Goal: Task Accomplishment & Management: Complete application form

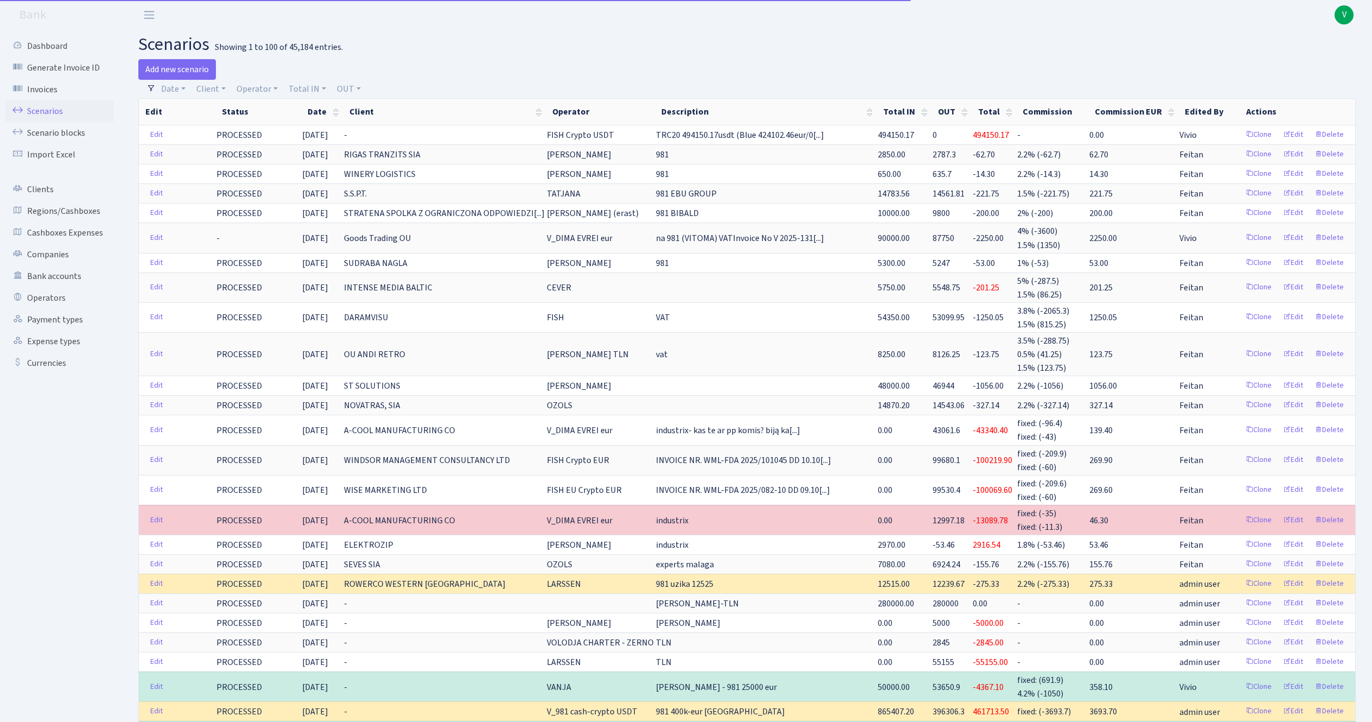
select select "100"
click at [41, 107] on link "Scenarios" at bounding box center [59, 111] width 109 height 22
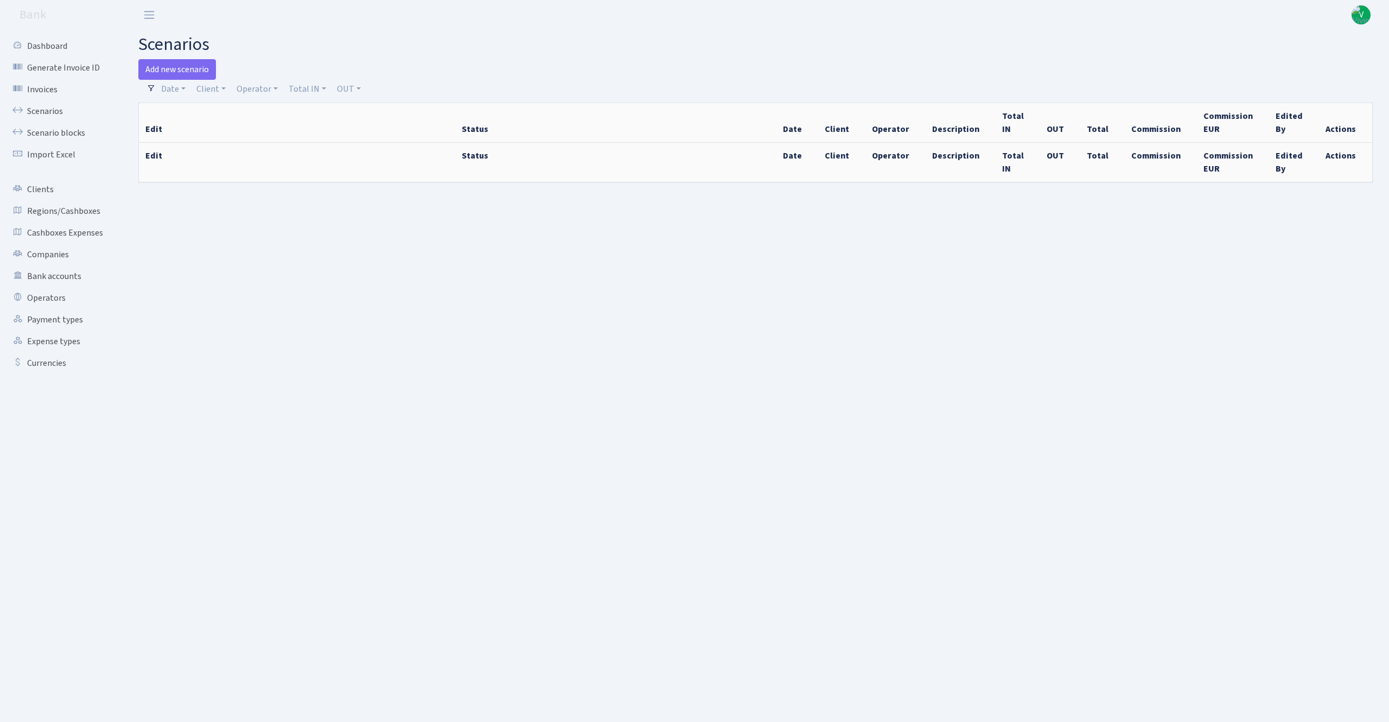
select select "100"
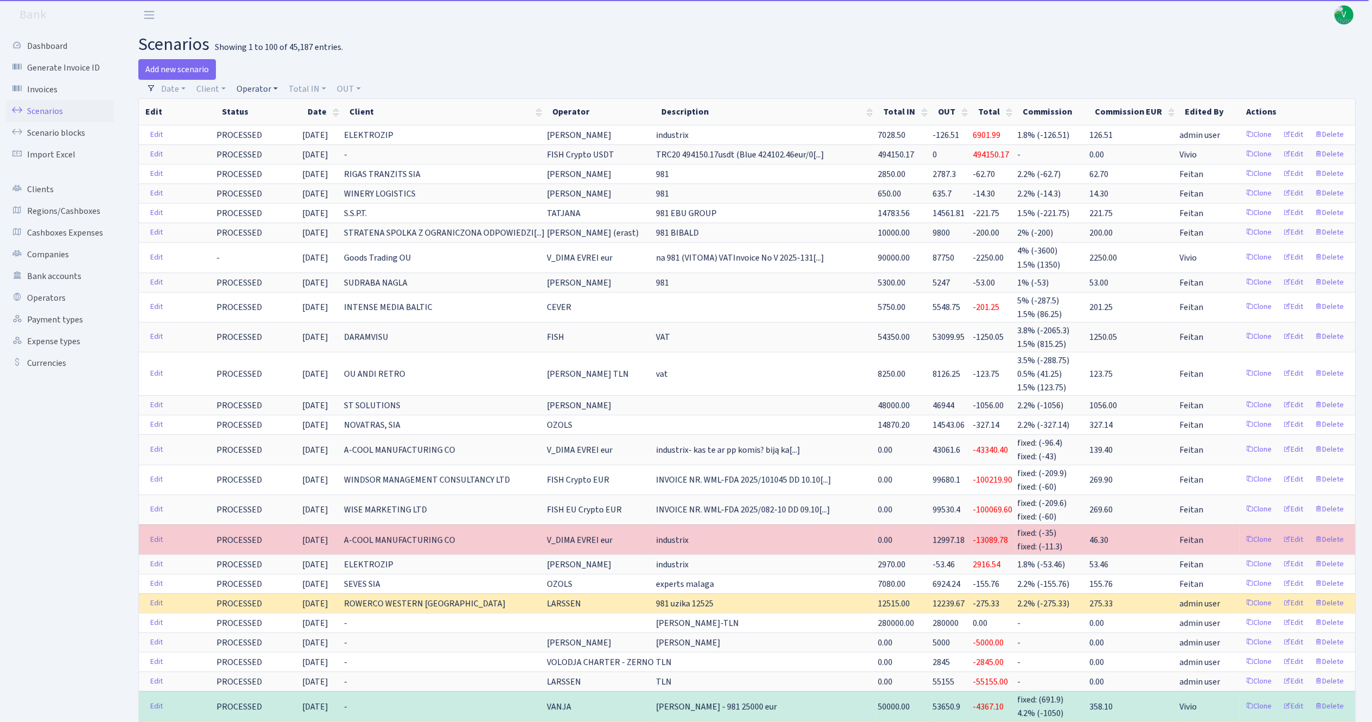
click at [254, 90] on link "Operator" at bounding box center [257, 89] width 50 height 18
click at [278, 131] on input "search" at bounding box center [275, 127] width 80 height 17
type input "981"
click at [280, 187] on li "V_981 cash-crypto USDT" at bounding box center [275, 173] width 82 height 31
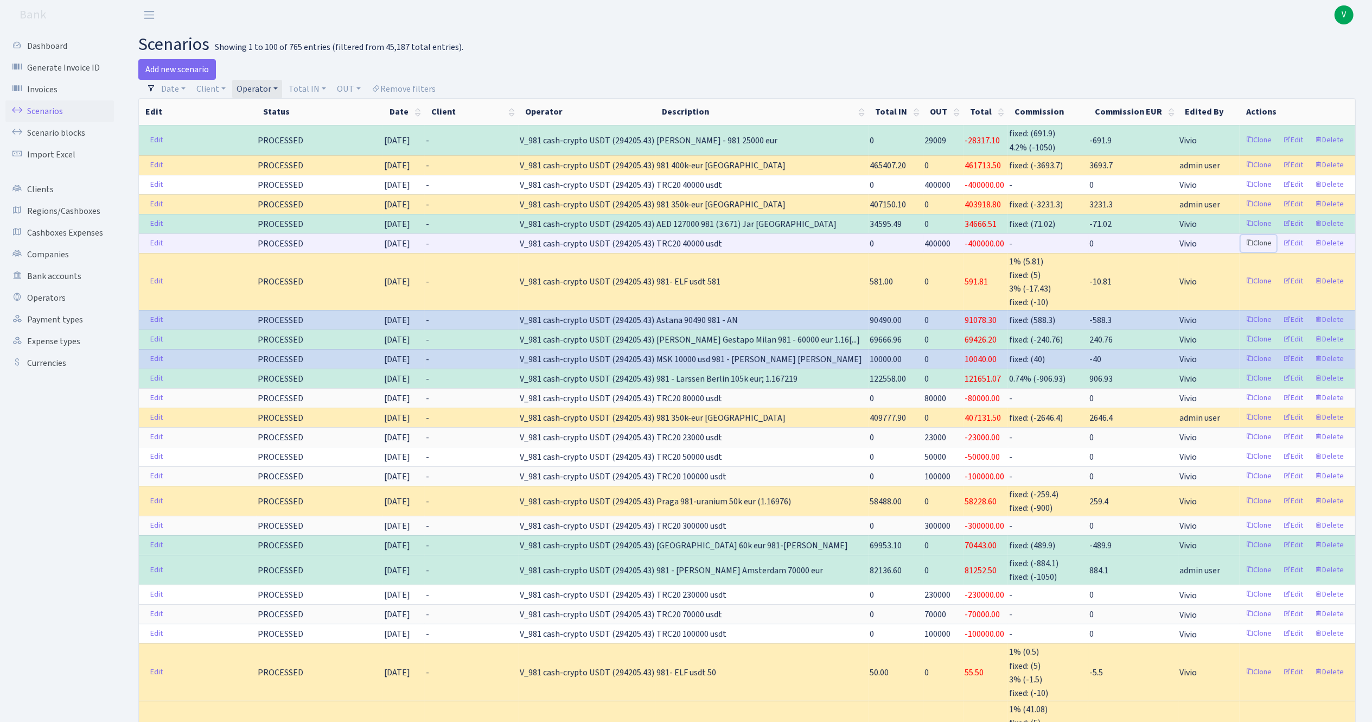
click at [1259, 238] on link "Clone" at bounding box center [1259, 243] width 36 height 17
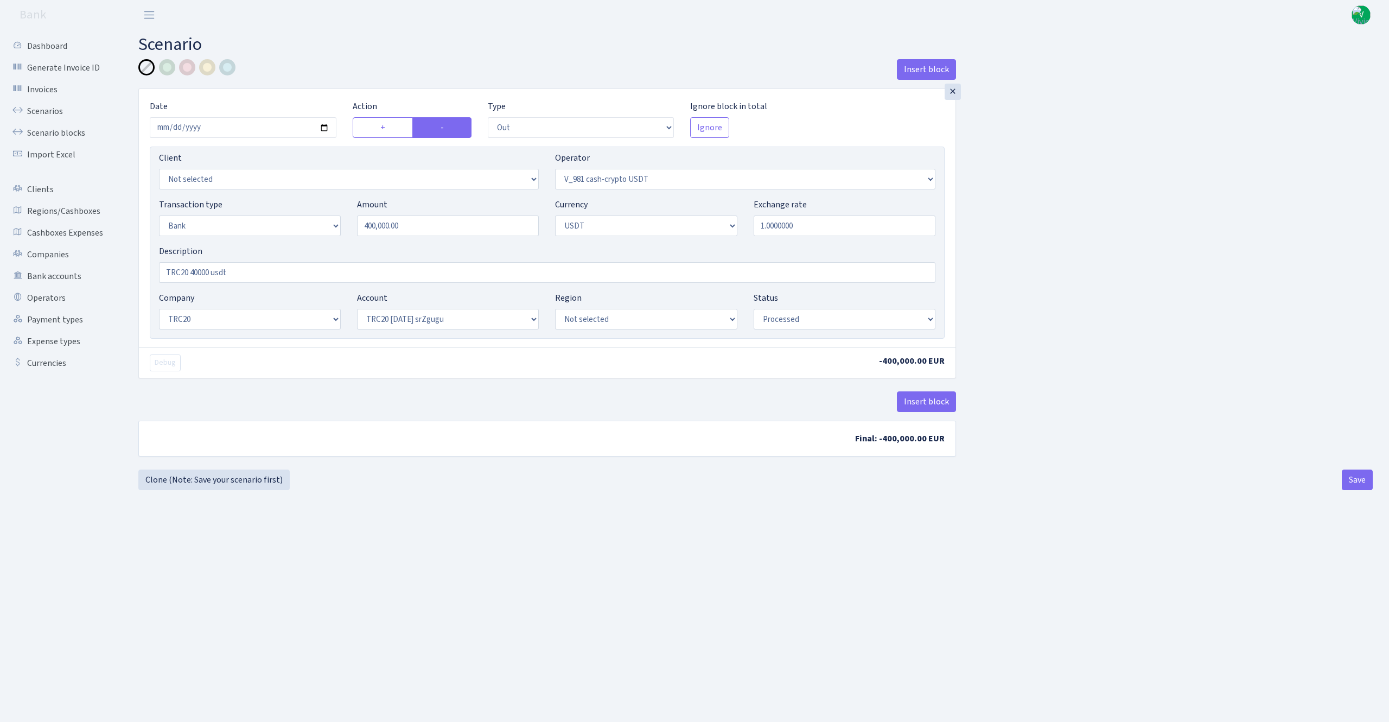
select select "out"
select select "435"
select select "2"
select select "6"
select select "20"
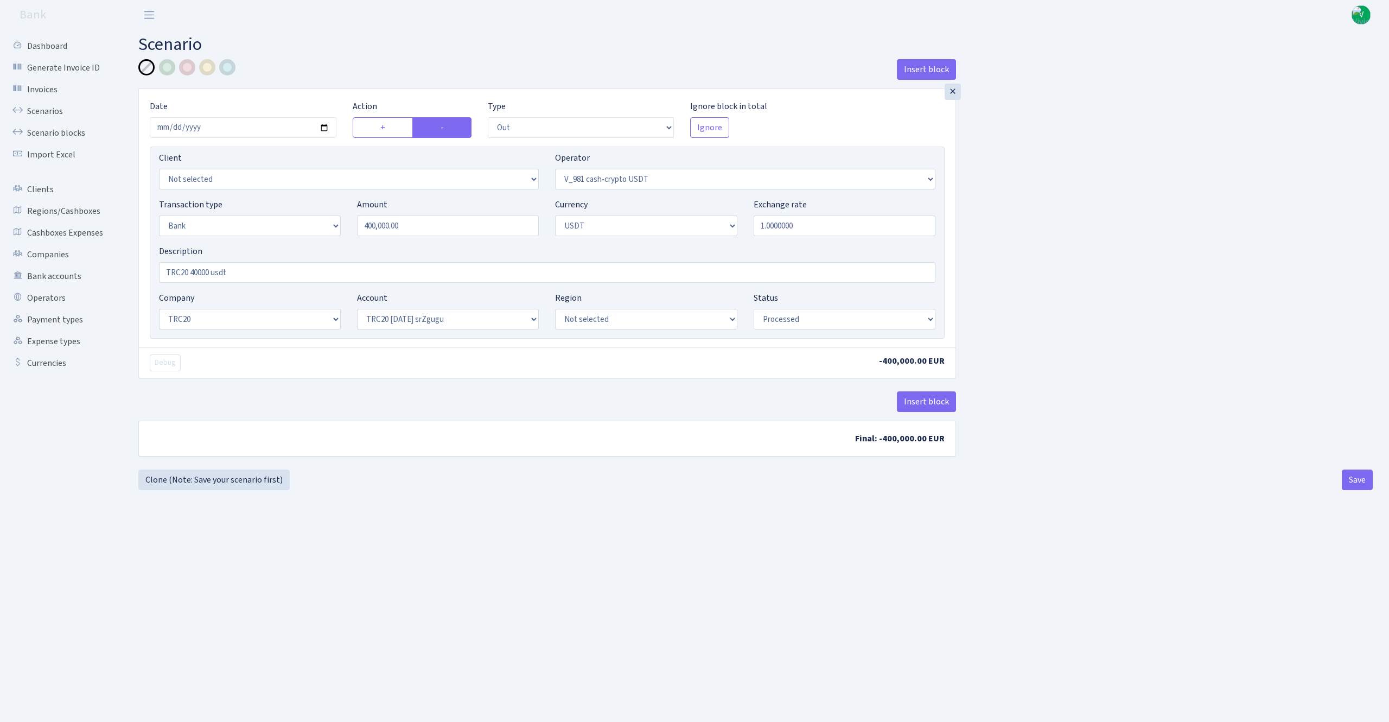
select select "61"
select select "processed"
click at [326, 129] on input "2025-10-09" at bounding box center [243, 127] width 187 height 21
type input "2025-10-13"
drag, startPoint x: 442, startPoint y: 232, endPoint x: 275, endPoint y: 184, distance: 173.7
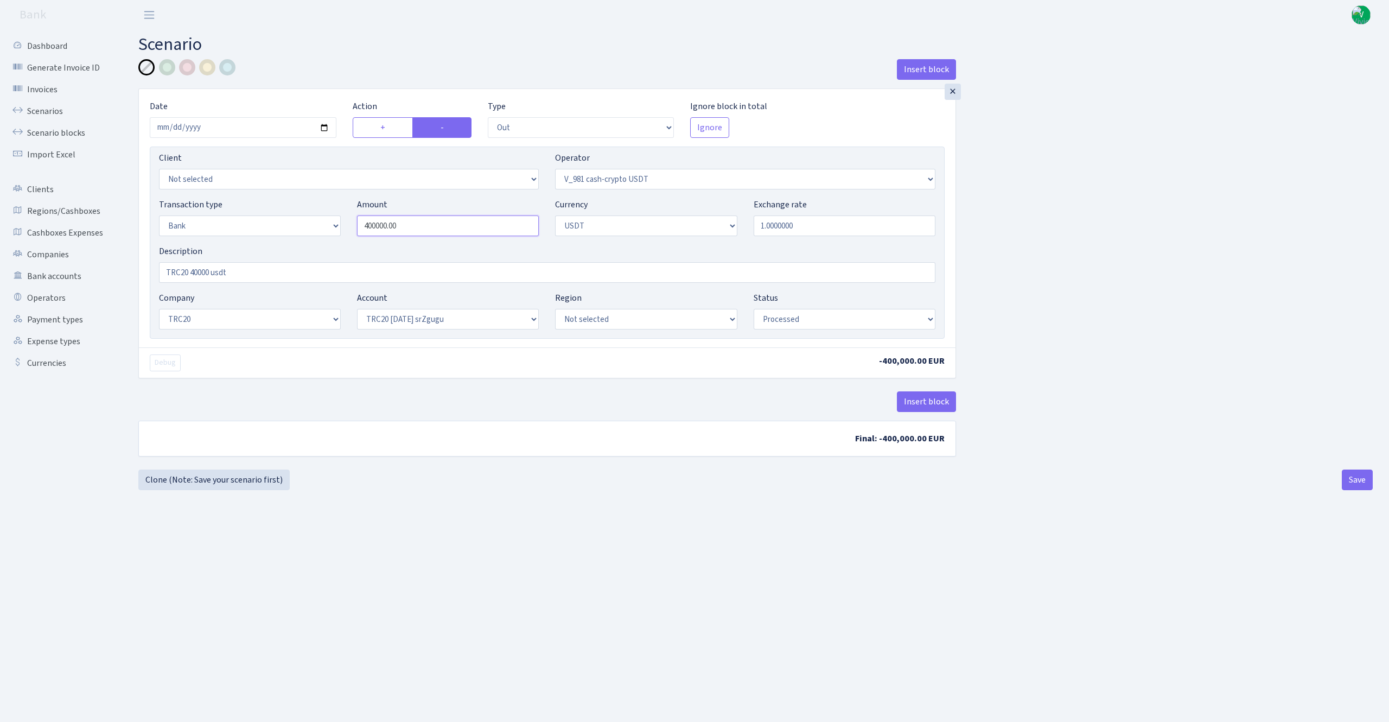
click at [275, 184] on div "Client Not selected 1 KOC GEMICILIK VE TASIMACILIK 1/BALDERE-SILDEDZE SIGNE 1/S…" at bounding box center [547, 243] width 795 height 192
type input "350,000.00"
click at [545, 538] on main "Scenario Insert block × Date 2025-10-13 Action + - Type --- In Out Commission F…" at bounding box center [755, 362] width 1267 height 665
click at [1358, 478] on button "Save" at bounding box center [1357, 479] width 31 height 21
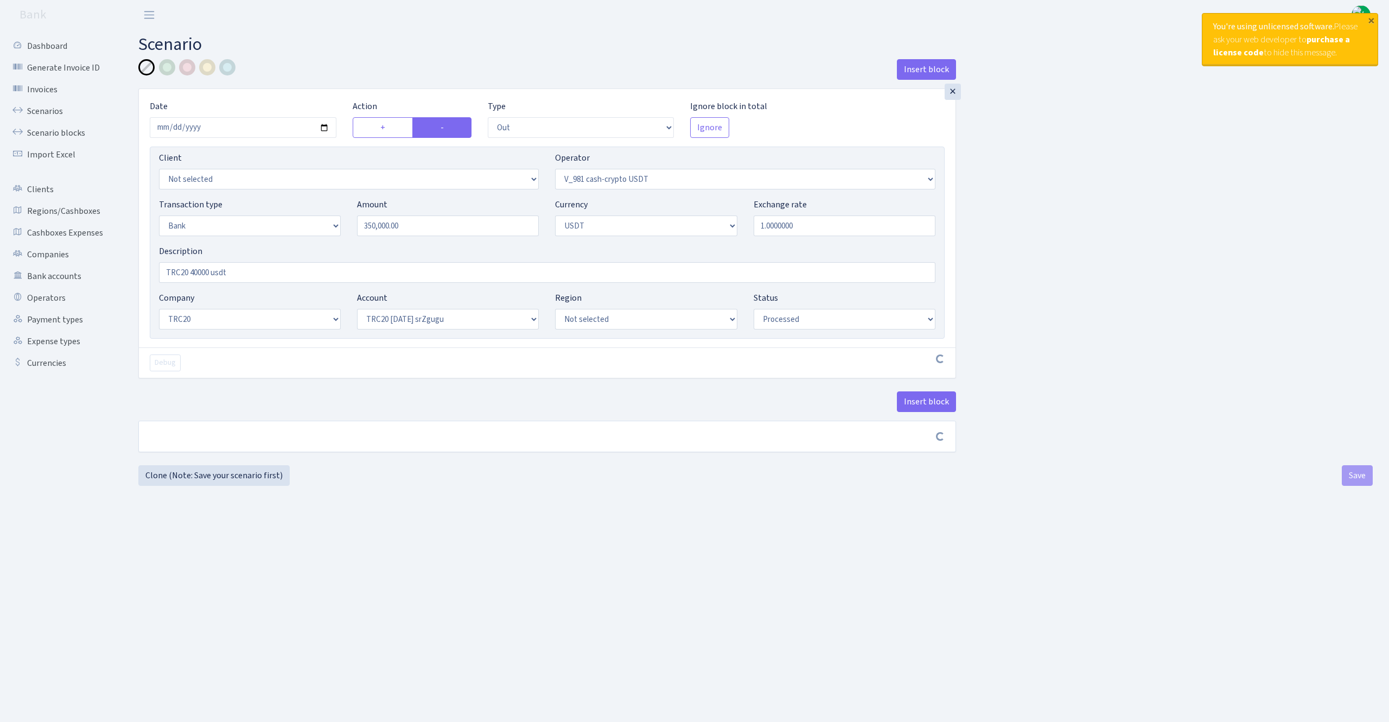
select select "out"
select select "435"
select select "2"
select select "6"
select select "20"
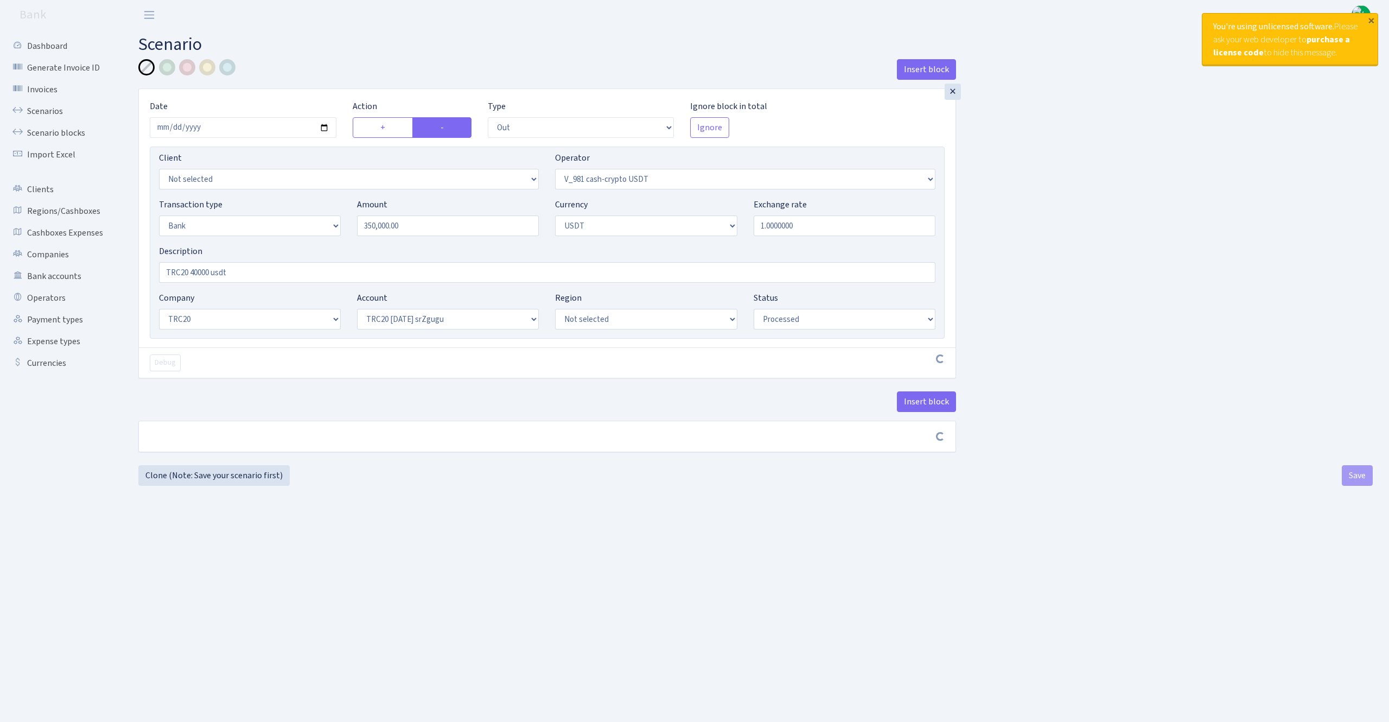
select select "61"
select select "processed"
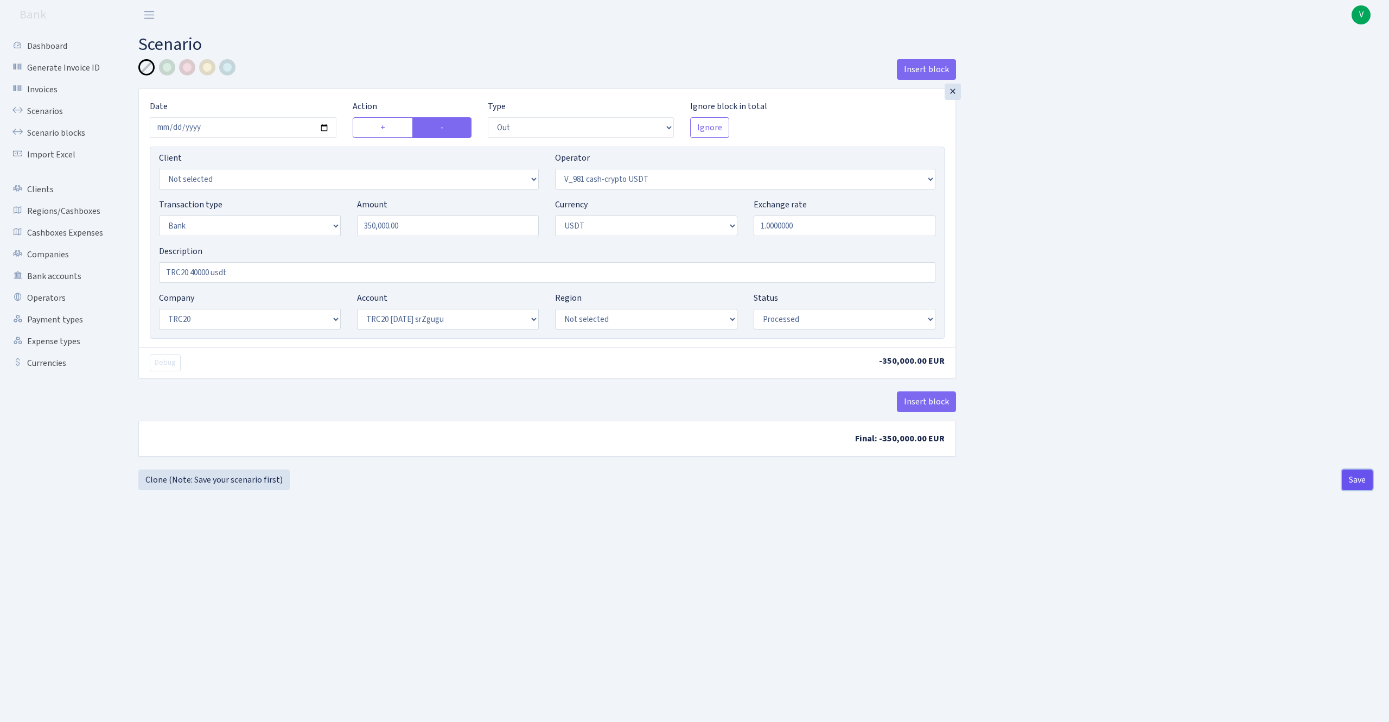
click at [1368, 486] on button "Save" at bounding box center [1357, 479] width 31 height 21
select select "out"
select select "435"
select select "2"
select select "6"
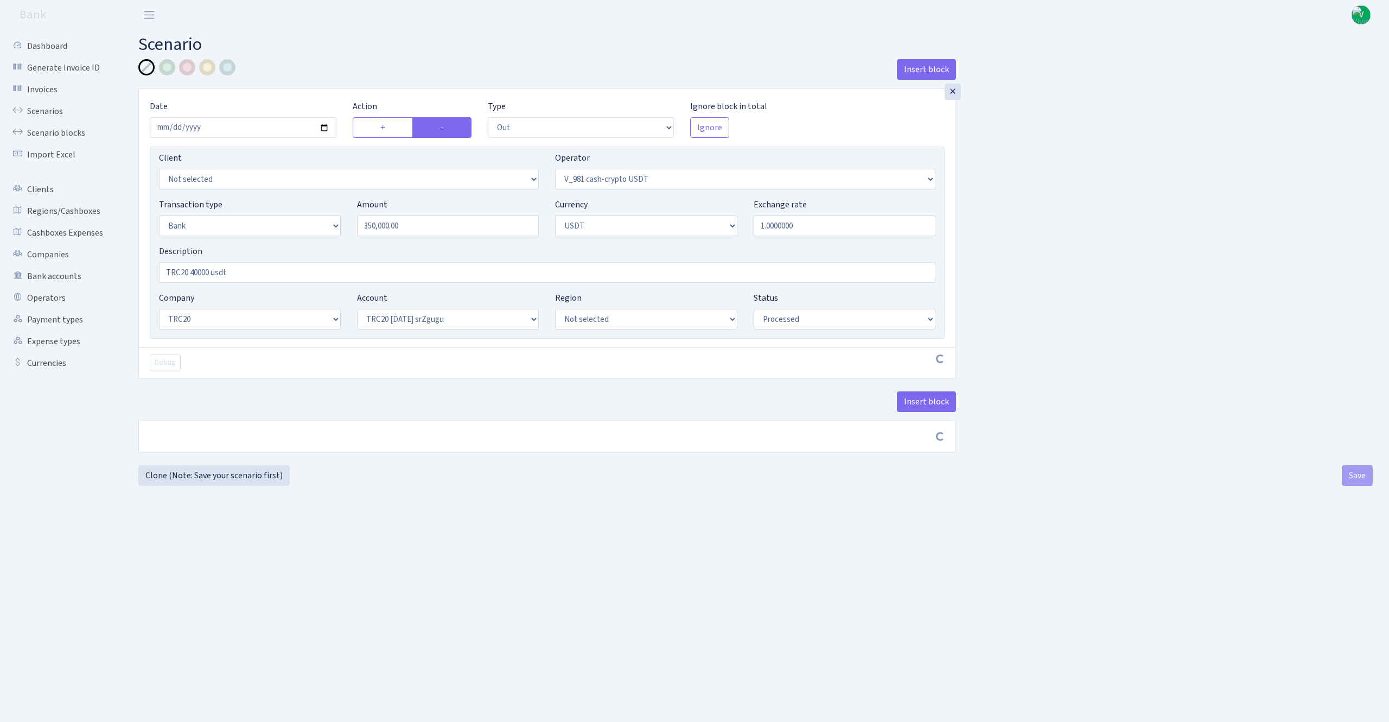
select select "20"
select select "61"
select select "processed"
click at [36, 111] on link "Scenarios" at bounding box center [59, 111] width 109 height 22
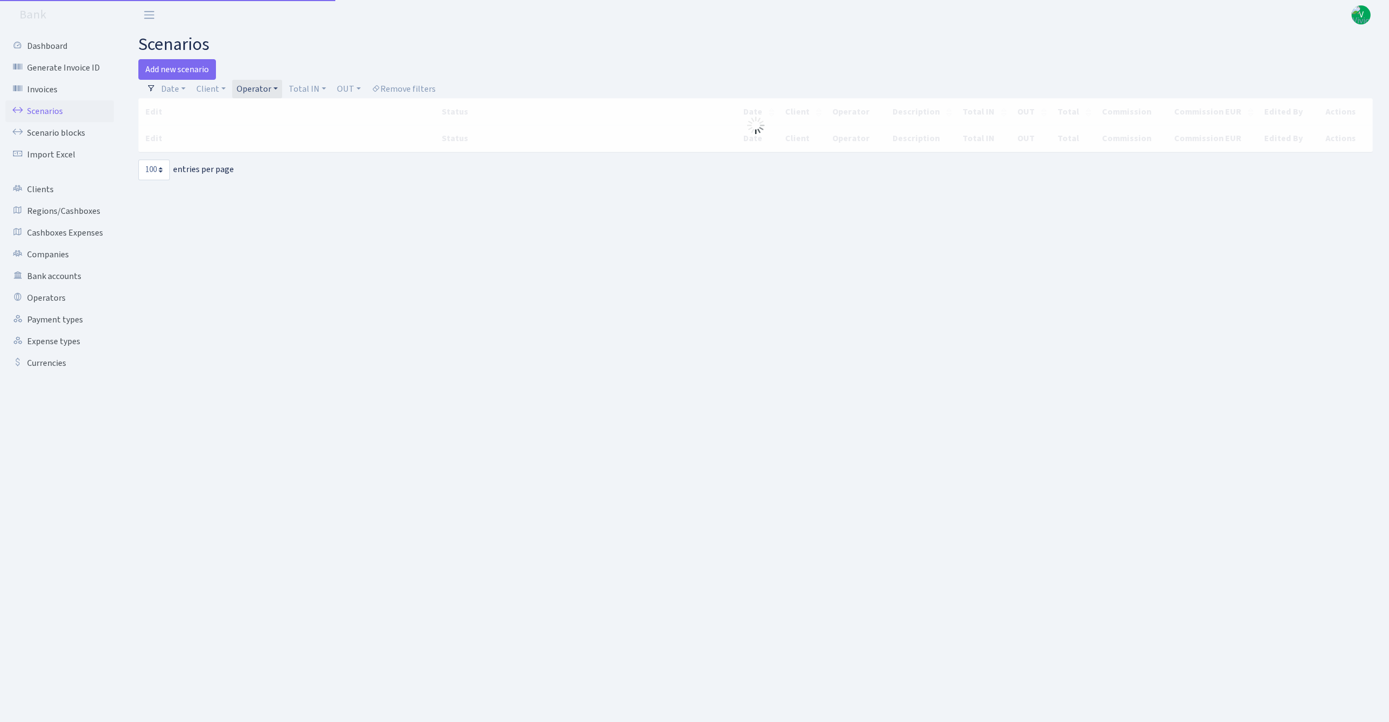
select select "100"
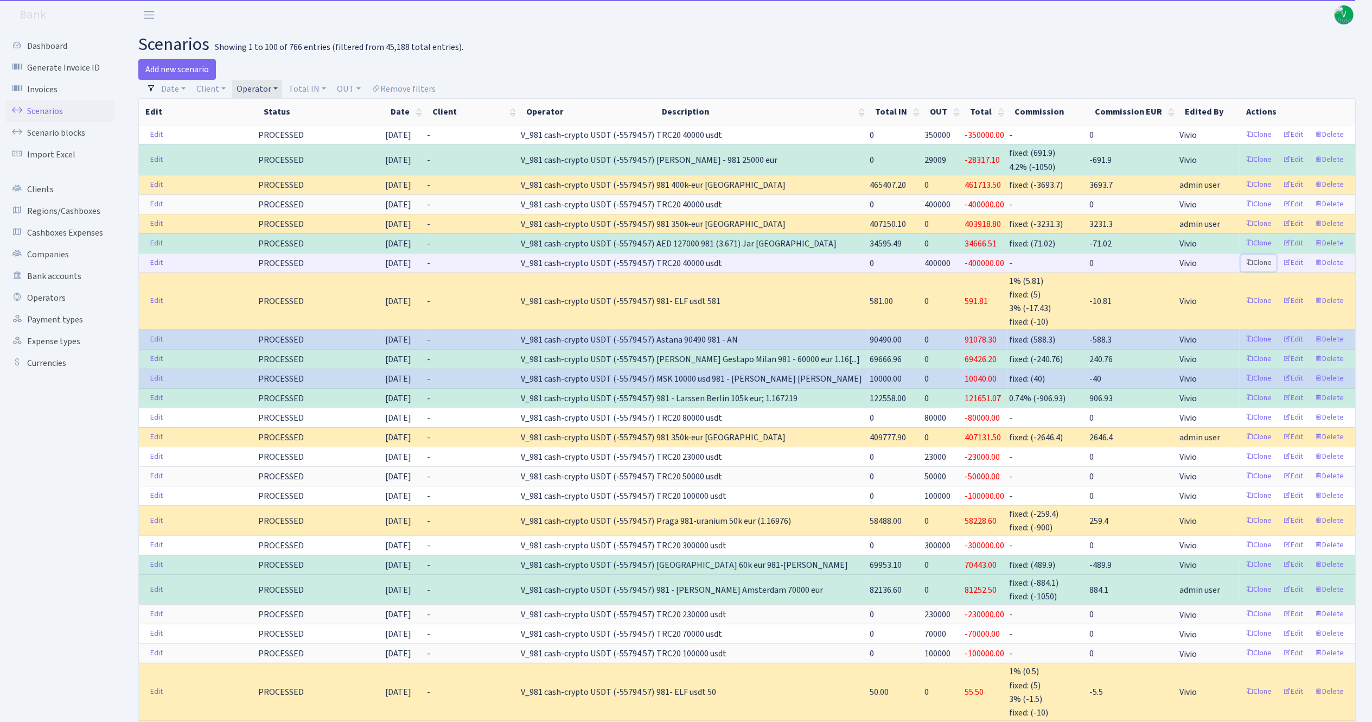
click at [1264, 262] on link "Clone" at bounding box center [1259, 262] width 36 height 17
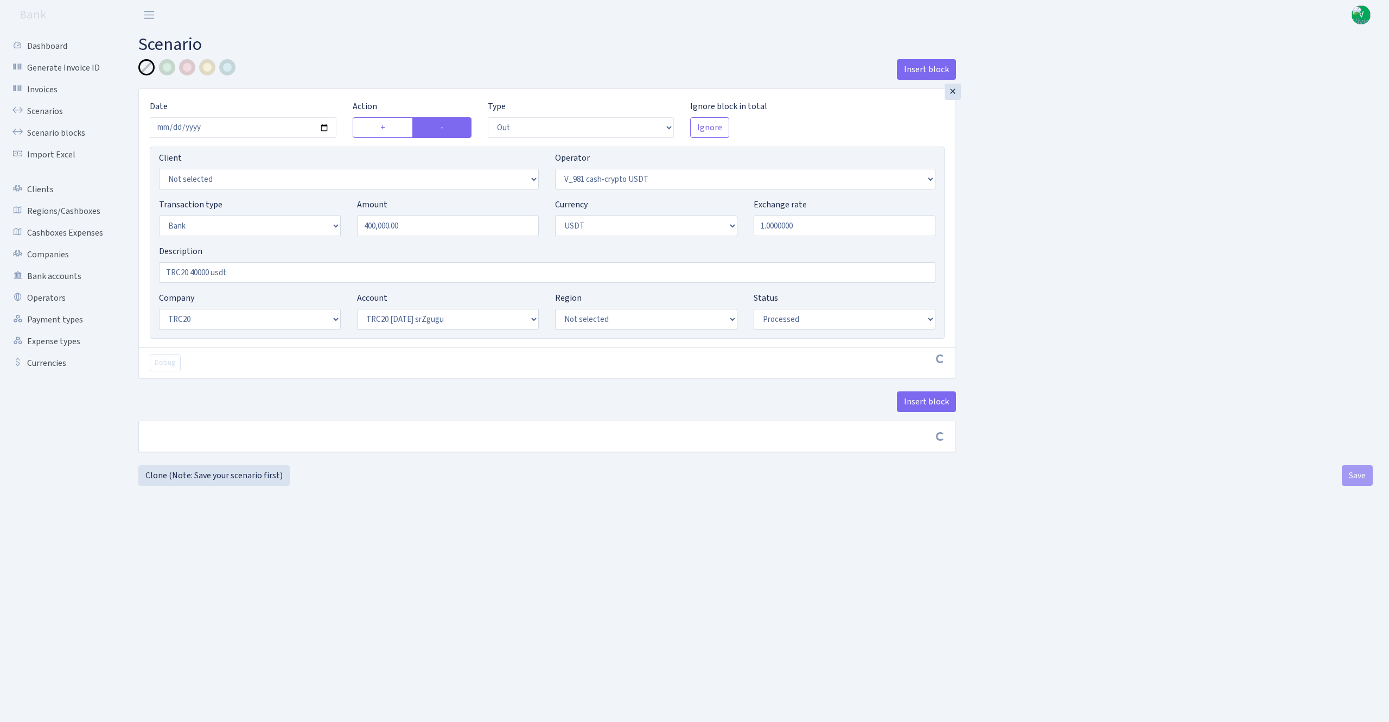
select select "out"
select select "435"
select select "2"
select select "6"
select select "20"
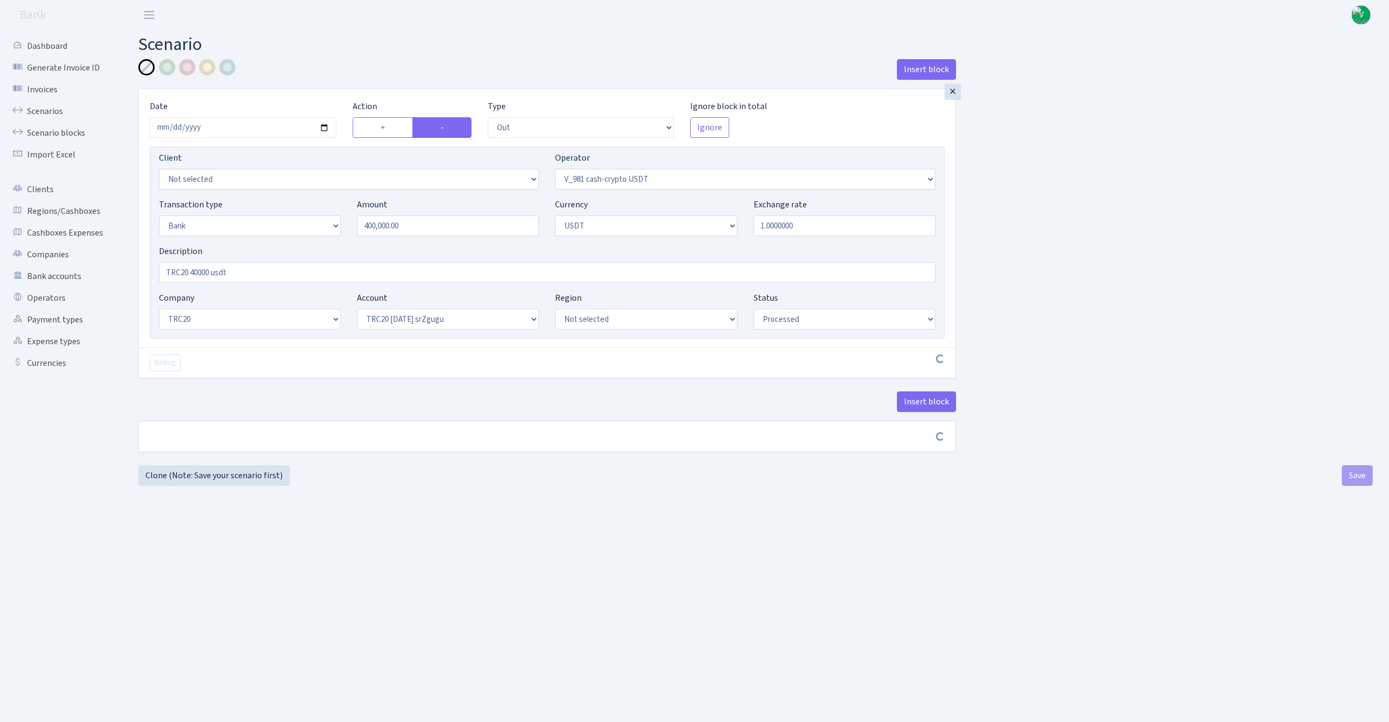
select select "61"
select select "processed"
click at [320, 124] on input "2025-10-09" at bounding box center [243, 127] width 187 height 21
type input "[DATE]"
drag, startPoint x: 430, startPoint y: 224, endPoint x: 245, endPoint y: 203, distance: 185.6
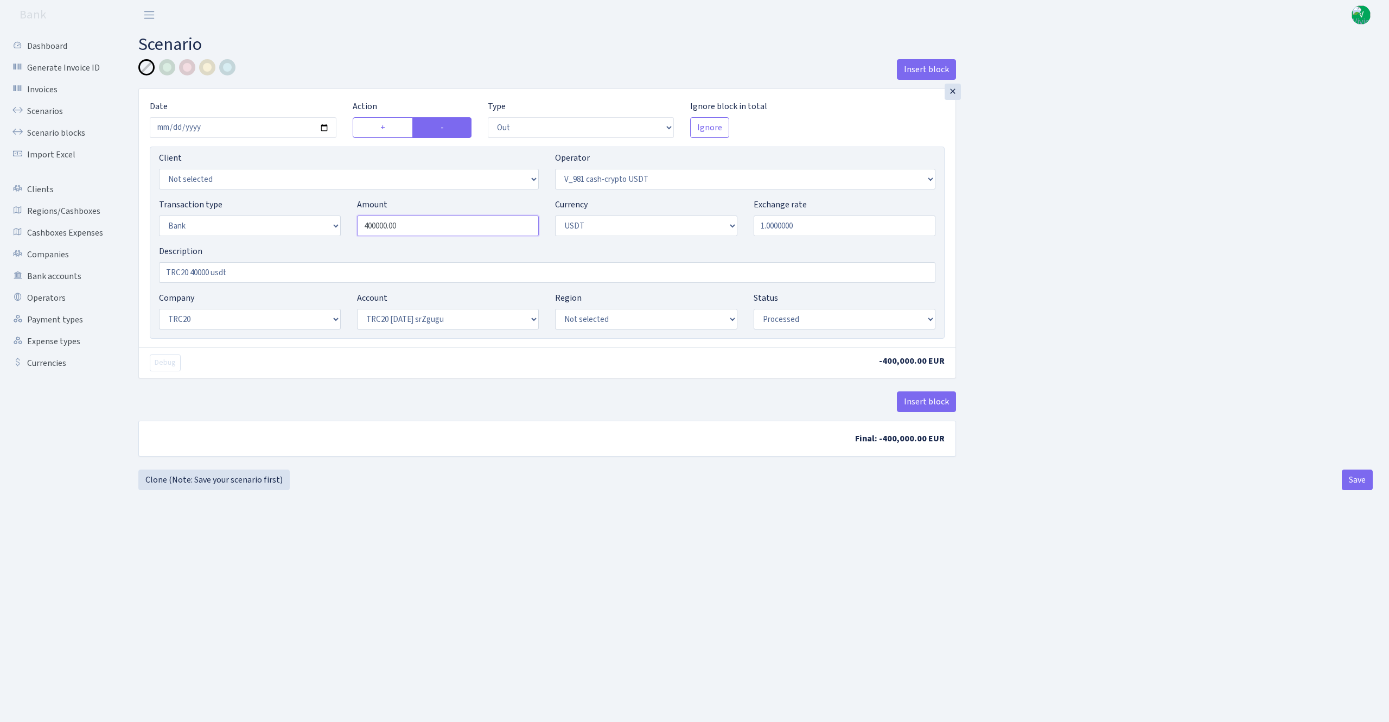
click at [245, 203] on div "Transaction type Not selected 981 ELF FISH crypto GIRT IVO dekl MM-BALTIC eur U…" at bounding box center [547, 221] width 793 height 47
type input "70,000.00"
click at [319, 404] on div "Insert block" at bounding box center [547, 405] width 818 height 29
click at [194, 271] on input "TRC20 40000 usdt" at bounding box center [547, 272] width 776 height 21
type input "TRC20 70000 usdt"
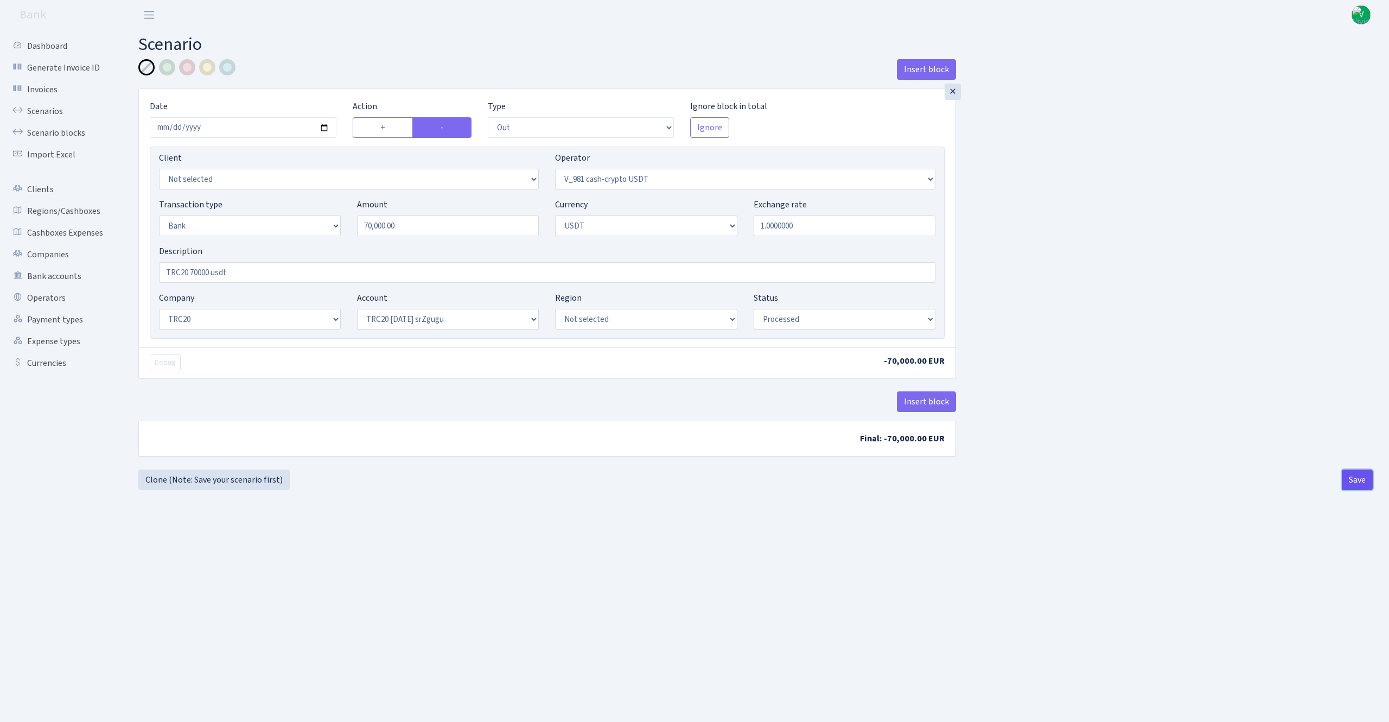
click at [1351, 475] on button "Save" at bounding box center [1357, 479] width 31 height 21
select select "out"
select select "435"
select select "2"
select select "6"
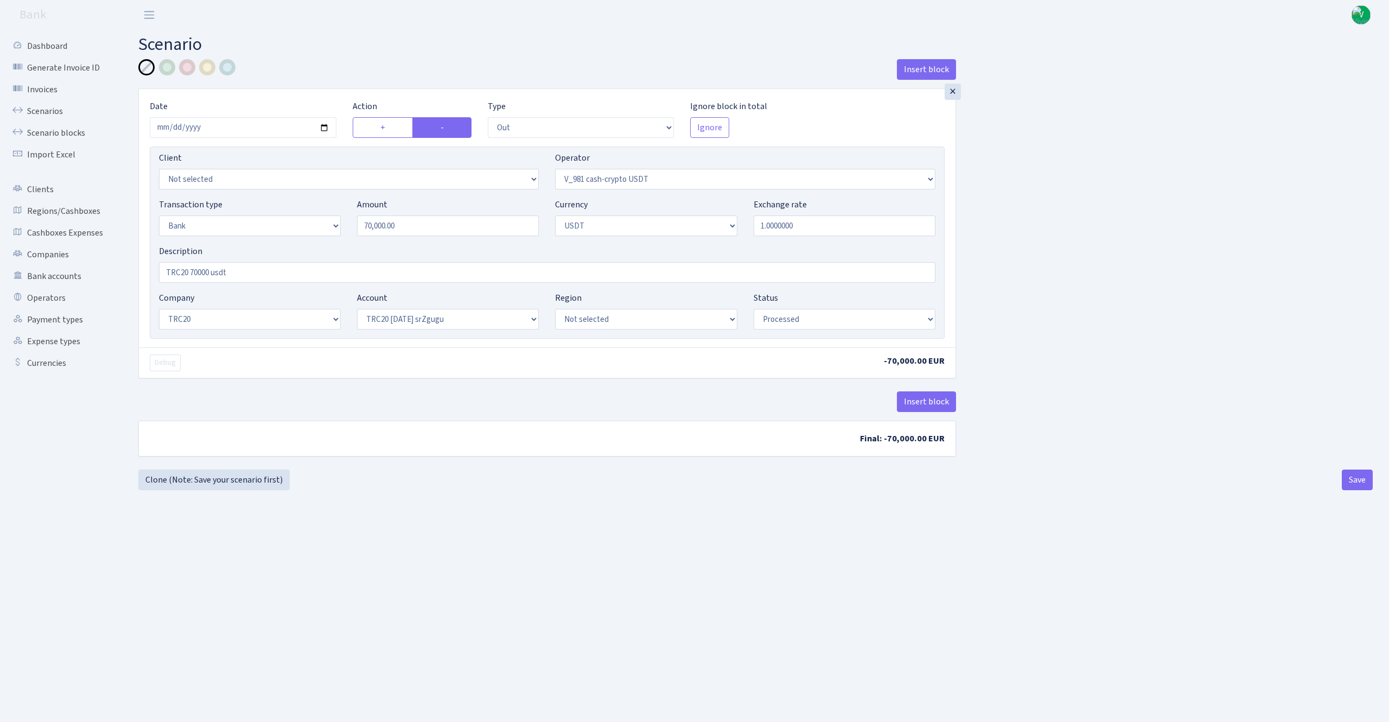
select select "20"
select select "61"
select select "processed"
click at [1350, 478] on button "Save" at bounding box center [1357, 479] width 31 height 21
select select "out"
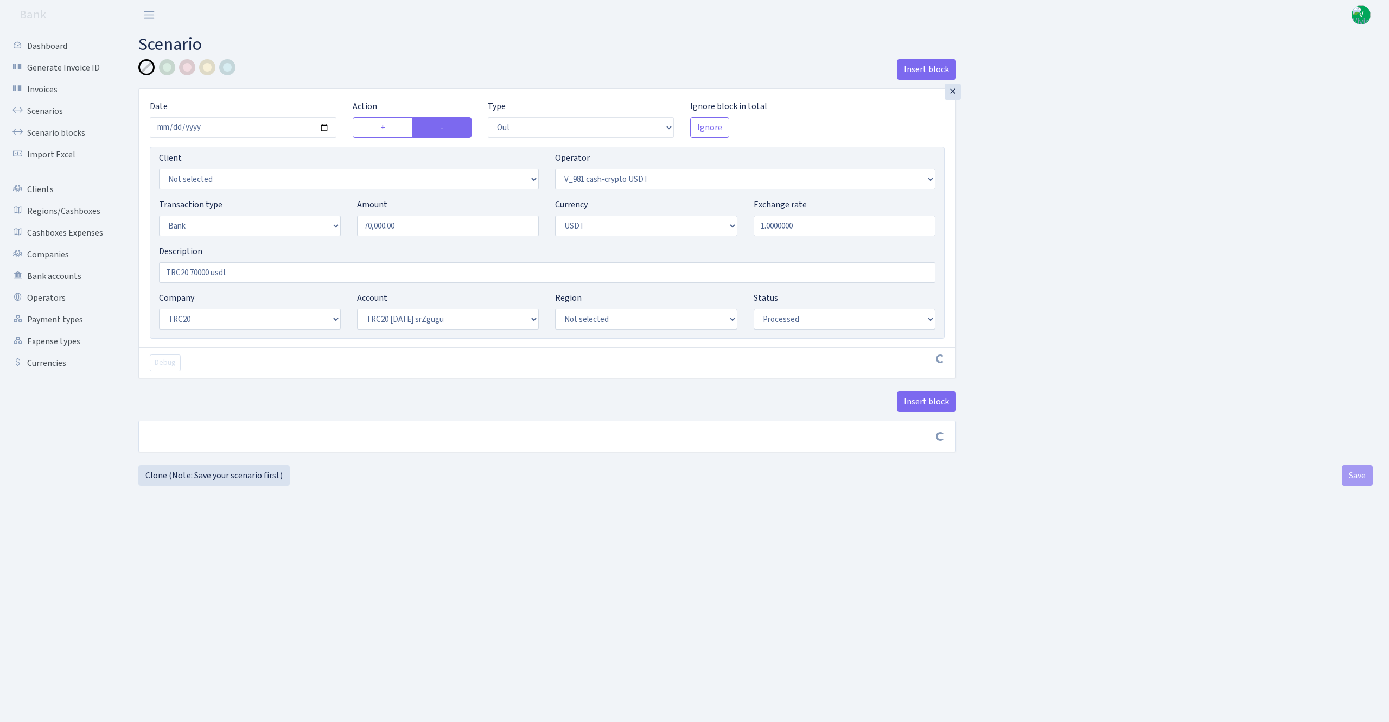
select select "435"
select select "2"
select select "6"
select select "20"
select select "61"
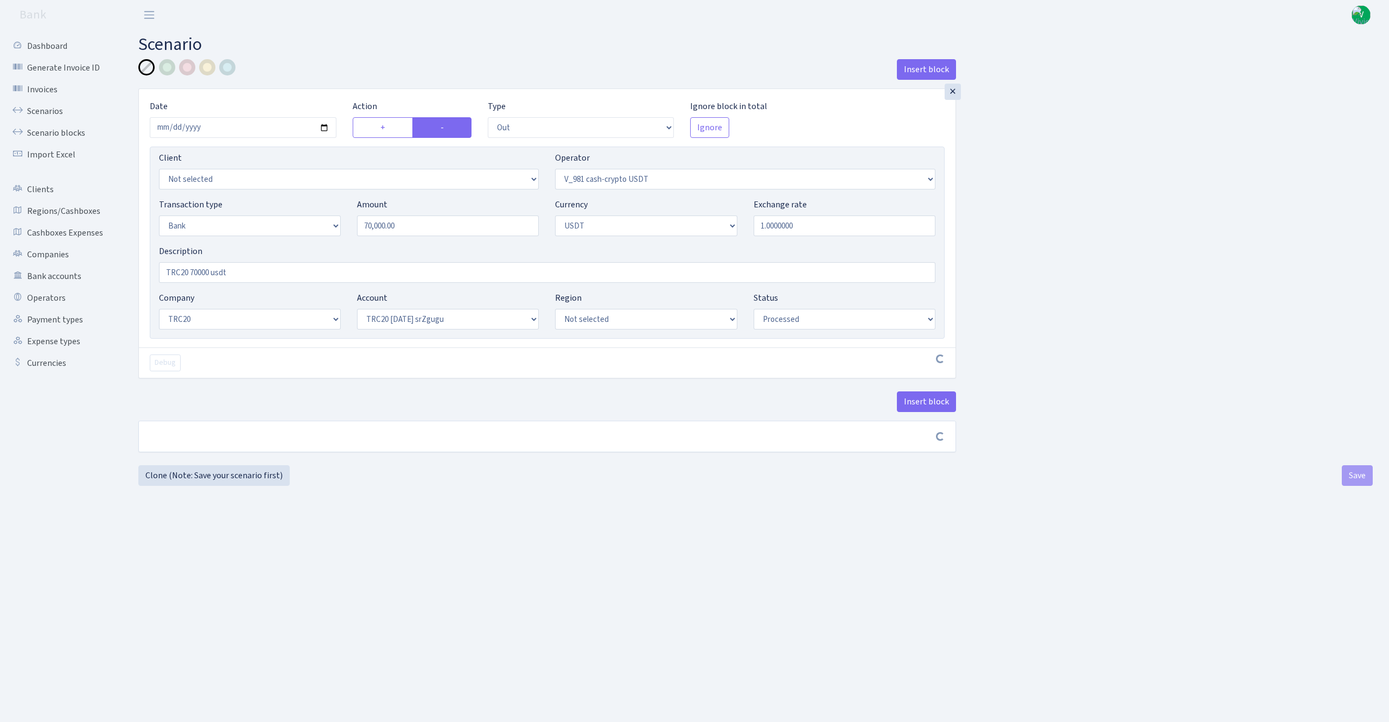
select select "processed"
click at [48, 112] on link "Scenarios" at bounding box center [59, 111] width 109 height 22
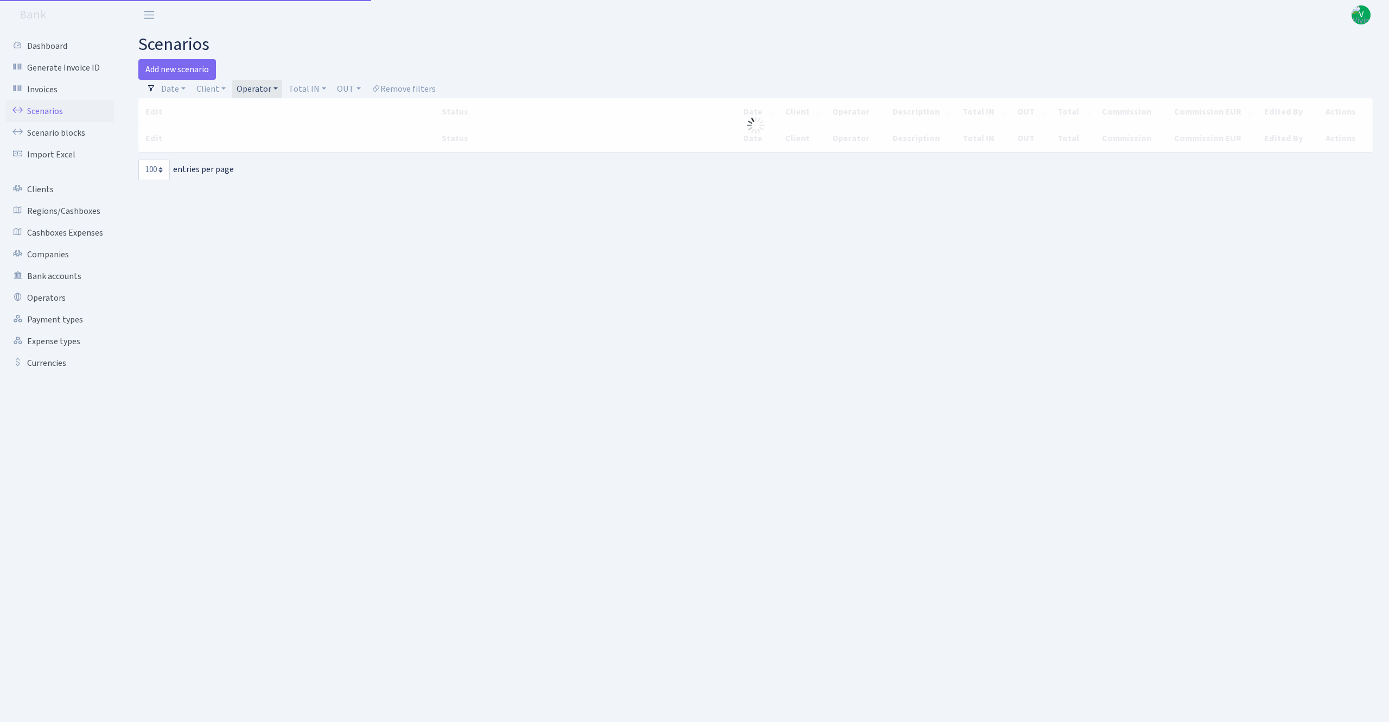
select select "100"
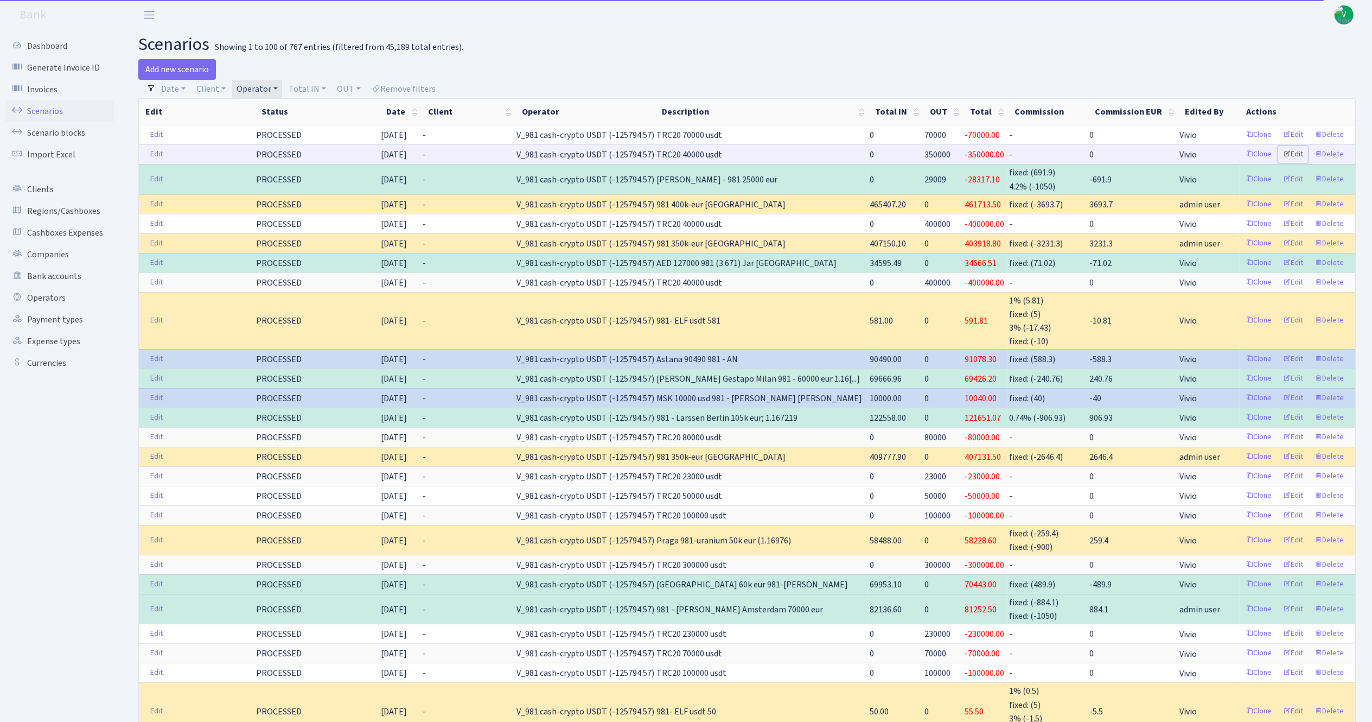
click at [1300, 151] on link "Edit" at bounding box center [1293, 154] width 30 height 17
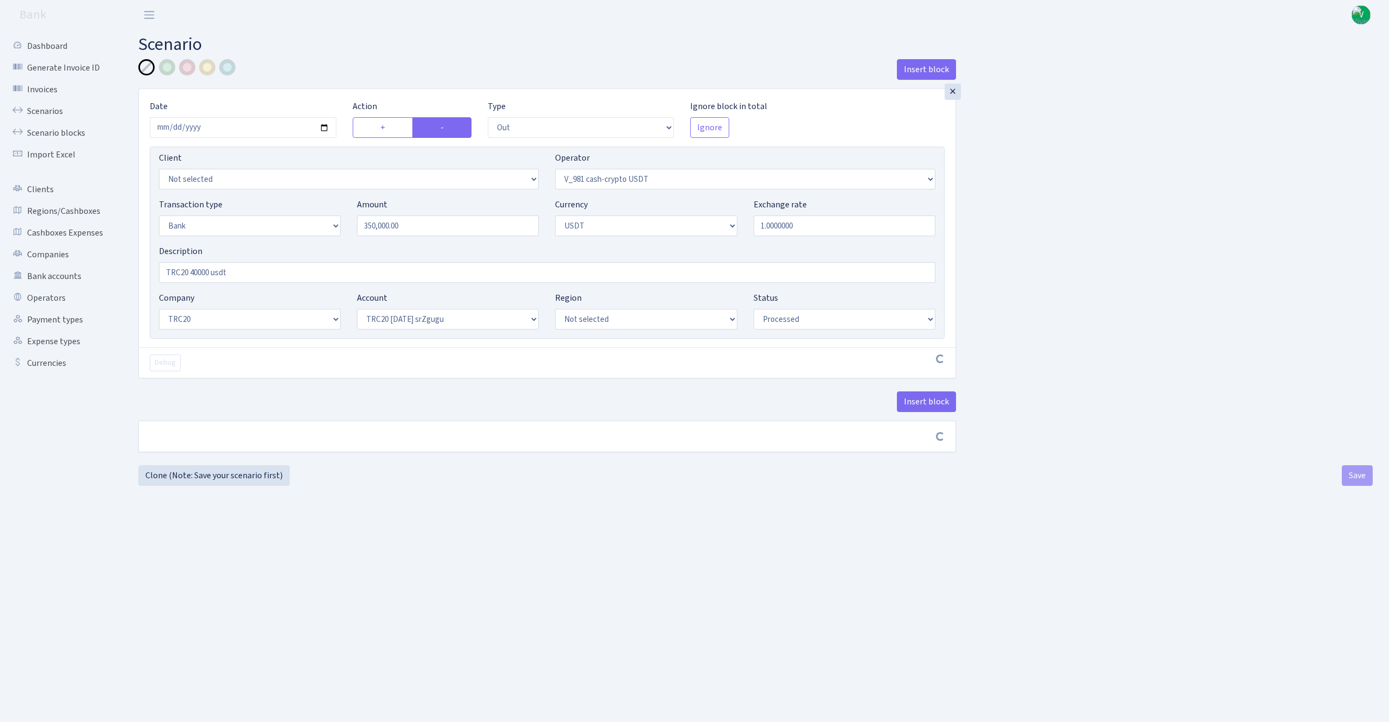
select select "out"
select select "435"
select select "2"
select select "6"
select select "20"
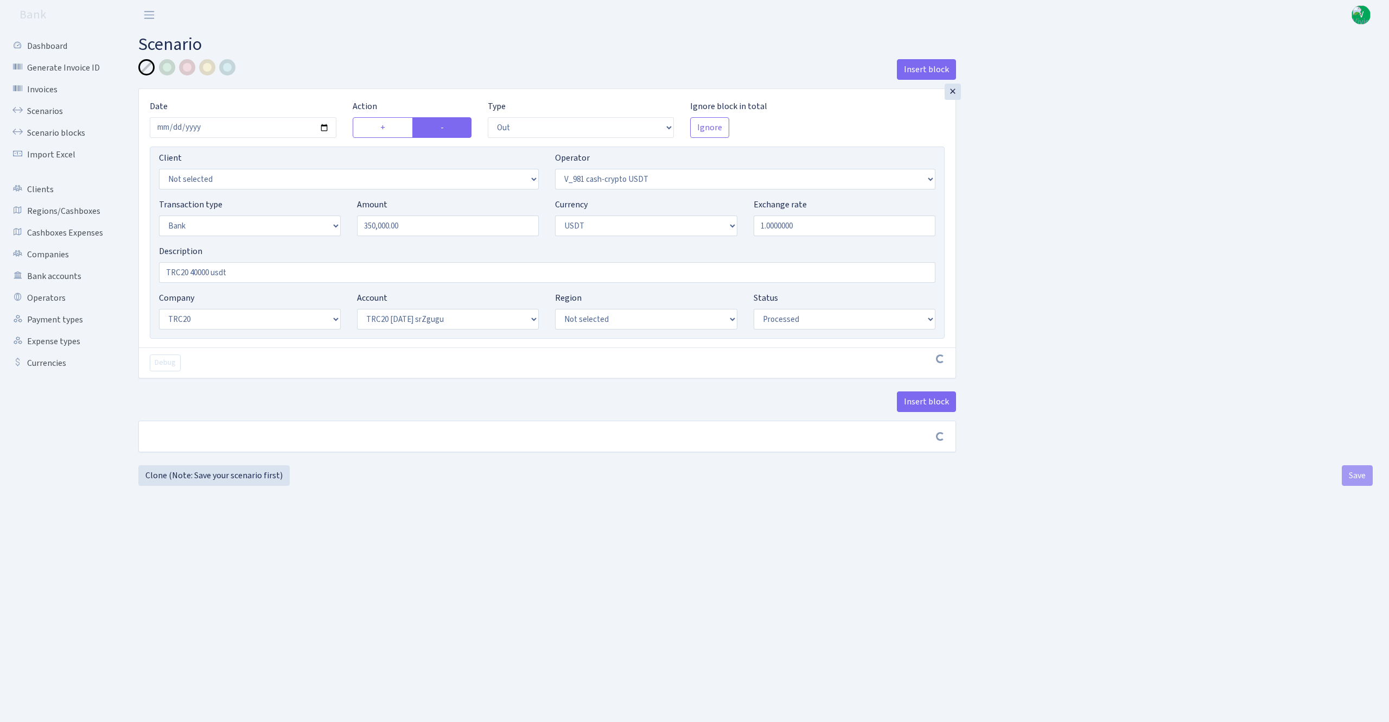
select select "61"
select select "processed"
drag, startPoint x: 189, startPoint y: 273, endPoint x: 211, endPoint y: 278, distance: 22.2
click at [211, 278] on input "TRC20 40000 usdt" at bounding box center [547, 272] width 776 height 21
type input "TRC20 350000 usdt"
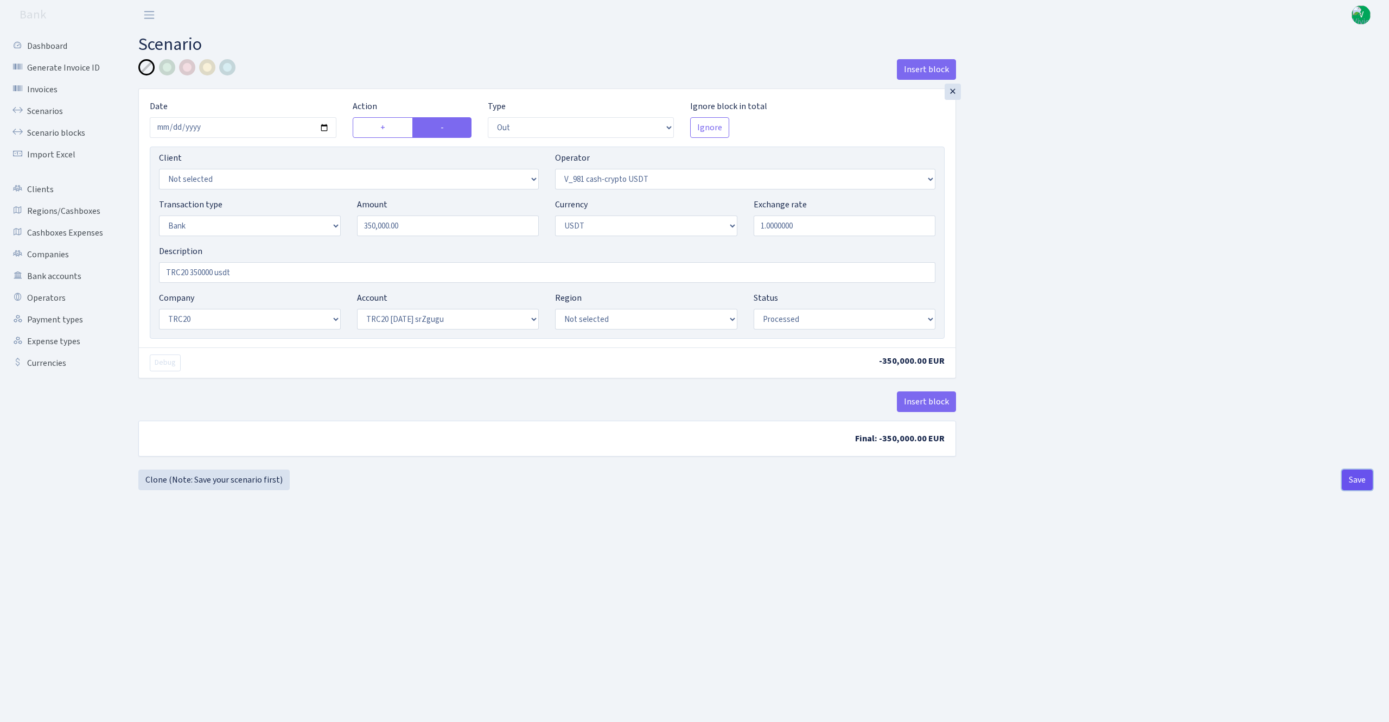
click at [1366, 477] on button "Save" at bounding box center [1357, 479] width 31 height 21
select select "out"
select select "435"
select select "2"
select select "6"
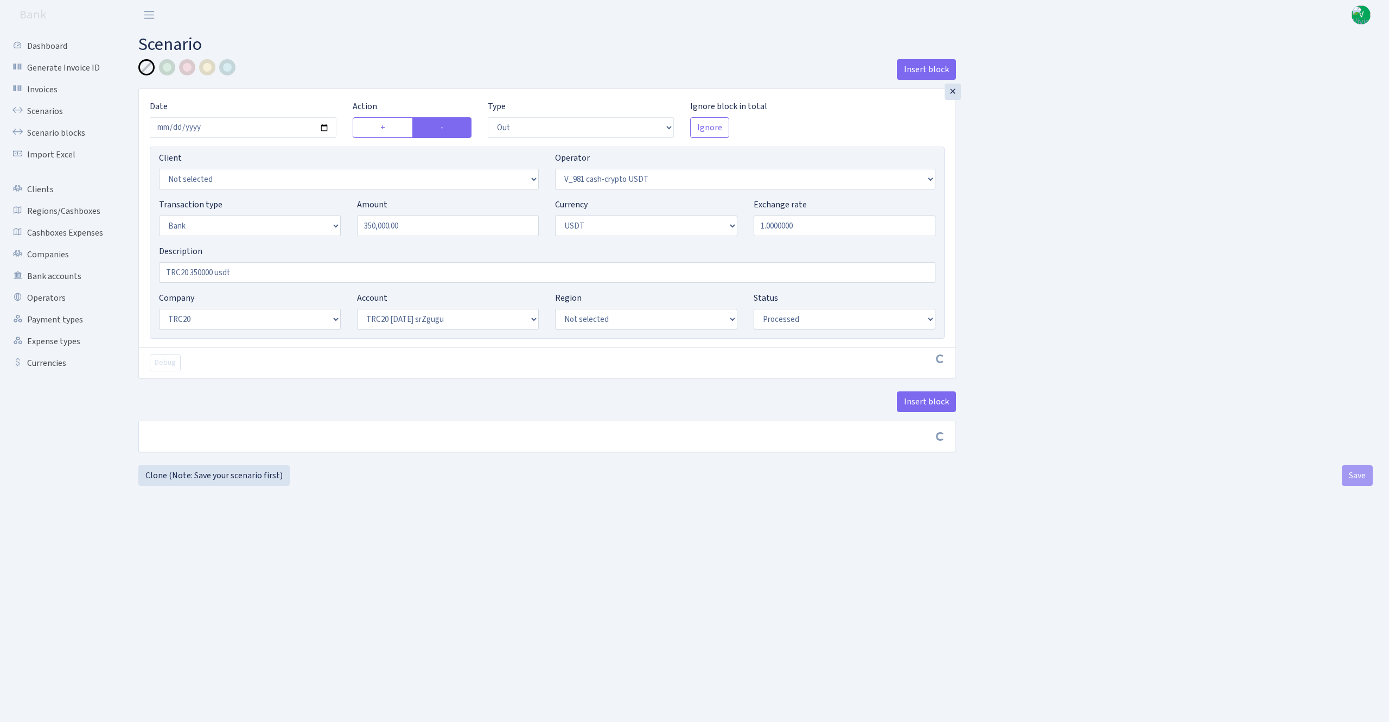
select select "20"
select select "61"
select select "processed"
click at [37, 114] on link "Scenarios" at bounding box center [59, 111] width 109 height 22
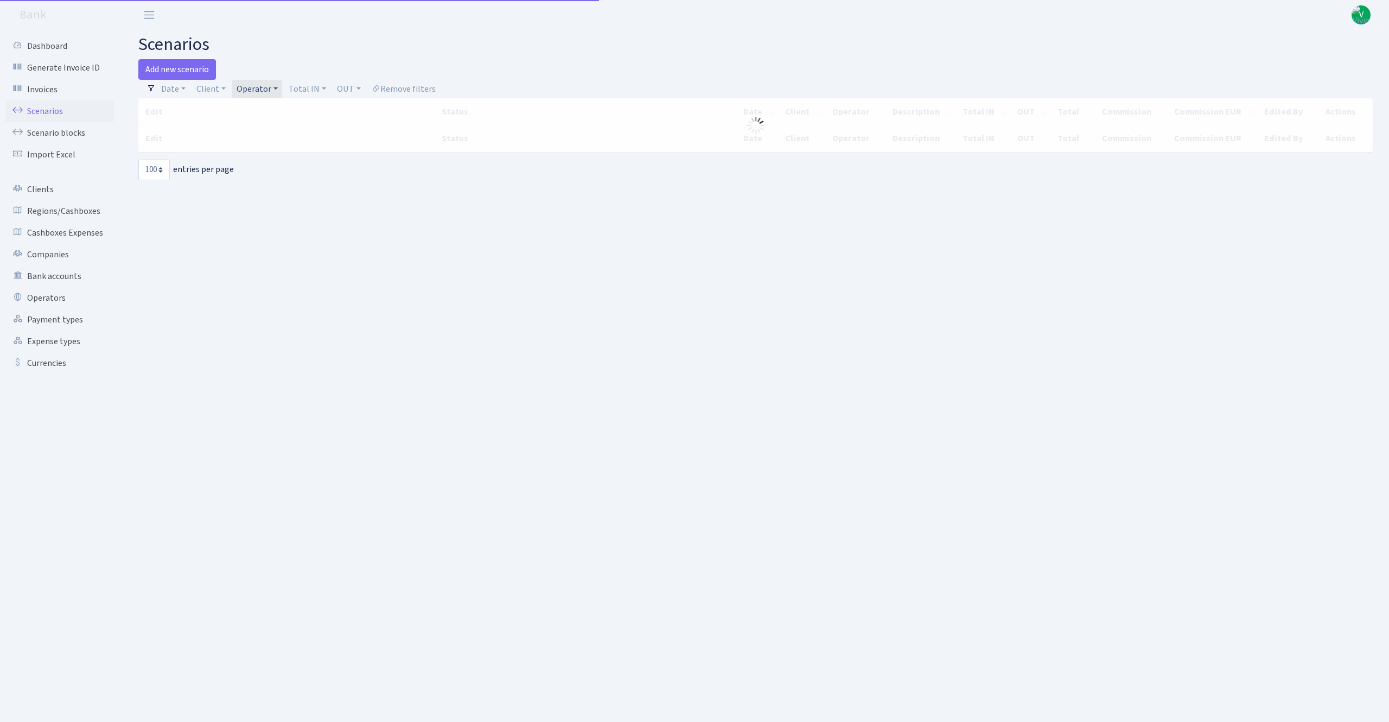
select select "100"
drag, startPoint x: 1180, startPoint y: 731, endPoint x: 1236, endPoint y: 773, distance: 70.2
click at [1236, 721] on html "Bank V My Account Logout Dashboard Generate Invoice ID Invoices Scenarios Scena…" at bounding box center [694, 361] width 1389 height 722
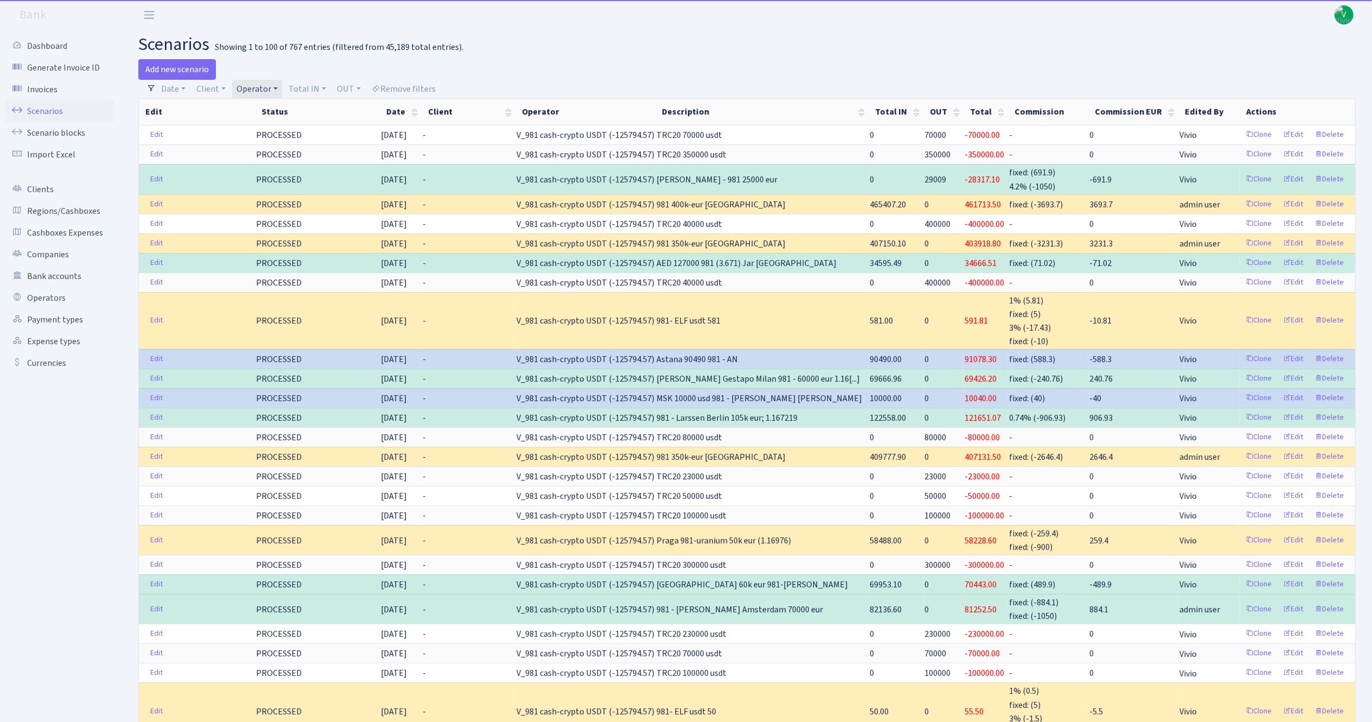
click at [571, 50] on h2 "scenarios Showing 1 to 100 of 767 entries (filtered from 45,189 total entries)." at bounding box center [747, 44] width 1218 height 21
click at [259, 88] on link "Operator" at bounding box center [257, 89] width 50 height 18
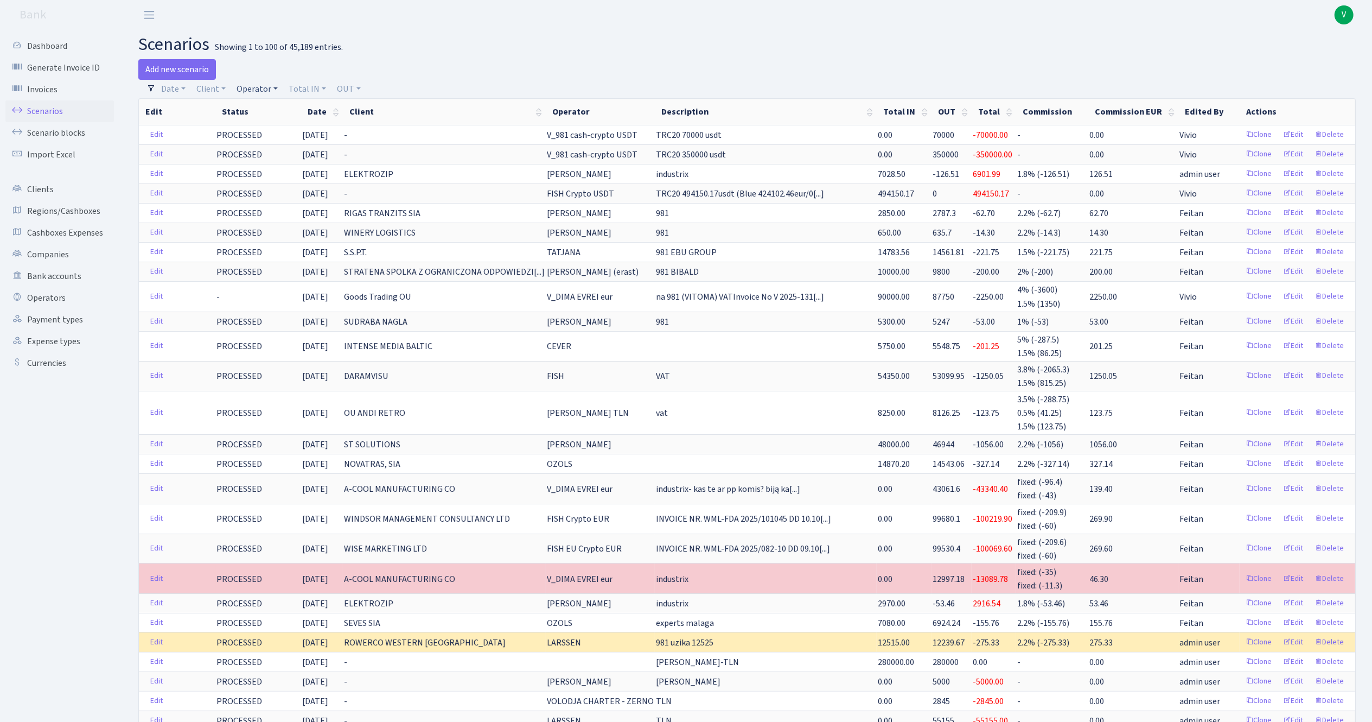
click at [276, 89] on link "Operator" at bounding box center [257, 89] width 50 height 18
click at [276, 124] on input "search" at bounding box center [275, 127] width 80 height 17
type input "dima"
click at [283, 203] on li "V_DIMA EVREI eur" at bounding box center [275, 210] width 82 height 19
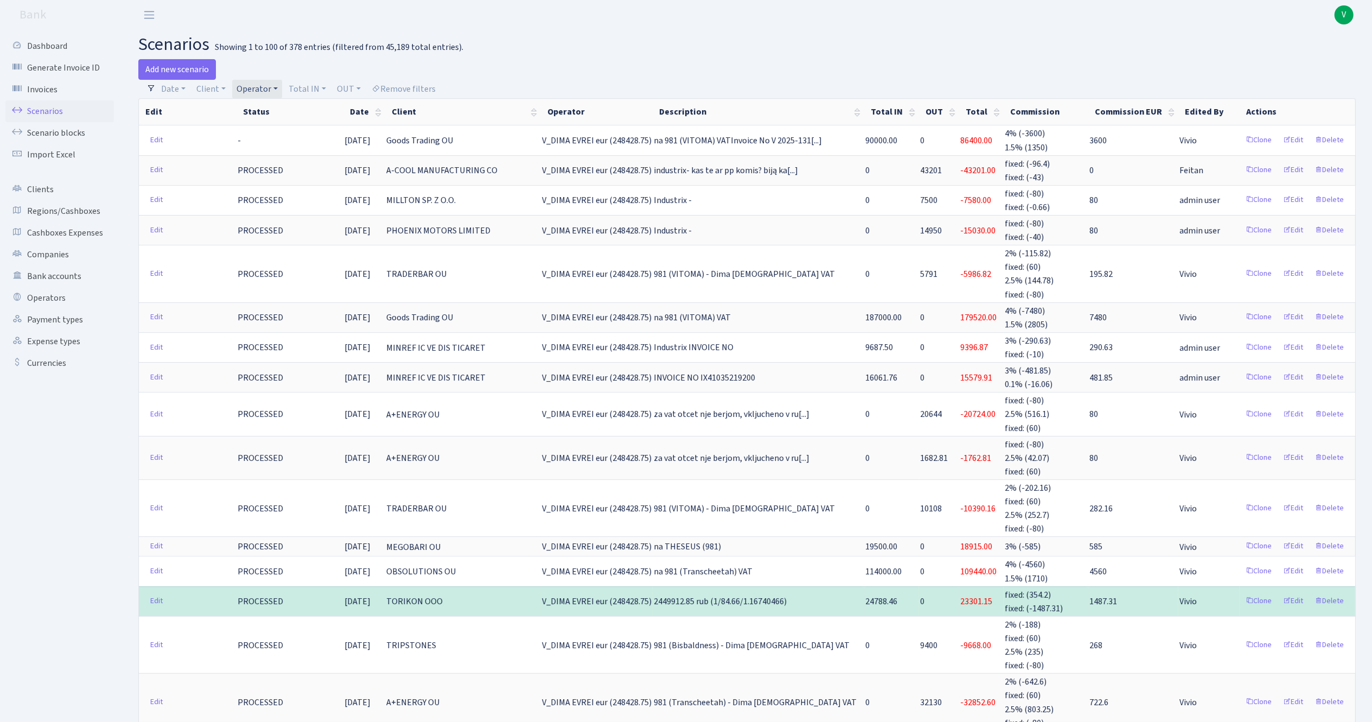
click at [61, 110] on link "Scenarios" at bounding box center [59, 111] width 109 height 22
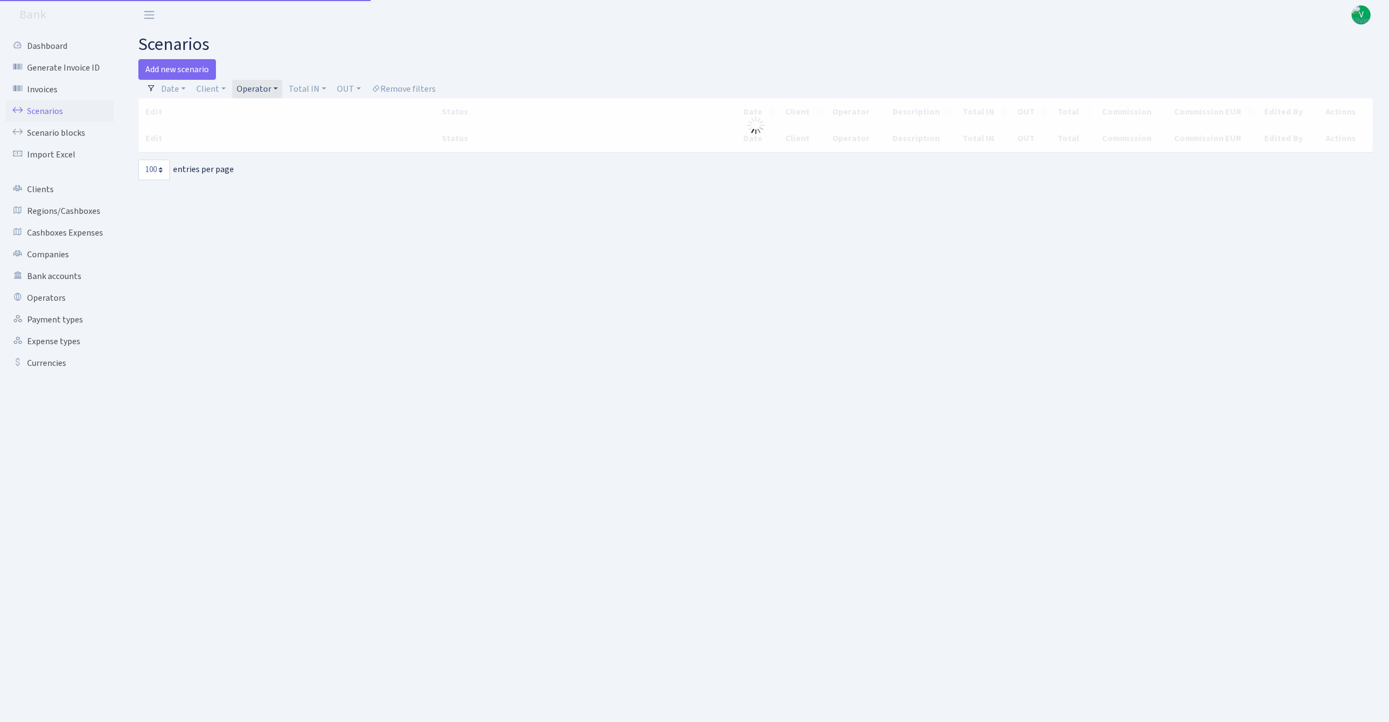
select select "100"
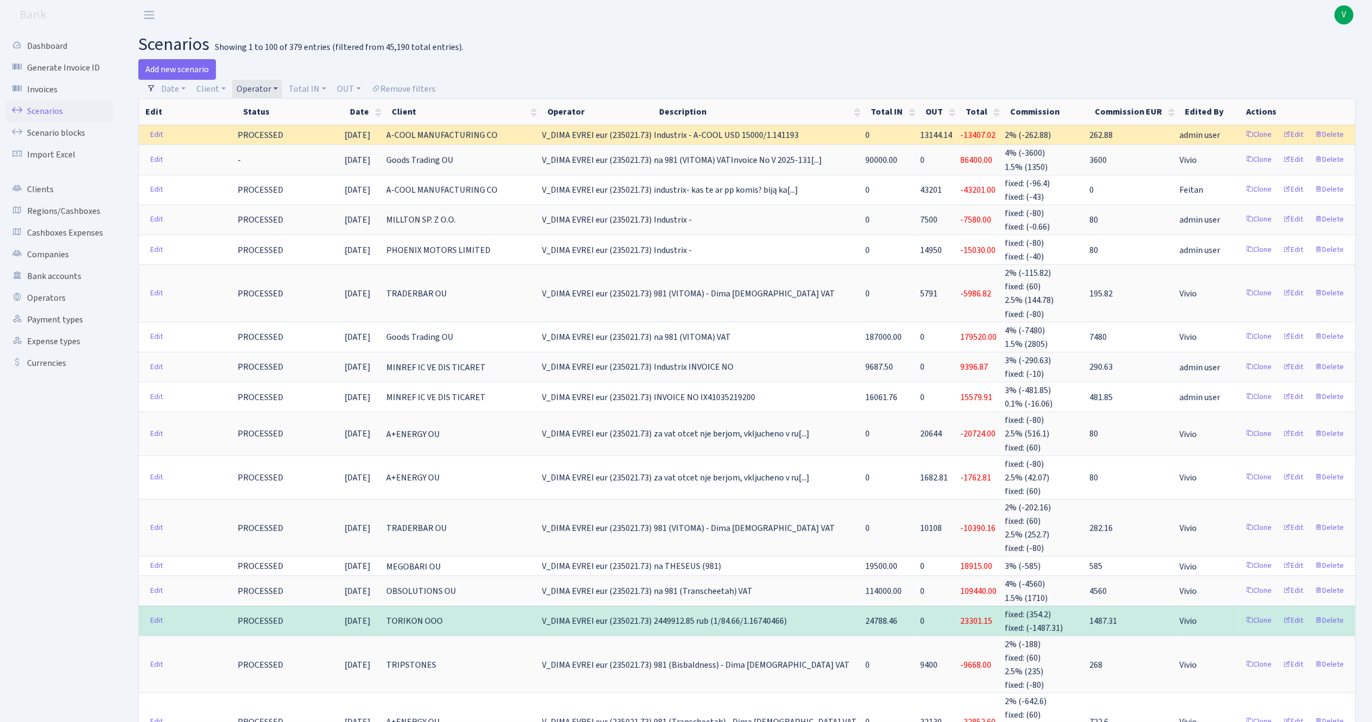
click at [59, 105] on link "Scenarios" at bounding box center [59, 111] width 109 height 22
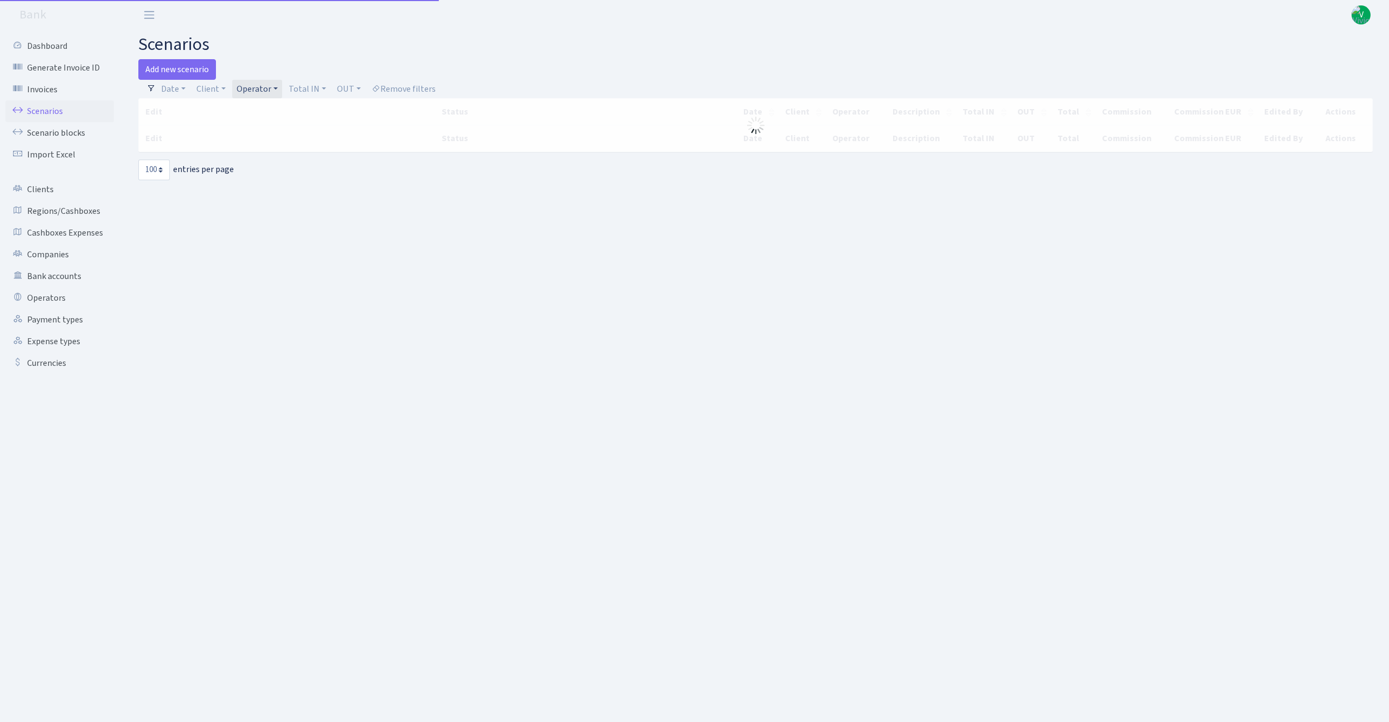
select select "100"
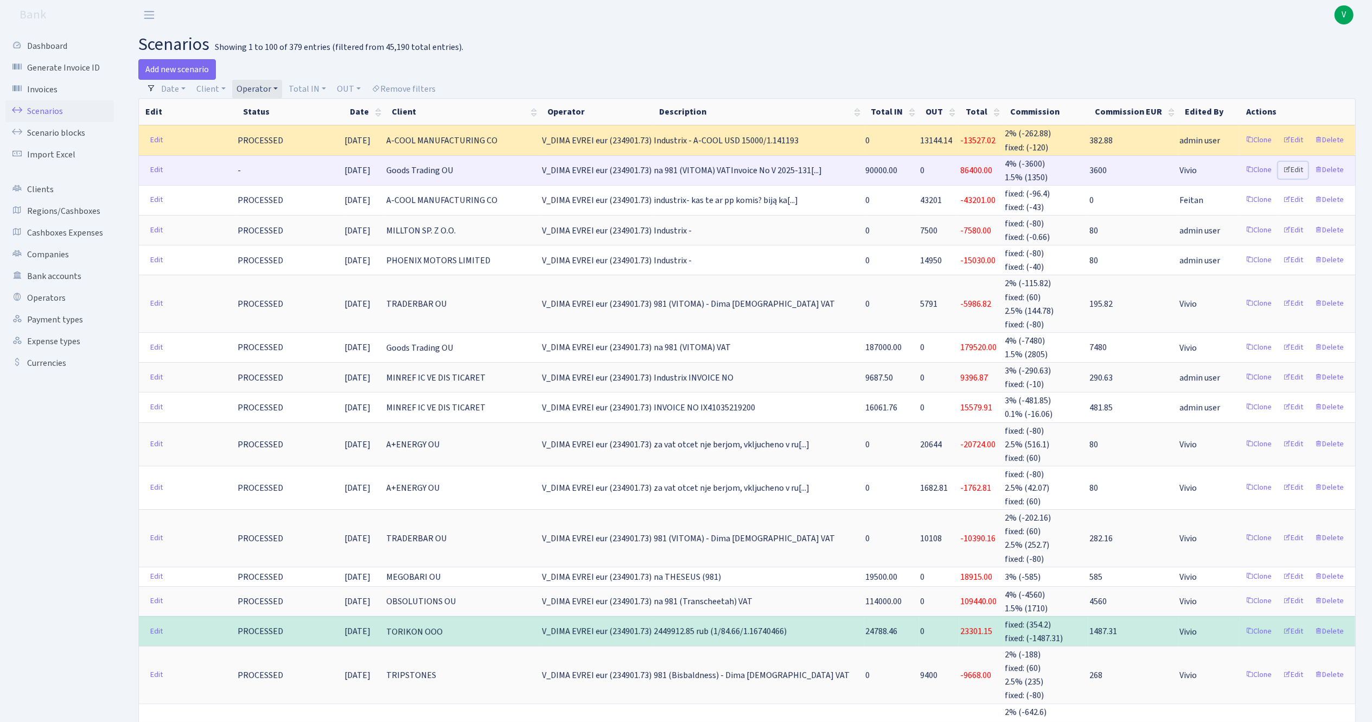
click at [1291, 167] on link "Edit" at bounding box center [1293, 170] width 30 height 17
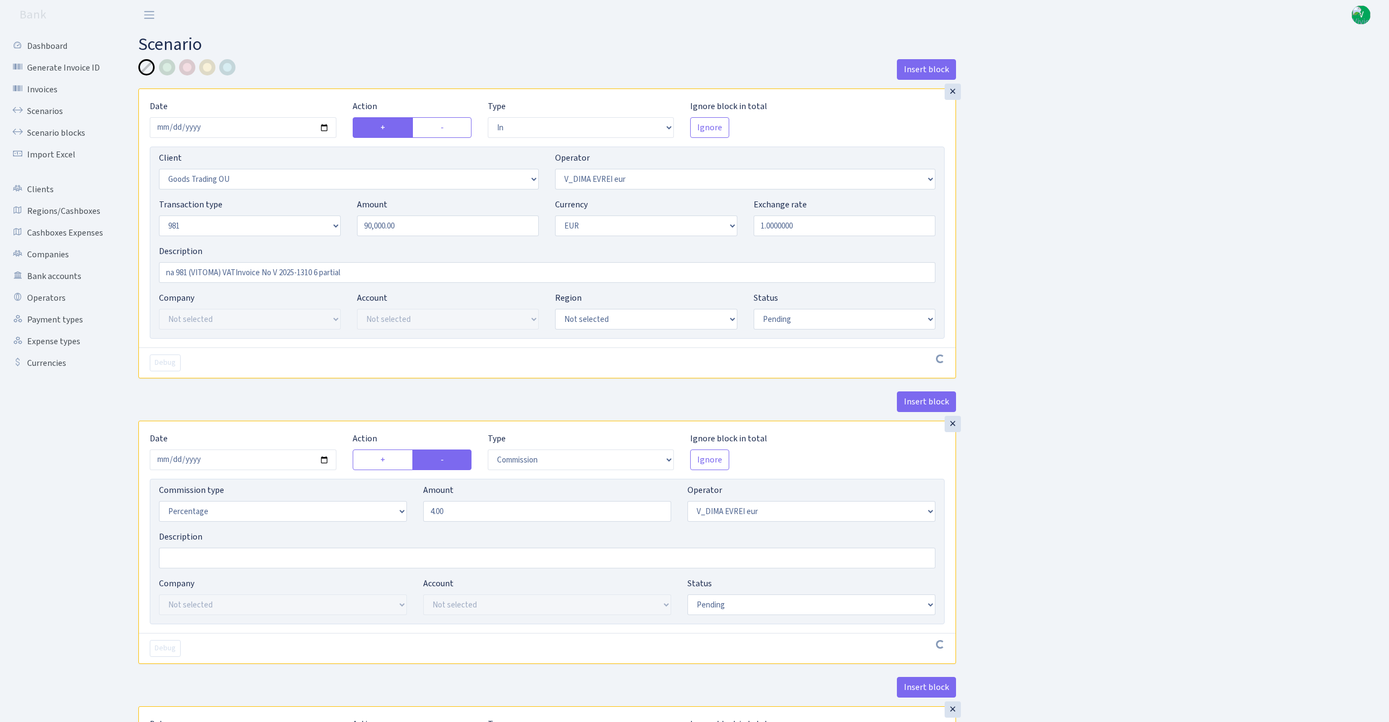
select select "in"
select select "1676"
select select "431"
select select "8"
select select "1"
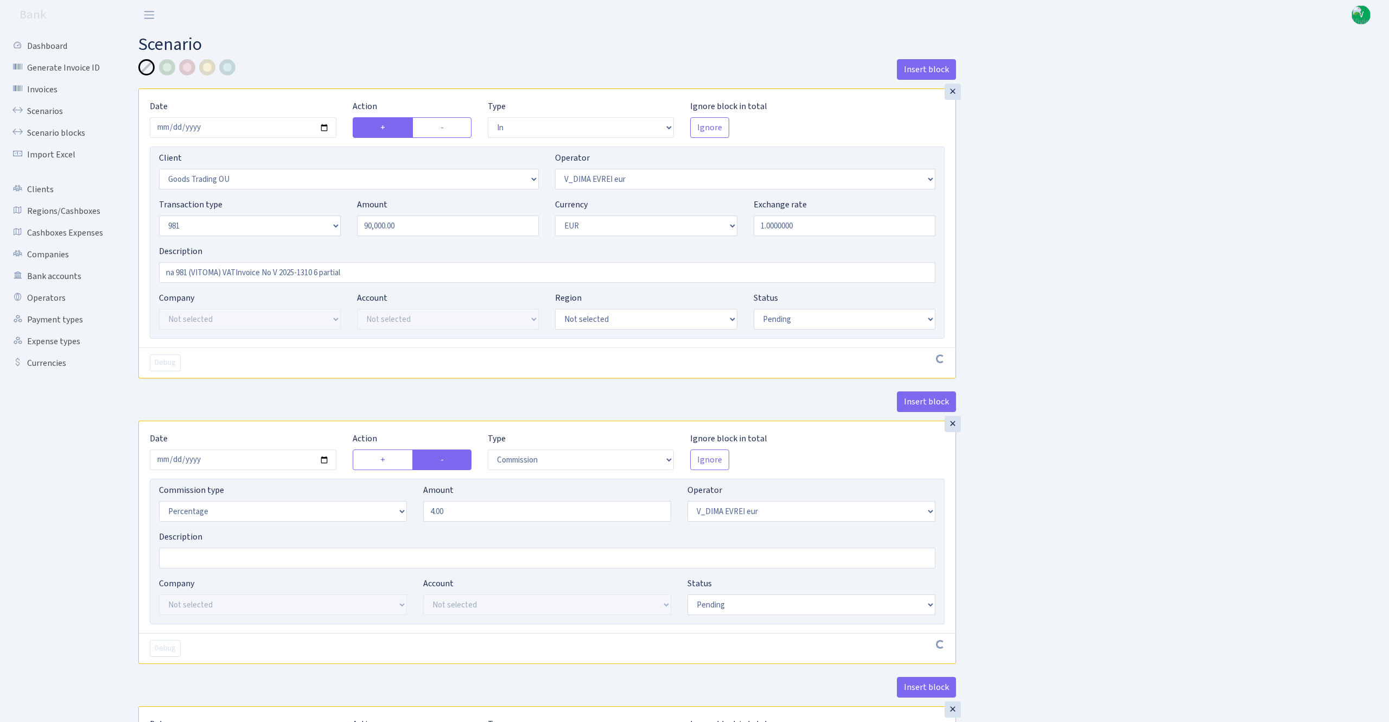
select select "pending"
select select "commission"
select select "431"
select select "pending"
select select "out"
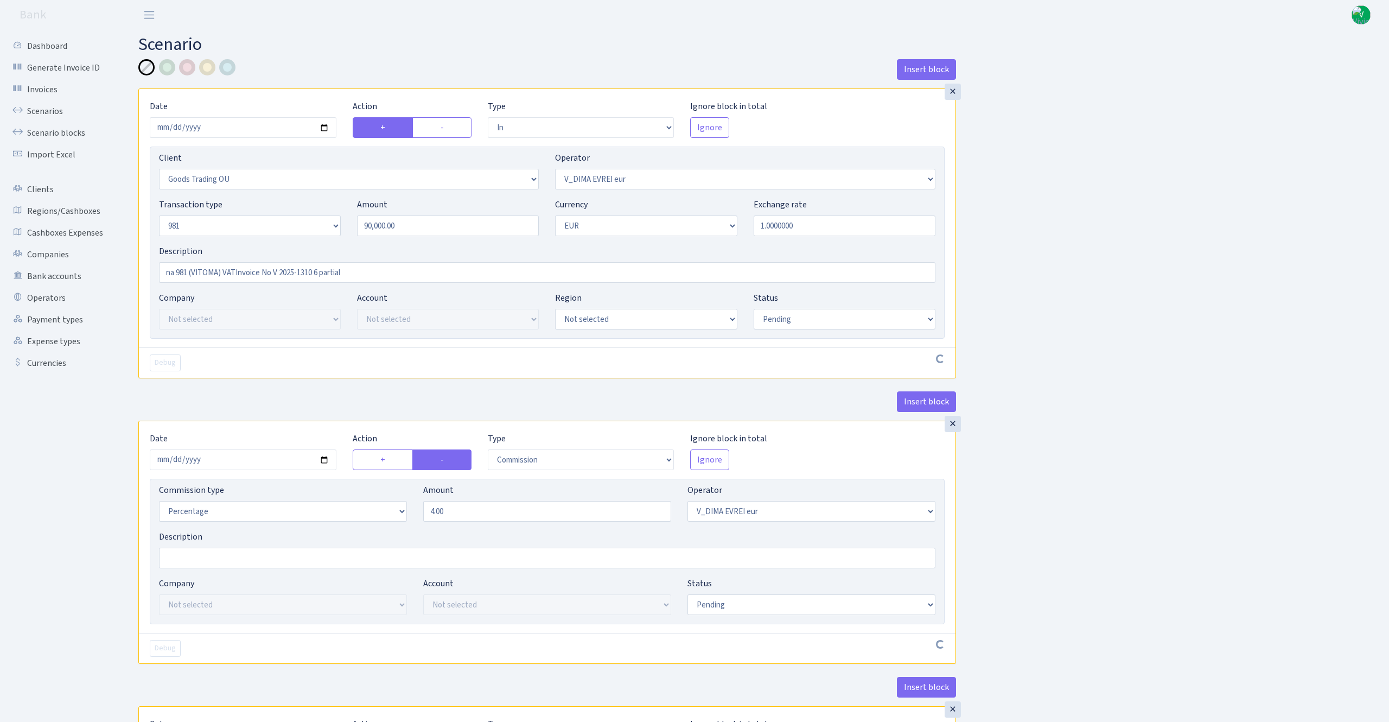
select select "2129"
select select "61"
select select "5"
select select "1"
select select "pending"
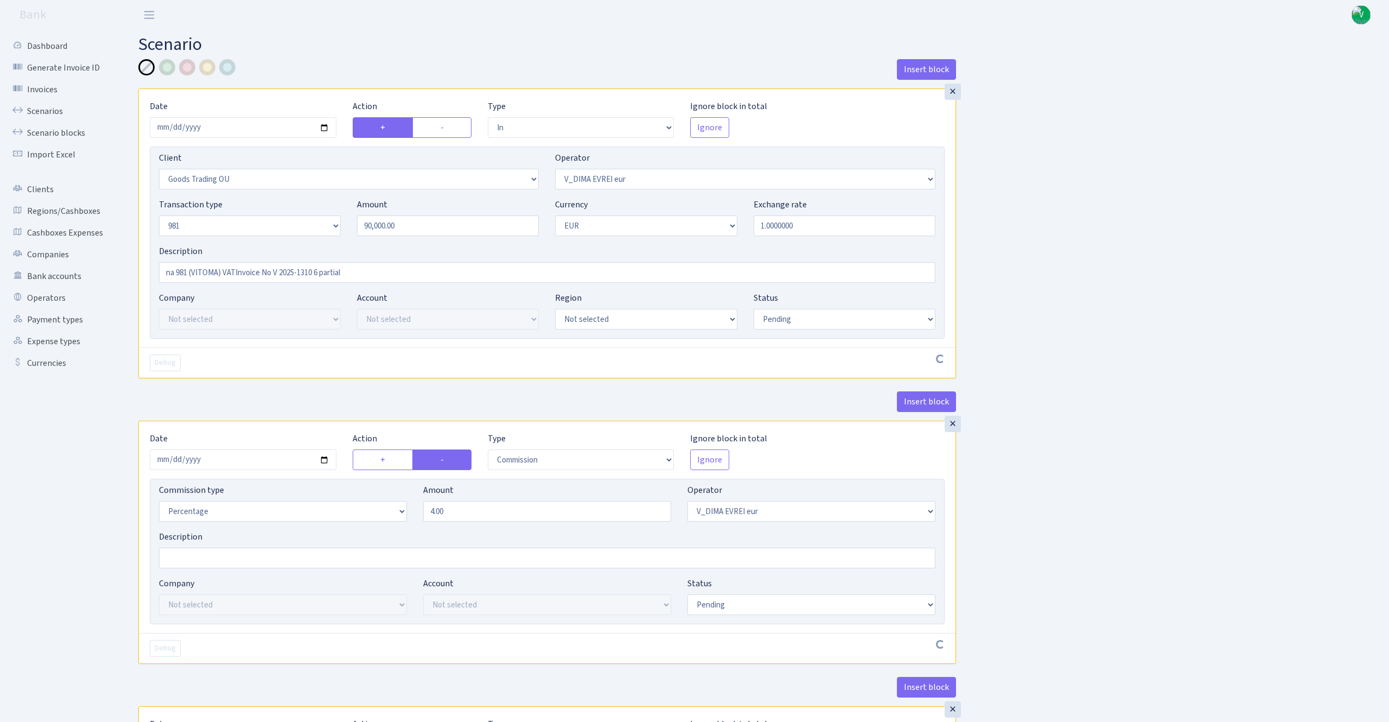
select select "commission"
select select "61"
select select "pending"
click at [778, 314] on select "Draft Pending Later Never Processed" at bounding box center [834, 319] width 179 height 21
select select "processed"
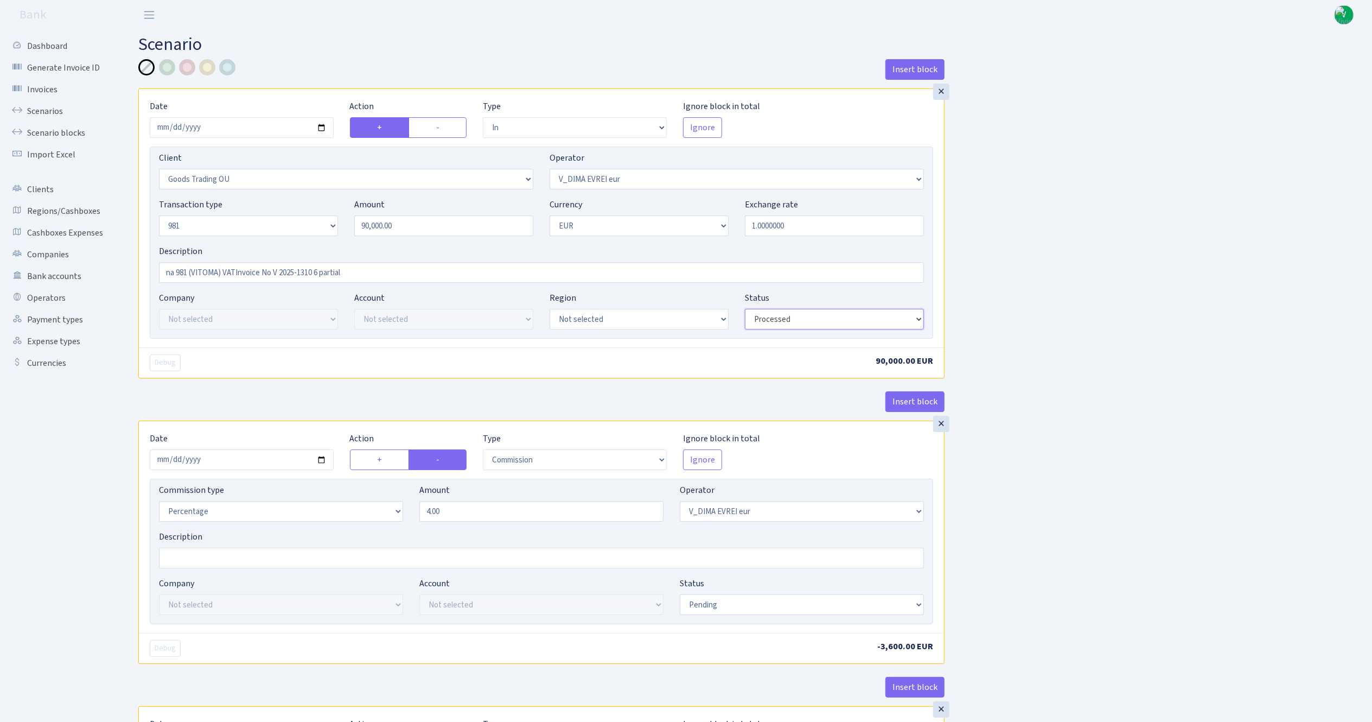
click at [745, 310] on select "Draft Pending Later Never Processed" at bounding box center [834, 319] width 179 height 21
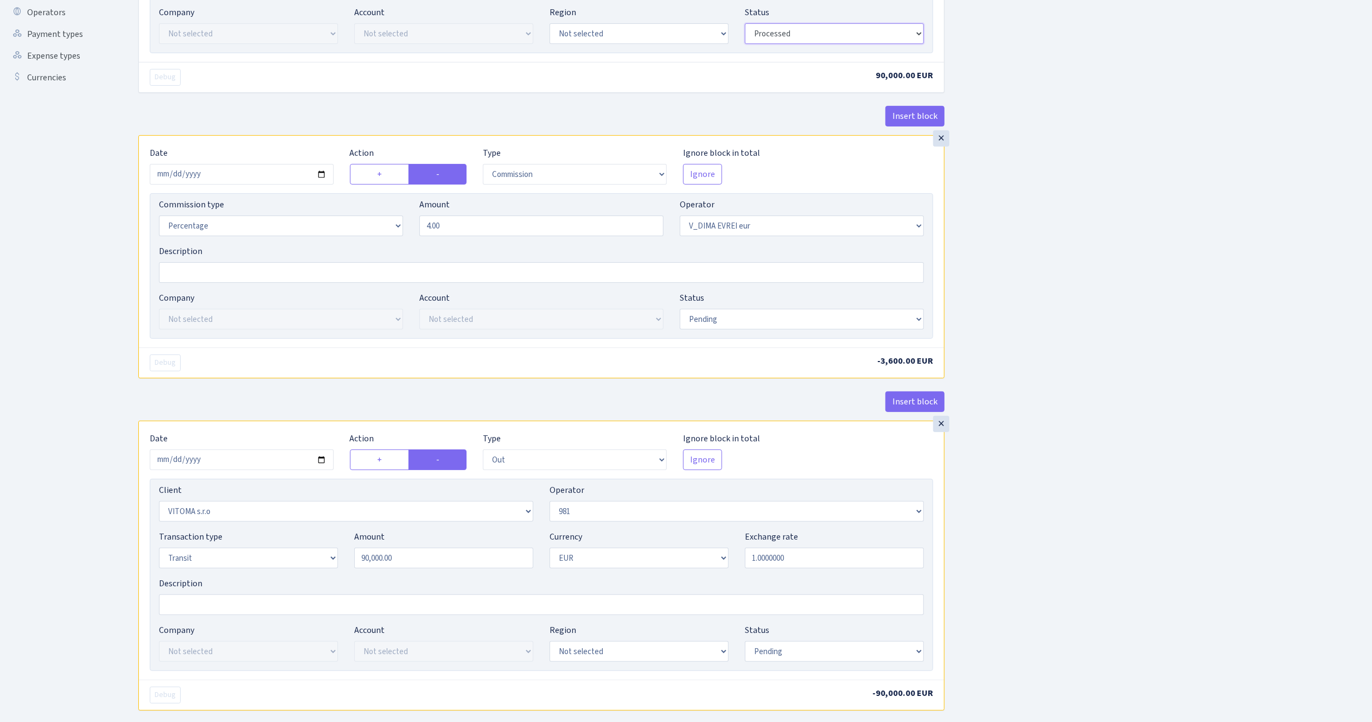
scroll to position [326, 0]
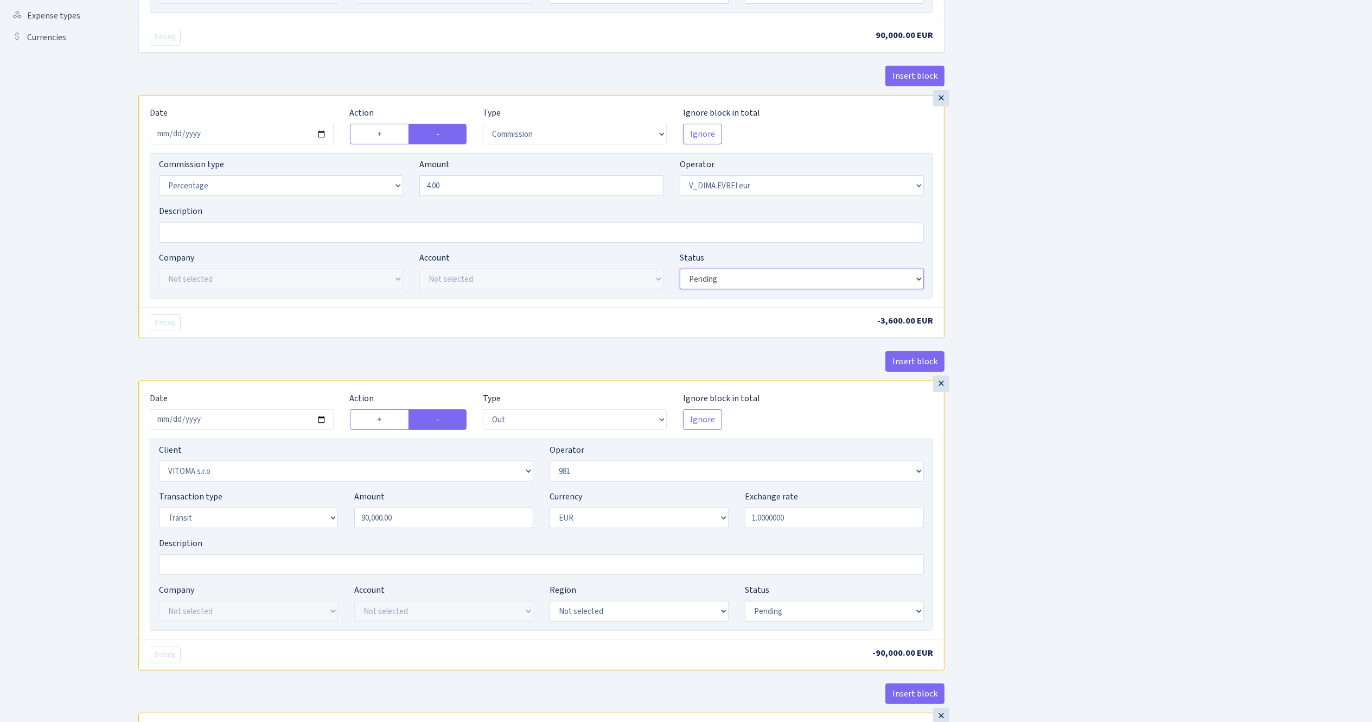
click at [739, 284] on select "Draft Pending Later Never Processed" at bounding box center [802, 279] width 244 height 21
select select "processed"
click at [680, 272] on select "Draft Pending Later Never Processed" at bounding box center [802, 279] width 244 height 21
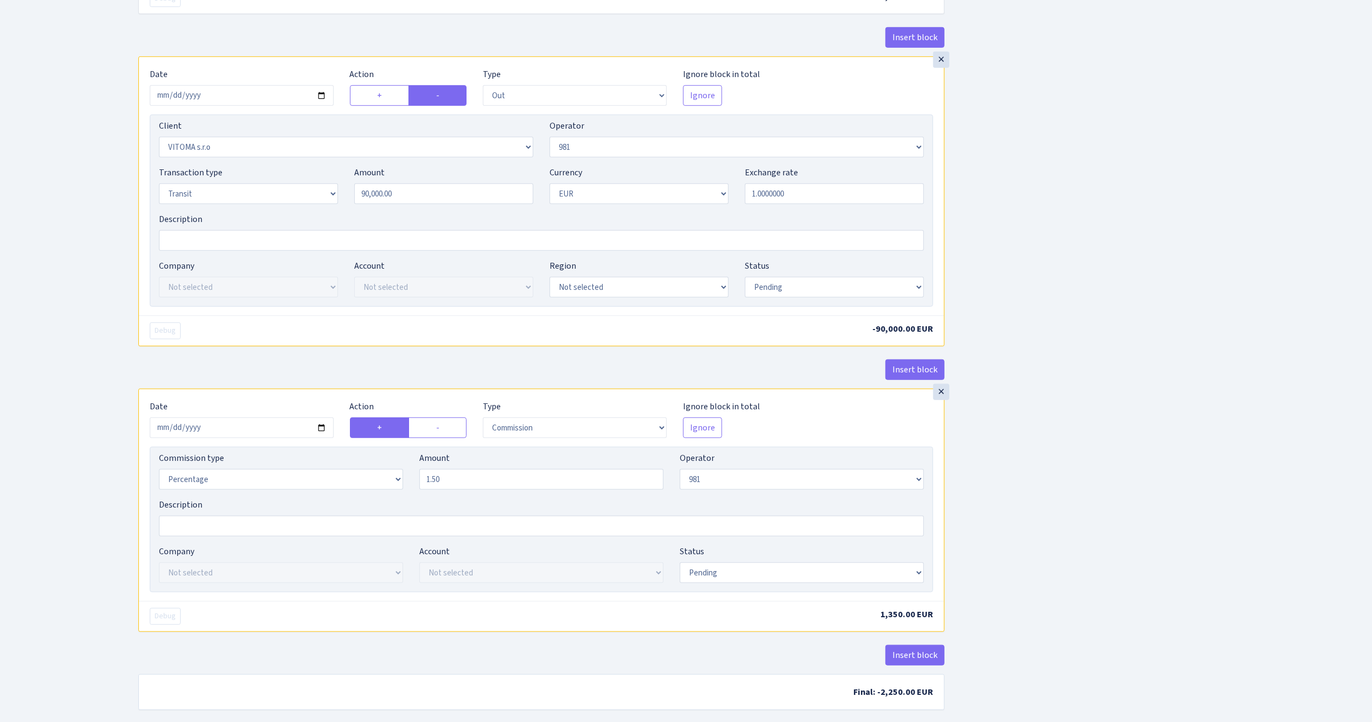
scroll to position [651, 0]
click at [772, 295] on select "Draft Pending Later Never Processed" at bounding box center [834, 285] width 179 height 21
select select "processed"
click at [745, 280] on select "Draft Pending Later Never Processed" at bounding box center [834, 285] width 179 height 21
click at [734, 581] on select "Draft Pending Later Never Processed" at bounding box center [802, 571] width 244 height 21
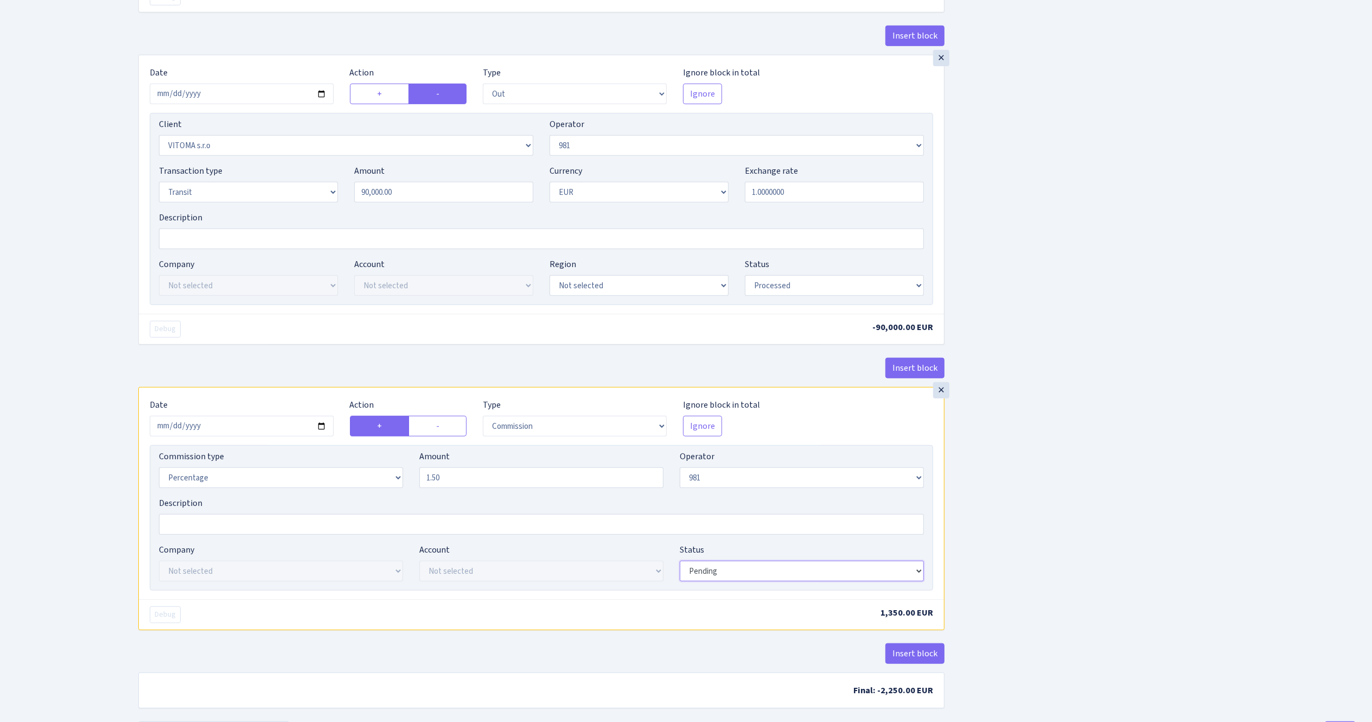
select select "processed"
click at [680, 568] on select "Draft Pending Later Never Processed" at bounding box center [802, 571] width 244 height 21
click at [1153, 566] on div "Insert block × Date 2025-10-13 Action + - Type --- In Out Commission Field requ…" at bounding box center [747, 64] width 1234 height 1313
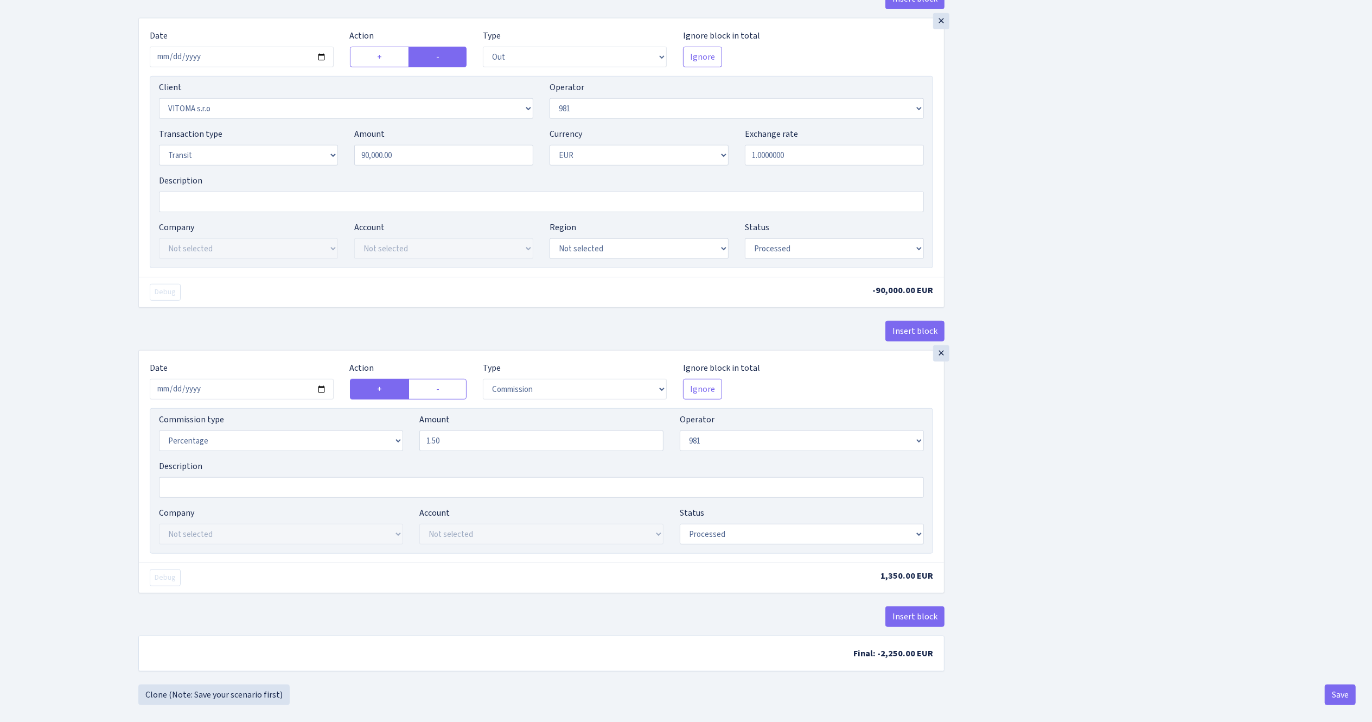
scroll to position [708, 0]
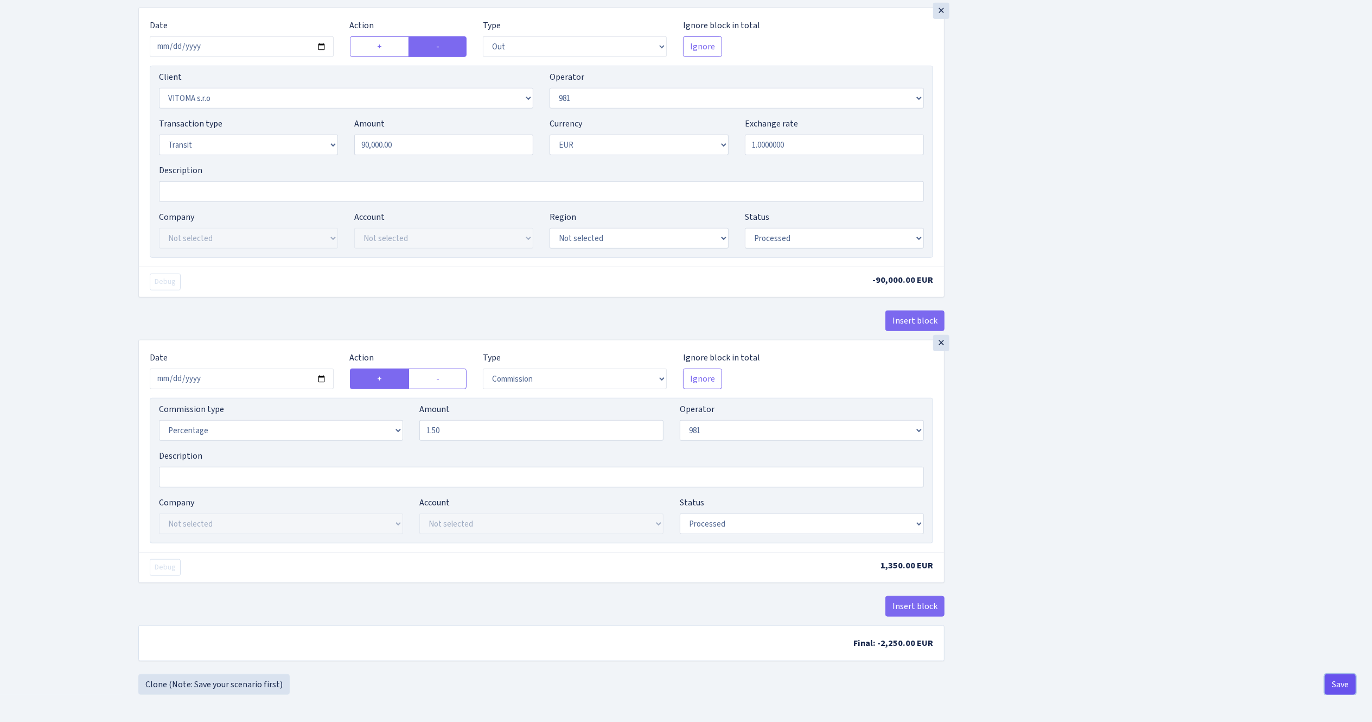
click at [1342, 689] on button "Save" at bounding box center [1340, 684] width 31 height 21
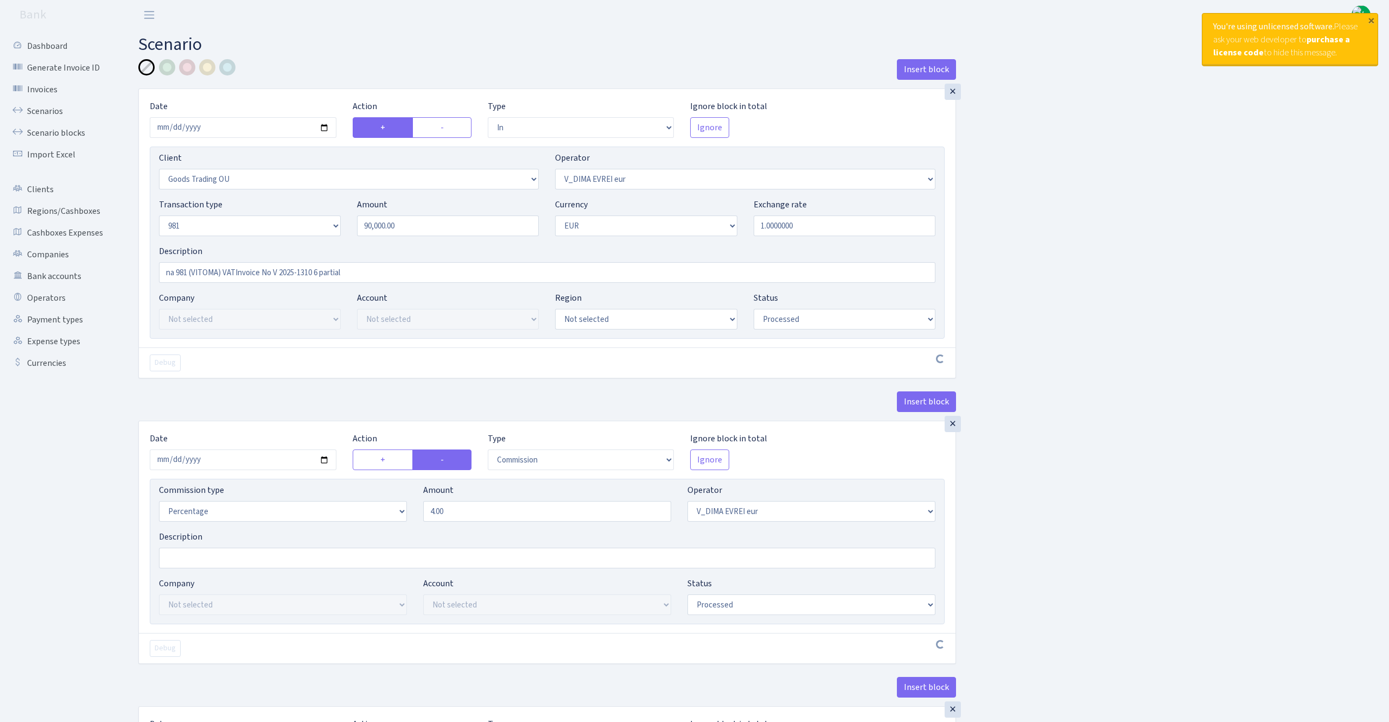
select select "in"
select select "1676"
select select "431"
select select "8"
select select "1"
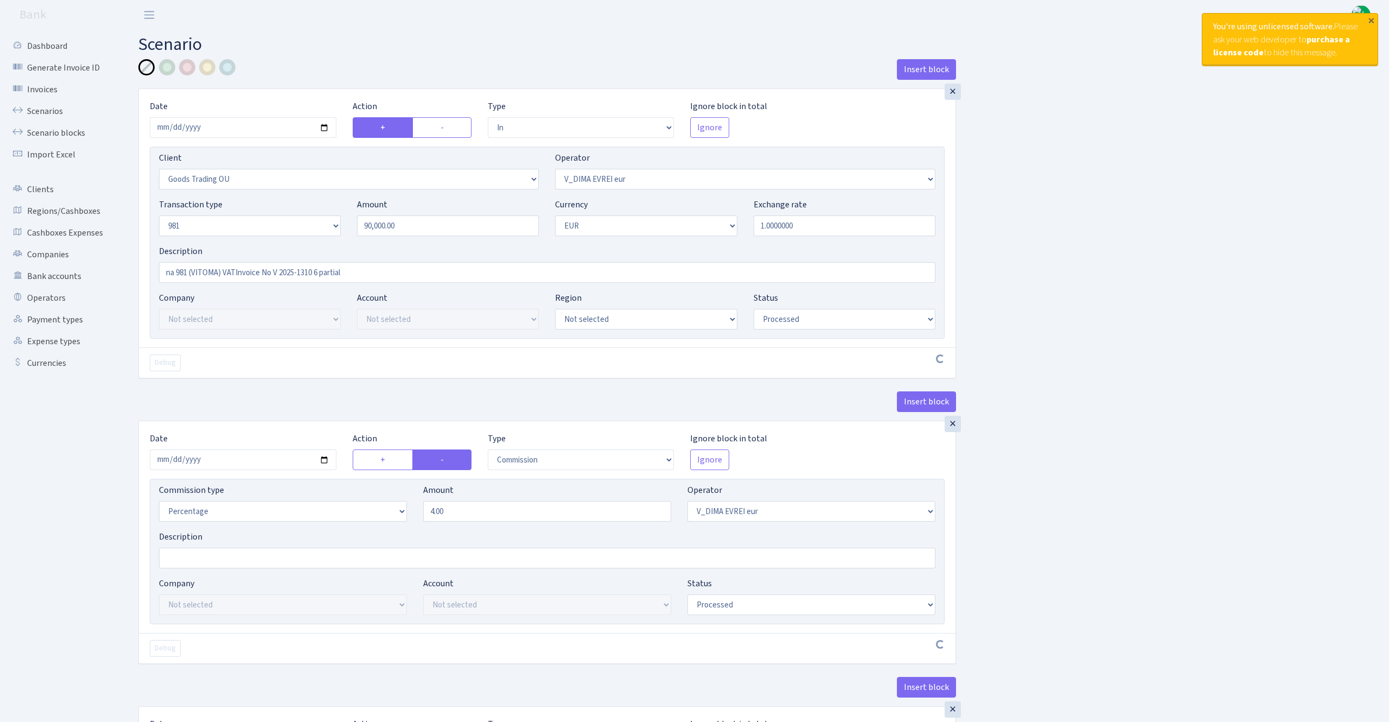
select select "processed"
select select "commission"
select select "431"
select select "processed"
select select "out"
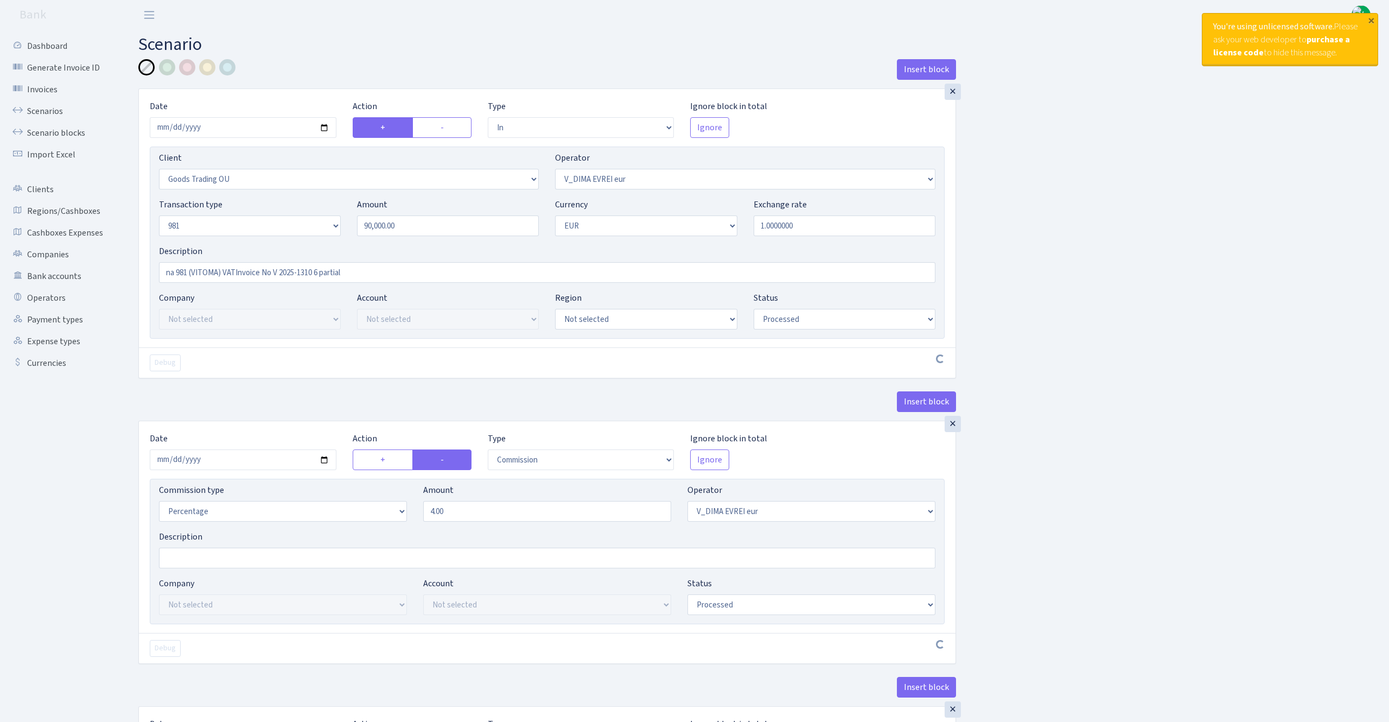
select select "2129"
select select "61"
select select "5"
select select "1"
select select "processed"
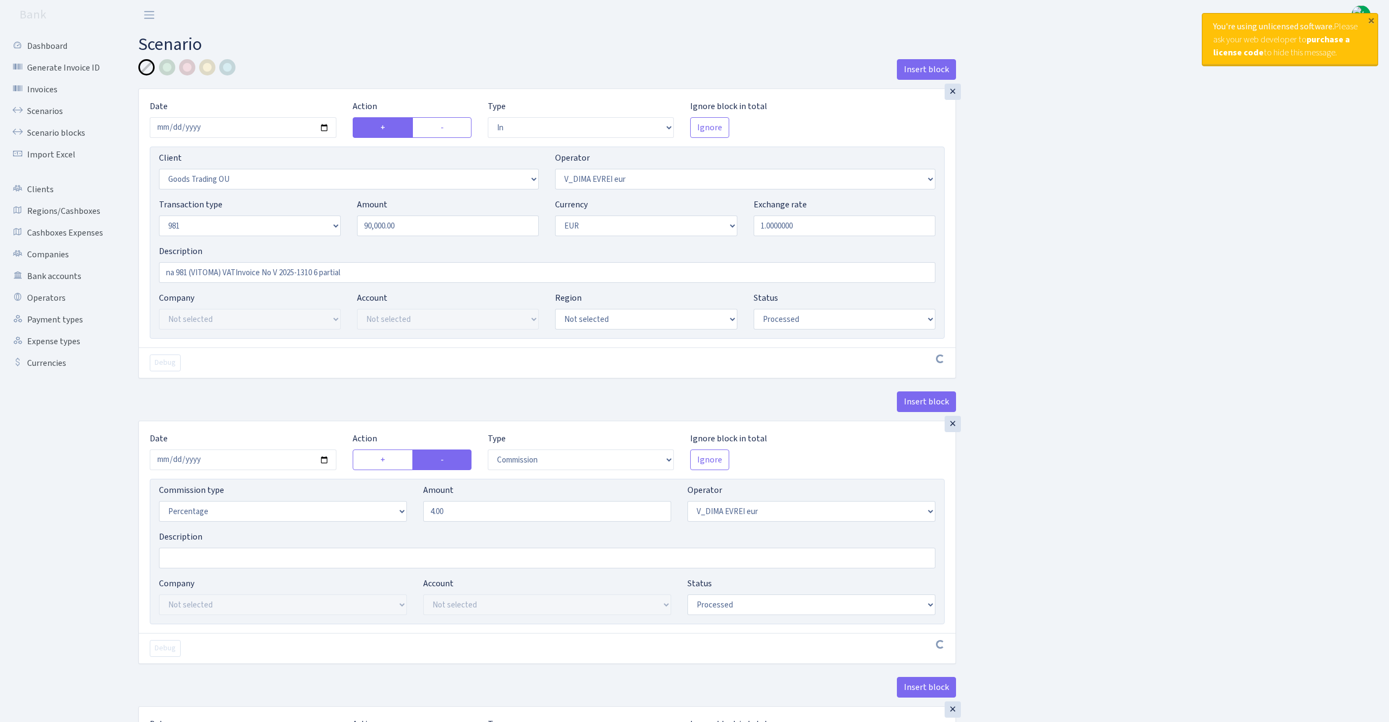
select select "commission"
select select "61"
select select "processed"
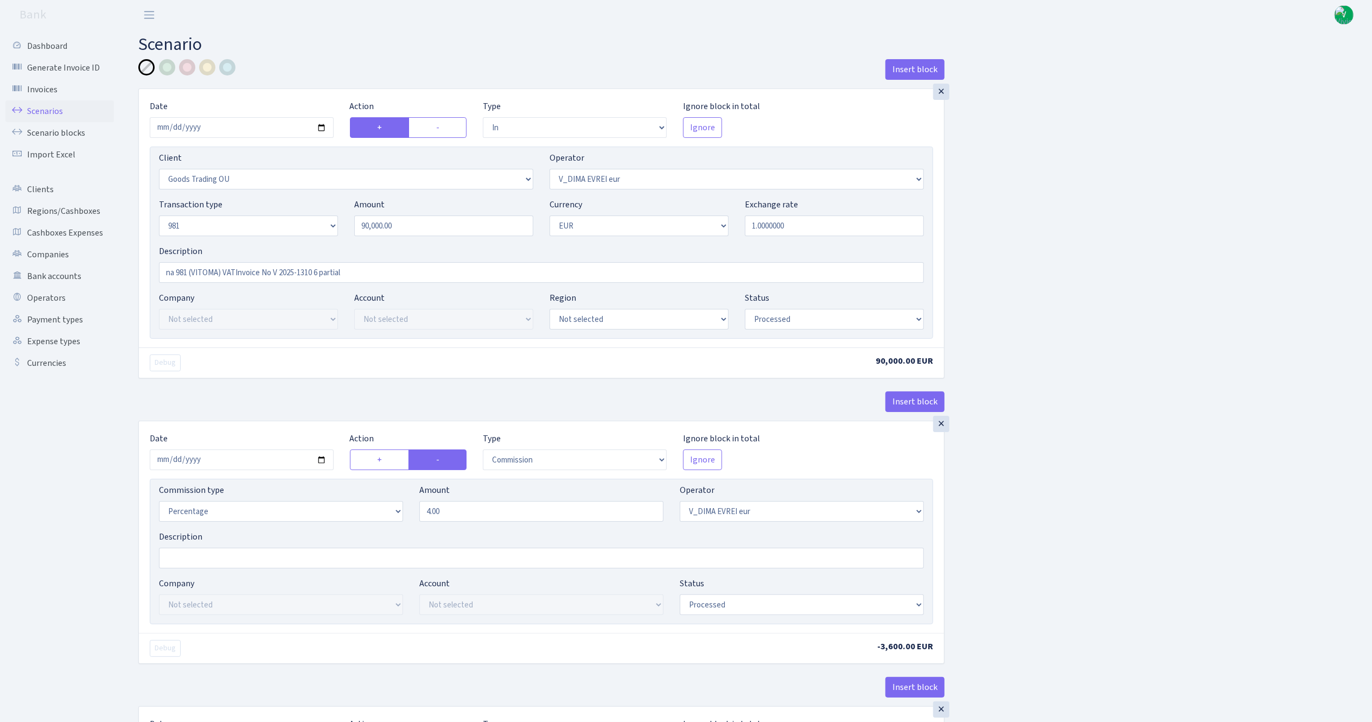
click at [50, 109] on link "Scenarios" at bounding box center [59, 111] width 109 height 22
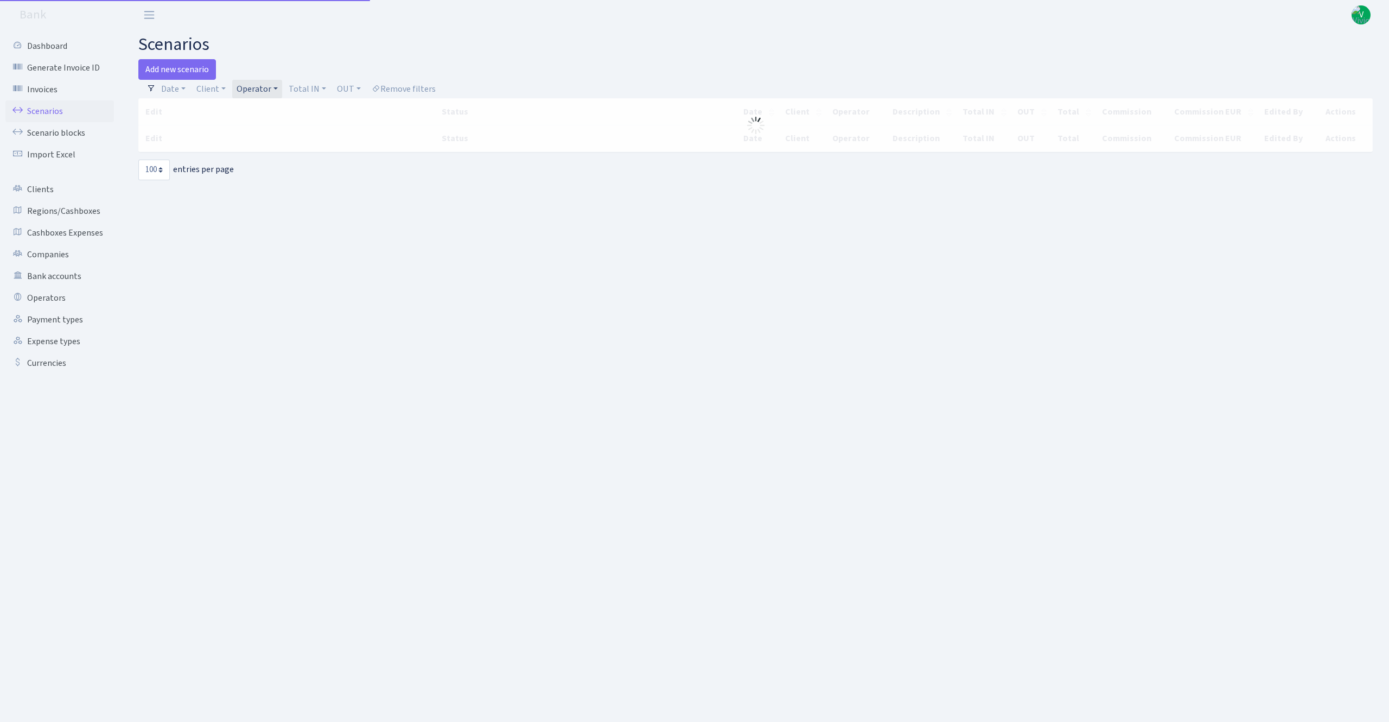
select select "100"
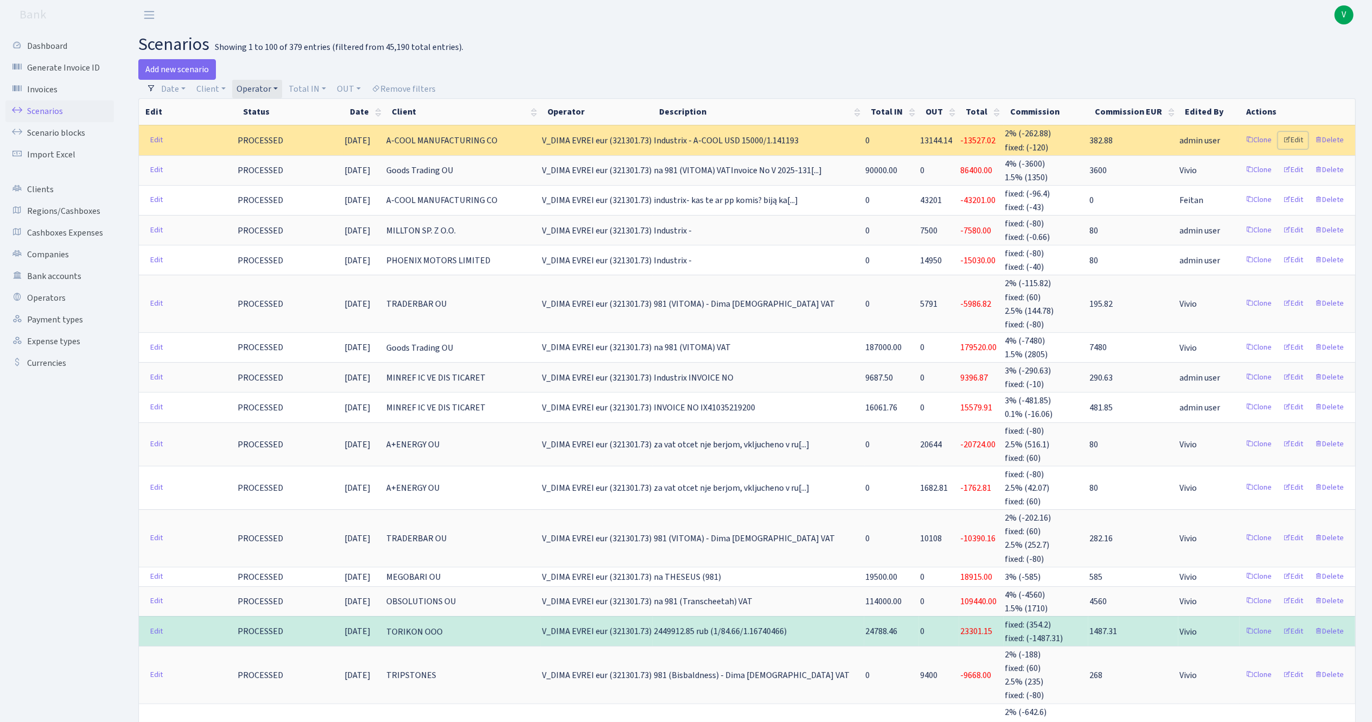
click at [1298, 133] on link "Edit" at bounding box center [1293, 140] width 30 height 17
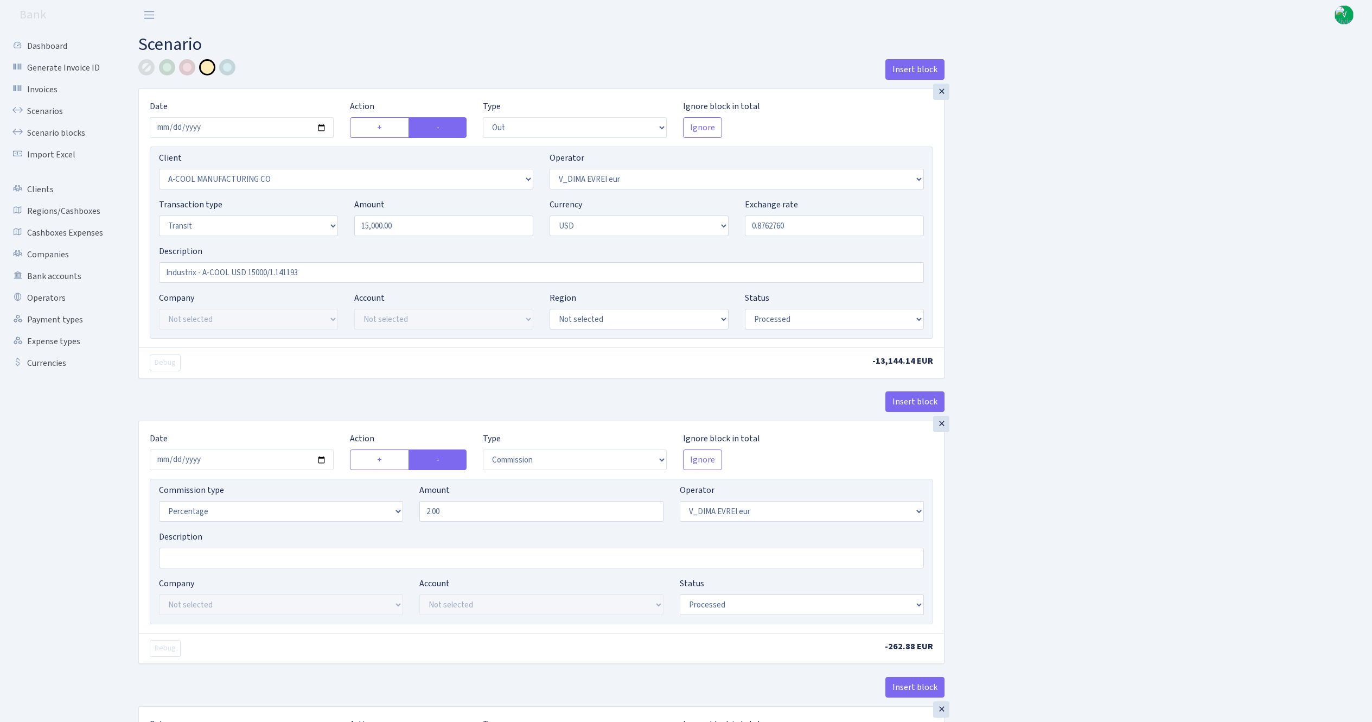
select select "out"
select select "2096"
select select "431"
select select "5"
select select "2"
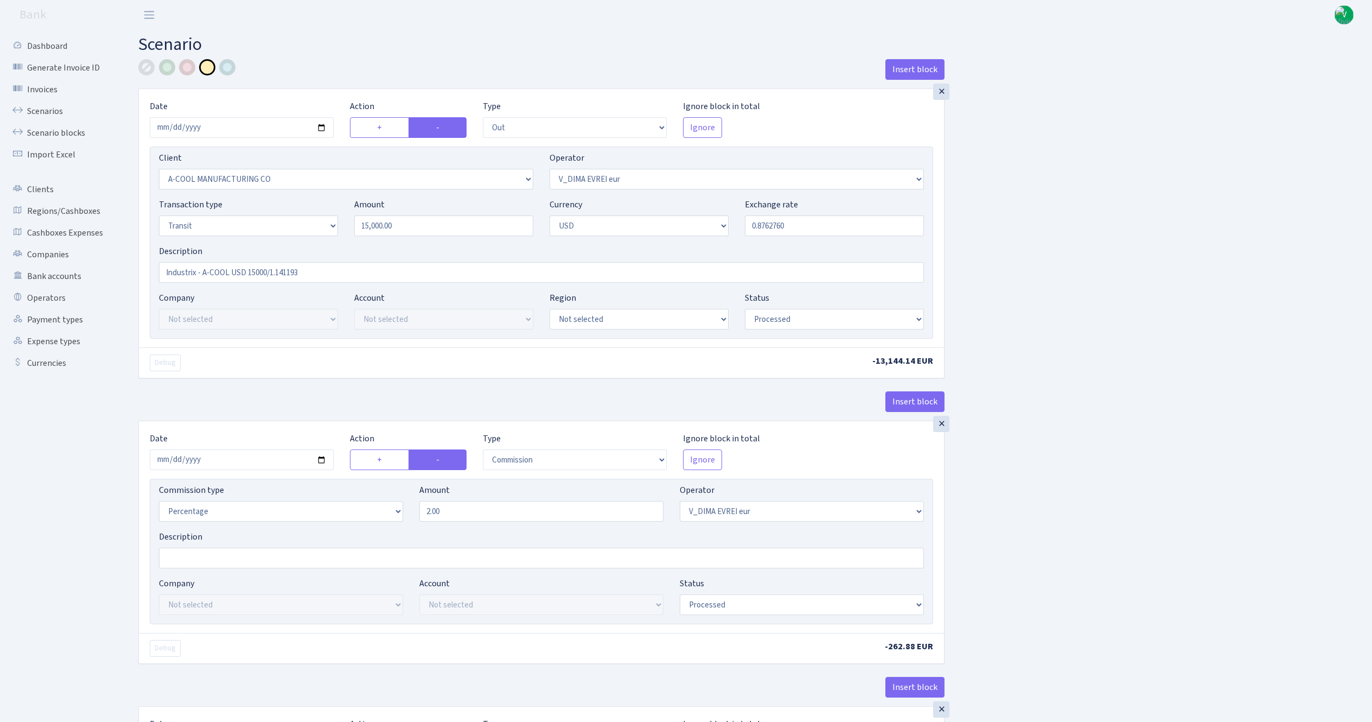
select select "processed"
select select "commission"
select select "431"
select select "processed"
select select "commission"
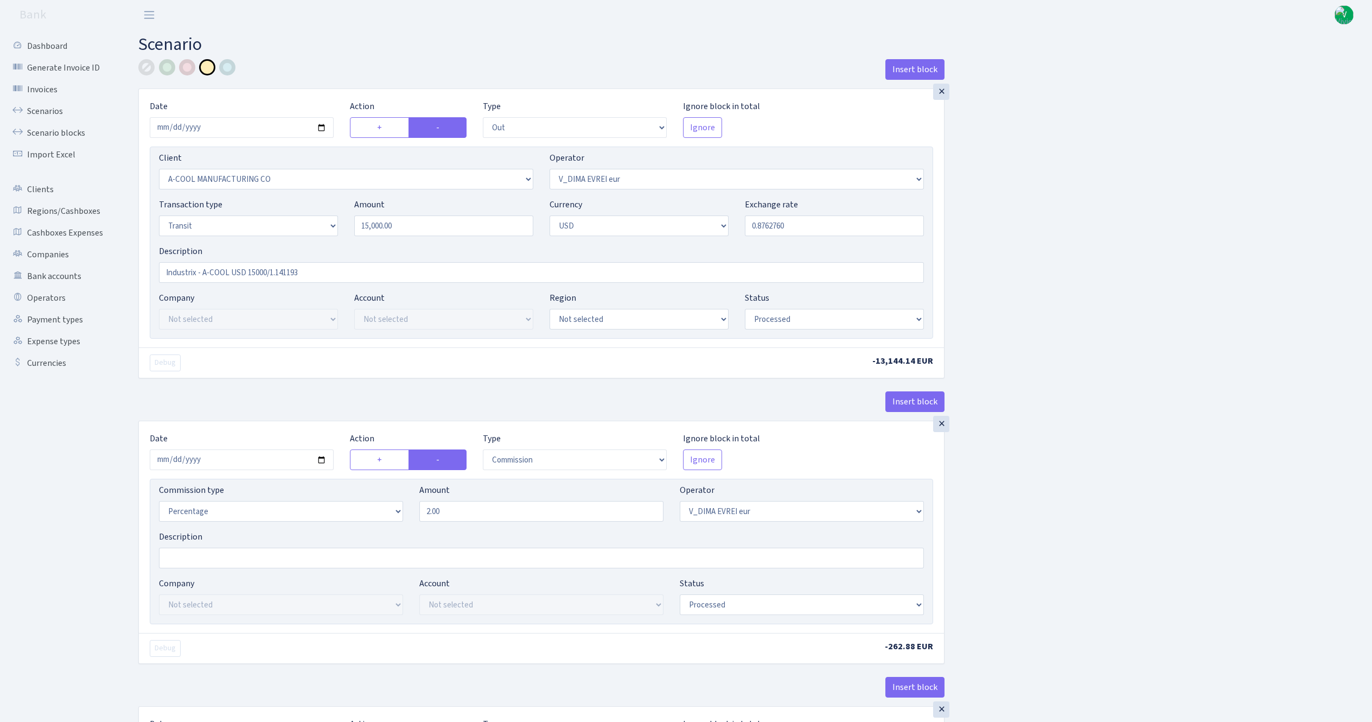
select select "fixed"
select select "431"
select select "processed"
click at [57, 106] on link "Scenarios" at bounding box center [59, 111] width 109 height 22
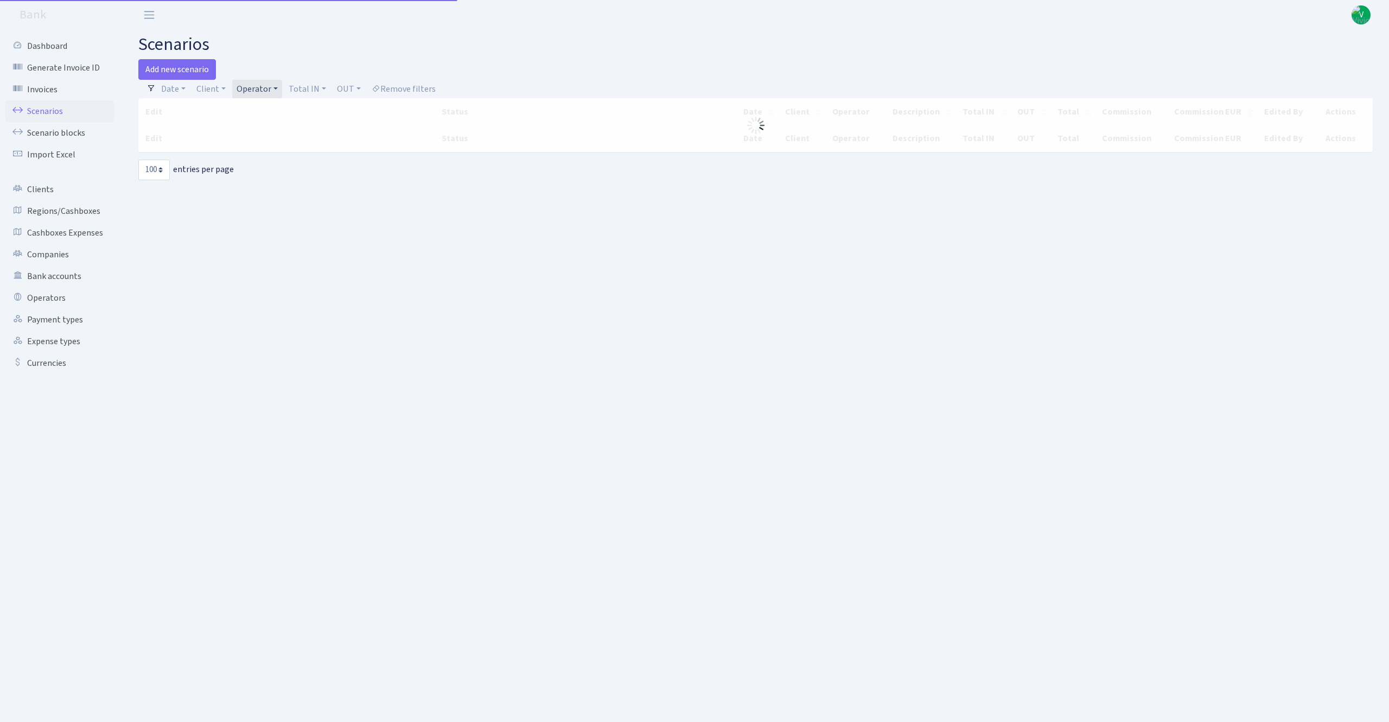
select select "100"
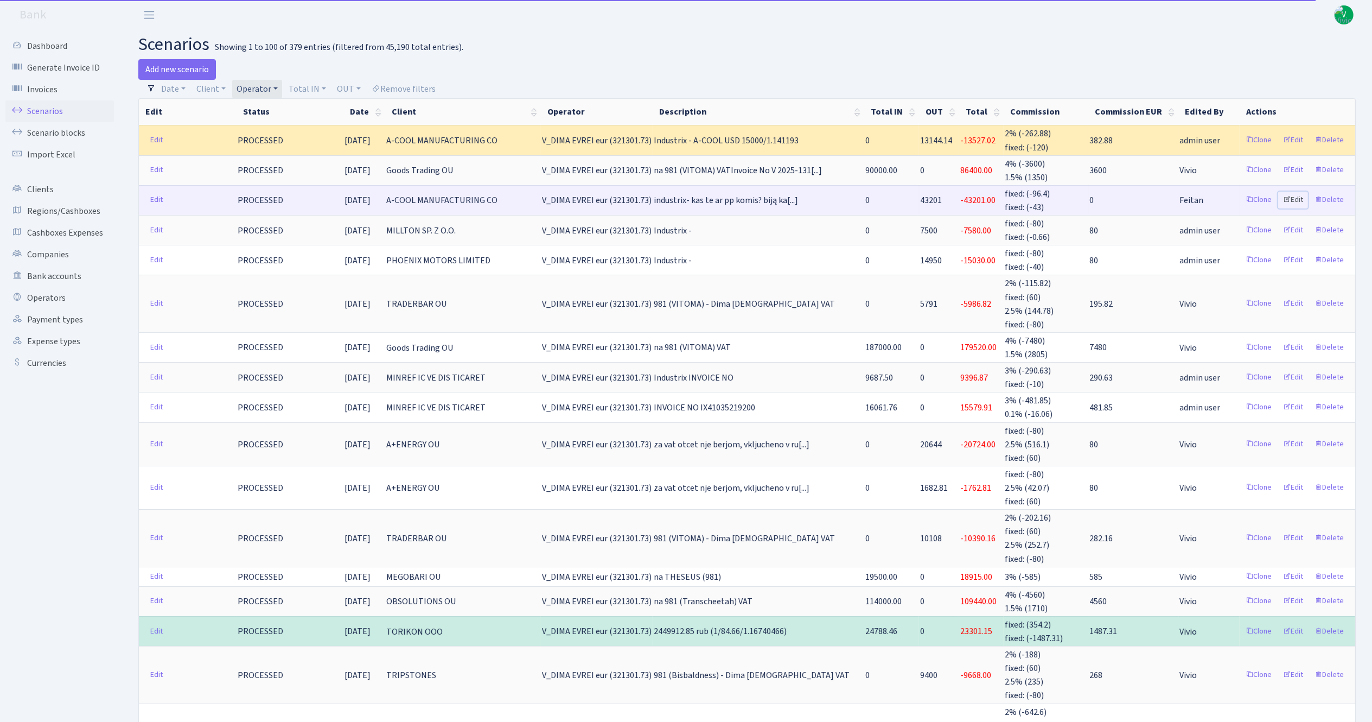
click at [1294, 193] on link "Edit" at bounding box center [1293, 200] width 30 height 17
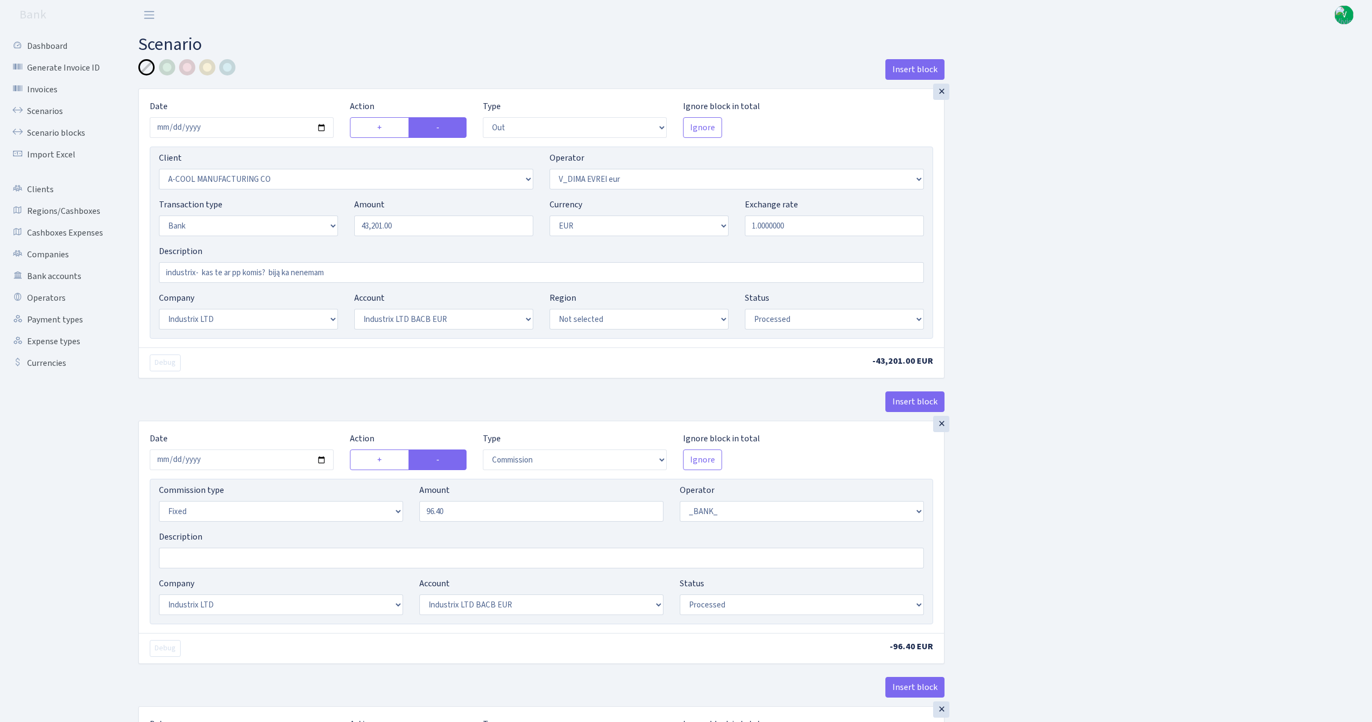
select select "out"
select select "2096"
select select "431"
select select "2"
select select "1"
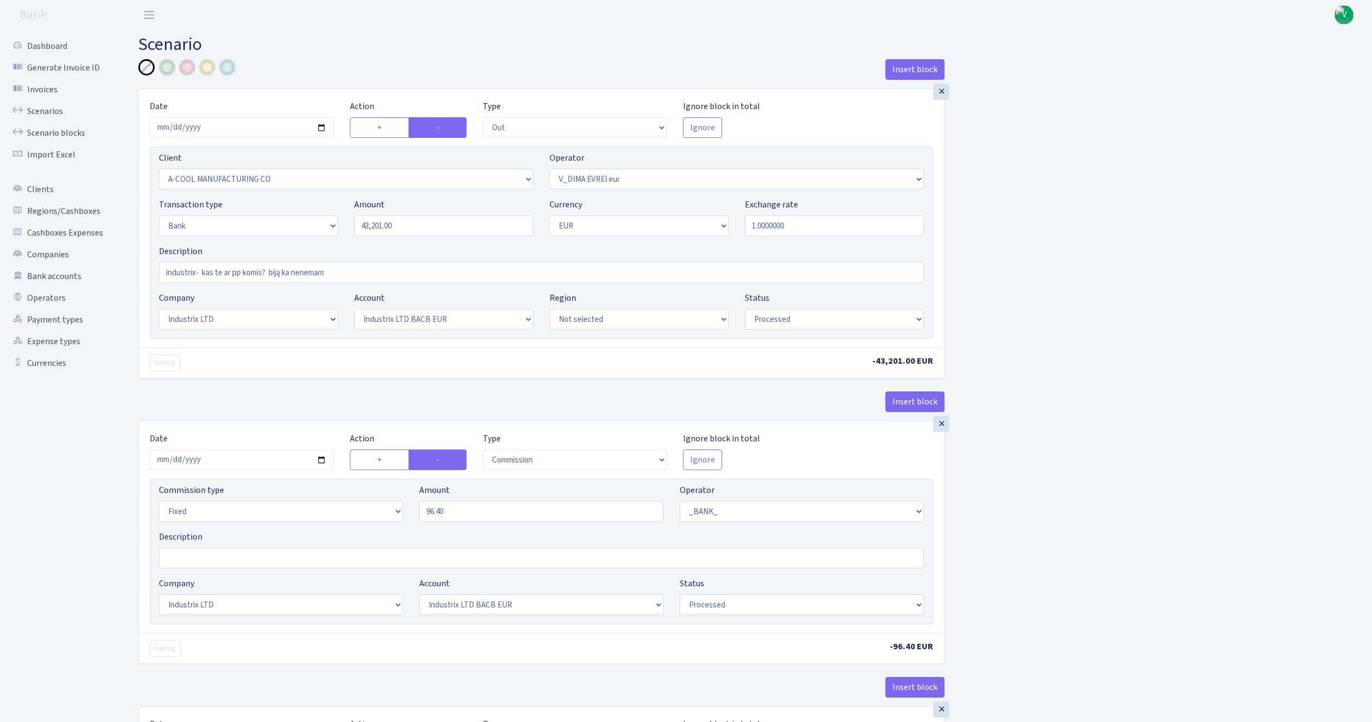
select select "17"
select select "41"
select select "processed"
select select "commission"
select select "fixed"
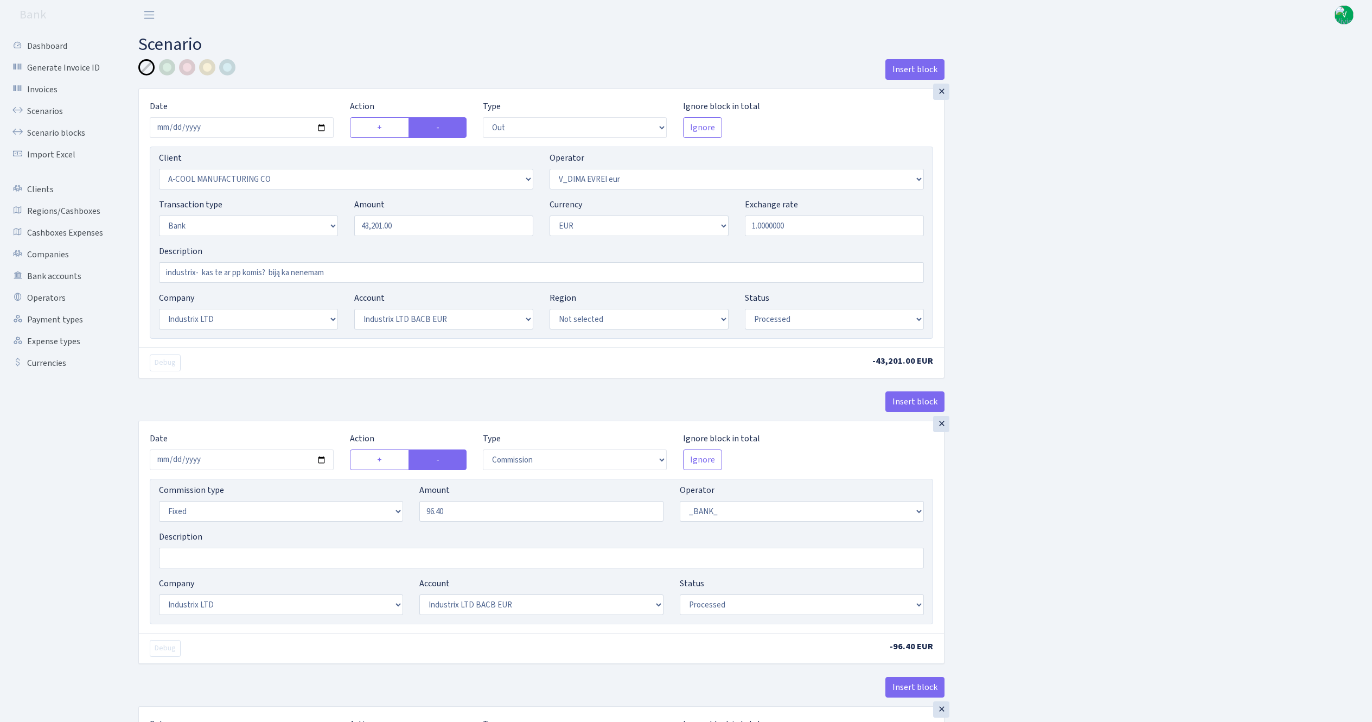
select select "1"
select select "17"
select select "41"
select select "processed"
select select "commission"
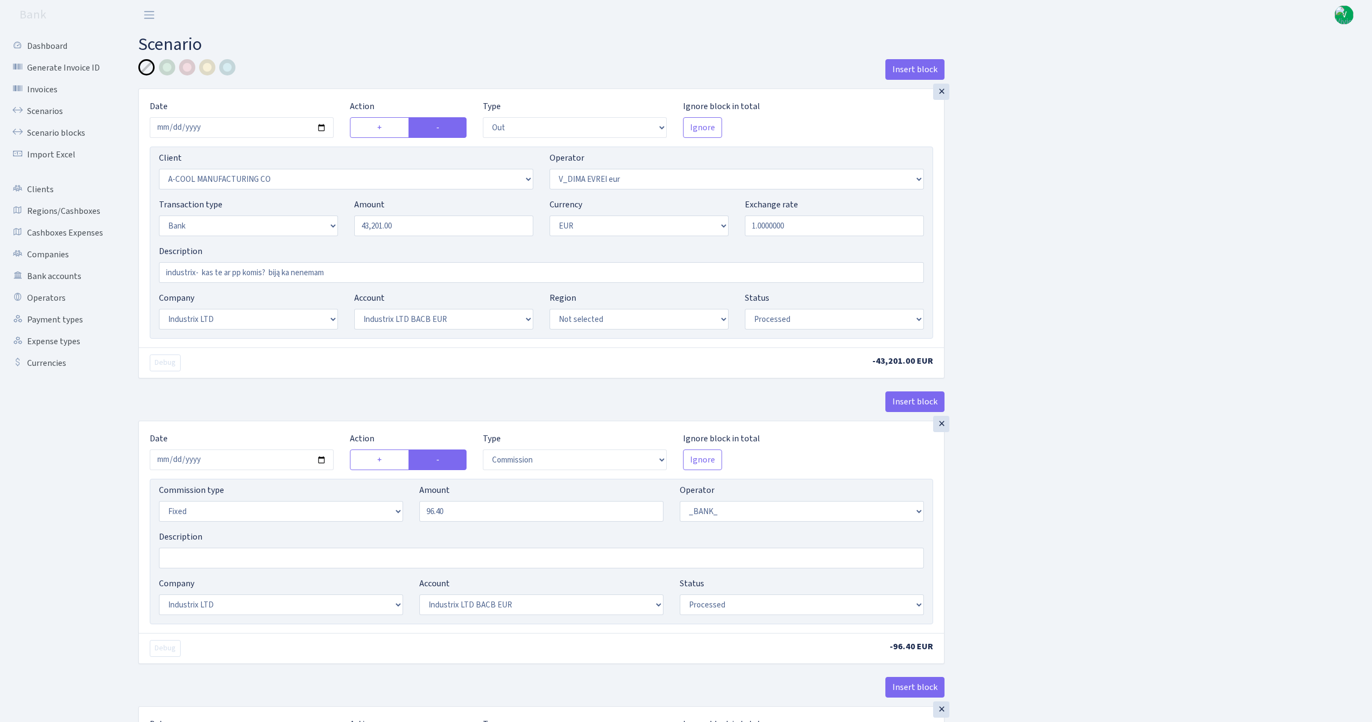
select select "fixed"
select select "1"
select select "17"
select select "41"
select select "processed"
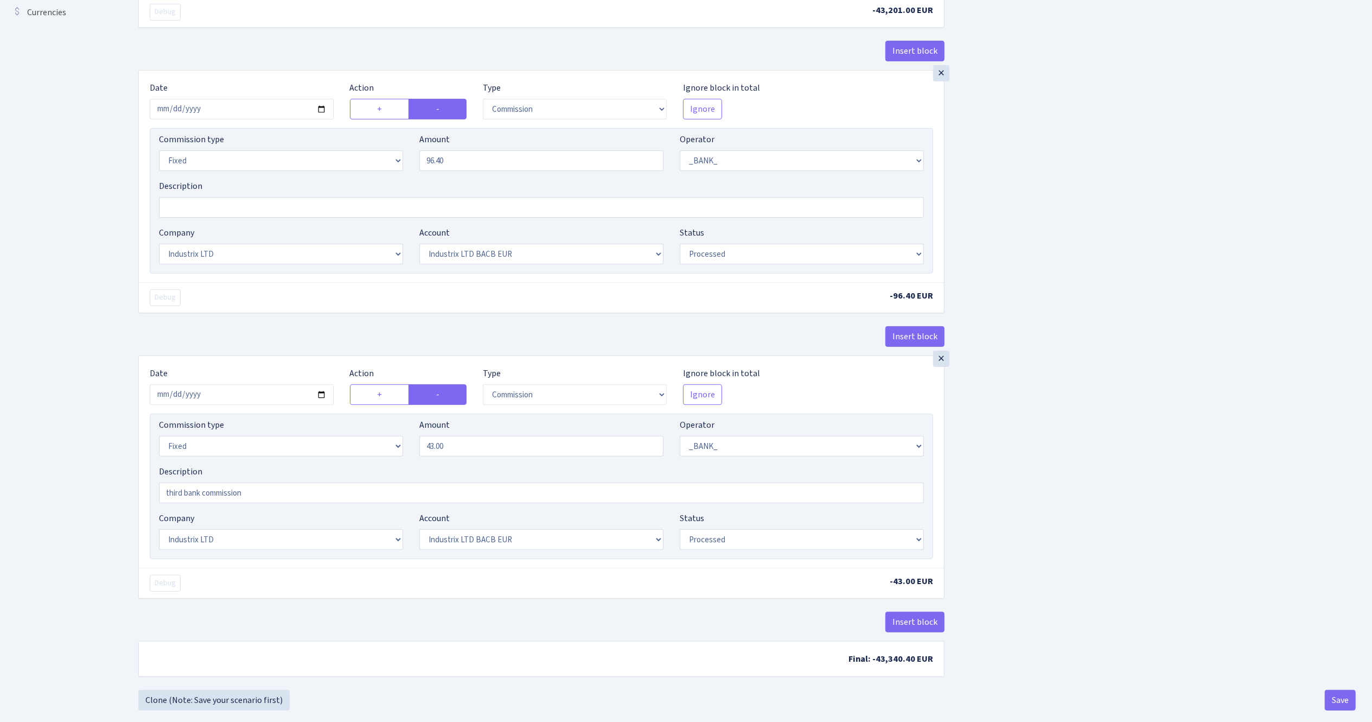
scroll to position [373, 0]
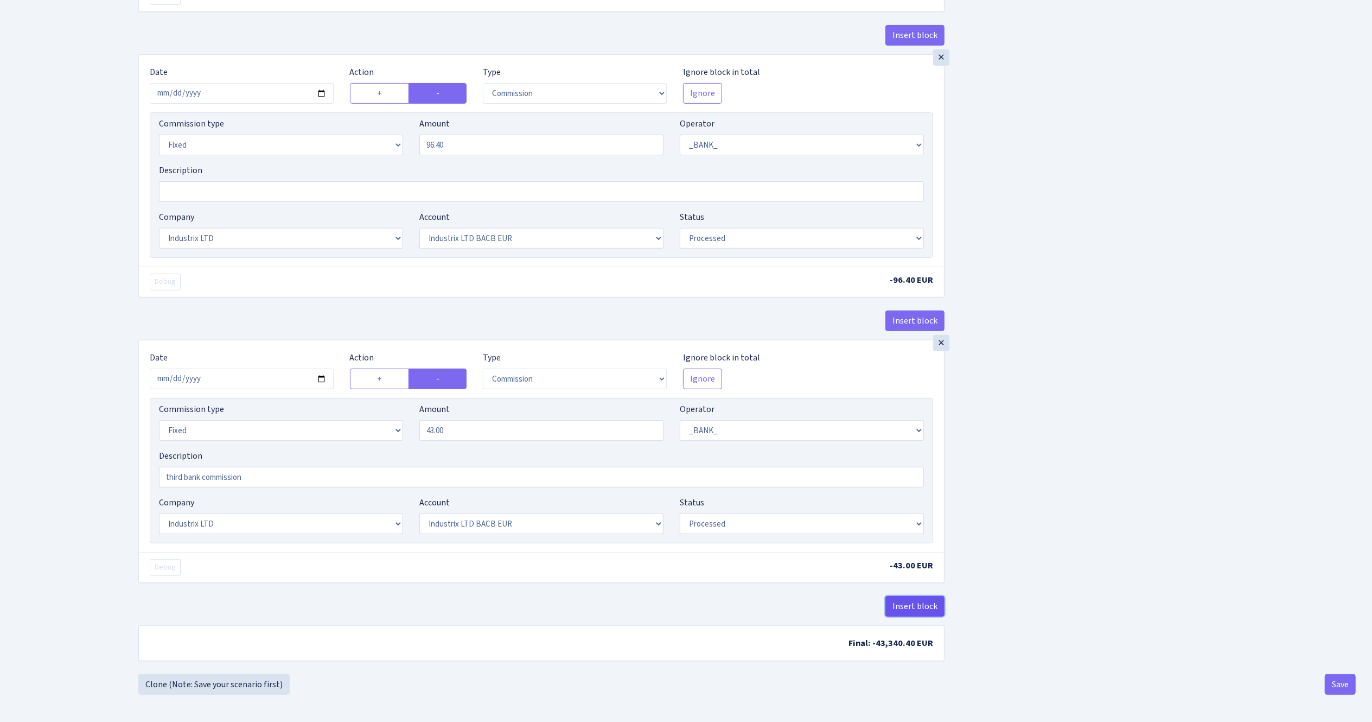
click at [920, 601] on button "Insert block" at bounding box center [915, 606] width 59 height 21
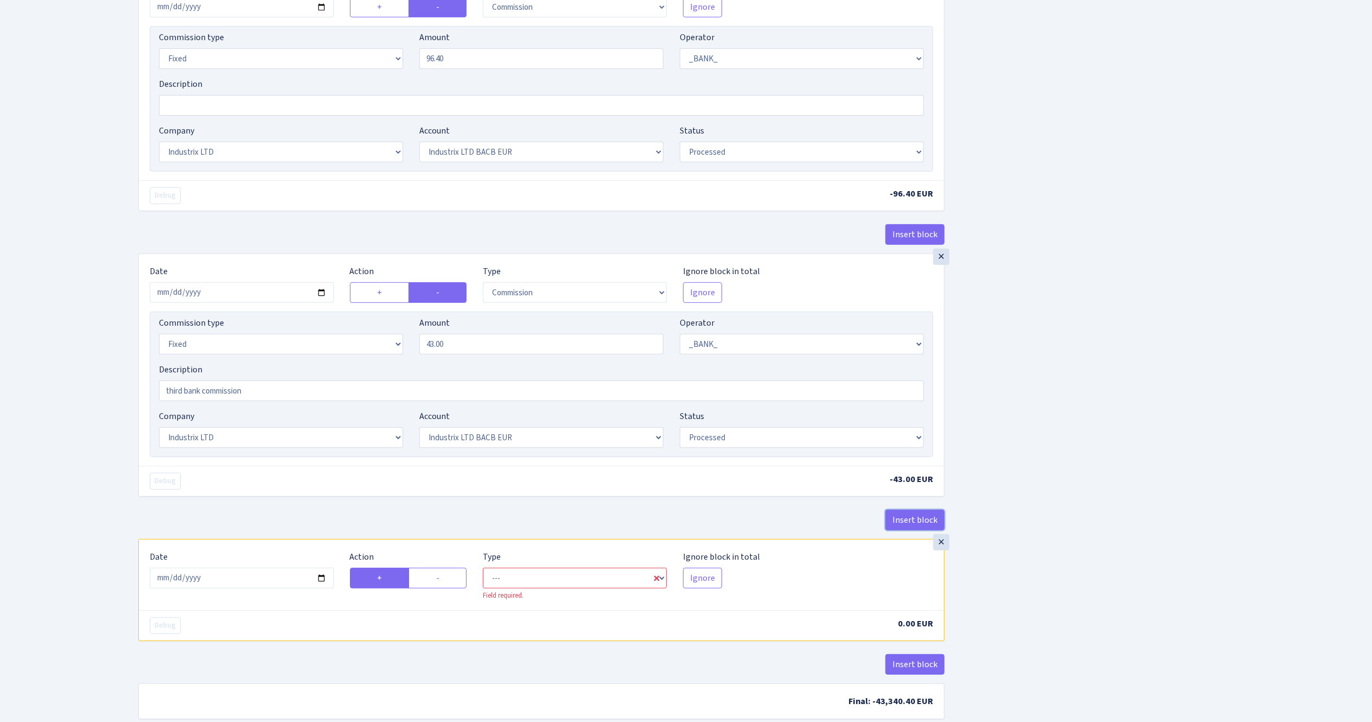
scroll to position [518, 0]
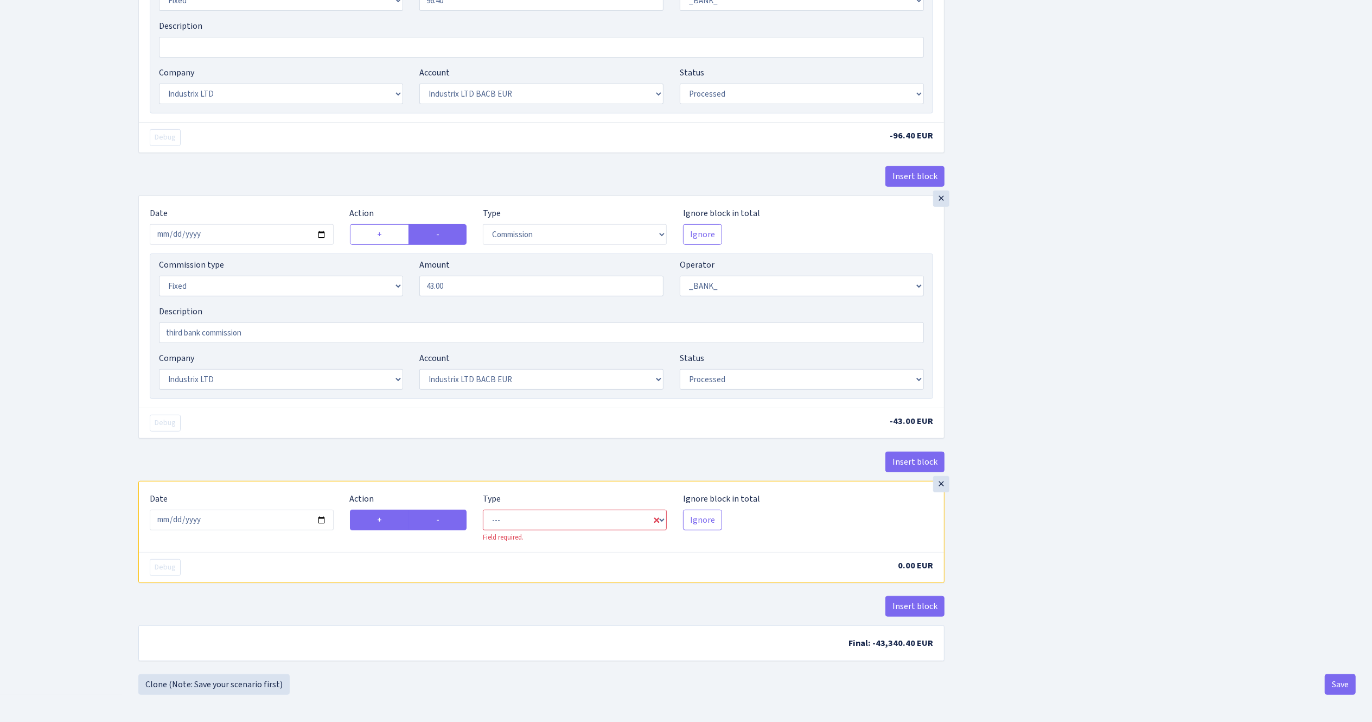
click at [440, 521] on label "-" at bounding box center [438, 520] width 58 height 21
click at [440, 520] on input "-" at bounding box center [439, 516] width 7 height 7
radio input "true"
radio input "false"
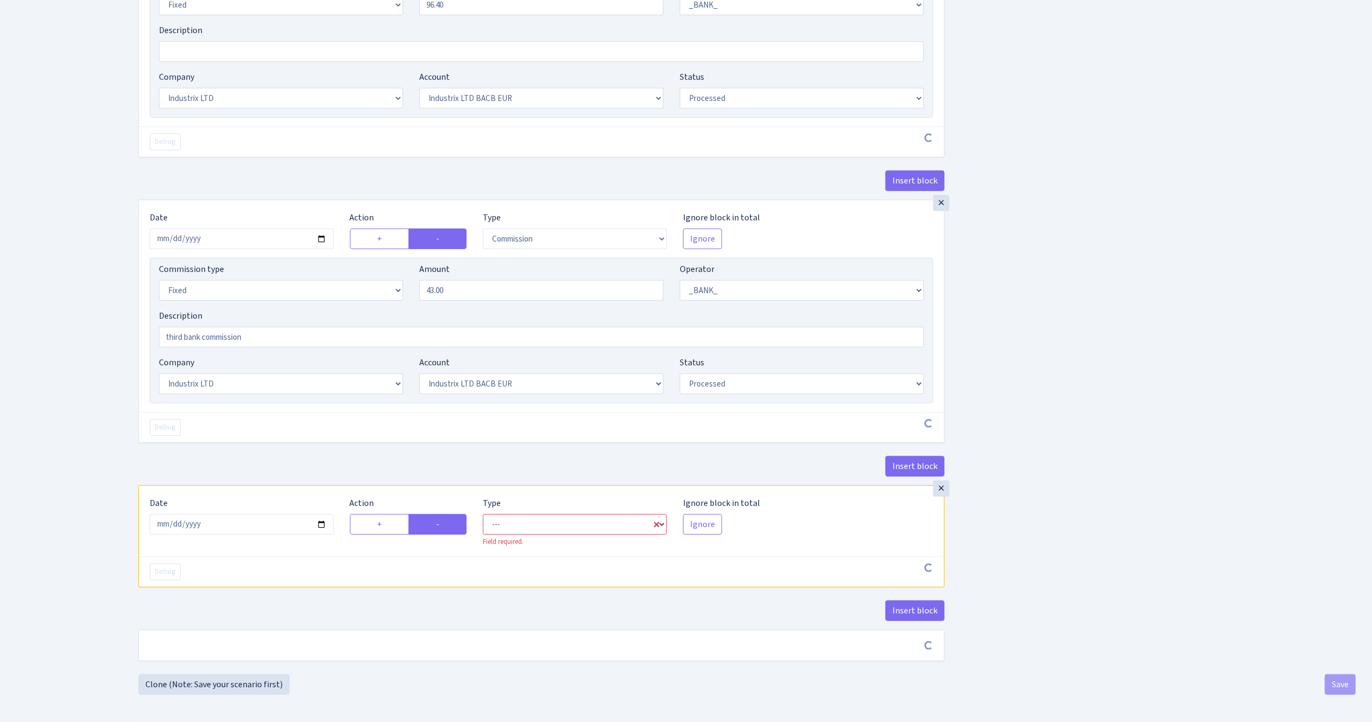
click at [502, 526] on select "--- In Out Commission" at bounding box center [575, 524] width 184 height 21
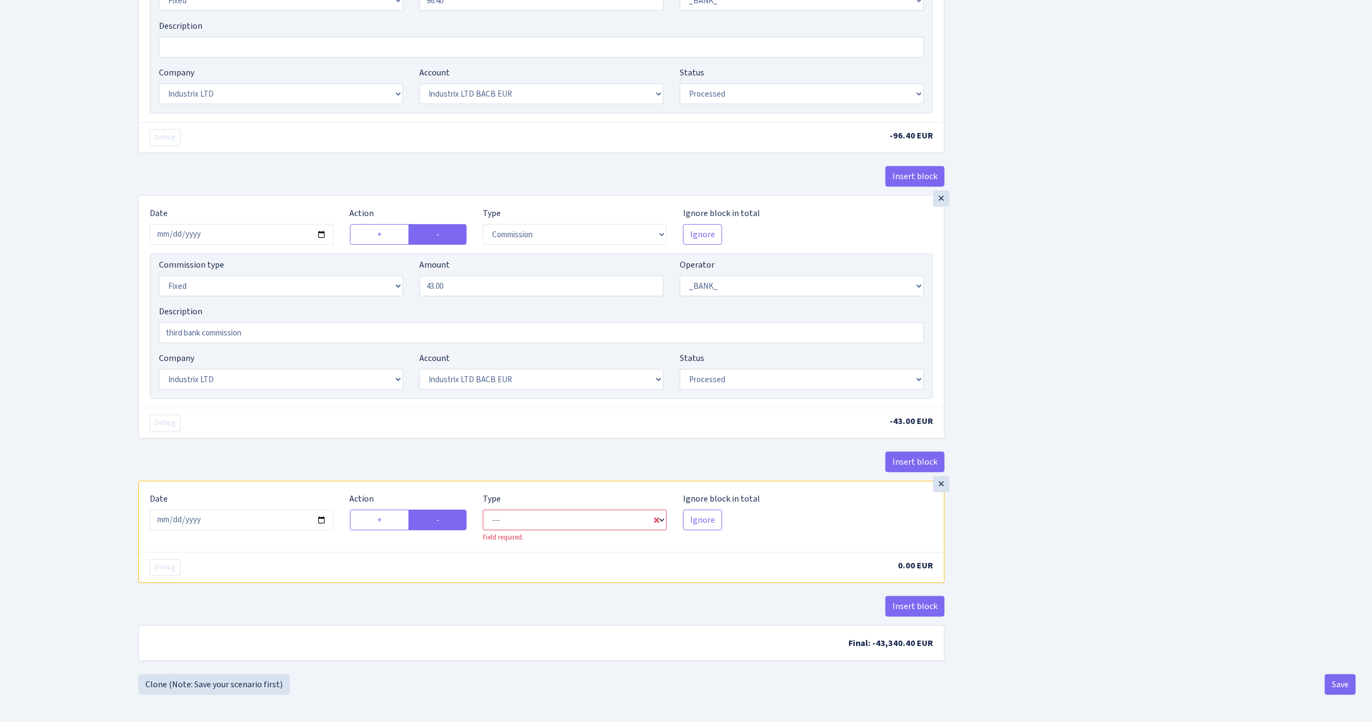
select select "commission"
click at [483, 510] on select "--- In Out Commission" at bounding box center [575, 520] width 184 height 21
select select "1"
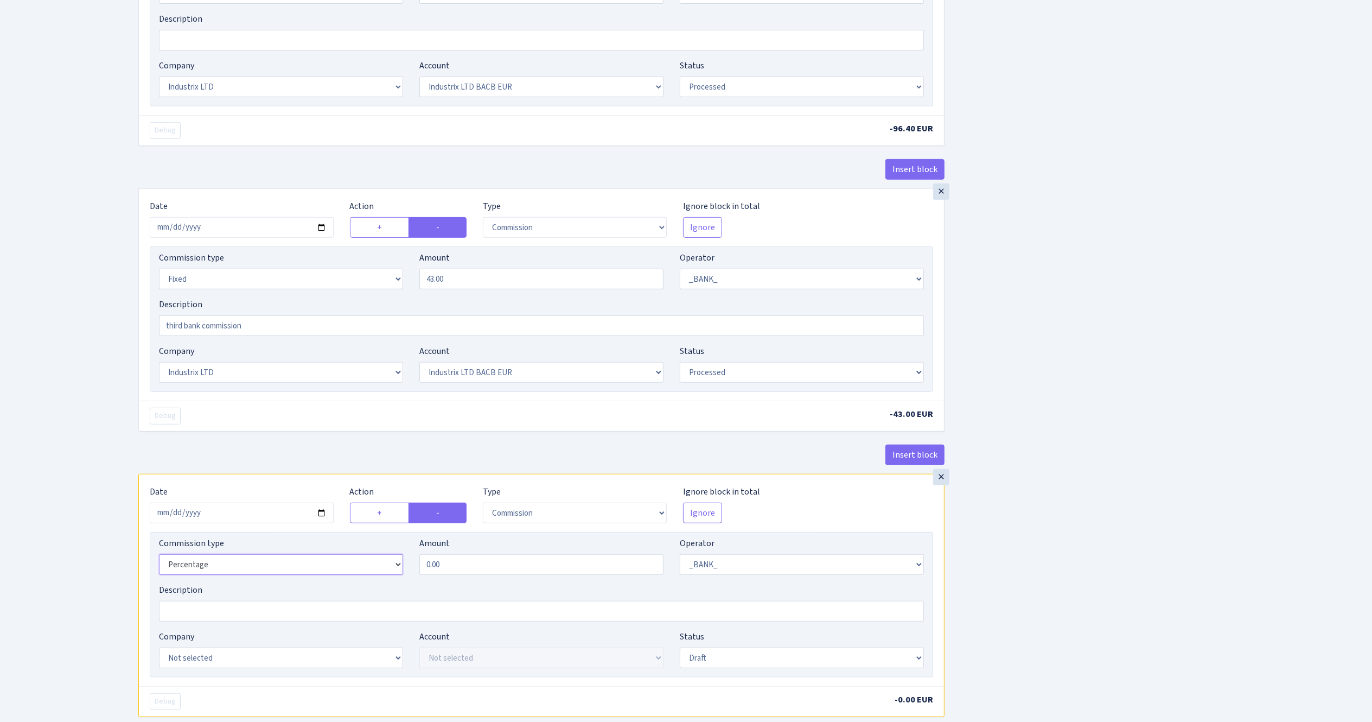
click at [300, 569] on select "Percentage Fixed Bank" at bounding box center [281, 564] width 244 height 21
select select "fixed"
click at [159, 561] on select "Percentage Fixed Bank" at bounding box center [281, 564] width 244 height 21
drag, startPoint x: 463, startPoint y: 568, endPoint x: 378, endPoint y: 556, distance: 86.6
click at [378, 556] on div "Commission type Percentage Fixed Bank Amount 0.00 Operator Not selected 981 981…" at bounding box center [541, 560] width 781 height 47
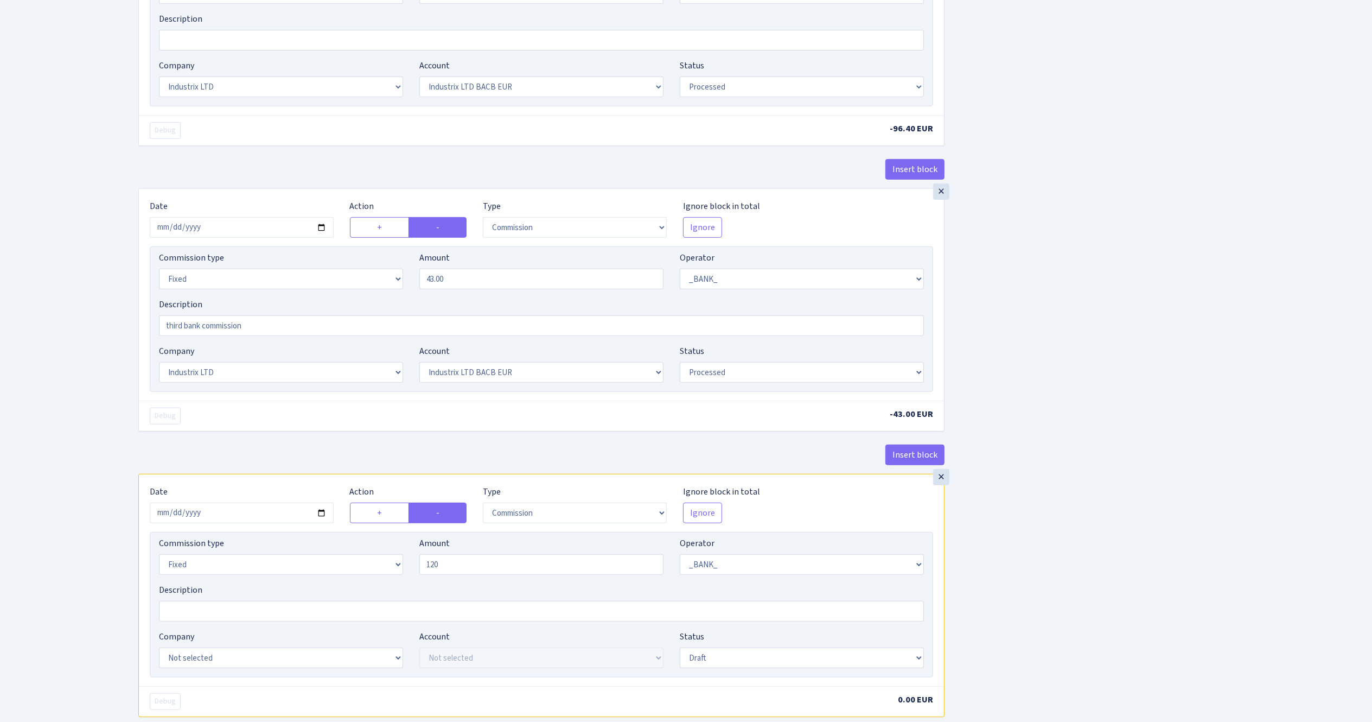
type input "120.00"
click at [1086, 514] on div "Insert block × Date 2025-10-13 Action + - Type --- In Out Commission Field requ…" at bounding box center [747, 172] width 1234 height 1262
click at [821, 568] on select "Not selected 981 981 AED 981 BN usdt 981 CASH USDT 981 CASH USDT EUR 981 GOLD 9…" at bounding box center [802, 564] width 244 height 21
click at [680, 561] on select "Not selected 981 981 AED 981 BN usdt 981 CASH USDT 981 CASH USDT EUR 981 GOLD 9…" at bounding box center [802, 564] width 244 height 21
click at [803, 329] on input "third bank commission" at bounding box center [541, 325] width 765 height 21
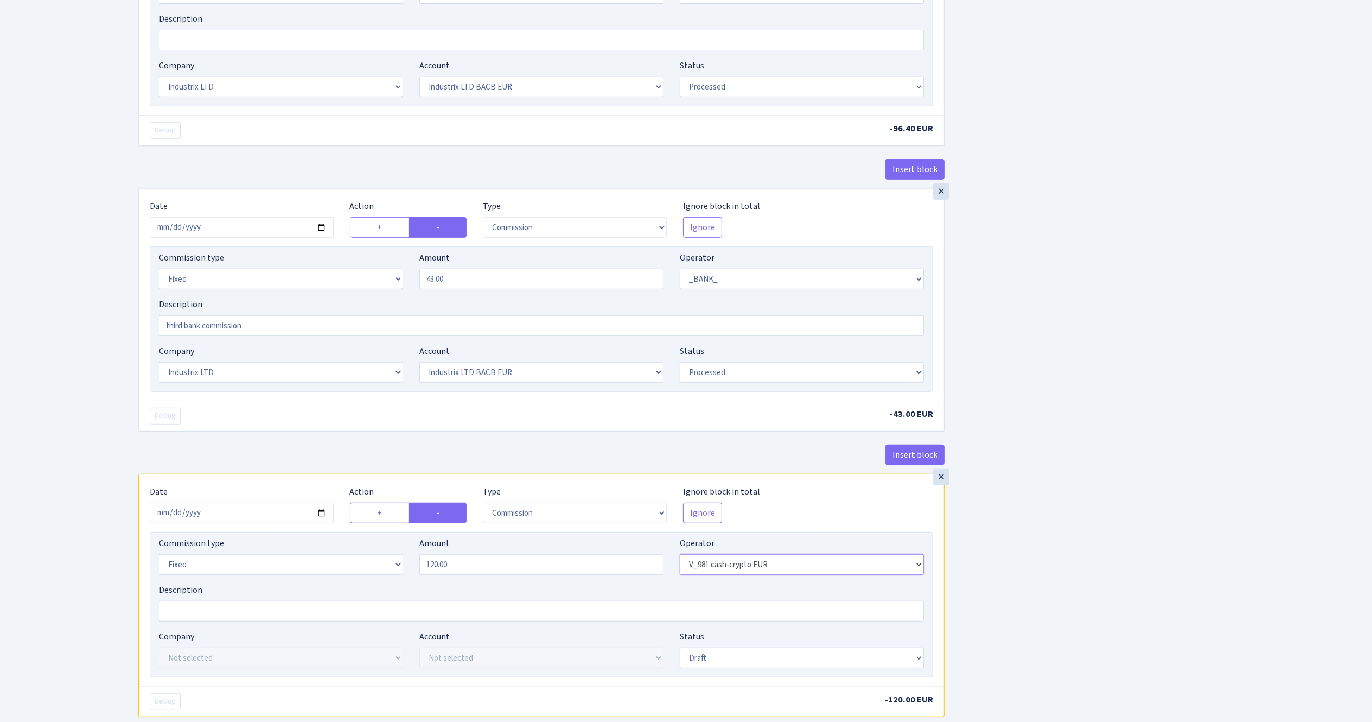
click at [856, 566] on select "Not selected 981 981 AED 981 BN usdt 981 CASH USDT 981 CASH USDT EUR 981 GOLD 9…" at bounding box center [802, 564] width 244 height 21
select select "431"
click at [680, 561] on select "Not selected 981 981 AED 981 BN usdt 981 CASH USDT 981 CASH USDT EUR 981 GOLD 9…" at bounding box center [802, 564] width 244 height 21
click at [1243, 505] on div "Insert block × Date [DATE] Action + - Type --- In Out Commission Field required…" at bounding box center [747, 174] width 1234 height 1266
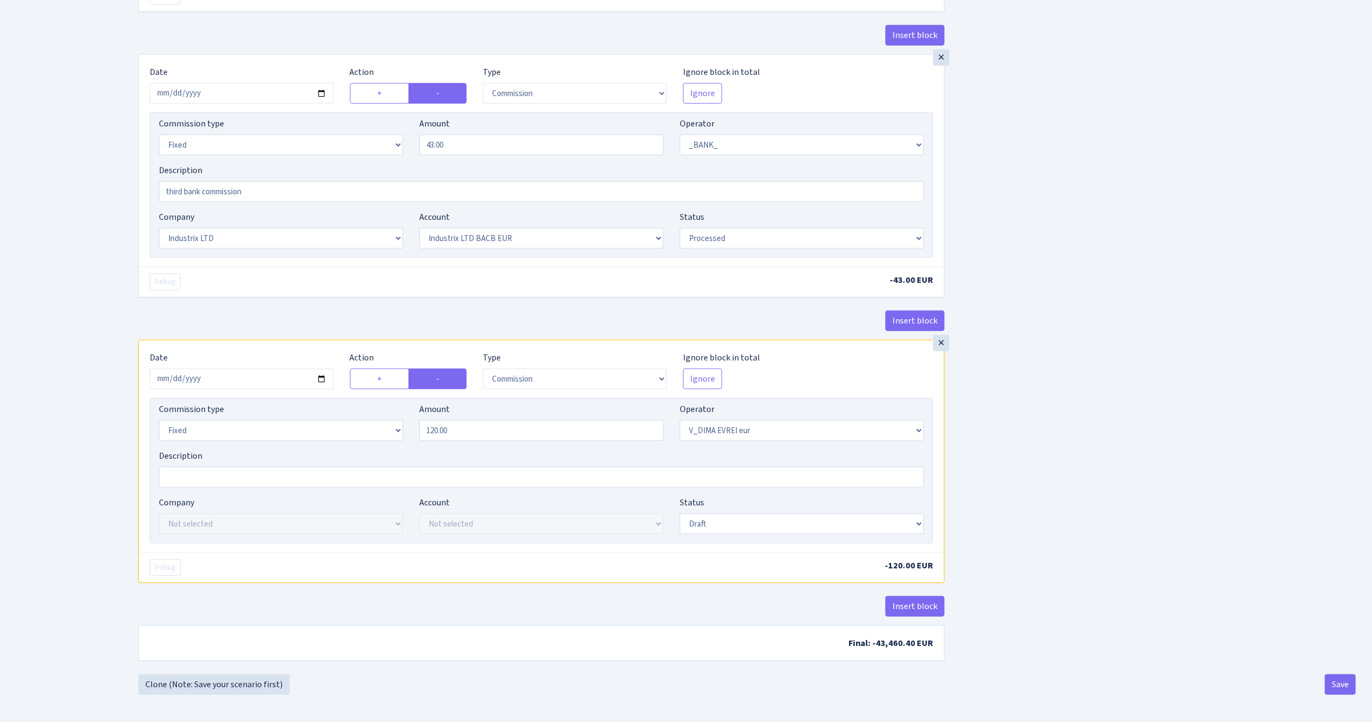
scroll to position [660, 0]
click at [725, 523] on select "Draft Pending Later Never Processed" at bounding box center [802, 523] width 244 height 21
select select "processed"
click at [680, 513] on select "Draft Pending Later Never Processed" at bounding box center [802, 523] width 244 height 21
click at [1148, 479] on div "Insert block × Date 2025-10-13 Action + - Type --- In Out Commission Field requ…" at bounding box center [747, 40] width 1234 height 1266
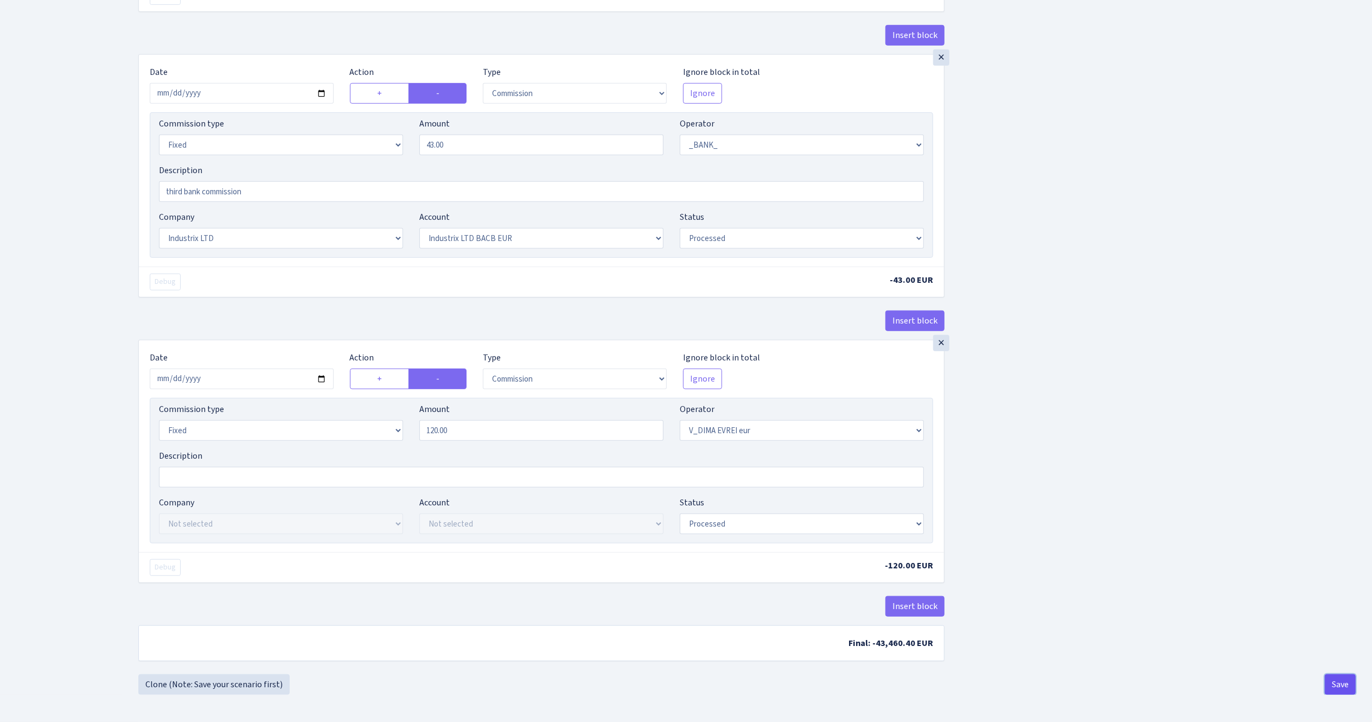
click at [1348, 682] on button "Save" at bounding box center [1340, 684] width 31 height 21
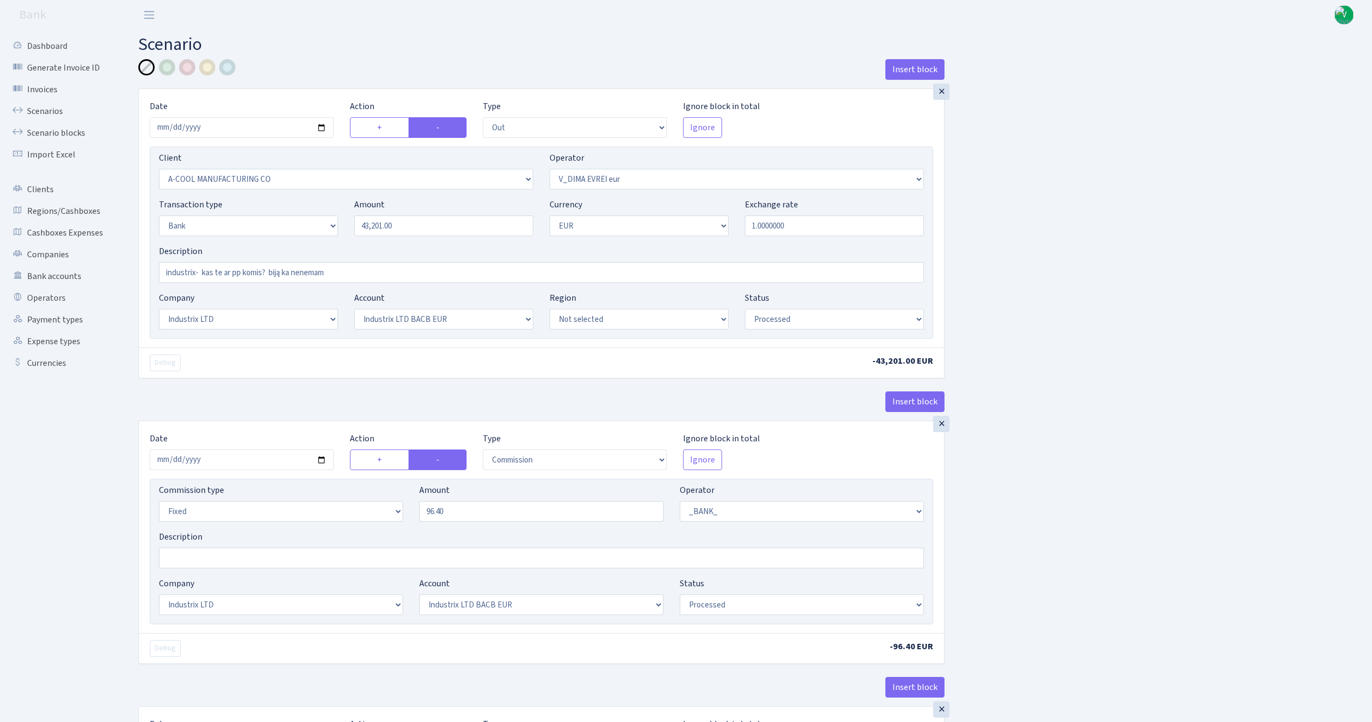
select select "out"
select select "2096"
select select "431"
select select "2"
select select "1"
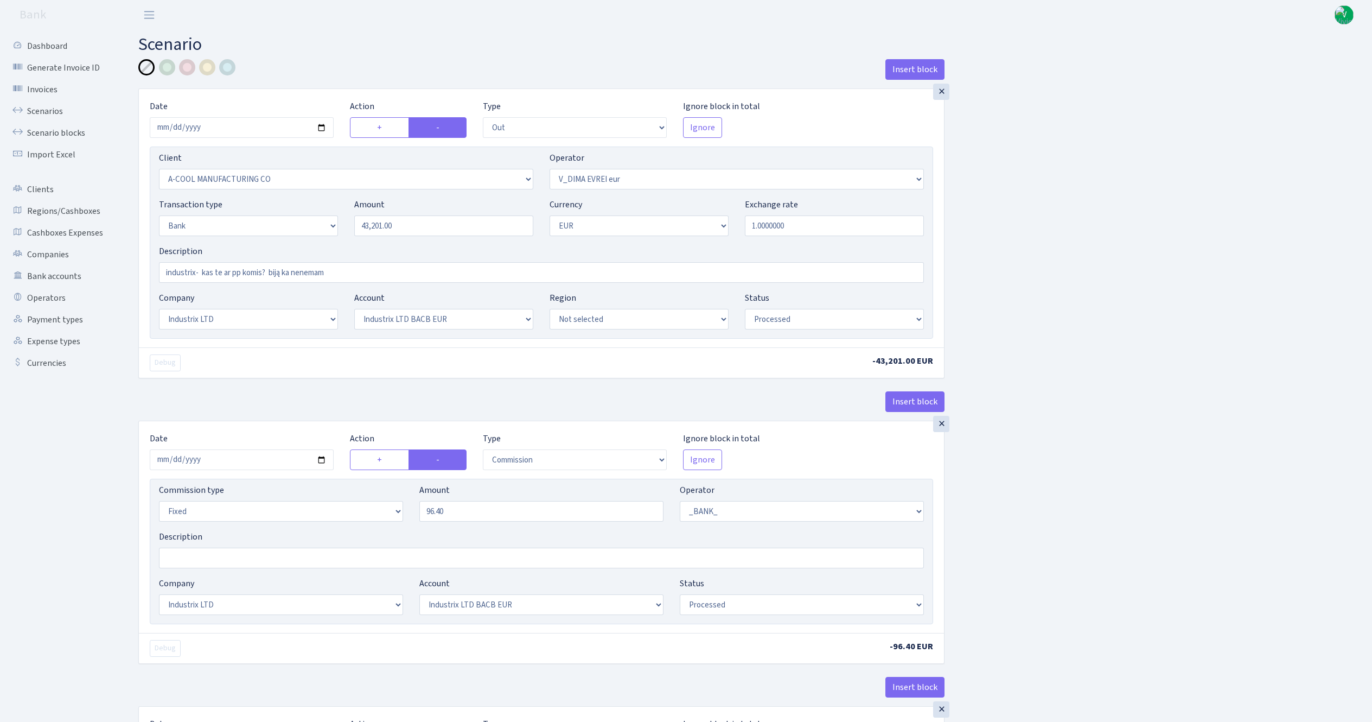
select select "17"
select select "41"
select select "processed"
select select "commission"
select select "fixed"
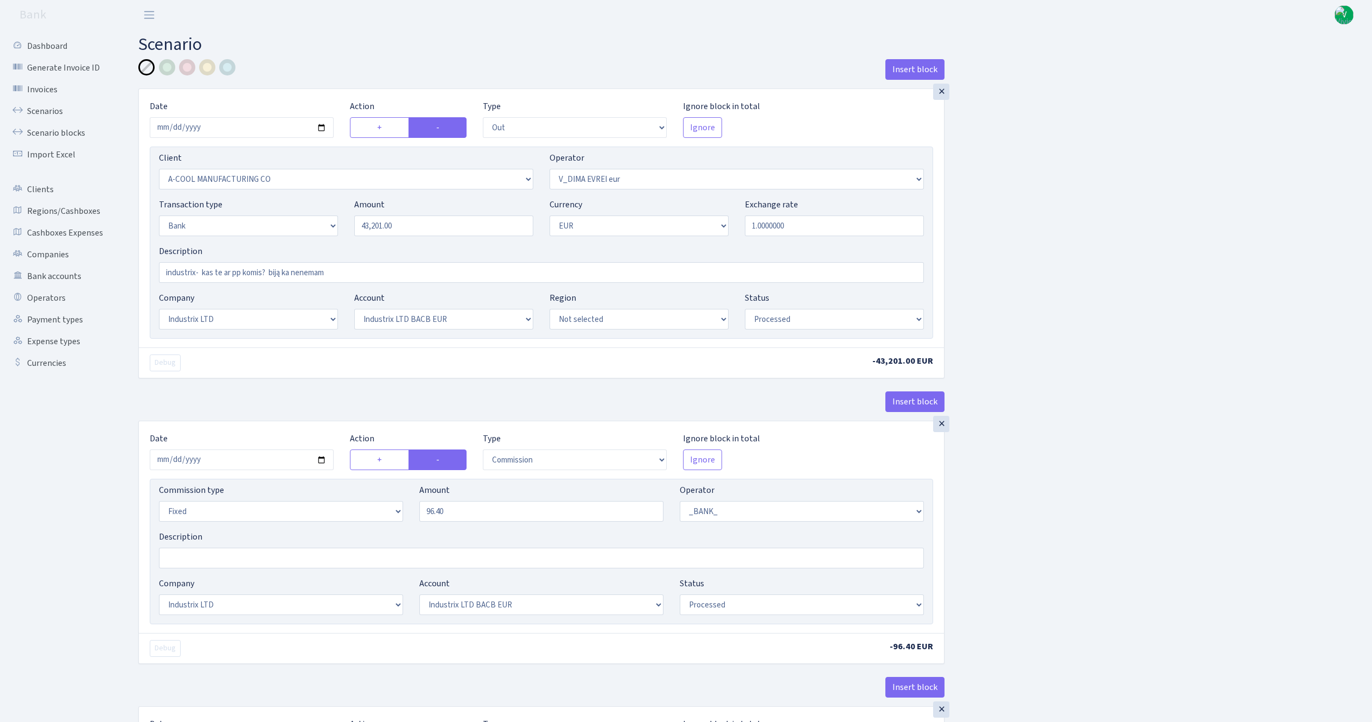
select select "1"
select select "17"
select select "41"
select select "processed"
select select "commission"
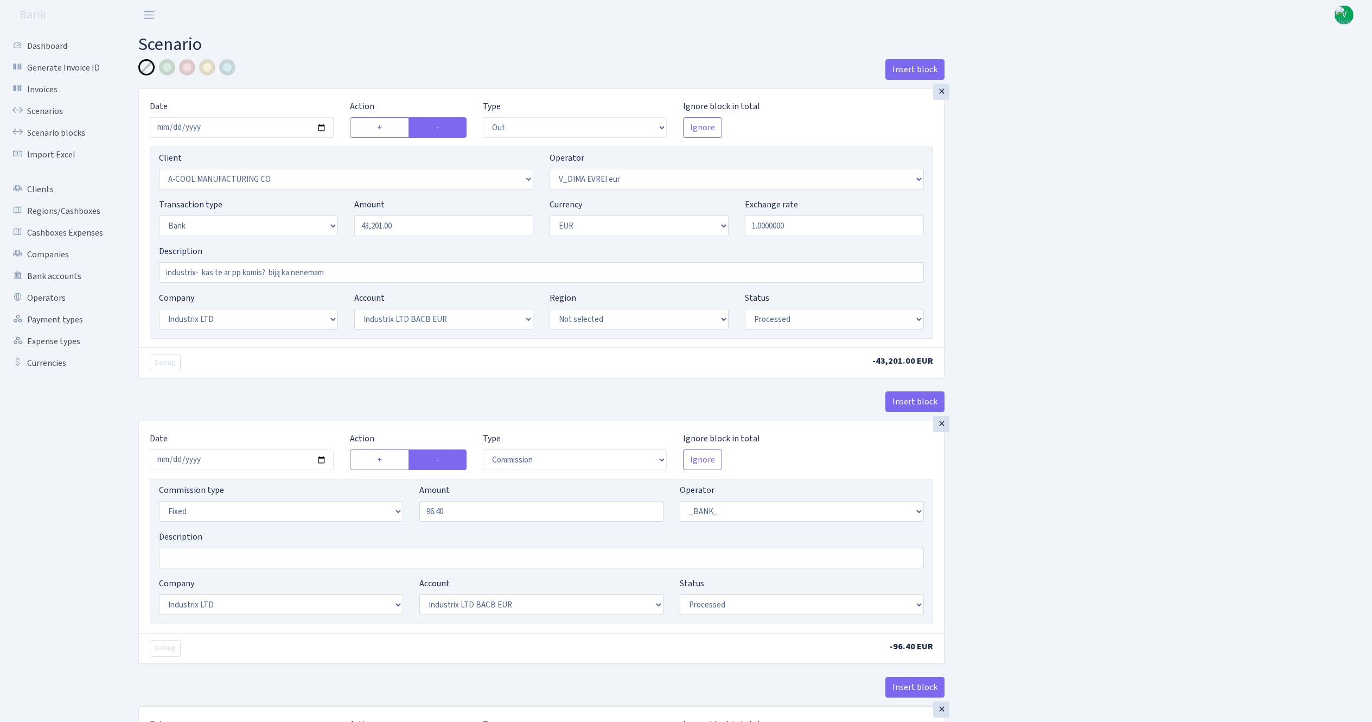
select select "fixed"
select select "1"
select select "17"
select select "41"
select select "processed"
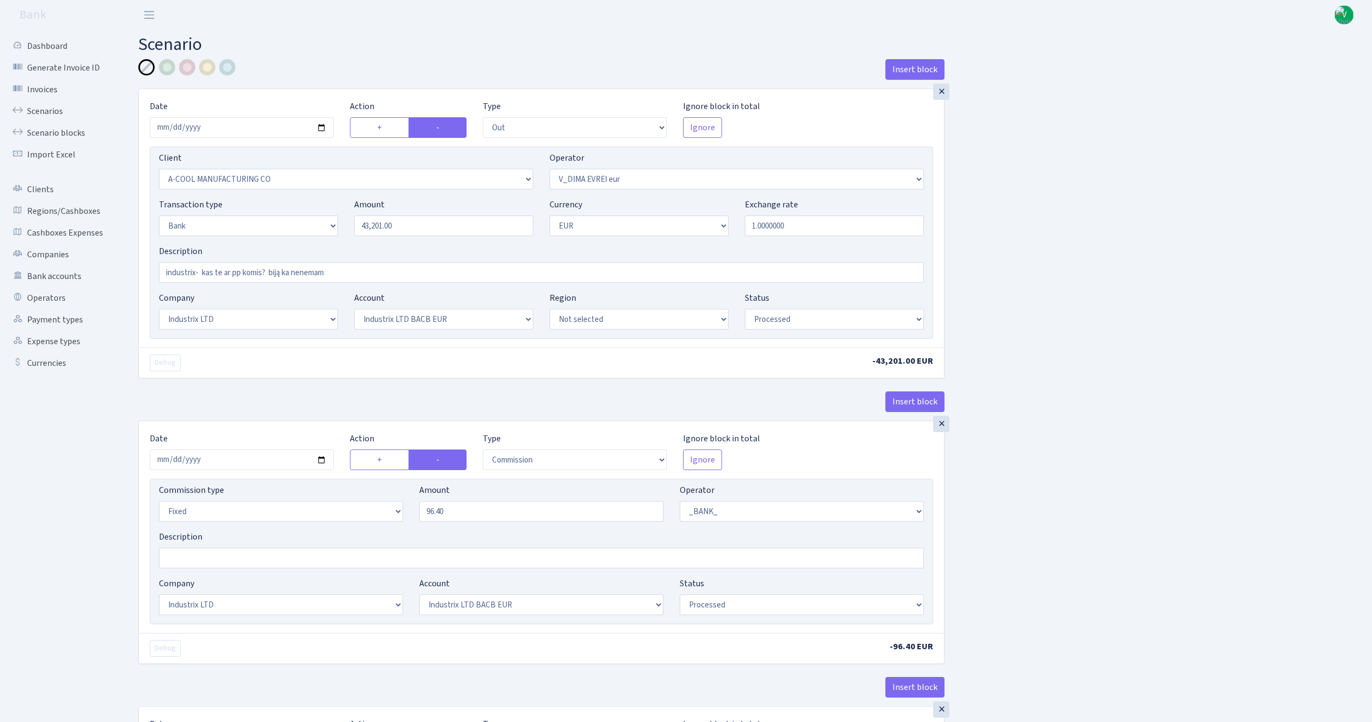
select select "commission"
select select "fixed"
select select "431"
select select "processed"
click at [50, 103] on link "Scenarios" at bounding box center [59, 111] width 109 height 22
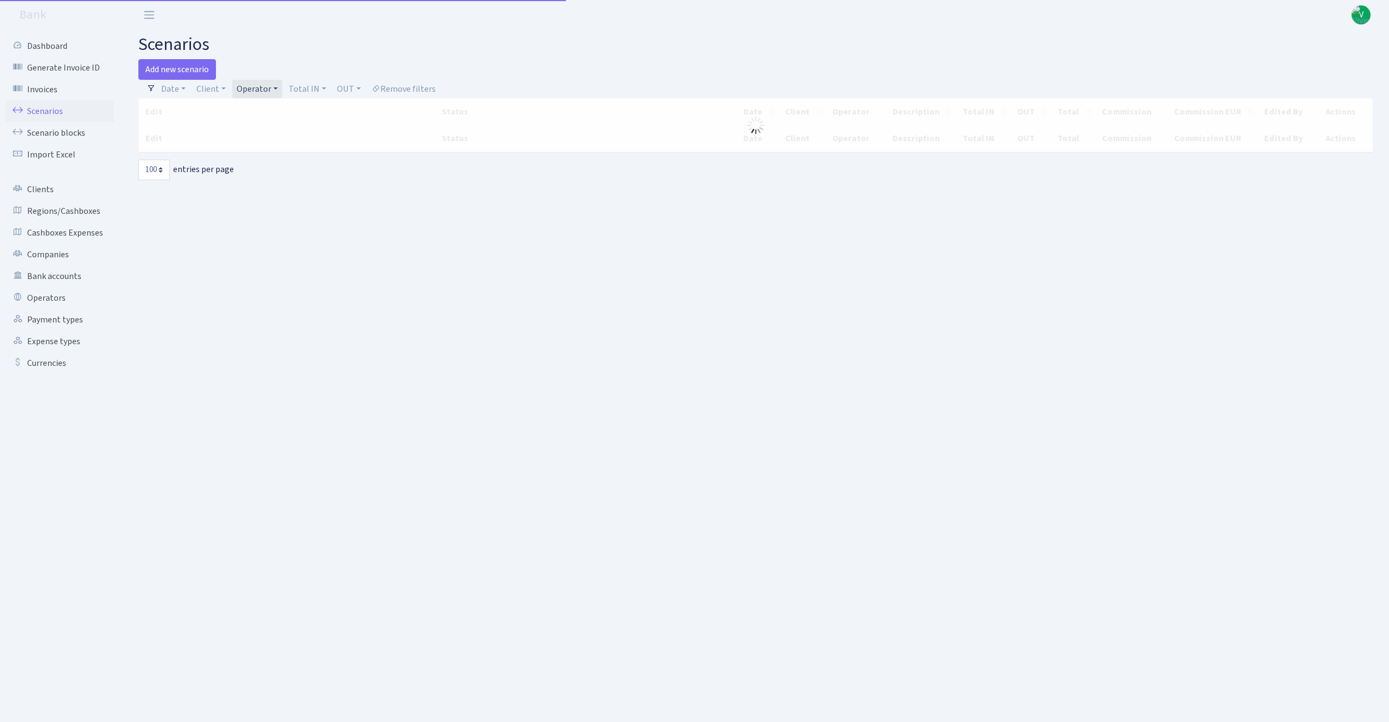
select select "100"
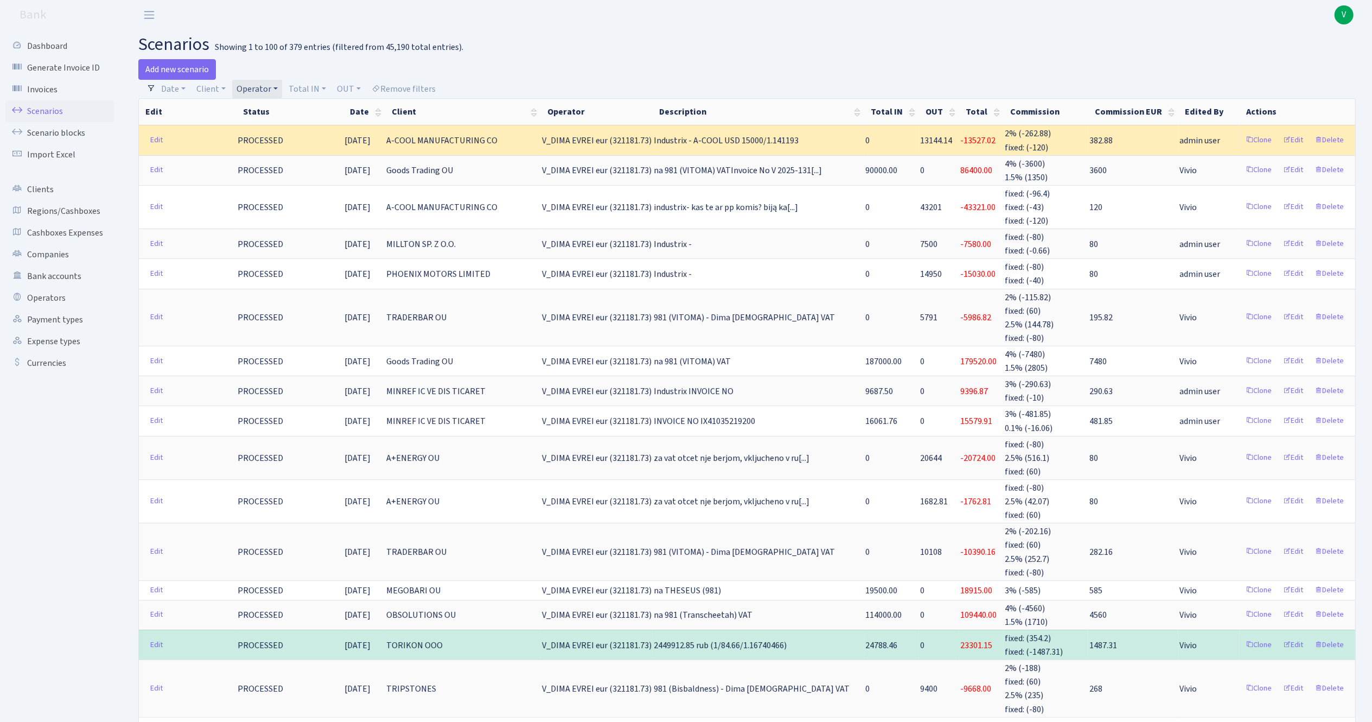
click at [1087, 63] on div at bounding box center [1055, 69] width 617 height 21
click at [762, 36] on h2 "scenarios Showing 1 to 100 of 379 entries (filtered from 45,190 total entries)." at bounding box center [747, 44] width 1218 height 21
click at [269, 86] on link "Operator" at bounding box center [257, 89] width 50 height 18
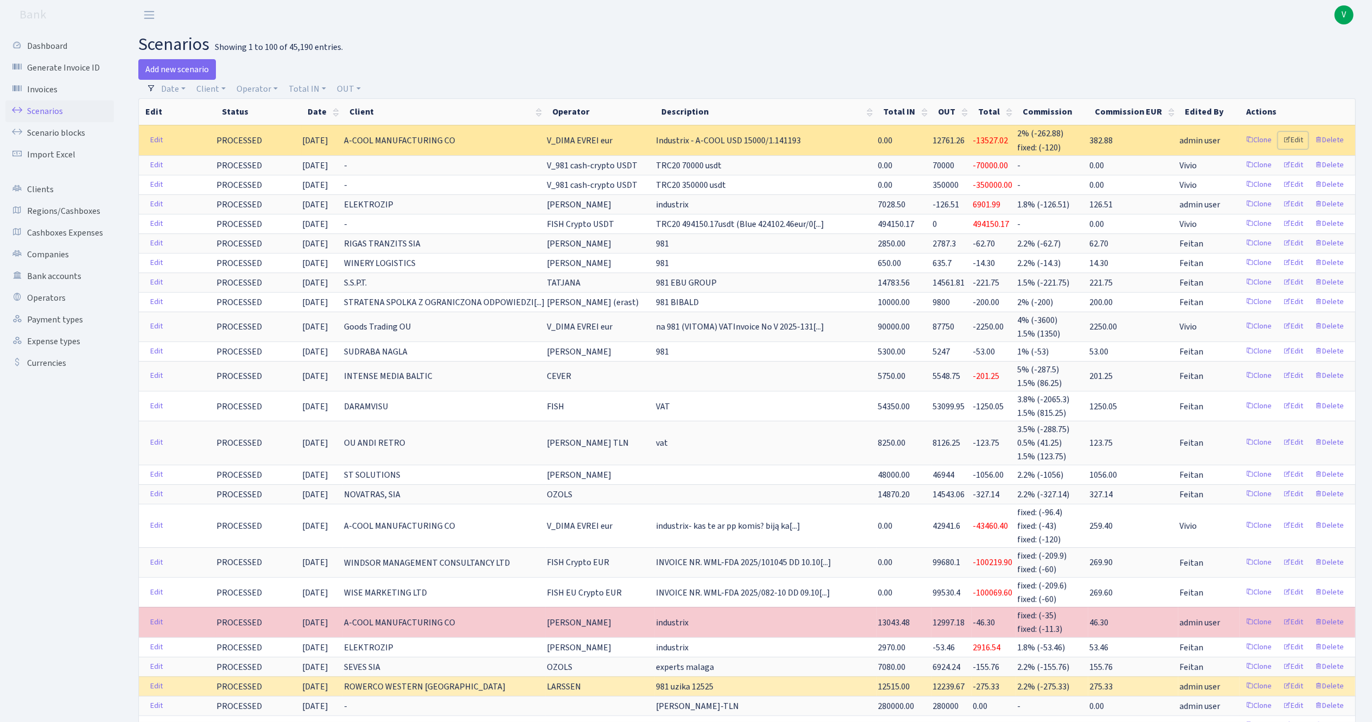
click at [1303, 138] on link "Edit" at bounding box center [1293, 140] width 30 height 17
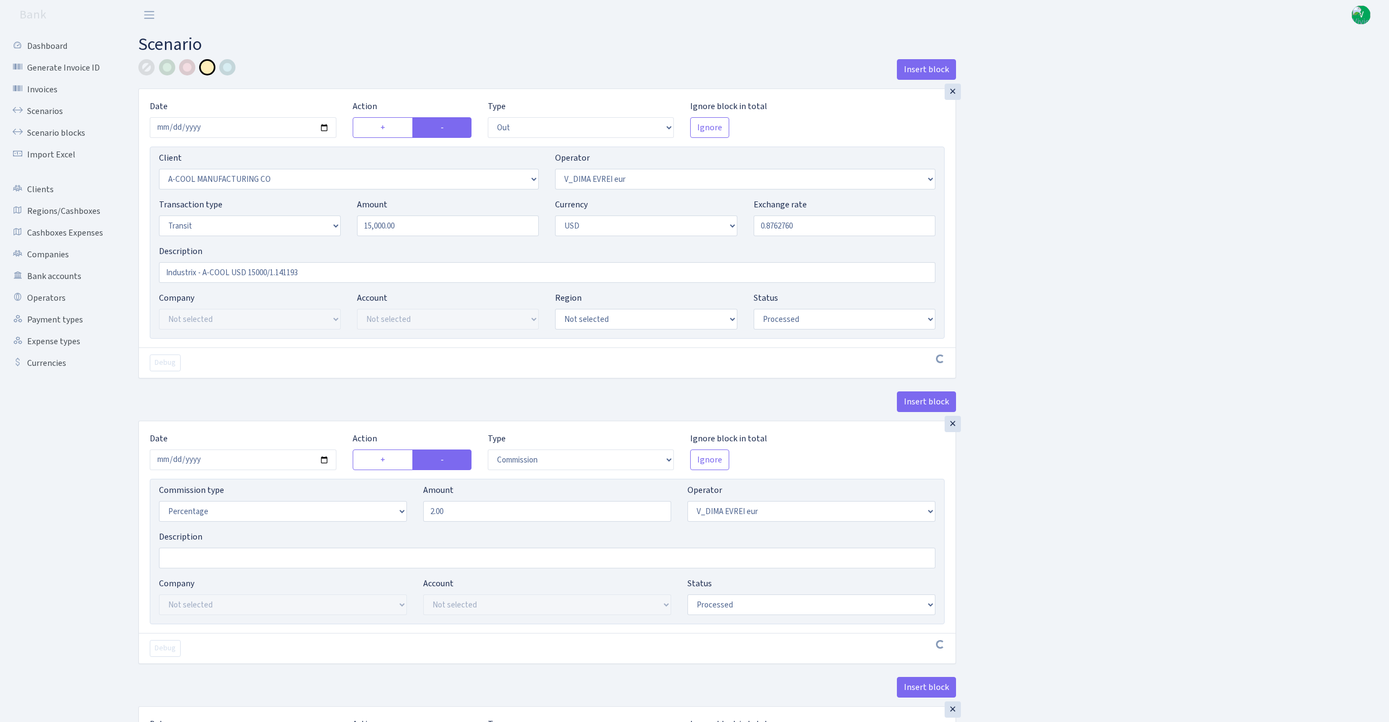
select select "out"
select select "2096"
select select "431"
select select "5"
select select "2"
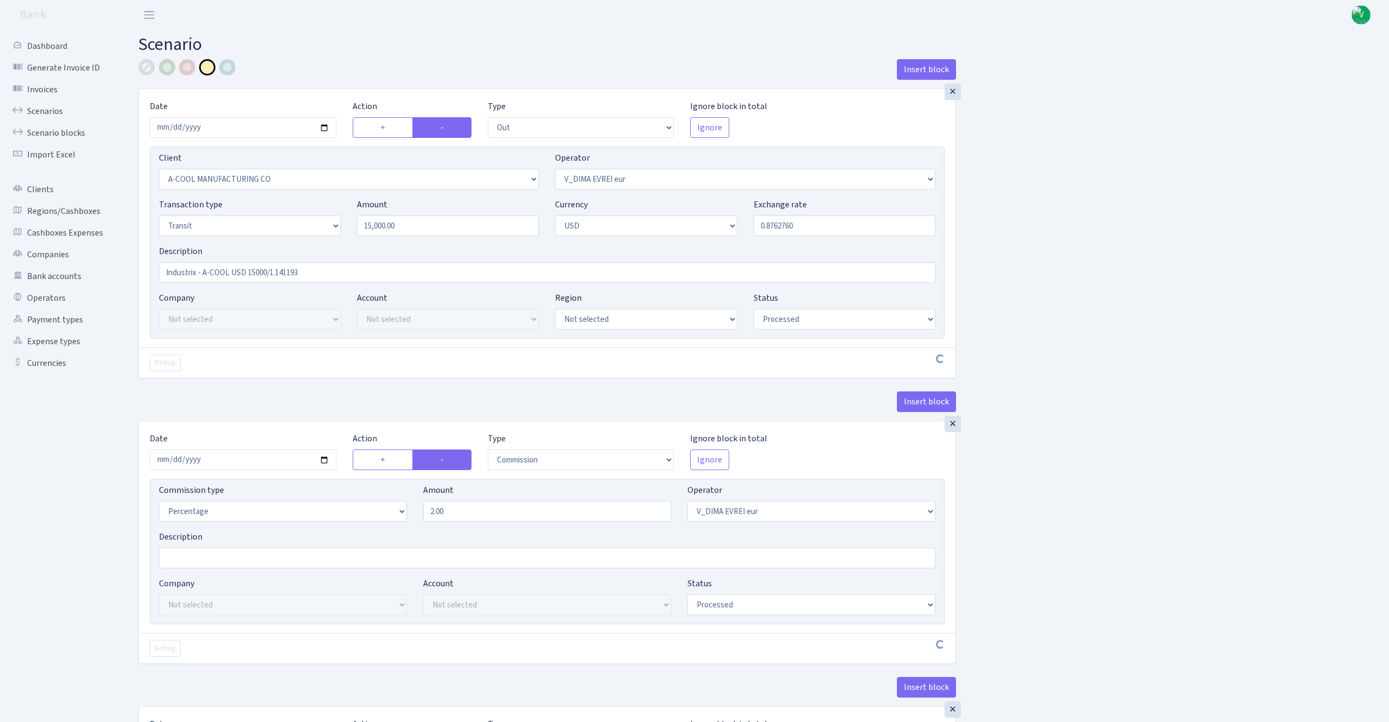
select select "processed"
select select "commission"
select select "431"
select select "processed"
select select "commission"
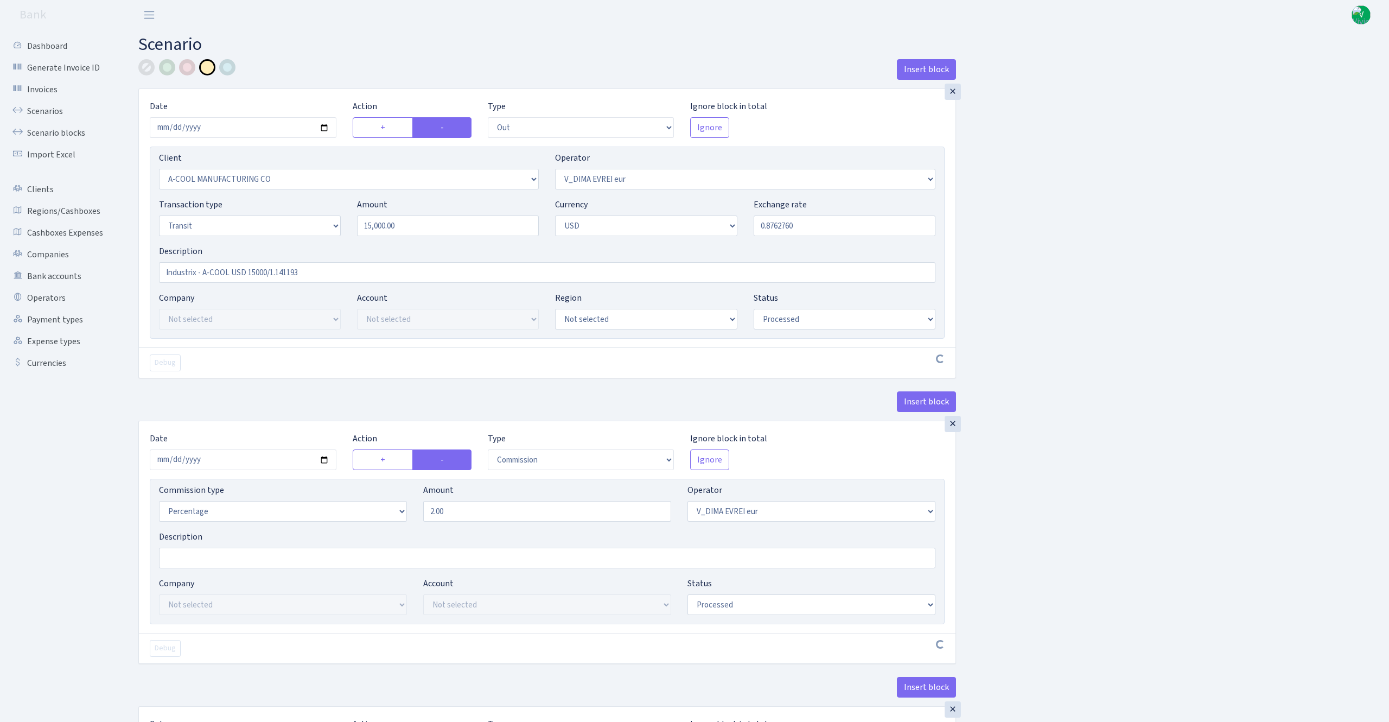
select select "fixed"
select select "431"
select select "processed"
click at [35, 109] on link "Scenarios" at bounding box center [59, 111] width 109 height 22
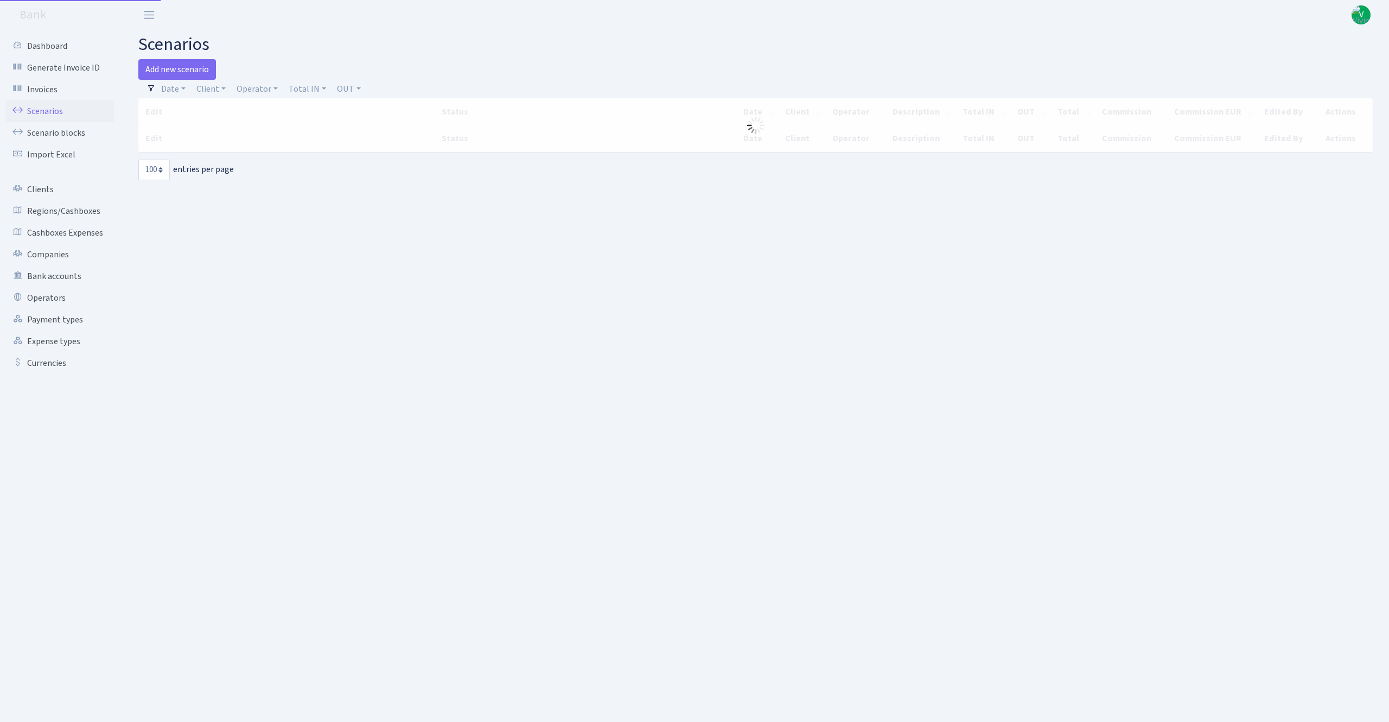
select select "100"
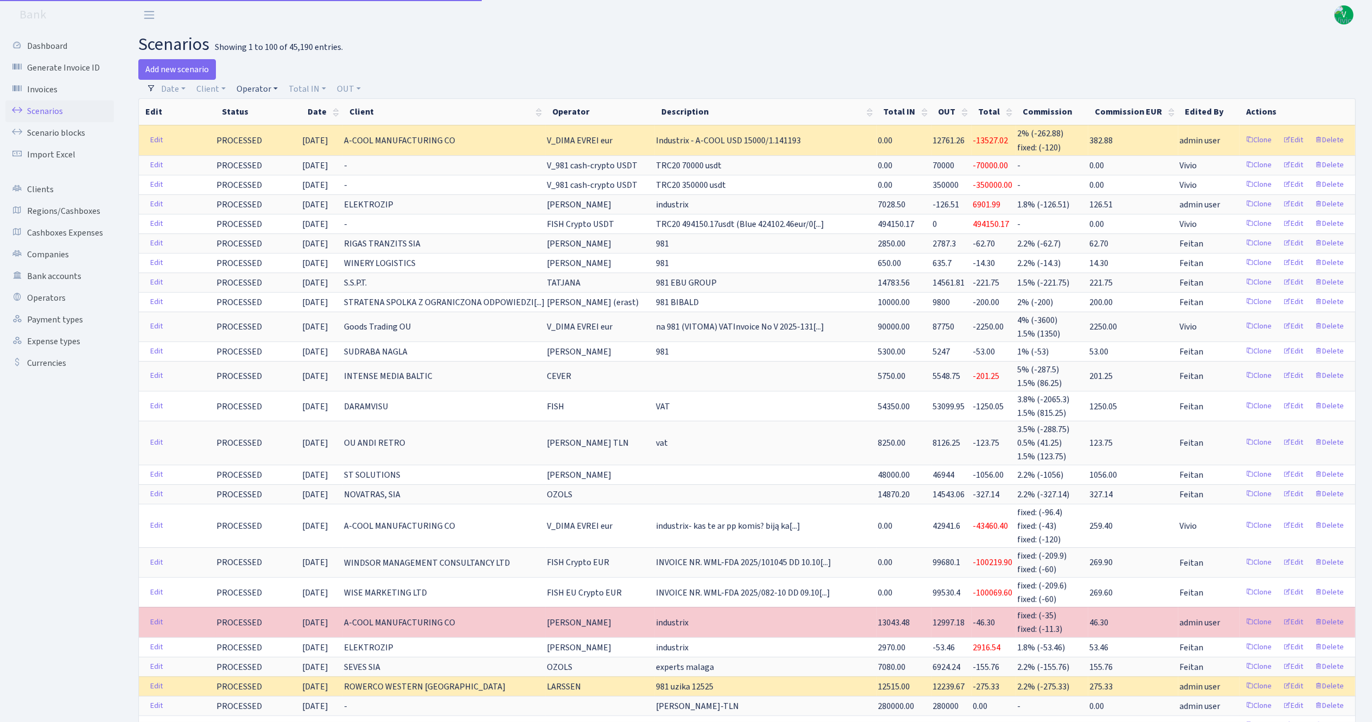
click at [258, 87] on link "Operator" at bounding box center [257, 89] width 50 height 18
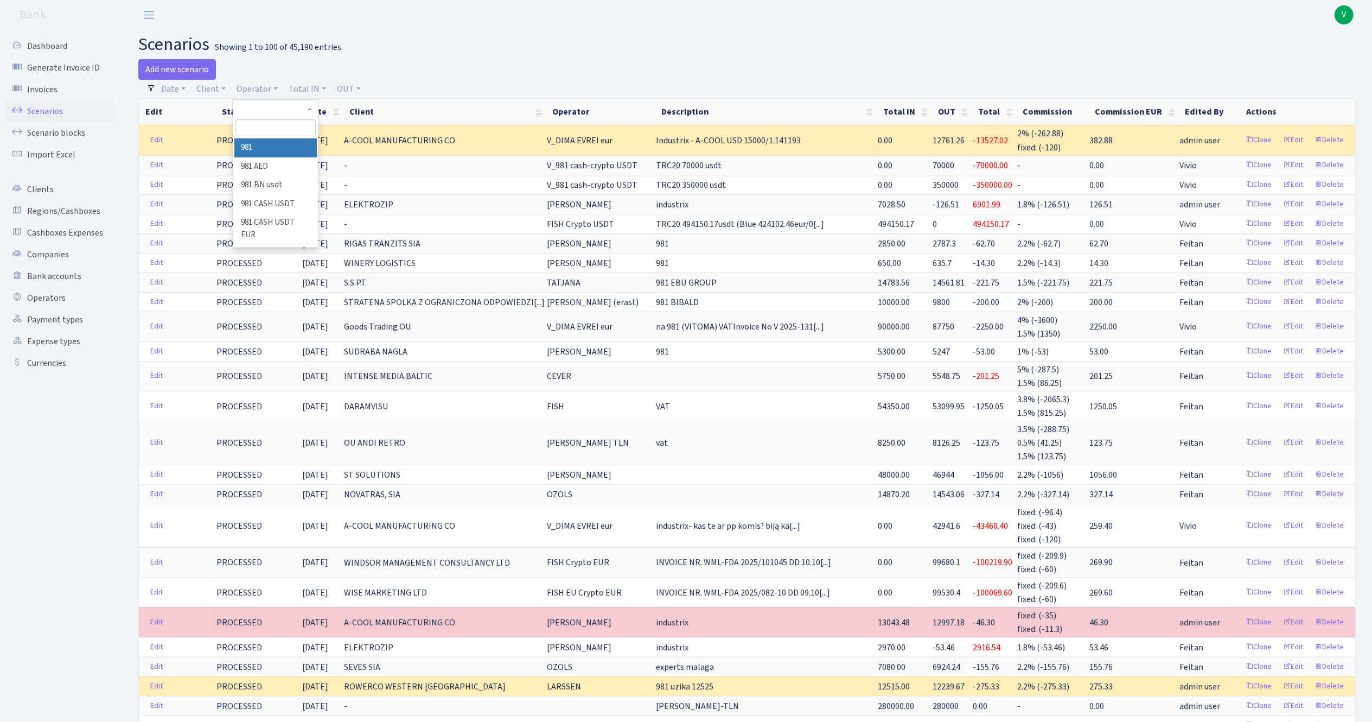
click at [257, 130] on input "search" at bounding box center [275, 127] width 80 height 17
type input "fish"
click at [275, 182] on li "FISH" at bounding box center [275, 172] width 82 height 19
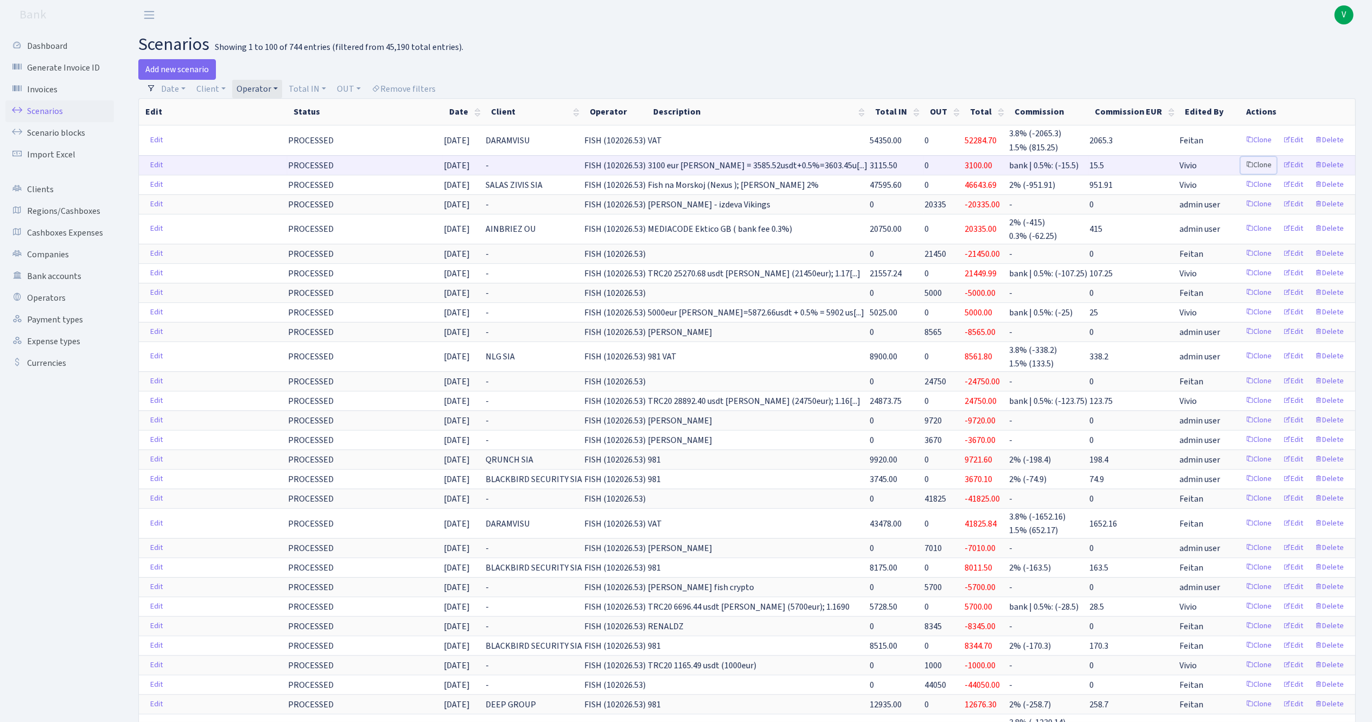
click at [1262, 161] on link "Clone" at bounding box center [1259, 165] width 36 height 17
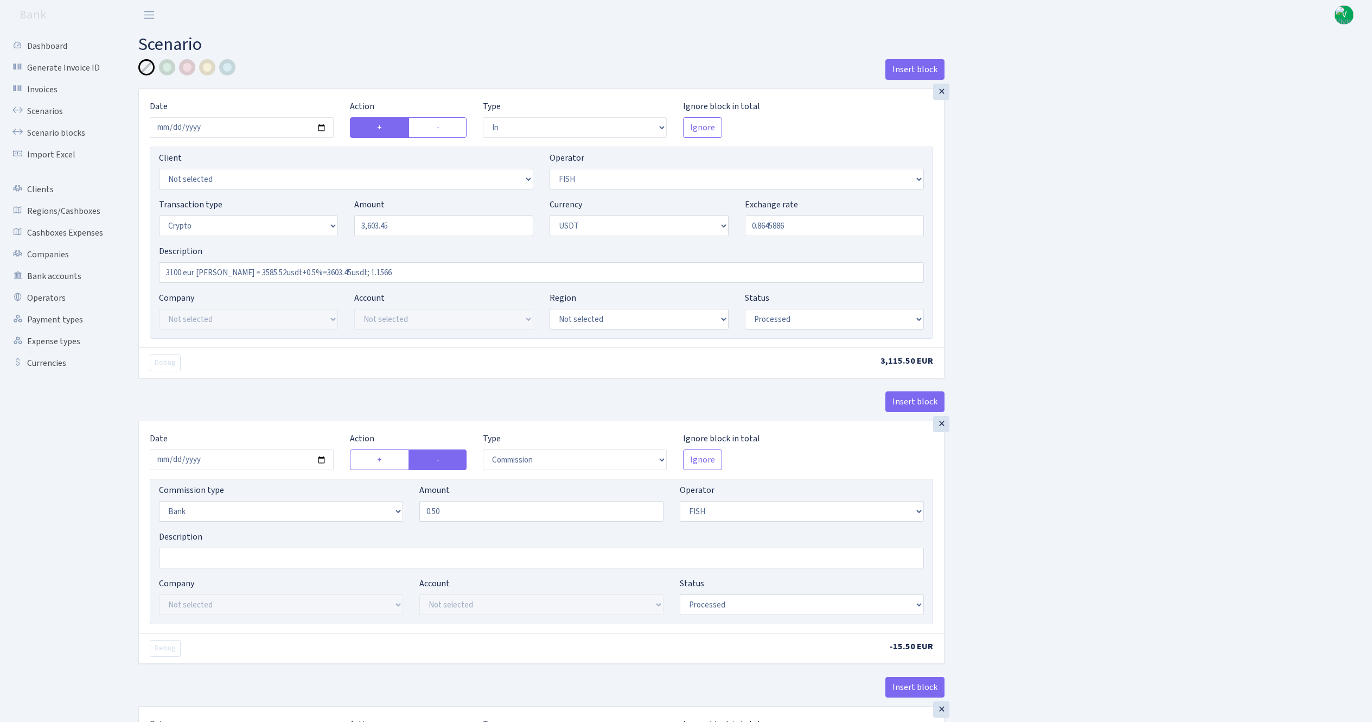
select select "in"
select select "44"
select select "3"
select select "6"
select select "processed"
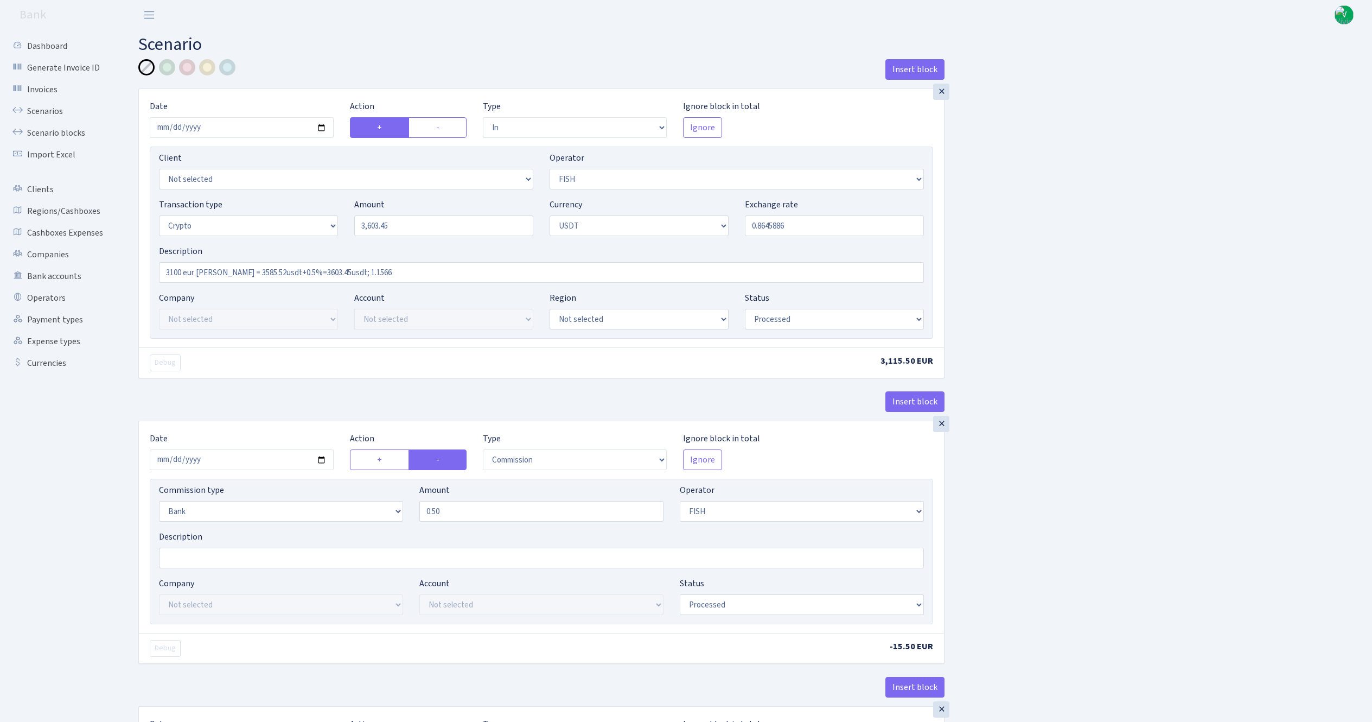
select select "commission"
select select "bank"
select select "44"
select select "processed"
select select "in"
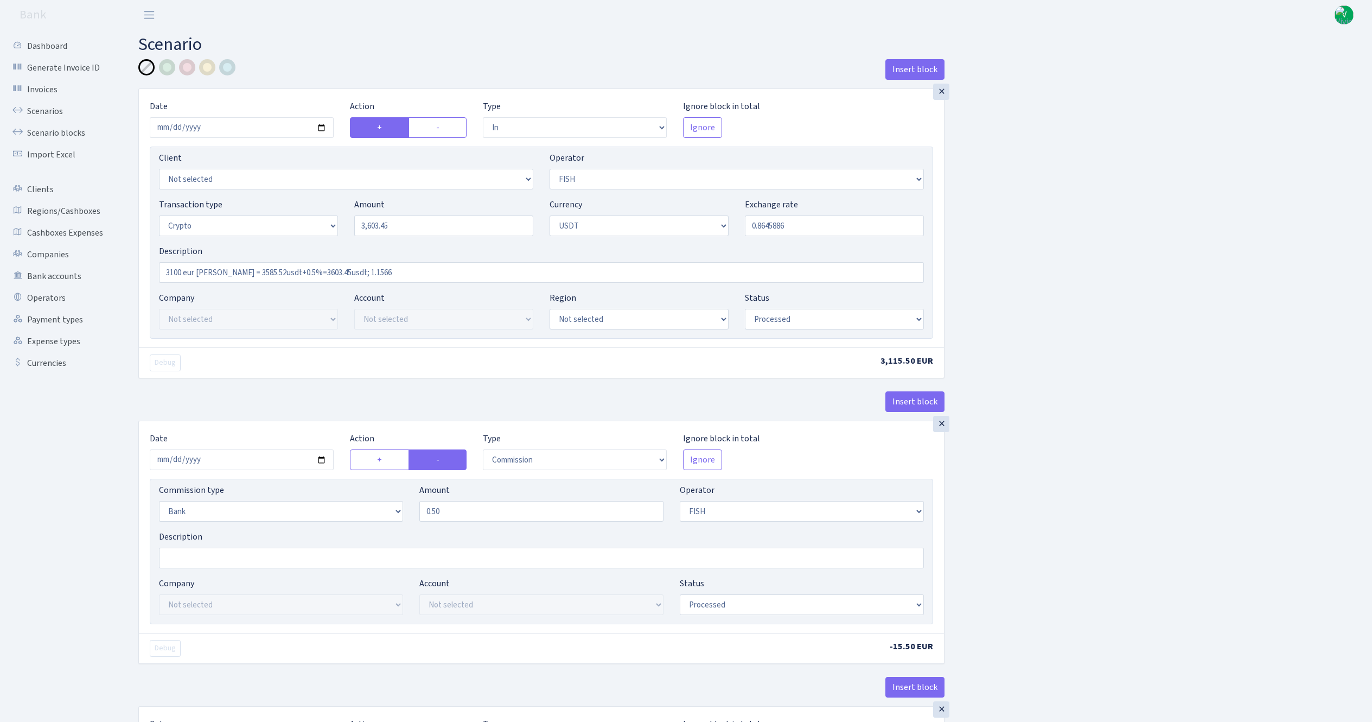
select select "242"
select select "2"
select select "6"
select select "20"
select select "61"
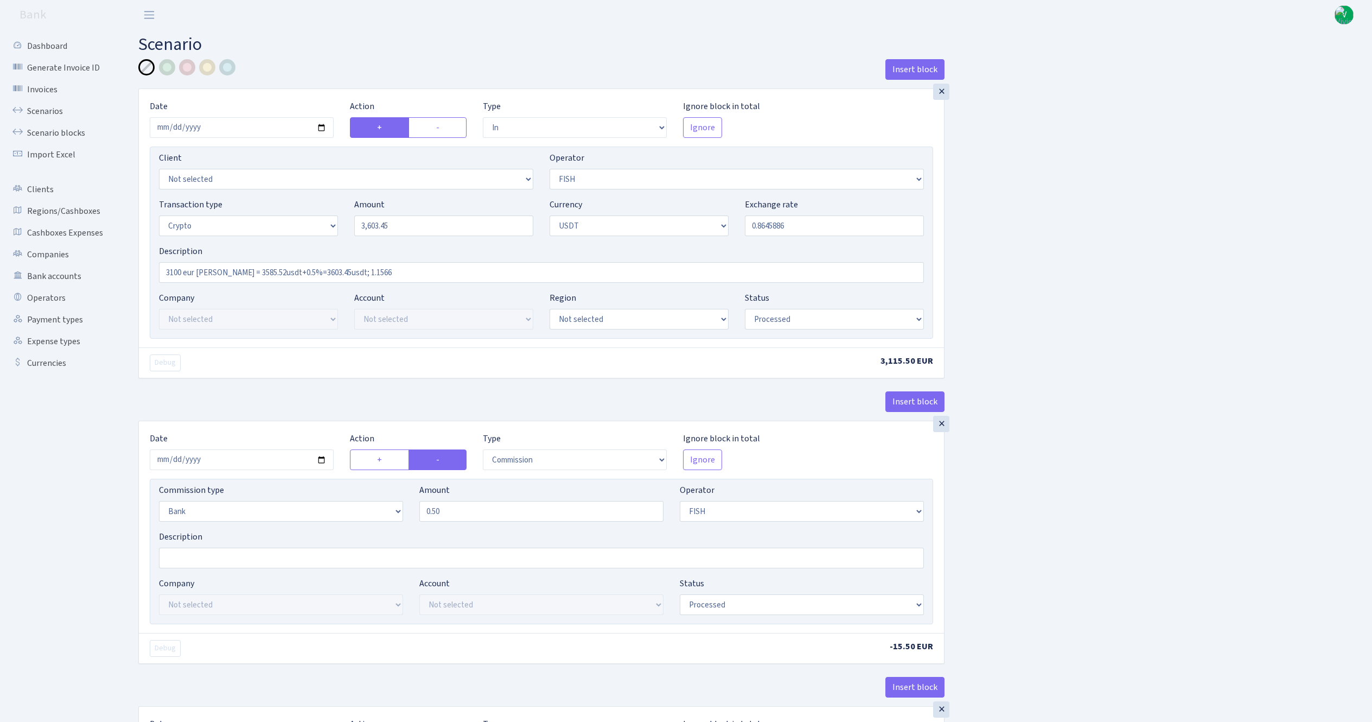
select select "processed"
select select "out"
select select "242"
select select "15"
select select "6"
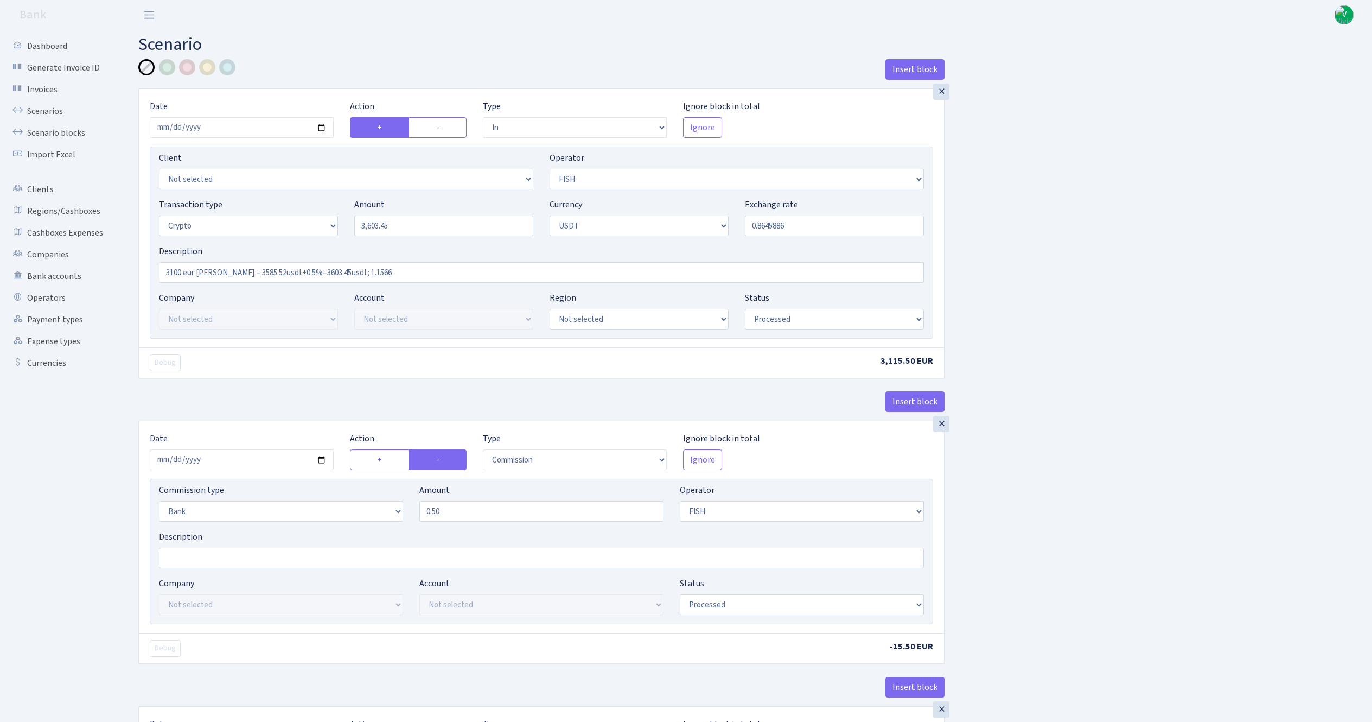
select select "processed"
click at [321, 125] on input "2025-10-10" at bounding box center [242, 127] width 184 height 21
type input "[DATE]"
drag, startPoint x: 406, startPoint y: 230, endPoint x: 317, endPoint y: 207, distance: 91.7
click at [317, 207] on div "Transaction type Not selected 981 ELF FISH crypto GIRT IVO dekl MM-BALTIC eur U…" at bounding box center [541, 221] width 781 height 47
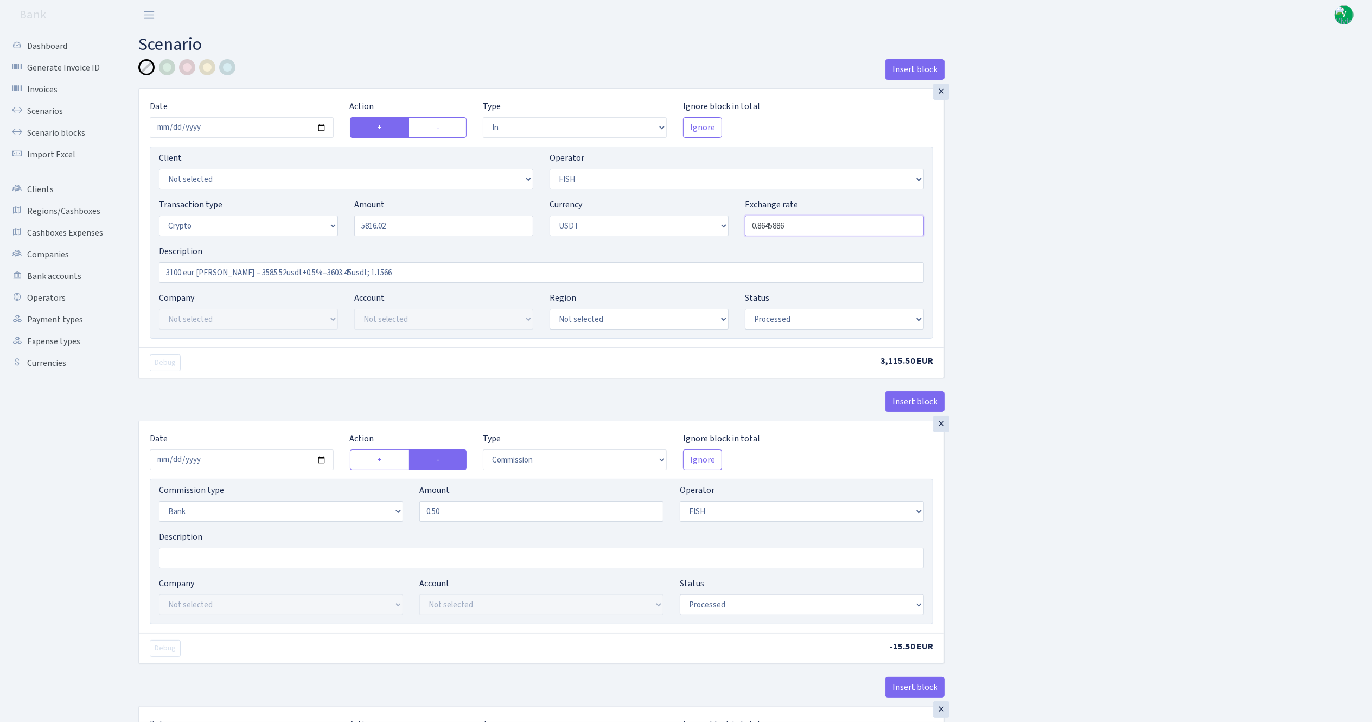
type input "5,816.02"
click at [766, 227] on input "0.8645886" at bounding box center [834, 225] width 179 height 21
drag, startPoint x: 334, startPoint y: 260, endPoint x: 112, endPoint y: 231, distance: 224.3
click at [112, 231] on div "Dashboard Generate Invoice ID Invoices Scenarios Scenario blocks Import Excel C…" at bounding box center [686, 732] width 1372 height 1405
paste input "5000 eur RIX = 5787.08usdt+0.5%=5816.02usdt; 1.1574; 0.86399358"
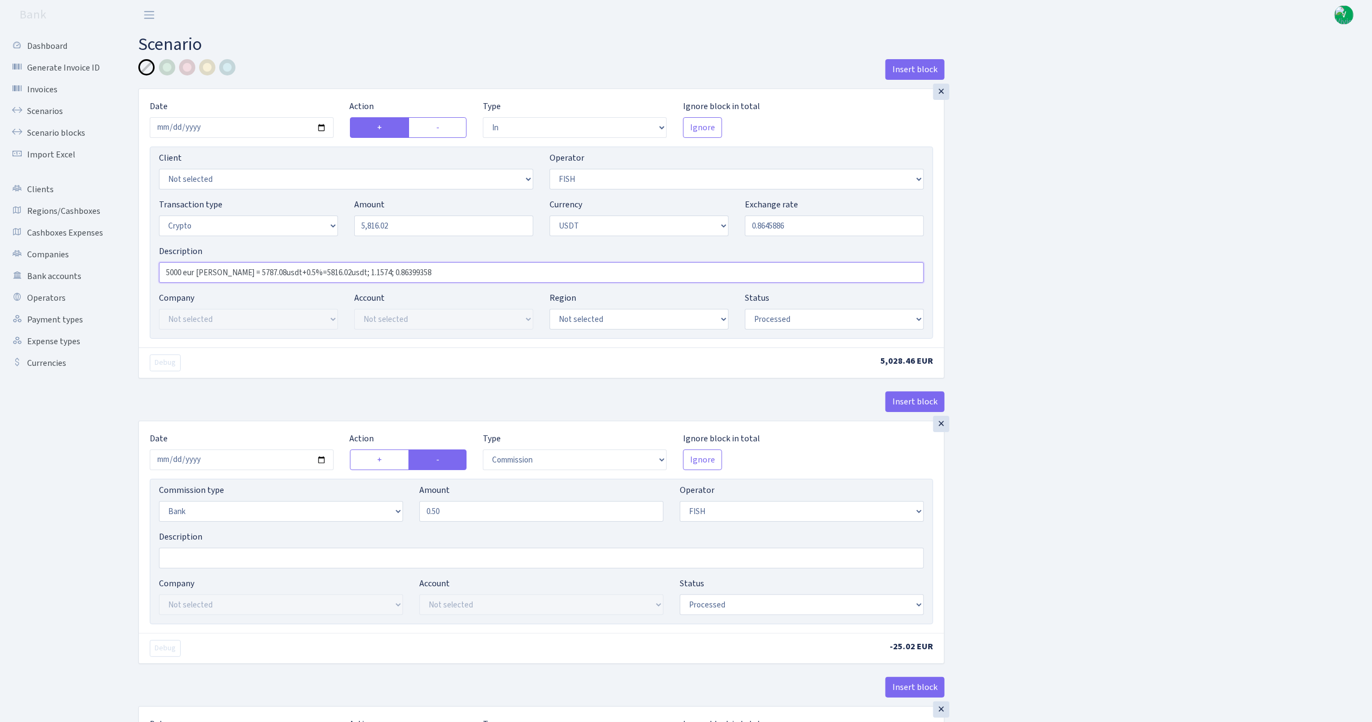
type input "5000 eur RIX = 5787.08usdt+0.5%=5816.02usdt; 1.1574; 0.86399358"
drag, startPoint x: 767, startPoint y: 228, endPoint x: 825, endPoint y: 236, distance: 58.6
click at [825, 236] on input "0.8645886" at bounding box center [834, 225] width 179 height 21
type input "0.8639936"
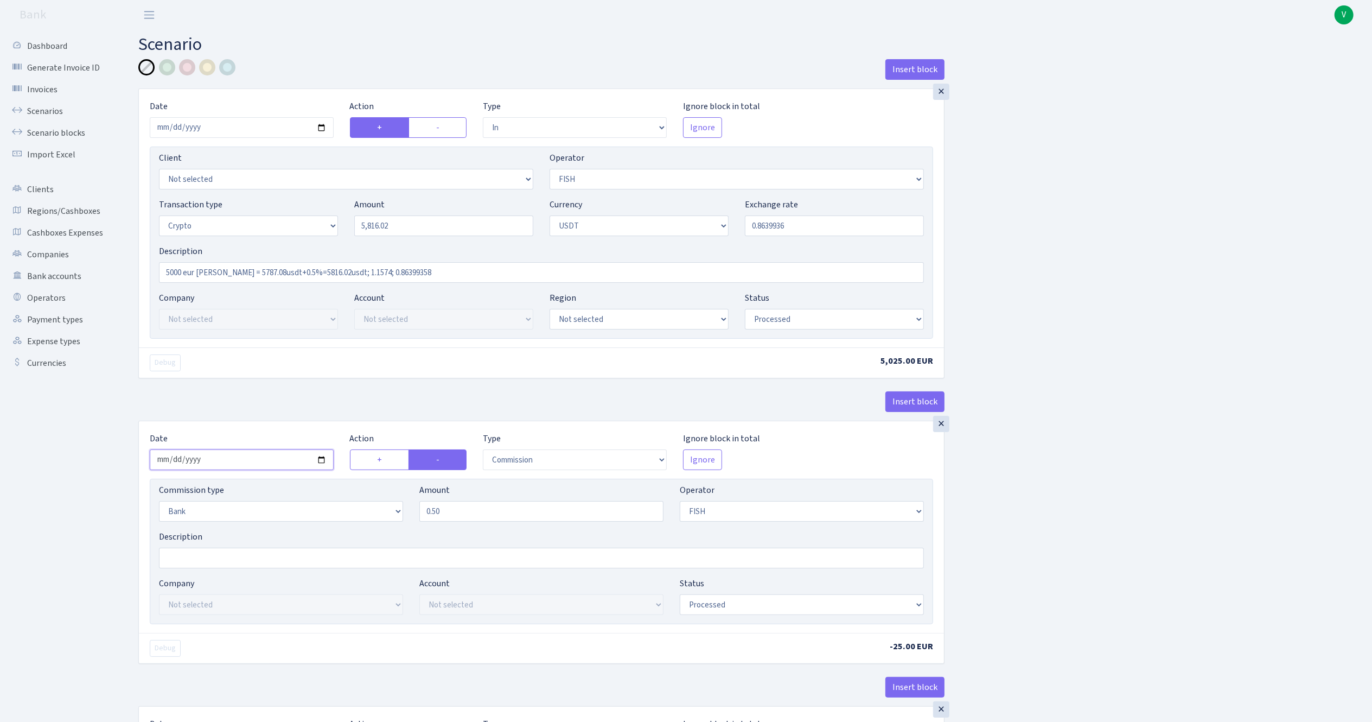
click at [318, 453] on input "2025-10-10" at bounding box center [242, 459] width 184 height 21
click at [321, 462] on input "2025-10-10" at bounding box center [242, 459] width 184 height 21
type input "[DATE]"
click at [11, 500] on ul "Dashboard Generate Invoice ID Invoices Scenarios Scenario blocks Import Excel C…" at bounding box center [59, 734] width 109 height 1399
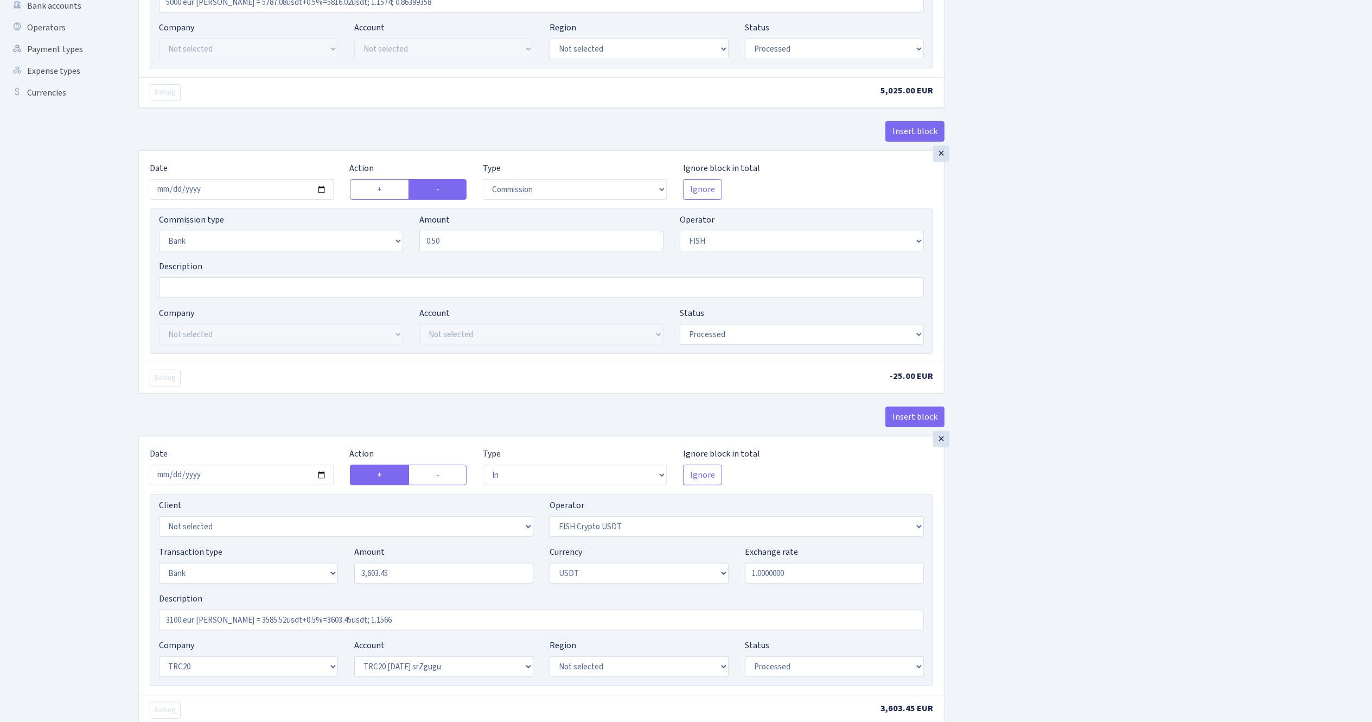
scroll to position [326, 0]
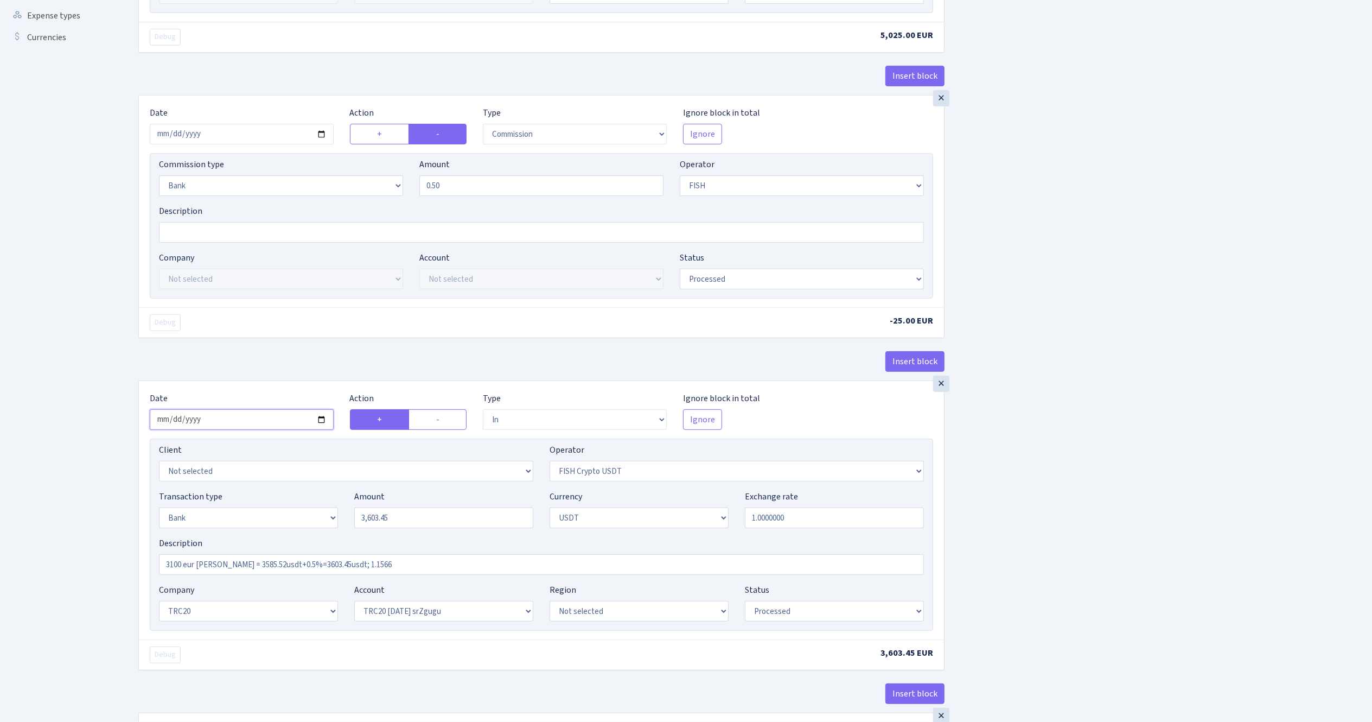
click at [320, 423] on input "2025-10-10" at bounding box center [242, 419] width 184 height 21
type input "[DATE]"
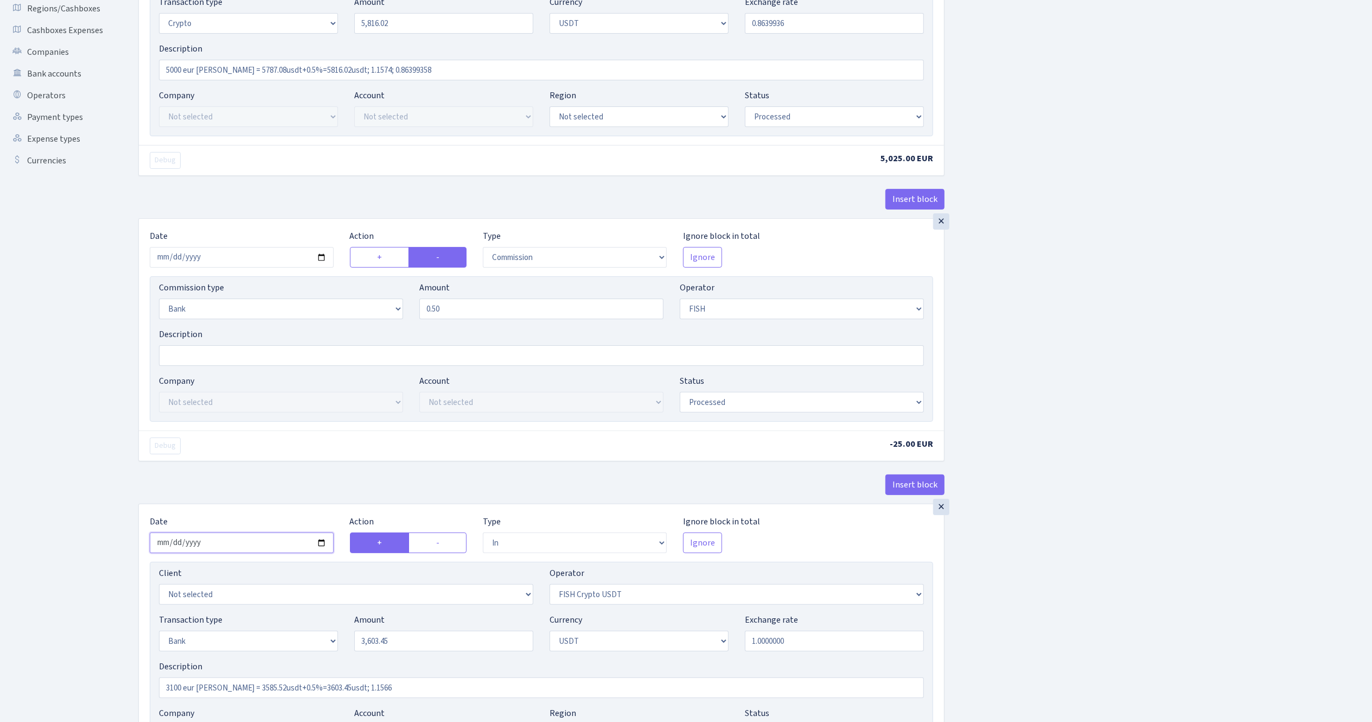
scroll to position [109, 0]
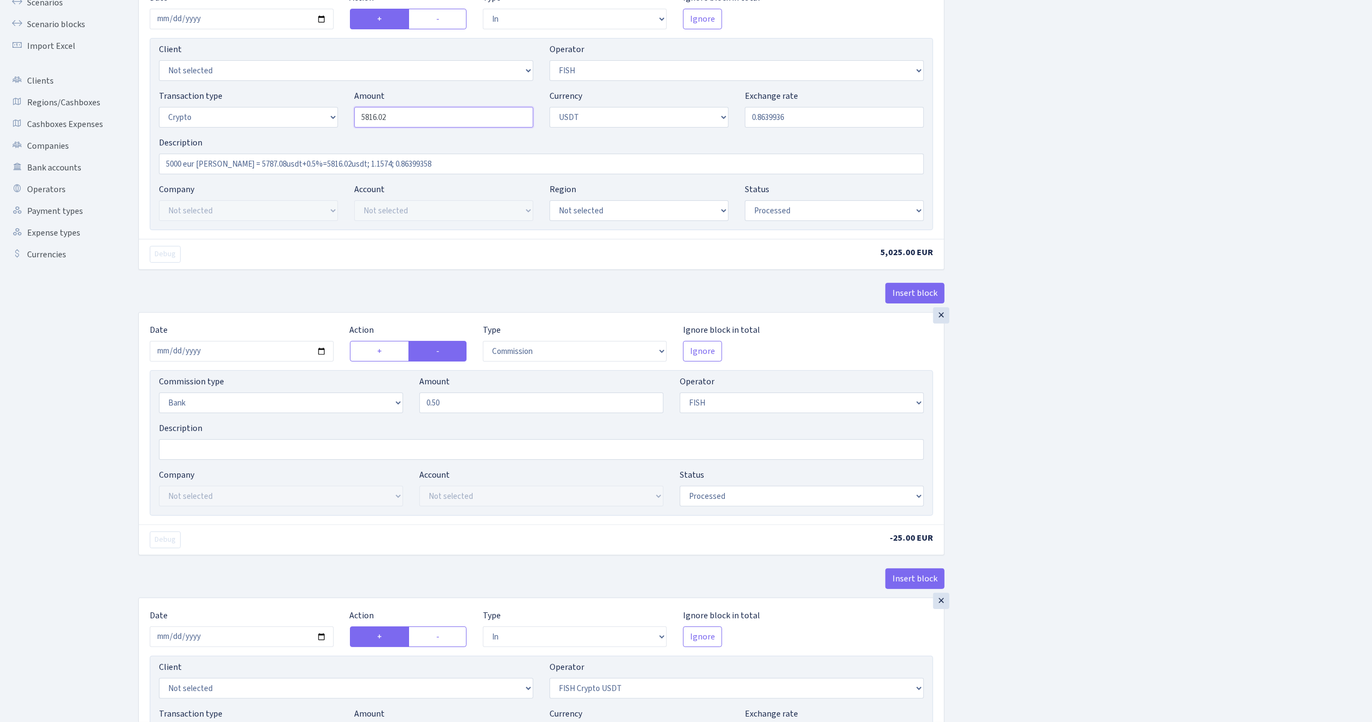
drag, startPoint x: 436, startPoint y: 114, endPoint x: 300, endPoint y: 96, distance: 138.0
click at [300, 96] on div "Transaction type Not selected 981 ELF FISH crypto GIRT IVO dekl MM-BALTIC eur U…" at bounding box center [541, 113] width 781 height 47
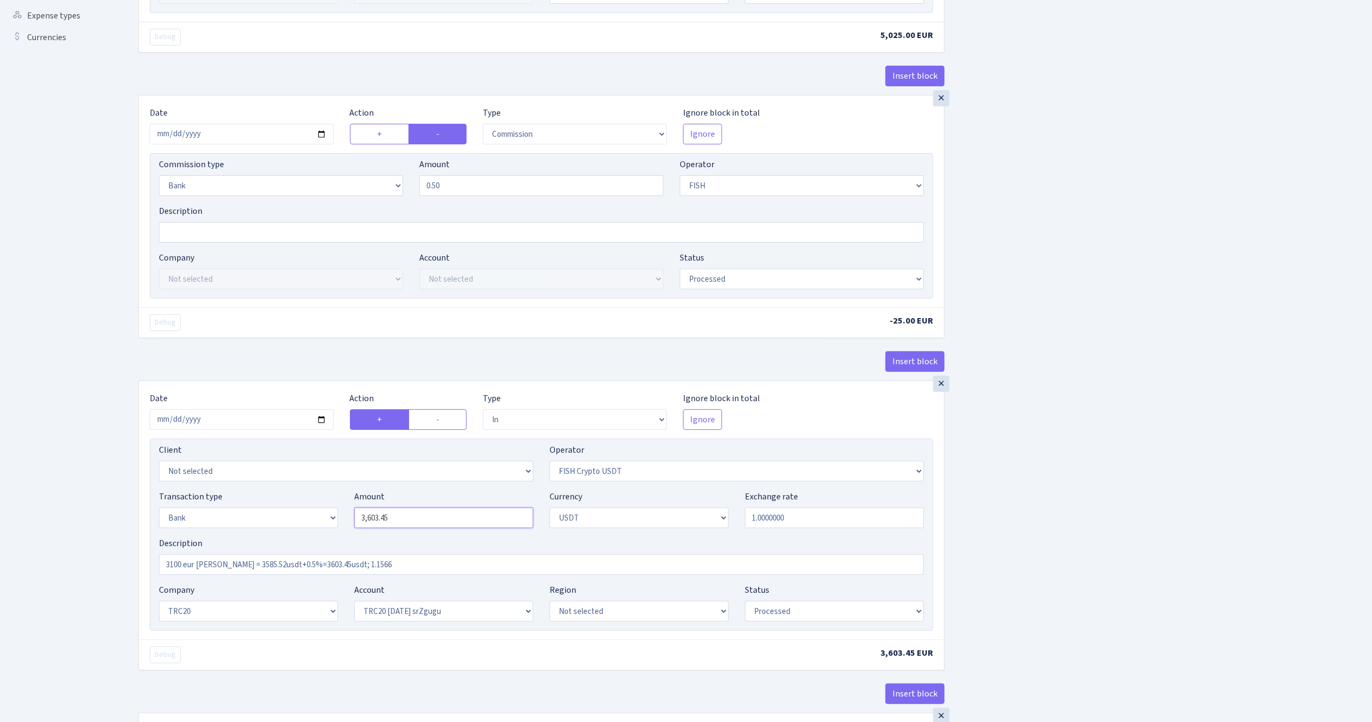
type input "5,816.02"
drag, startPoint x: 409, startPoint y: 523, endPoint x: 320, endPoint y: 503, distance: 91.2
click at [320, 507] on div "Transaction type Not selected 981 ELF FISH crypto GIRT IVO dekl MM-BALTIC eur U…" at bounding box center [541, 513] width 781 height 47
paste input "5816.02"
type input "5,816.02"
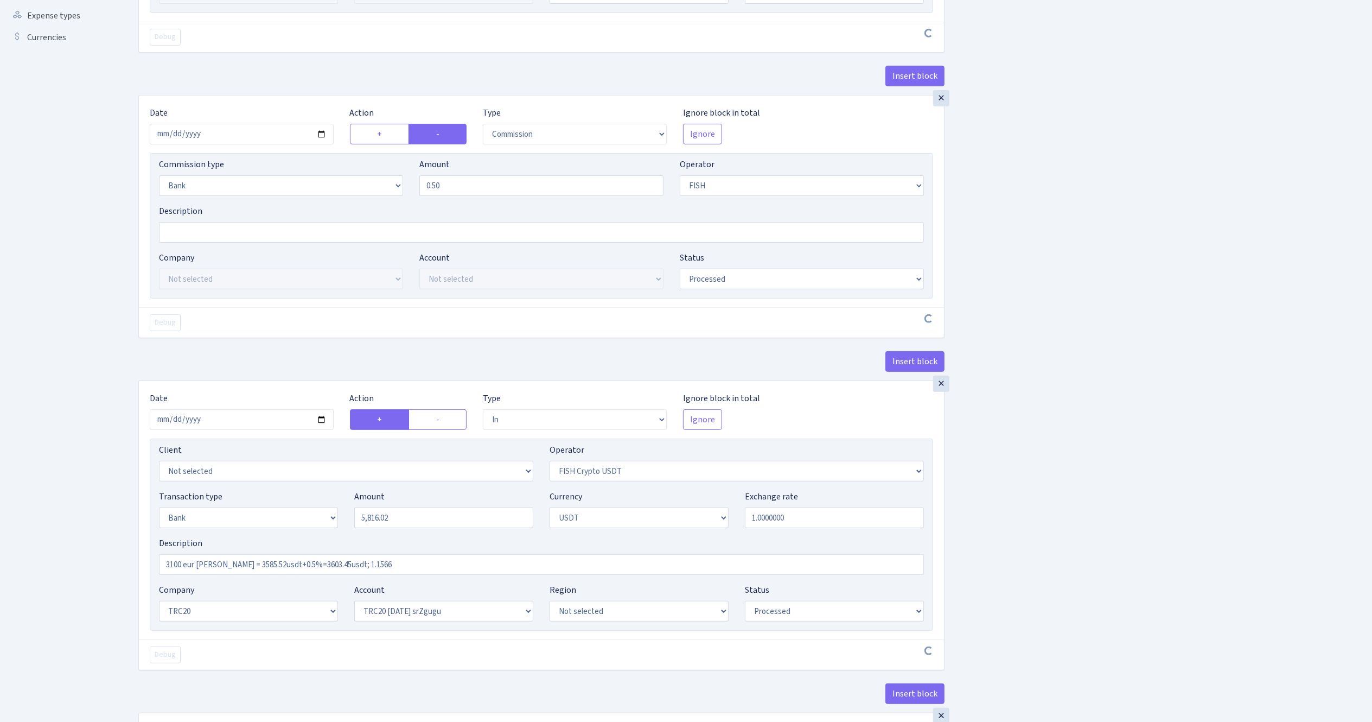
click at [22, 208] on ul "Dashboard Generate Invoice ID Invoices Scenarios Scenario blocks Import Excel C…" at bounding box center [59, 407] width 109 height 1395
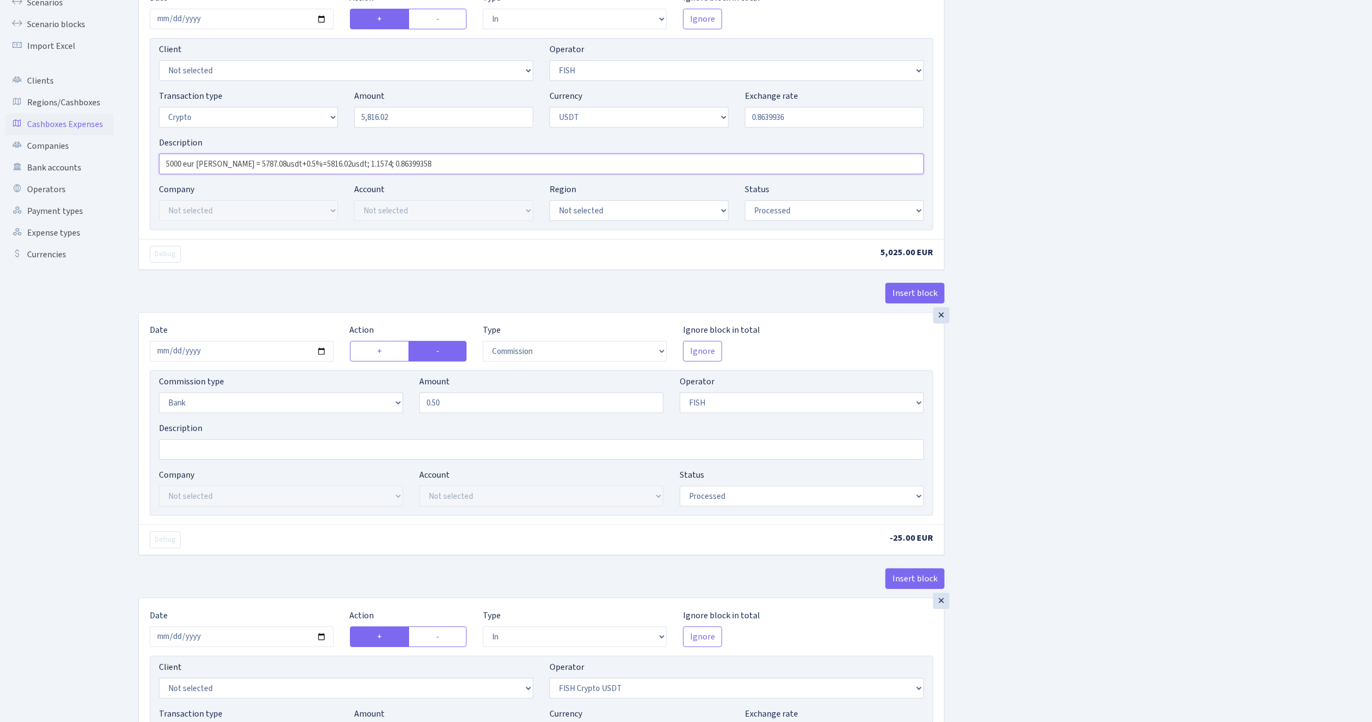
drag, startPoint x: 459, startPoint y: 166, endPoint x: 113, endPoint y: 129, distance: 347.6
click at [113, 128] on div "Dashboard Generate Invoice ID Invoices Scenarios Scenario blocks Import Excel C…" at bounding box center [686, 626] width 1372 height 1410
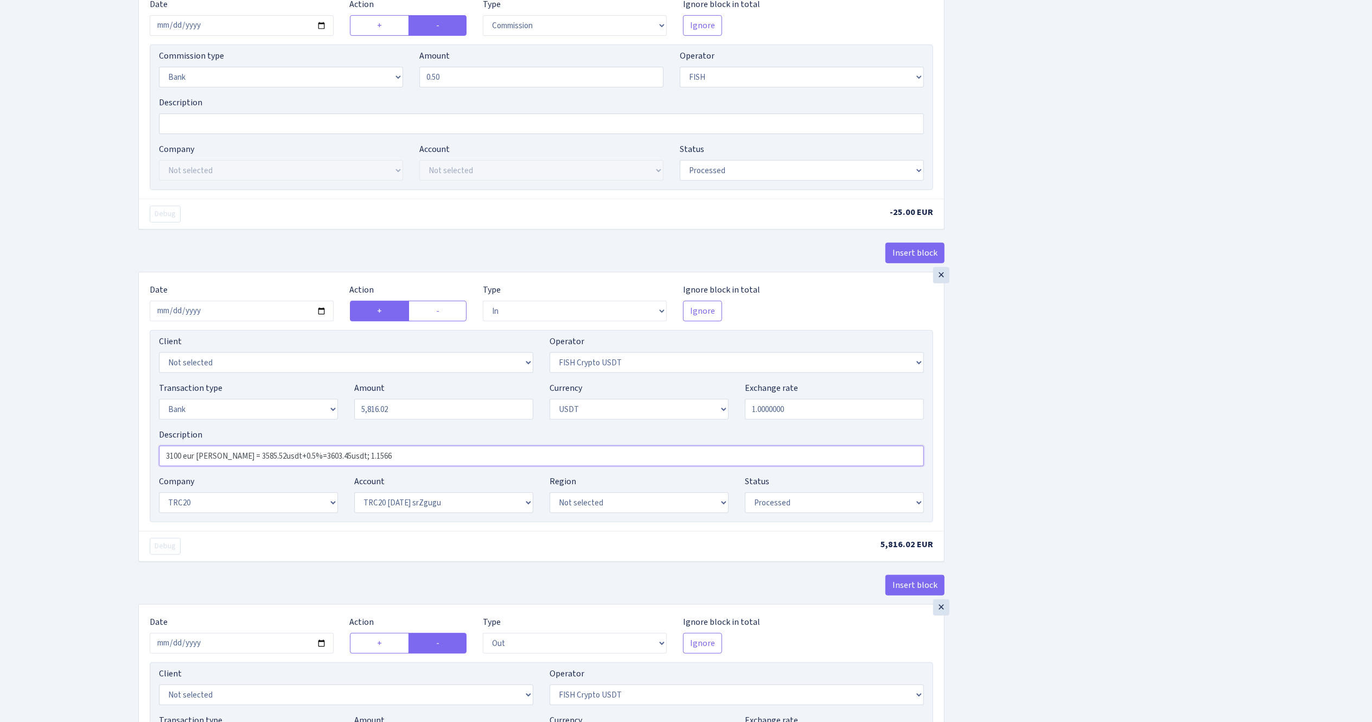
drag, startPoint x: 369, startPoint y: 457, endPoint x: 72, endPoint y: 401, distance: 302.0
click at [72, 401] on div "Dashboard Generate Invoice ID Invoices Scenarios Scenario blocks Import Excel C…" at bounding box center [686, 301] width 1372 height 1410
paste input "5000 eur RIX = 5787.08usdt+0.5%=5816.02usdt; 1.1574; 0.86399358"
type input "5000 eur RIX = 5787.08usdt+0.5%=5816.02usdt; 1.1574; 0.86399358"
click at [1171, 440] on div "Insert block × Date 2025-10-13 Action + - Type --- In Out Commission Field requ…" at bounding box center [747, 305] width 1234 height 1360
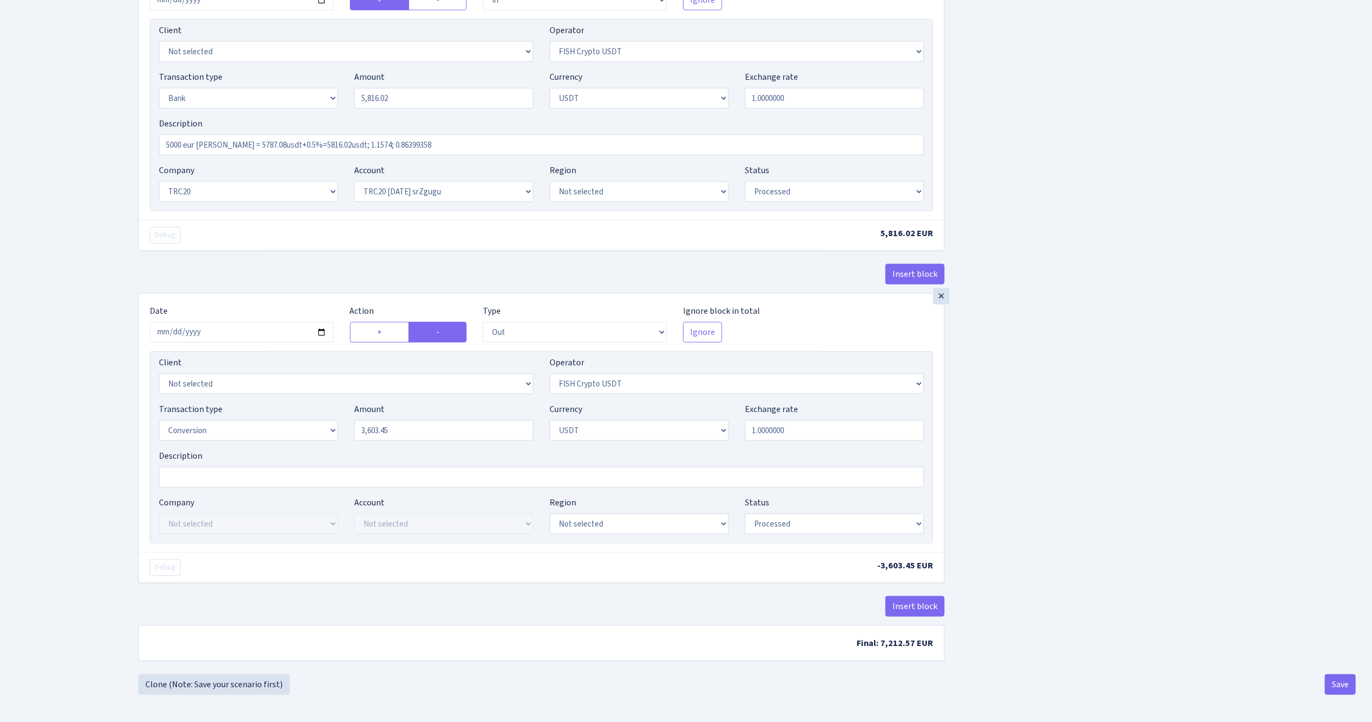
scroll to position [754, 0]
click at [323, 329] on input "2025-10-10" at bounding box center [242, 332] width 184 height 21
type input "2025-10-13"
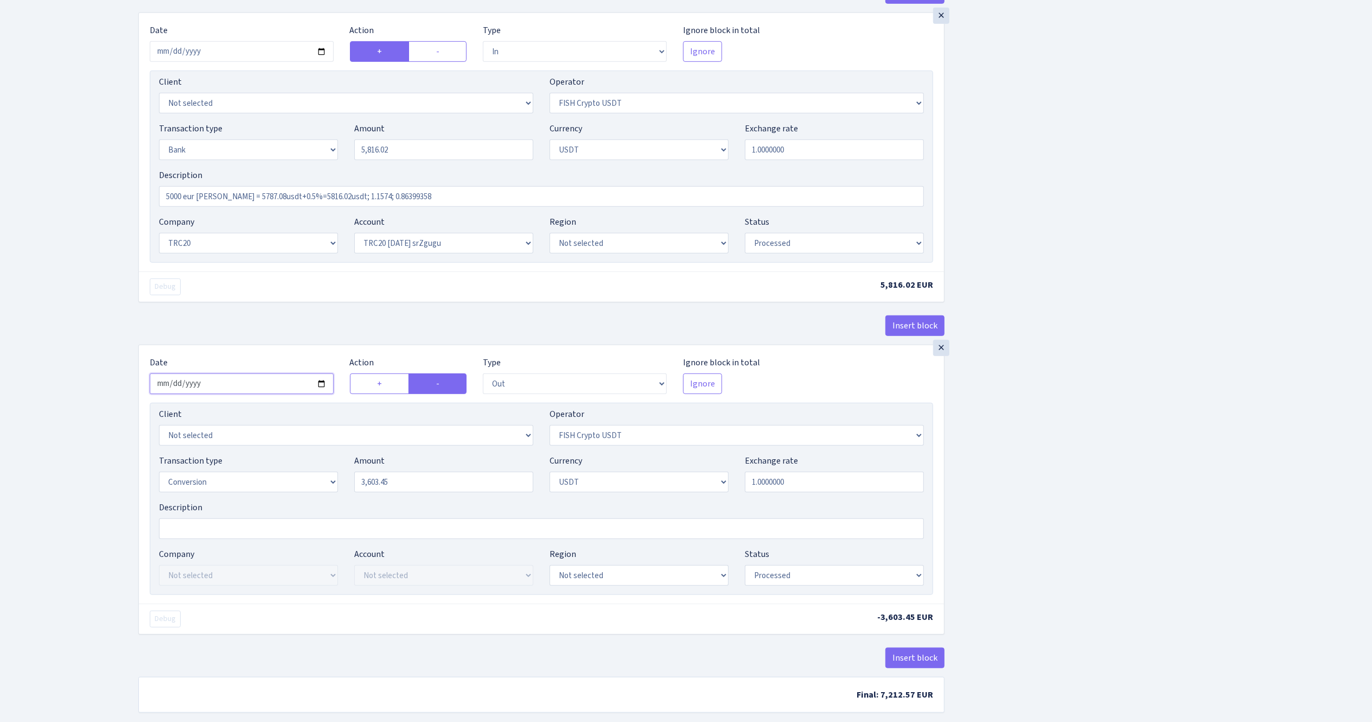
scroll to position [645, 0]
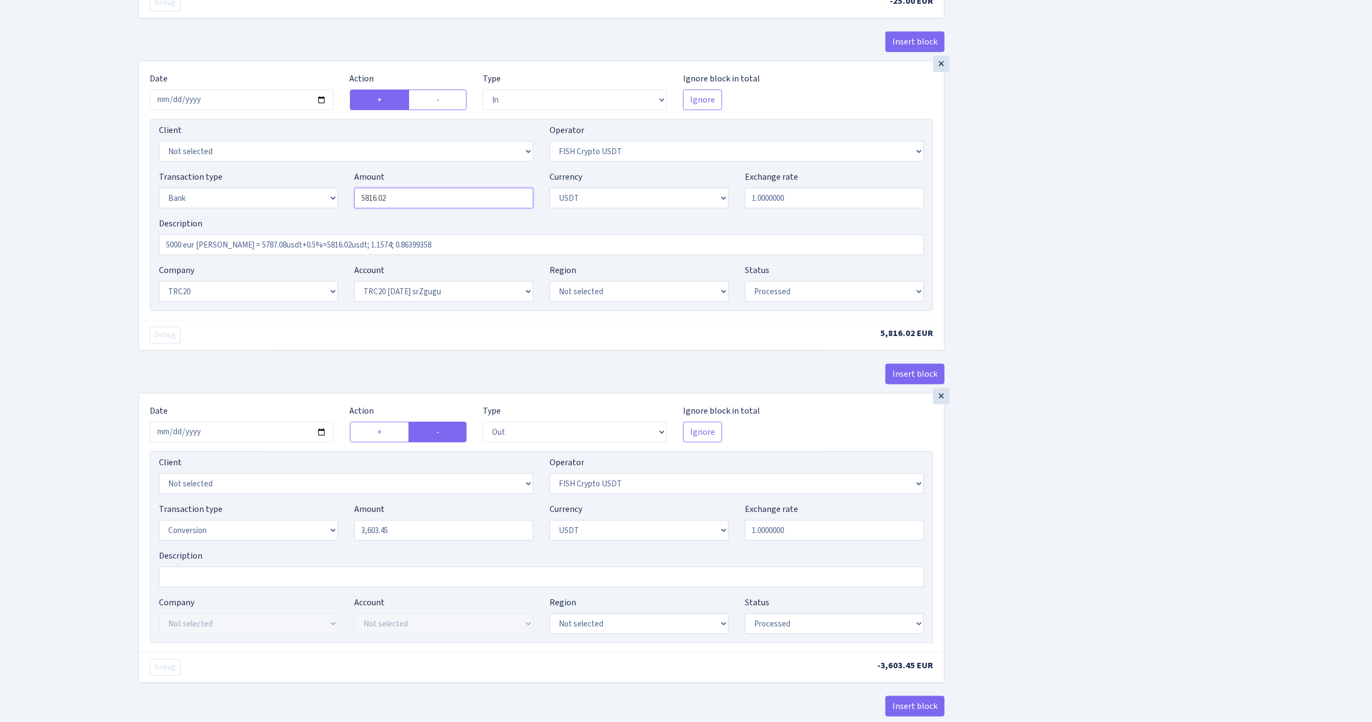
drag, startPoint x: 416, startPoint y: 203, endPoint x: 326, endPoint y: 190, distance: 91.1
click at [326, 190] on div "Transaction type Not selected 981 ELF FISH crypto GIRT IVO dekl MM-BALTIC eur U…" at bounding box center [541, 193] width 781 height 47
type input "5,816.02"
drag, startPoint x: 419, startPoint y: 540, endPoint x: 316, endPoint y: 514, distance: 106.2
click at [316, 514] on div "Transaction type Not selected 981 ELF FISH crypto GIRT IVO dekl MM-BALTIC eur U…" at bounding box center [541, 525] width 781 height 47
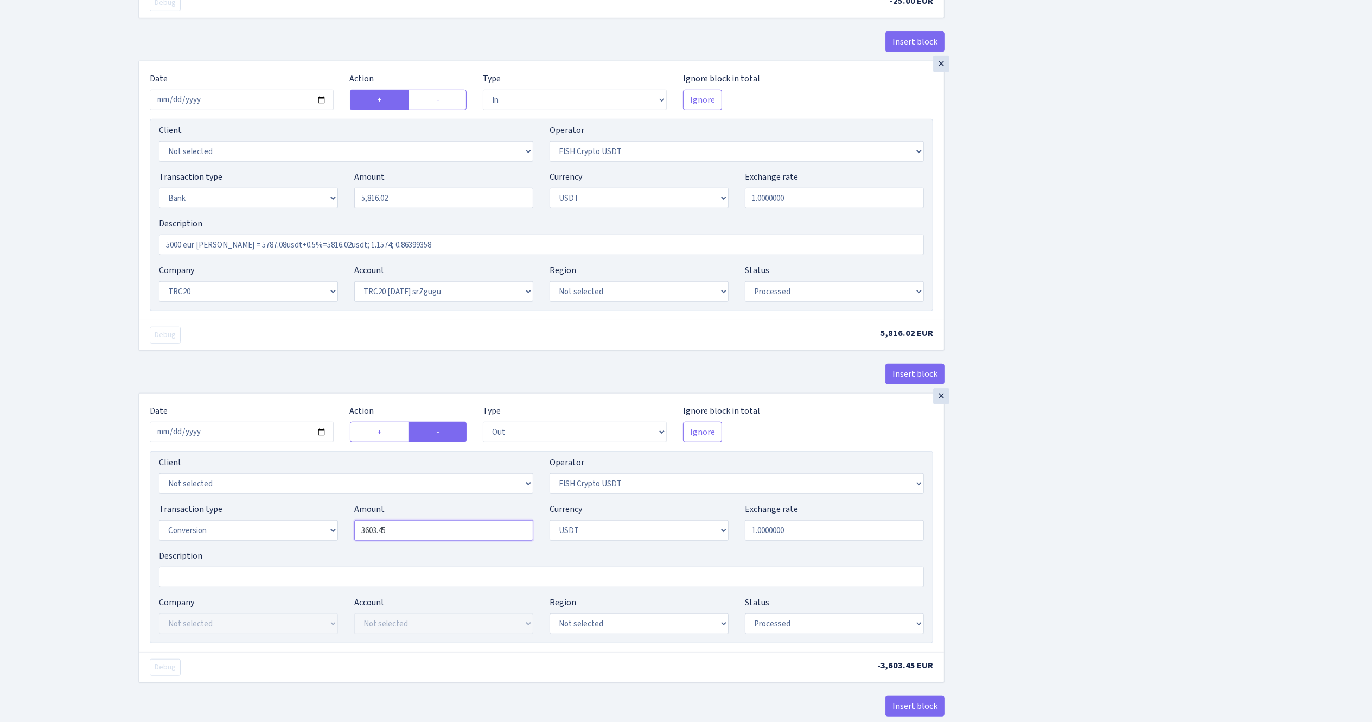
paste input "5816.02"
type input "5,816.02"
click at [1064, 524] on div "Insert block × Date 2025-10-13 Action + - Type --- In Out Commission Field requ…" at bounding box center [747, 94] width 1234 height 1360
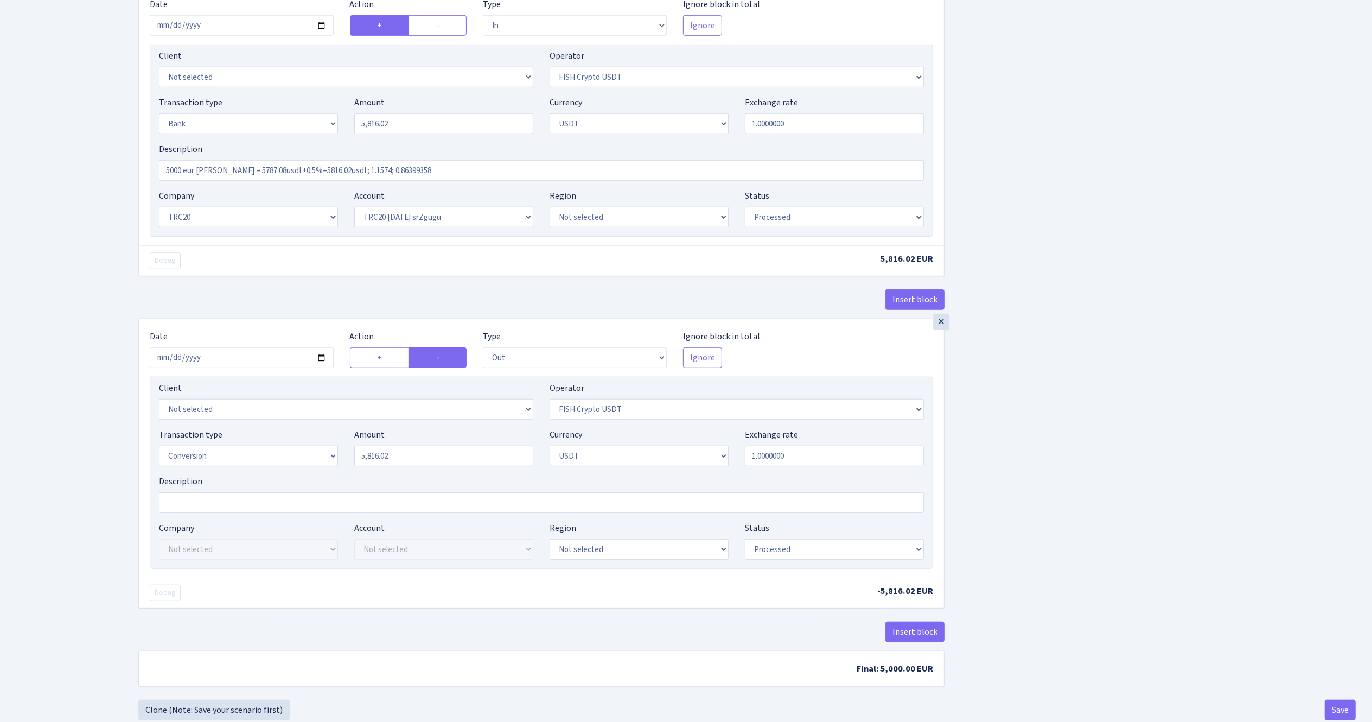
scroll to position [754, 0]
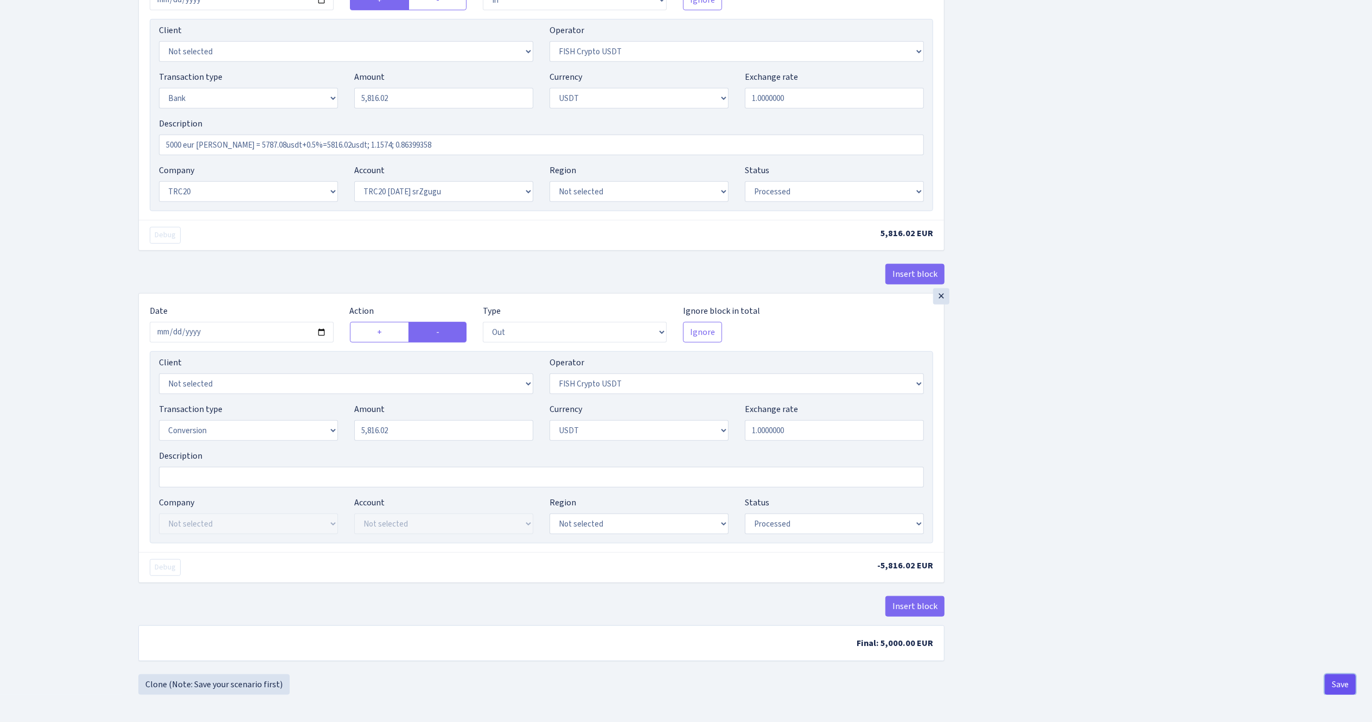
click at [1346, 684] on button "Save" at bounding box center [1340, 684] width 31 height 21
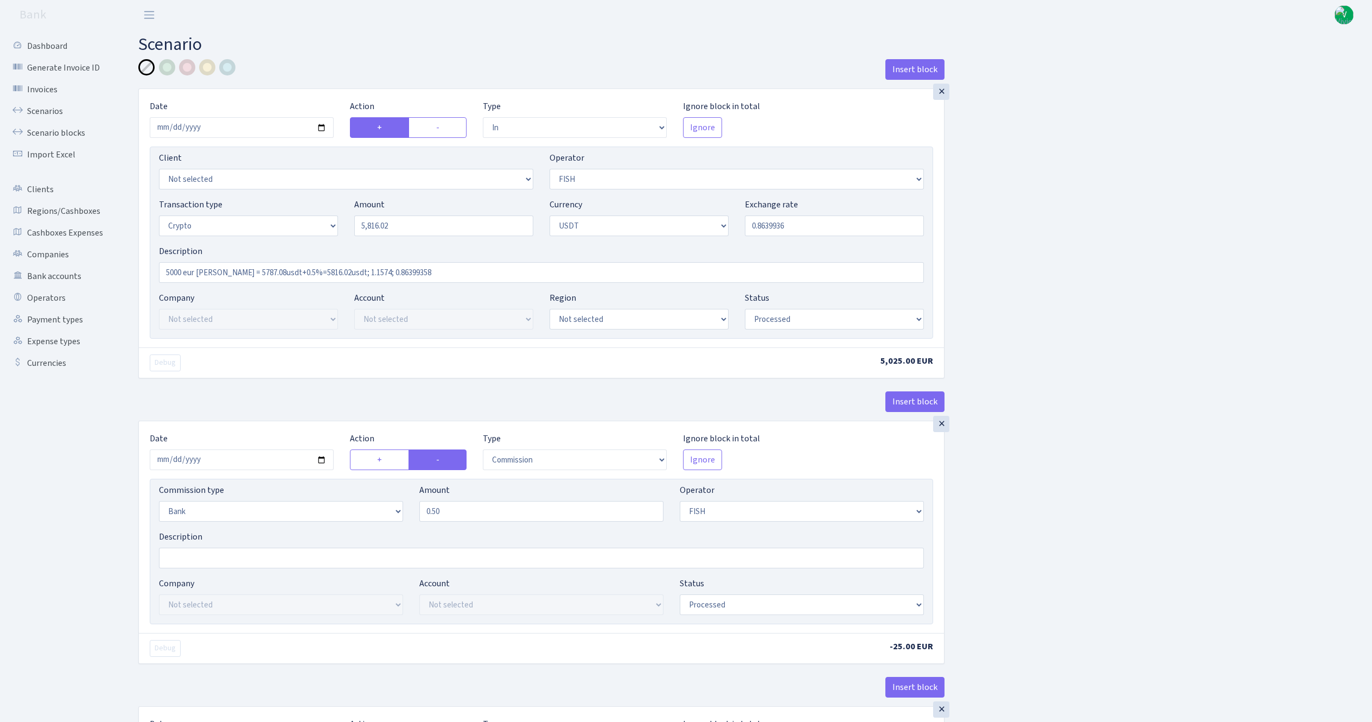
select select "in"
select select "44"
select select "3"
select select "6"
select select "processed"
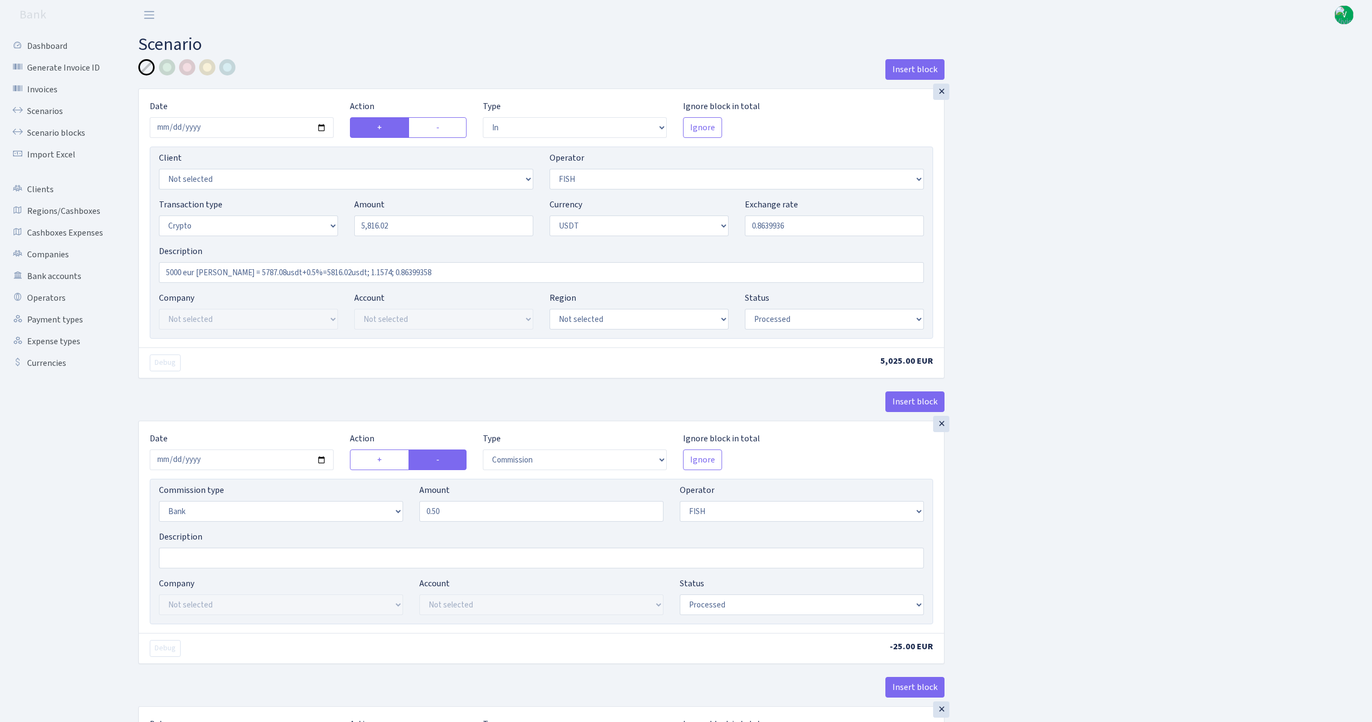
select select "commission"
select select "bank"
select select "44"
select select "processed"
select select "in"
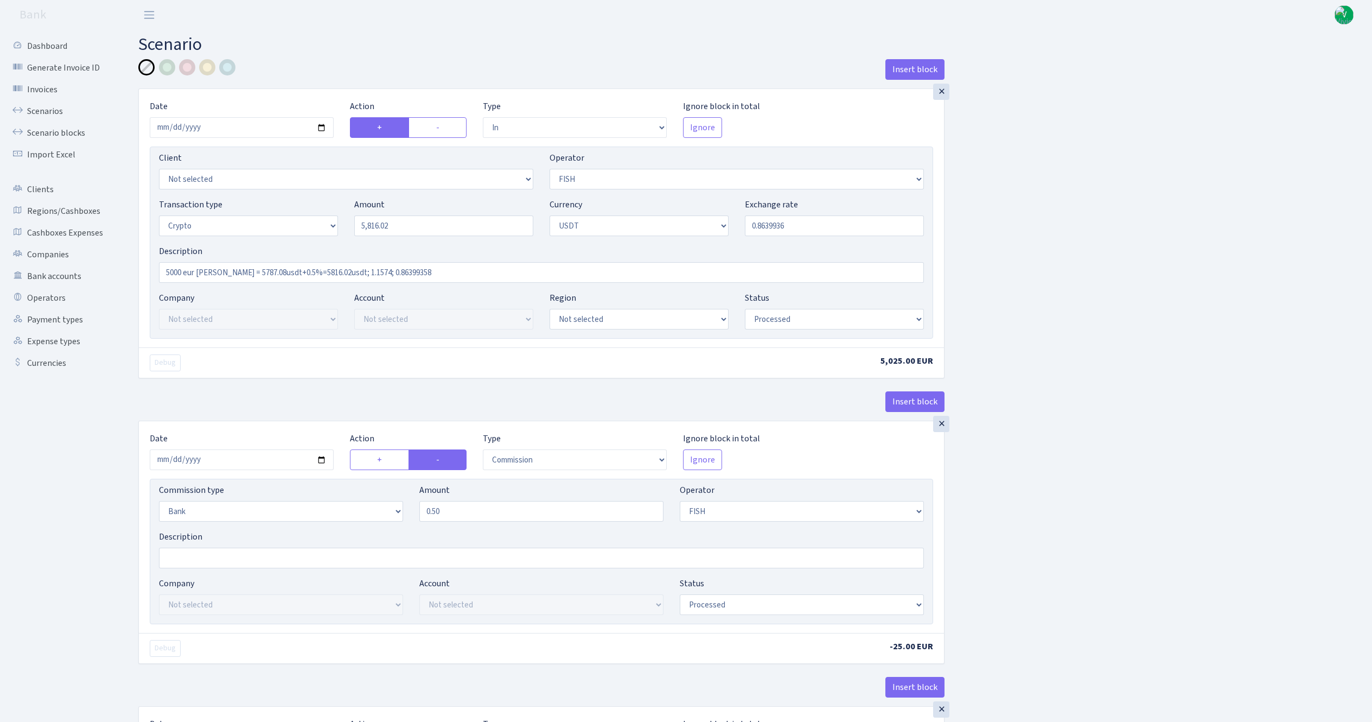
select select "242"
select select "2"
select select "6"
select select "20"
select select "61"
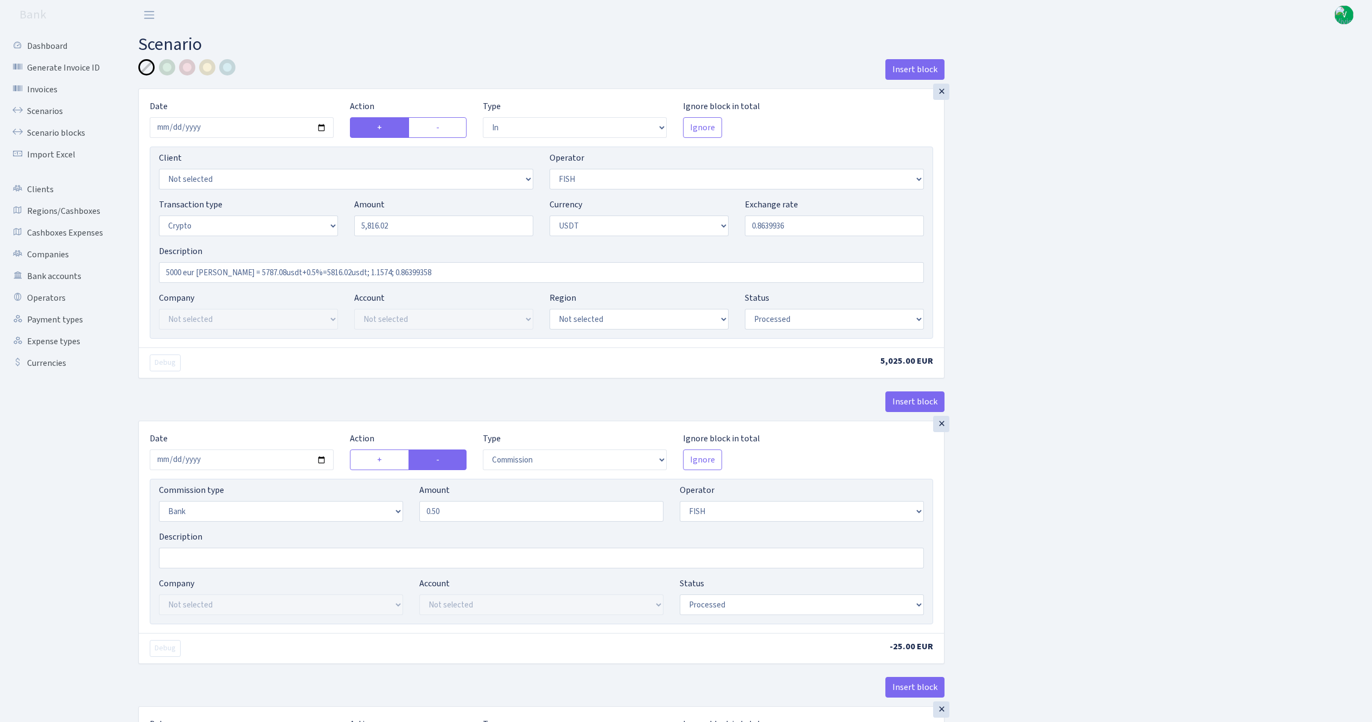
select select "processed"
select select "out"
select select "242"
select select "15"
select select "6"
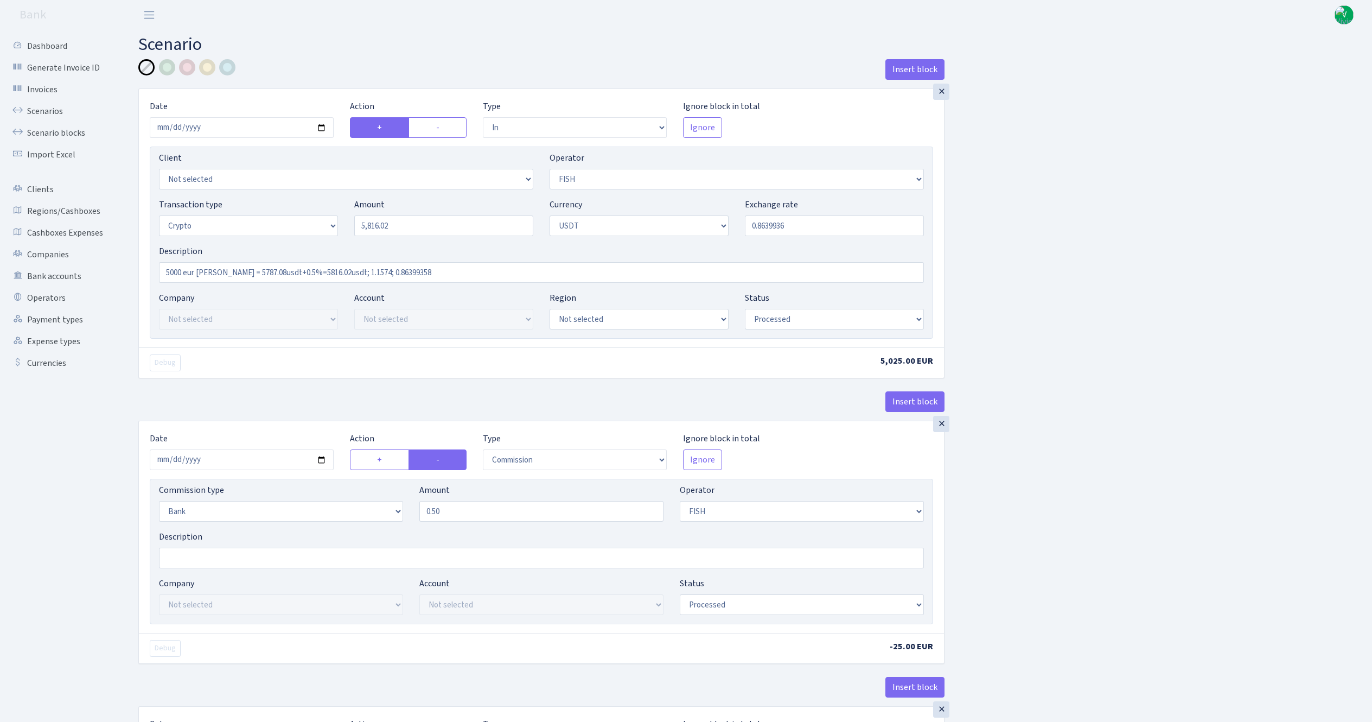
select select "processed"
click at [67, 104] on link "Scenarios" at bounding box center [59, 111] width 109 height 22
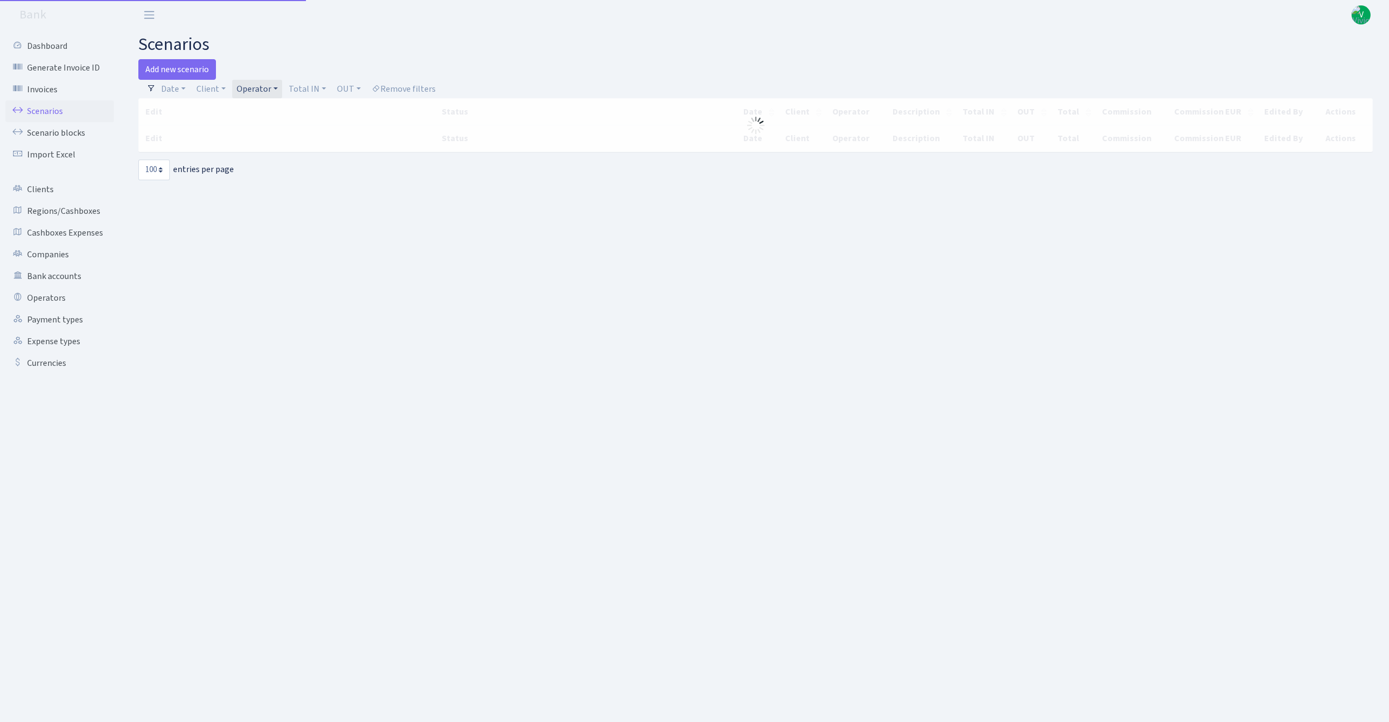
select select "100"
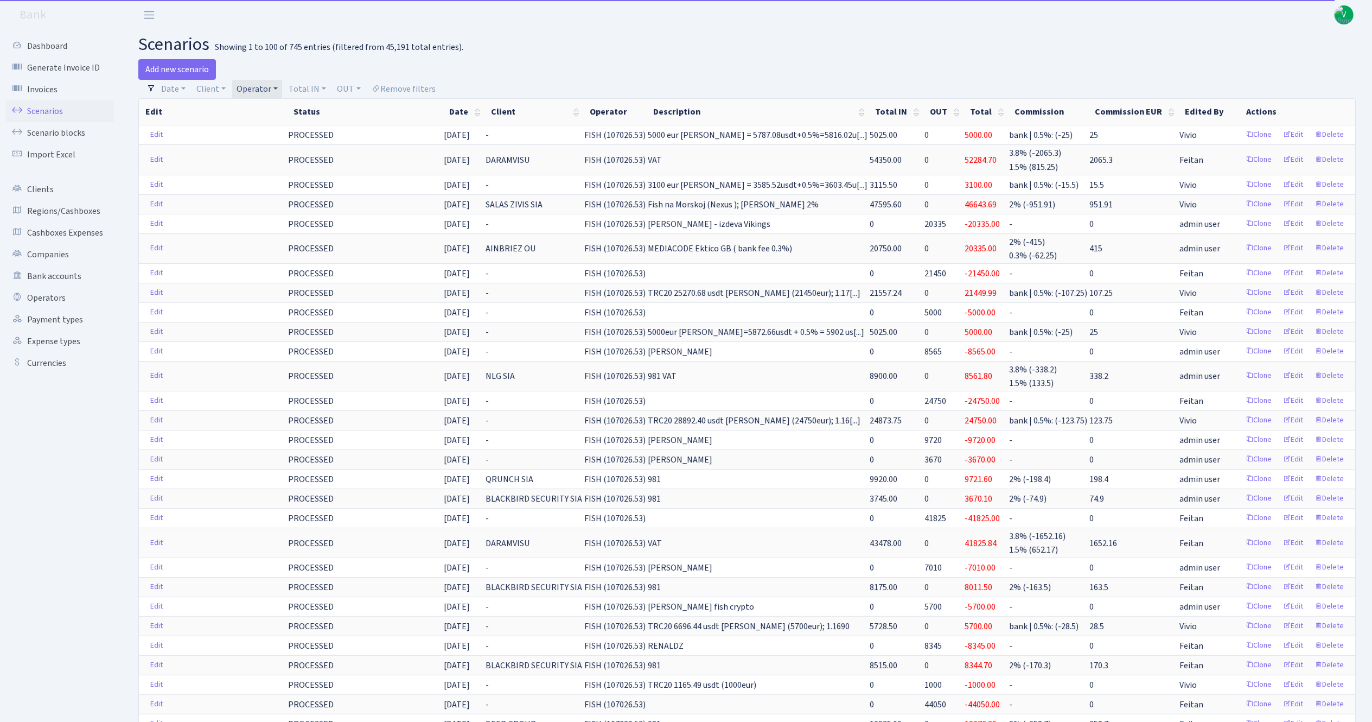
click at [251, 78] on div "Add new scenario" at bounding box center [438, 69] width 601 height 21
click at [254, 86] on link "Operator" at bounding box center [257, 89] width 50 height 18
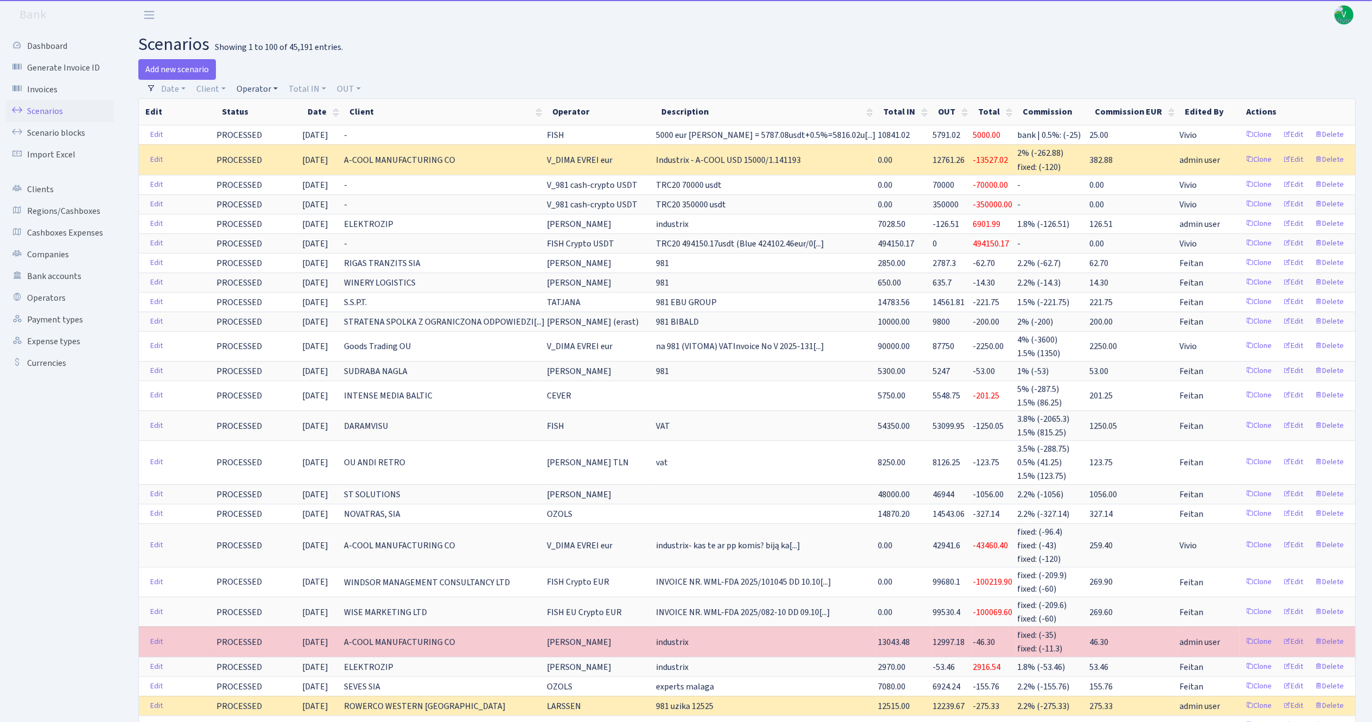
click at [269, 88] on link "Operator" at bounding box center [257, 89] width 50 height 18
click at [270, 131] on input "search" at bounding box center [275, 127] width 80 height 17
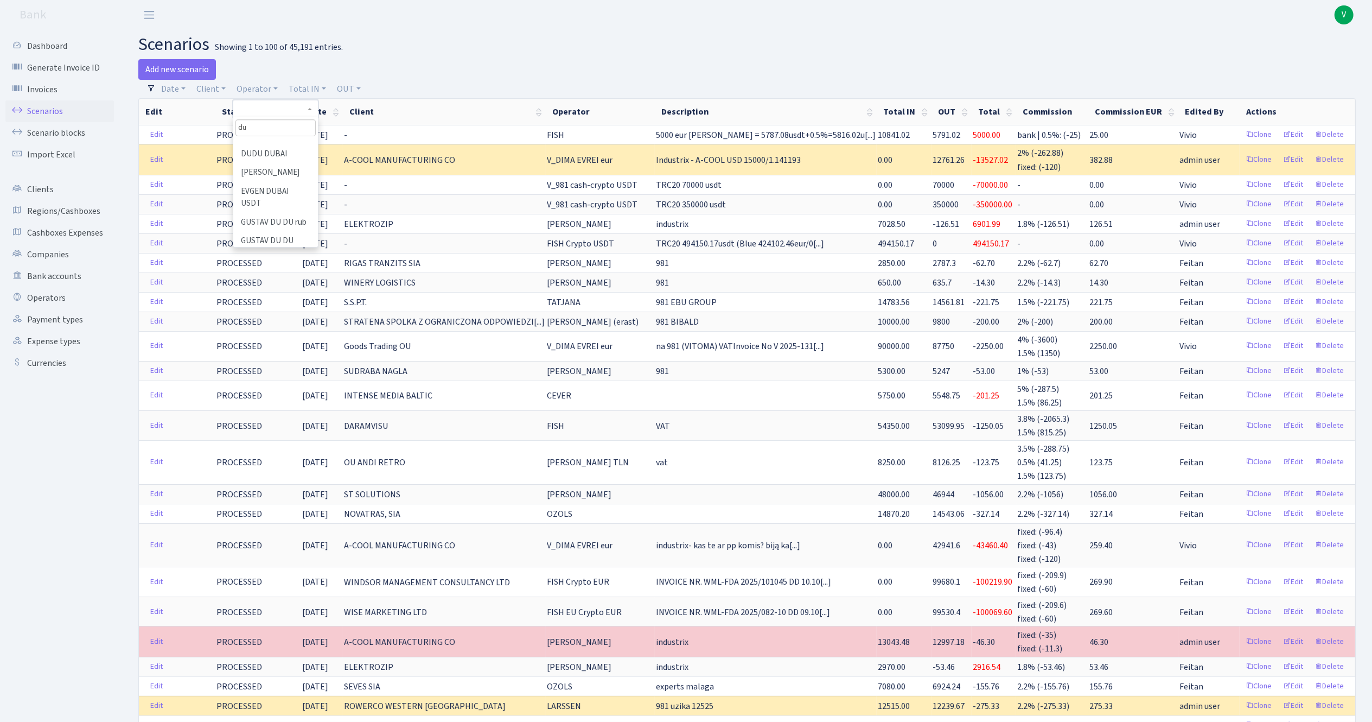
scroll to position [174, 0]
type input "du"
click at [268, 127] on li "DU DU cash EUR" at bounding box center [275, 117] width 82 height 19
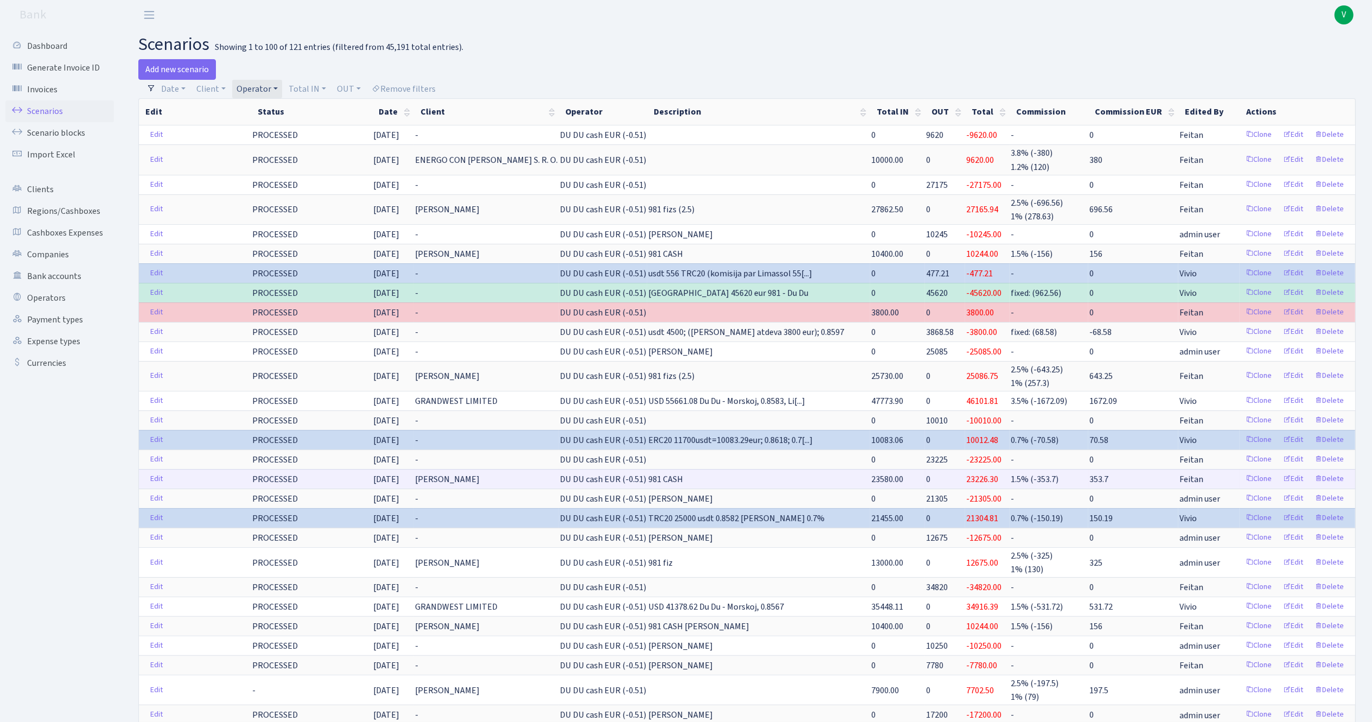
scroll to position [217, 0]
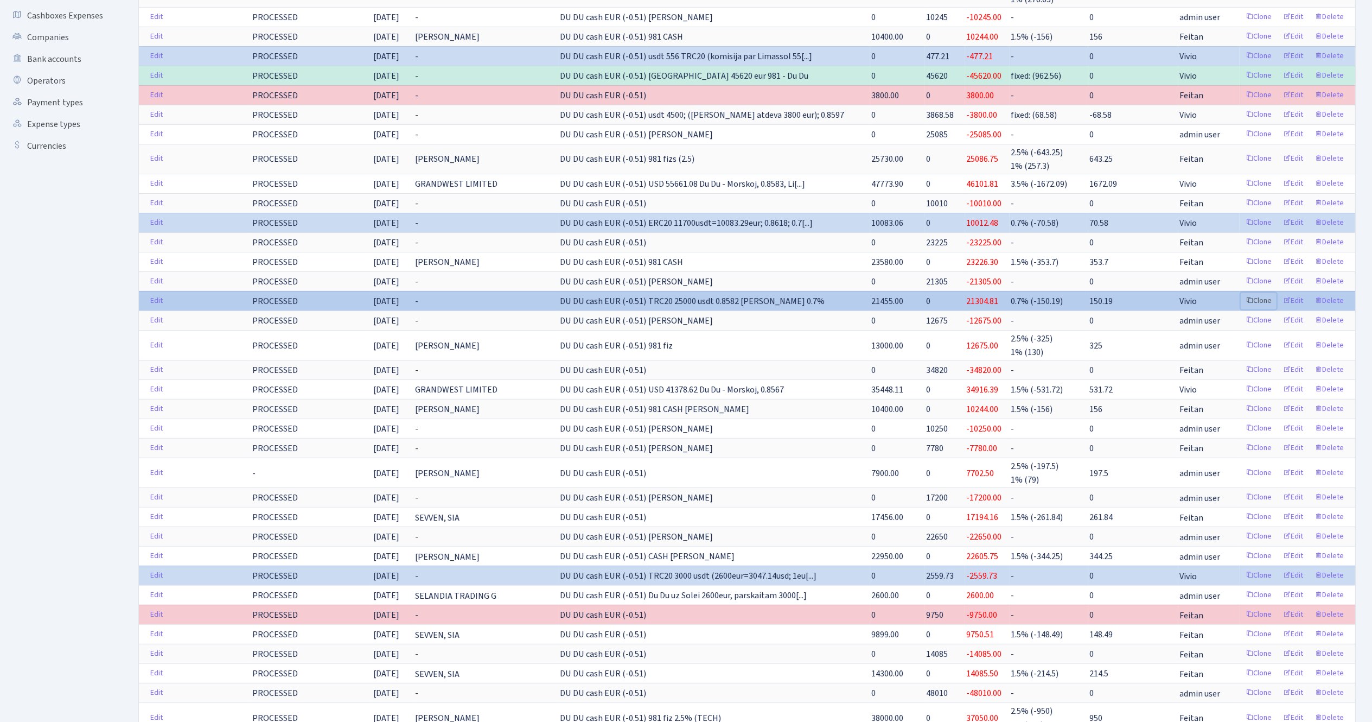
click at [1260, 307] on link "Clone" at bounding box center [1259, 300] width 36 height 17
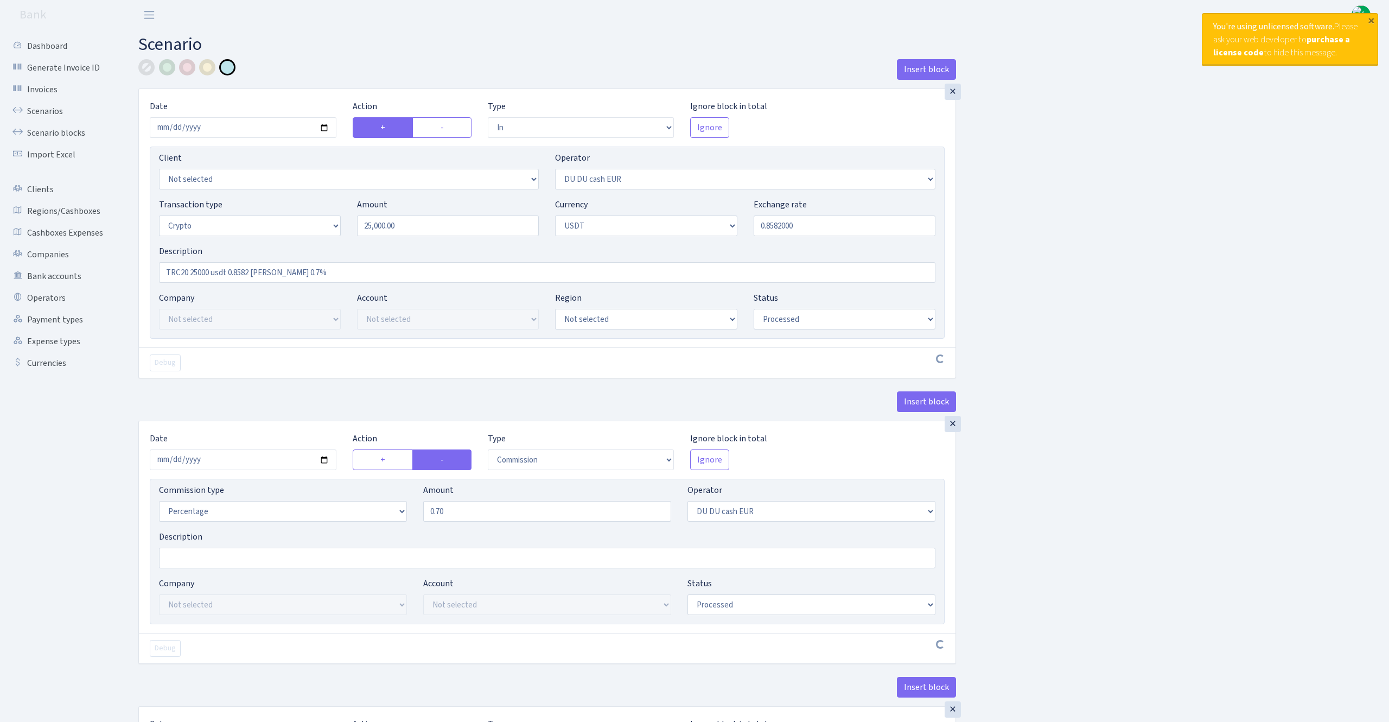
select select "in"
select select "419"
select select "3"
select select "6"
select select "processed"
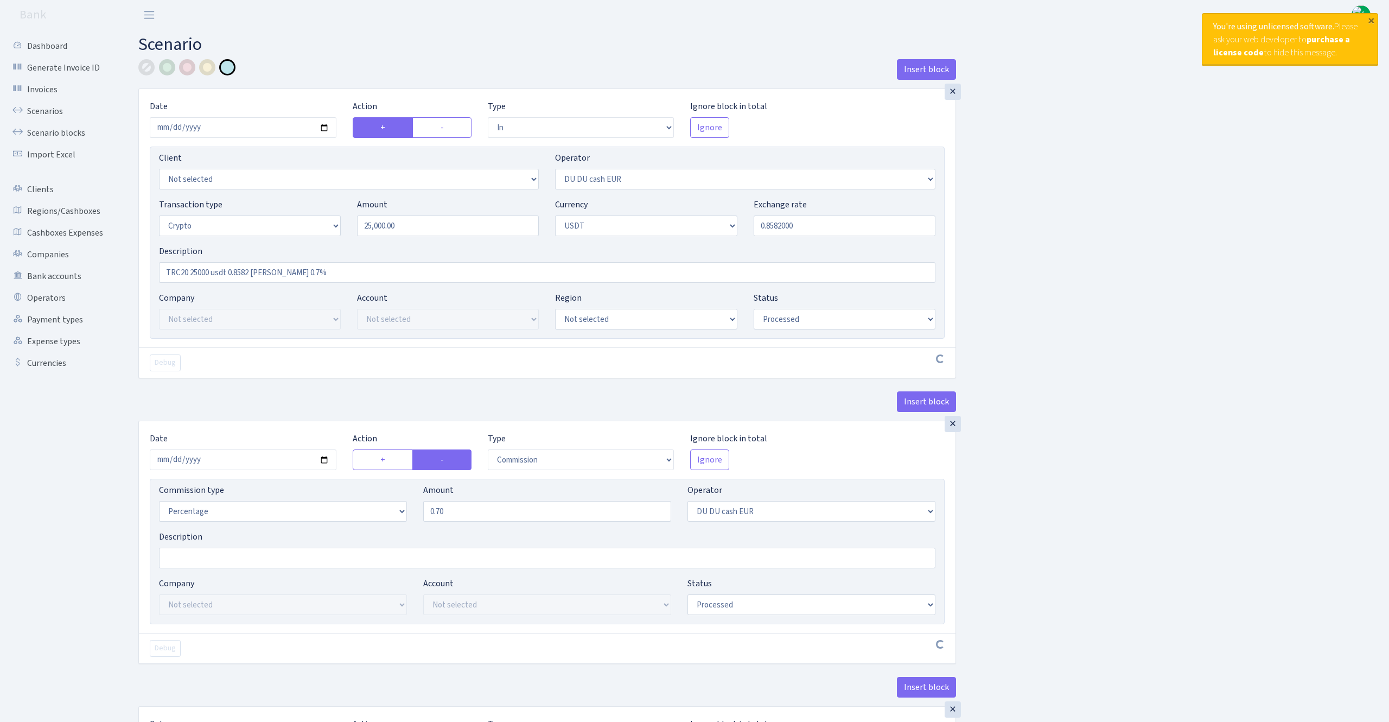
select select "commission"
select select "419"
select select "processed"
select select "in"
select select "417"
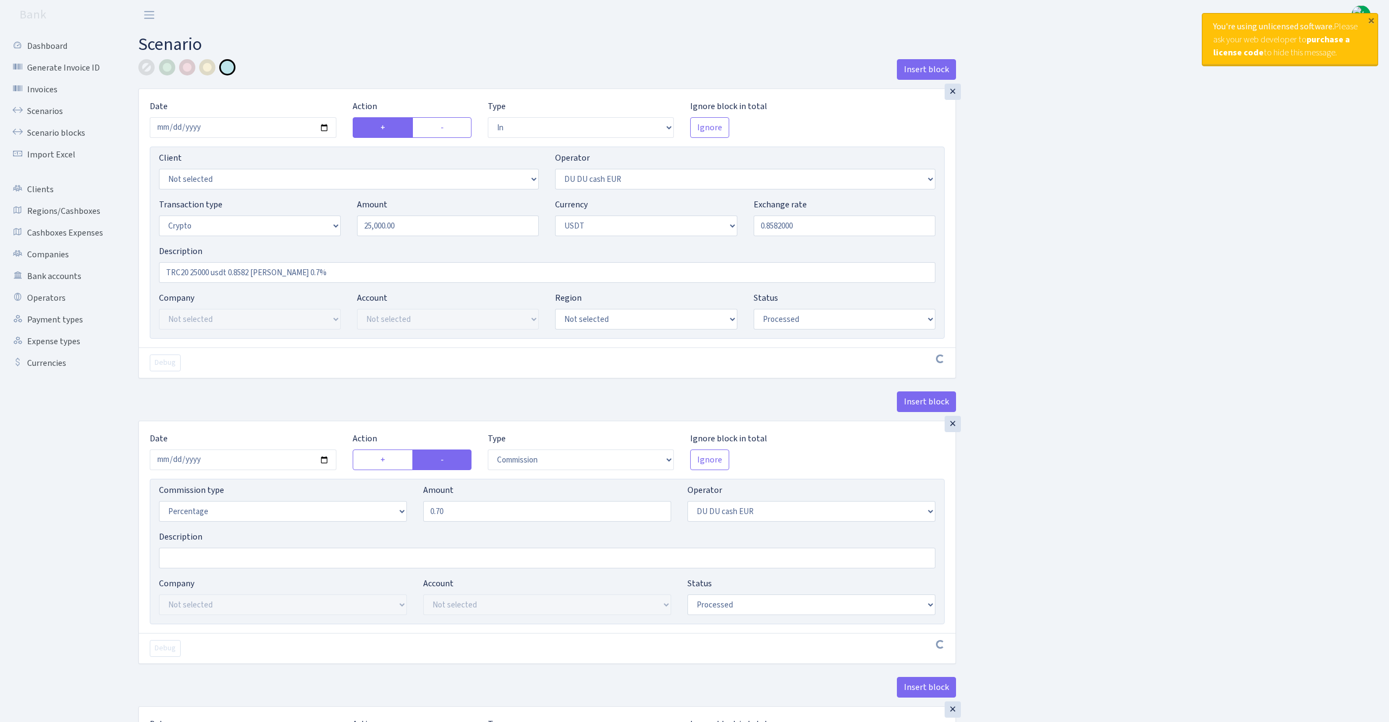
select select "2"
select select "6"
select select "20"
select select "61"
select select "processed"
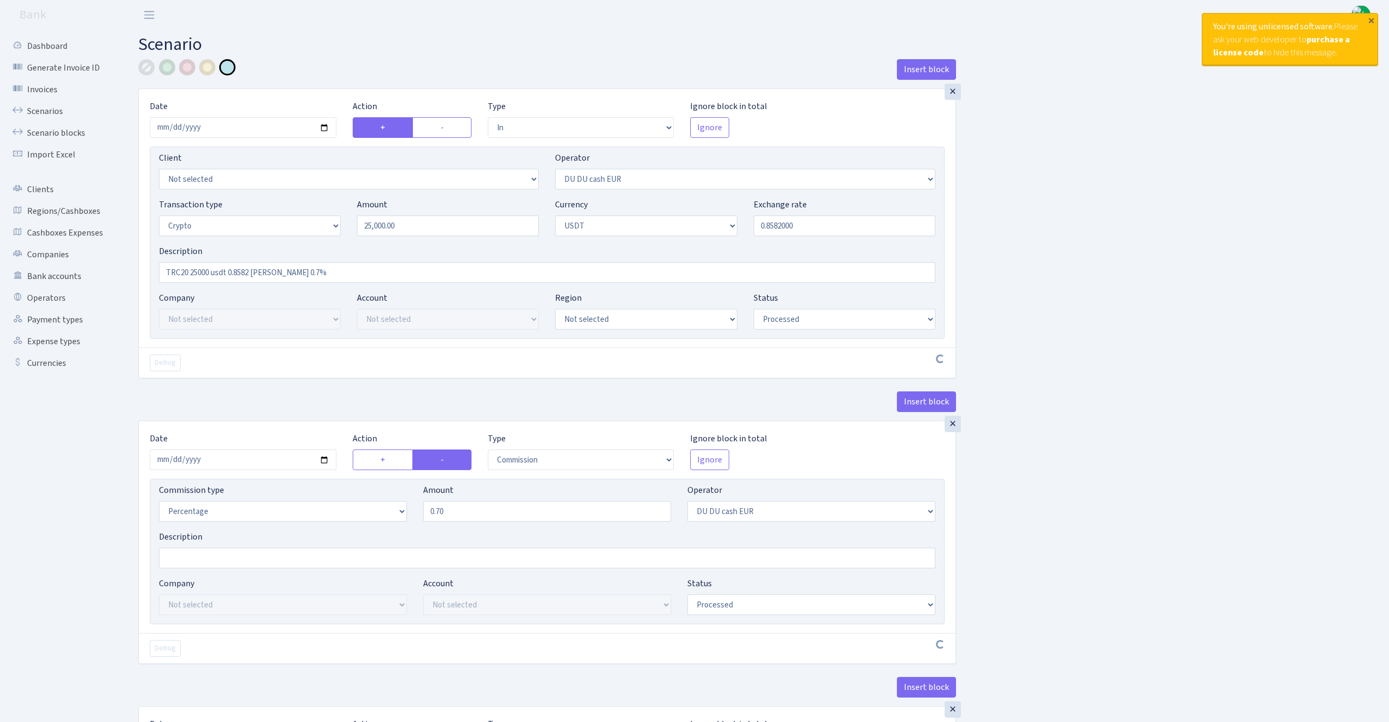
select select "out"
select select "417"
select select "15"
select select "6"
select select "processed"
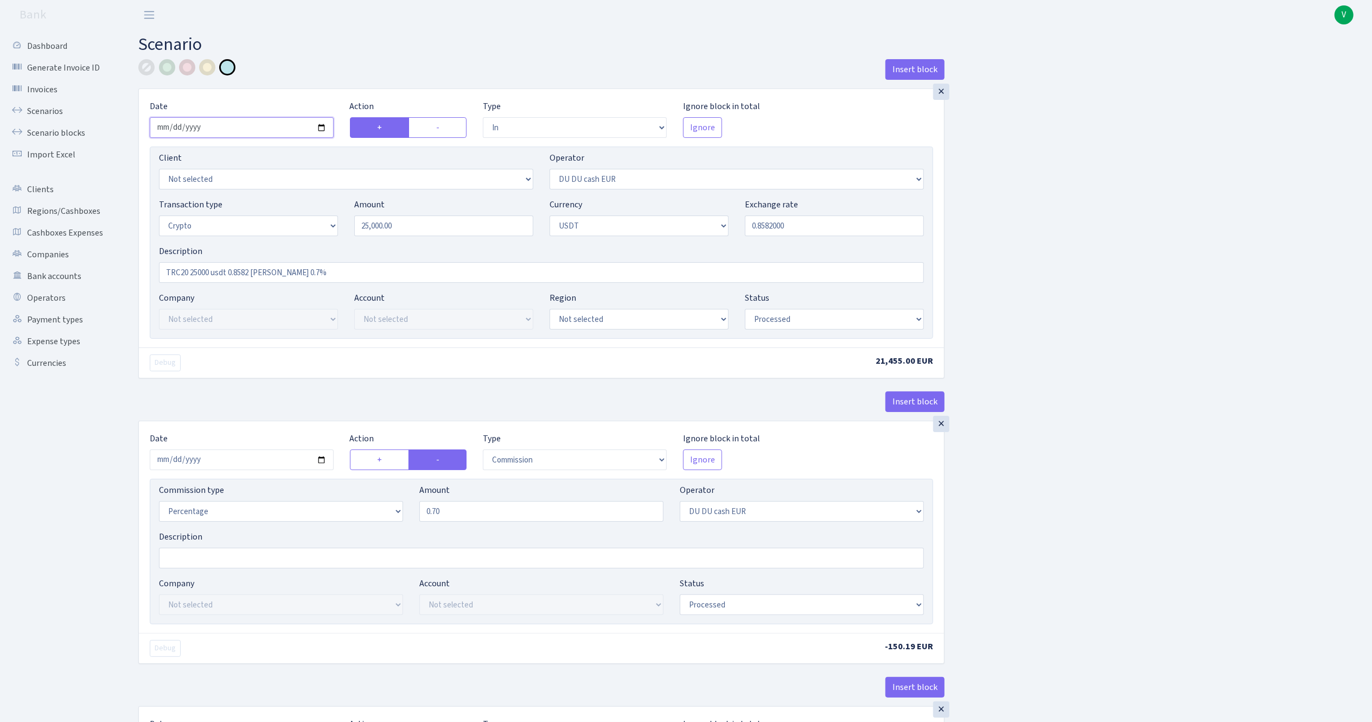
click at [320, 130] on input "[DATE]" at bounding box center [242, 127] width 184 height 21
type input "[DATE]"
drag, startPoint x: 410, startPoint y: 230, endPoint x: 257, endPoint y: 208, distance: 154.6
click at [257, 208] on div "Transaction type Not selected 981 ELF FISH crypto GIRT IVO dekl MM-BALTIC eur U…" at bounding box center [541, 221] width 781 height 47
type input "7,995.00"
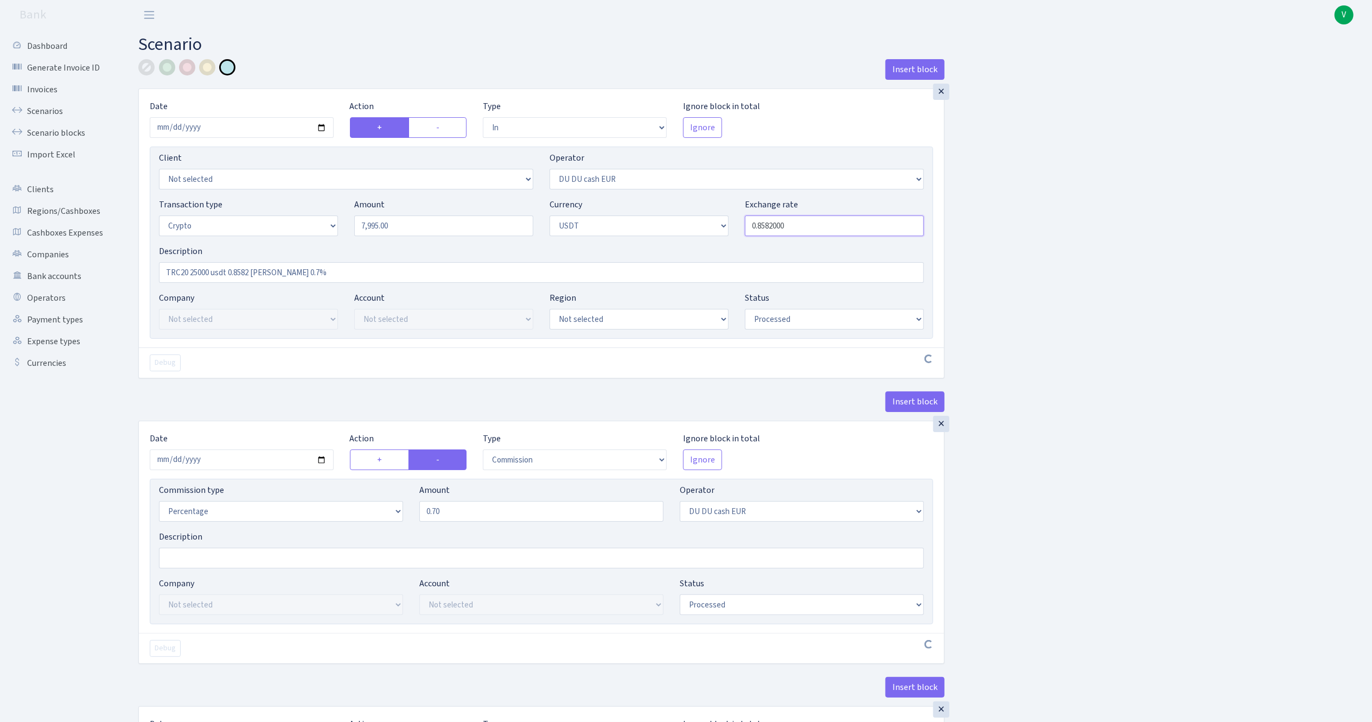
click at [755, 228] on input "0.8582000" at bounding box center [834, 225] width 179 height 21
drag, startPoint x: 765, startPoint y: 226, endPoint x: 791, endPoint y: 240, distance: 30.1
click at [788, 238] on div "Transaction type Not selected 981 ELF FISH crypto GIRT IVO dekl MM-BALTIC eur U…" at bounding box center [541, 221] width 781 height 47
type input "0.8651000"
drag, startPoint x: 1167, startPoint y: 638, endPoint x: 1168, endPoint y: 625, distance: 12.6
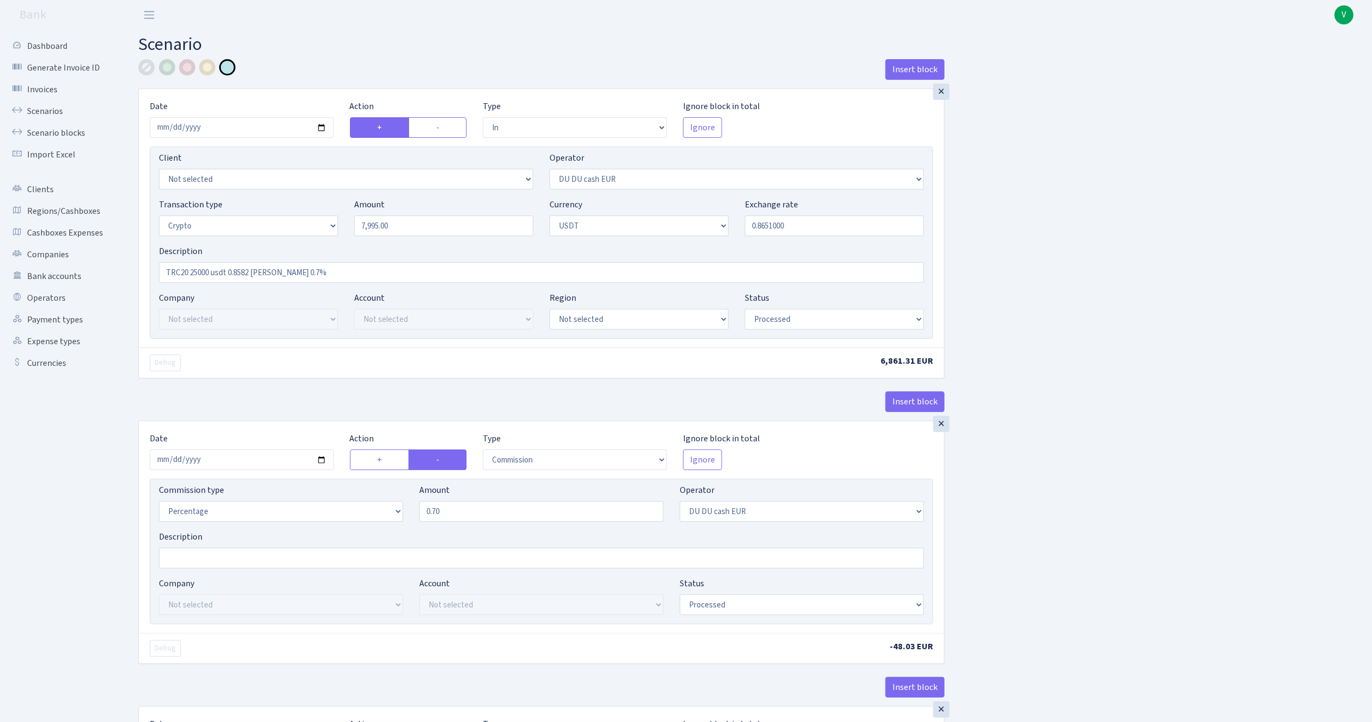
click at [321, 462] on input "2025-08-14" at bounding box center [242, 459] width 184 height 21
type input "2025-10-13"
drag, startPoint x: 464, startPoint y: 527, endPoint x: 417, endPoint y: 509, distance: 51.0
click at [417, 509] on div "Commission type Percentage Fixed Bank Amount 0.70 Operator Not selected 981 981…" at bounding box center [541, 506] width 781 height 47
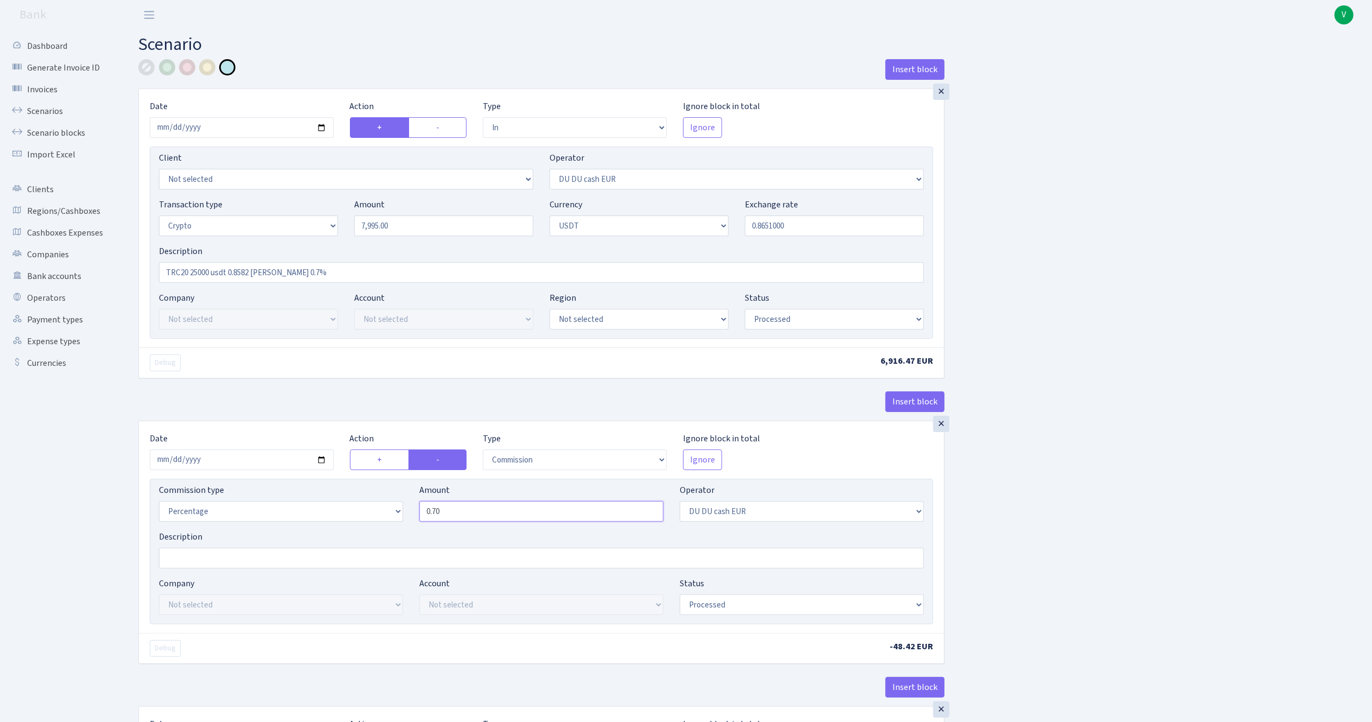
drag, startPoint x: 473, startPoint y: 512, endPoint x: 409, endPoint y: 505, distance: 65.0
click at [409, 505] on div "Commission type Percentage Fixed Bank Amount 0.70 Operator Not selected 981 981…" at bounding box center [541, 506] width 781 height 47
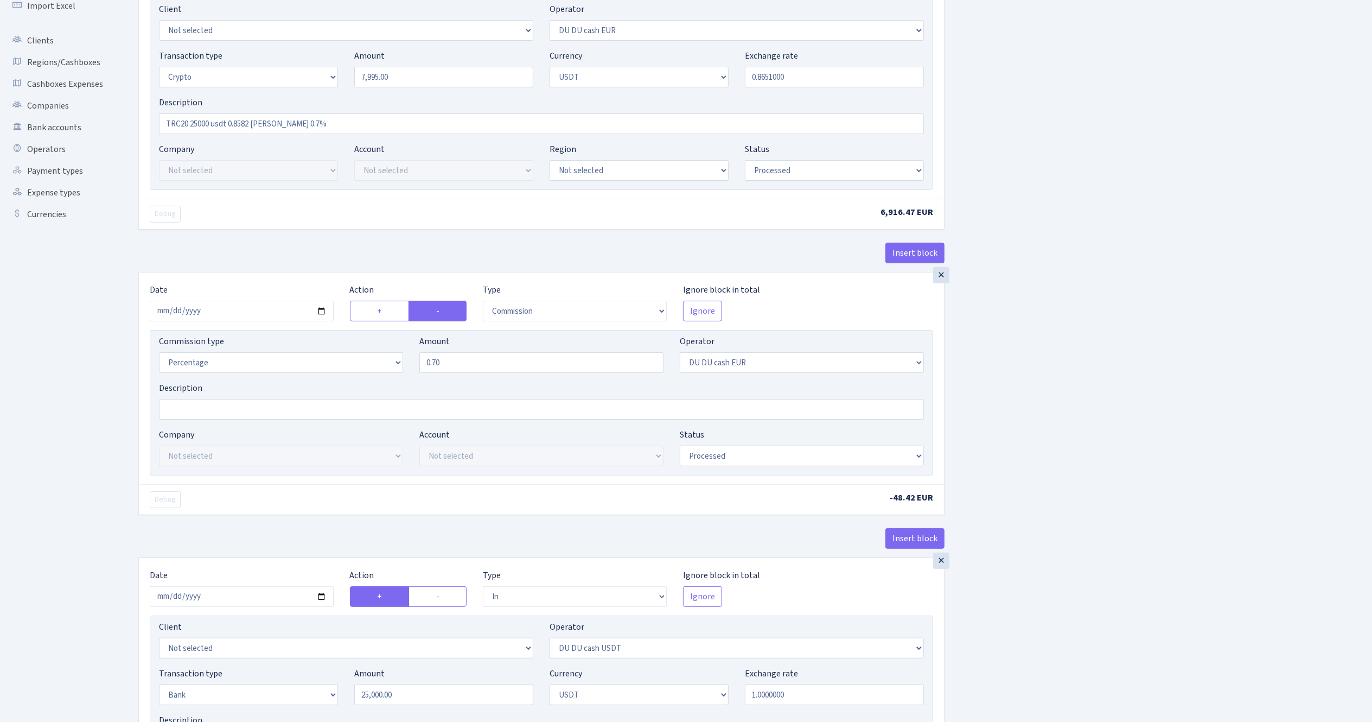
scroll to position [326, 0]
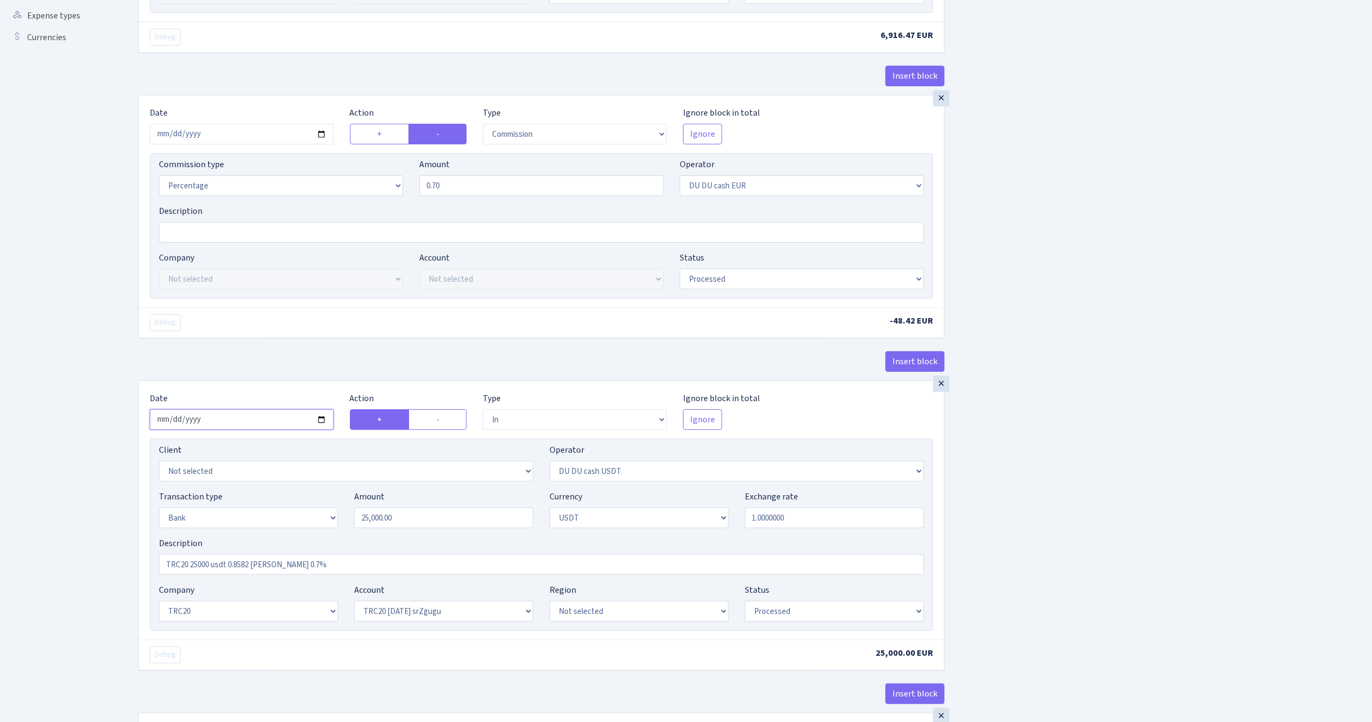
click at [324, 427] on input "2025-08-14" at bounding box center [242, 419] width 184 height 21
type input "2025-10-13"
drag, startPoint x: 443, startPoint y: 523, endPoint x: 326, endPoint y: 520, distance: 116.7
click at [326, 518] on div "Transaction type Not selected 981 ELF FISH crypto GIRT IVO dekl MM-BALTIC eur U…" at bounding box center [541, 513] width 781 height 47
type input "7,995.00"
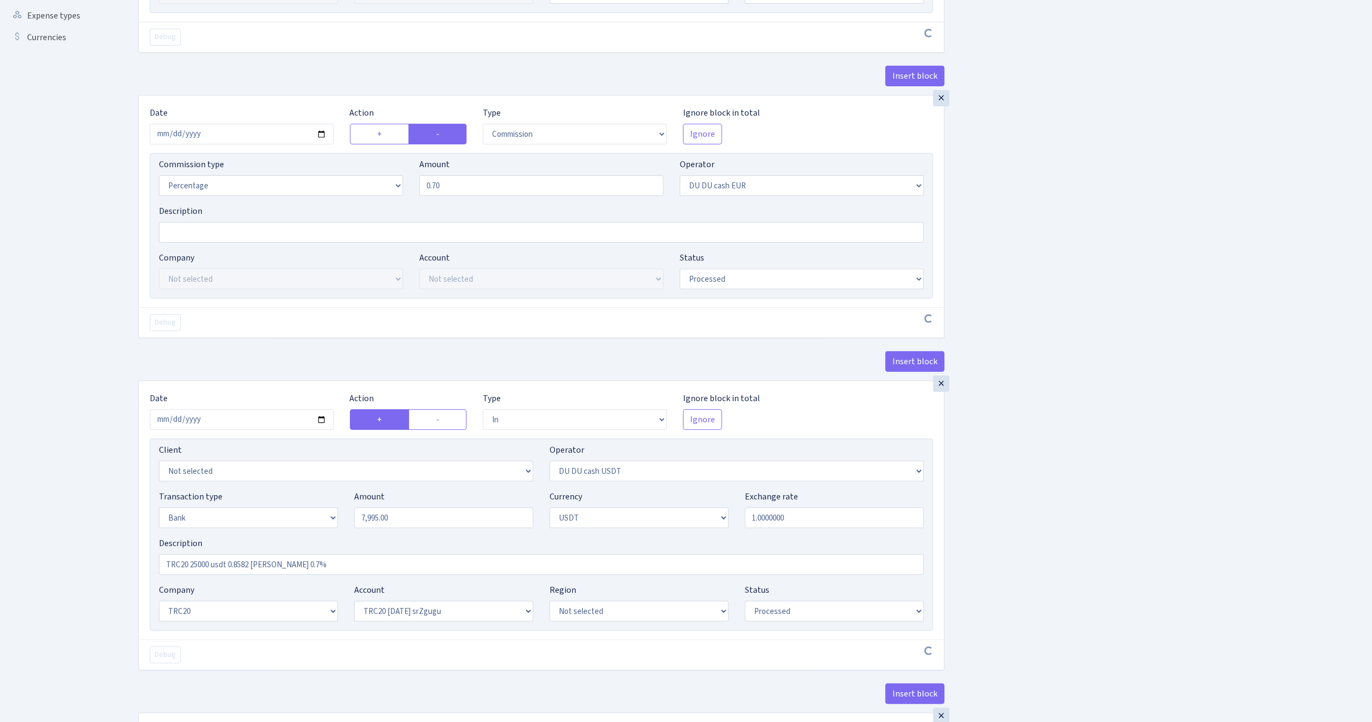
click at [1109, 523] on div "Insert block × Date 2025-10-13 Action + - Type --- In Out Commission Field requ…" at bounding box center [747, 411] width 1234 height 1355
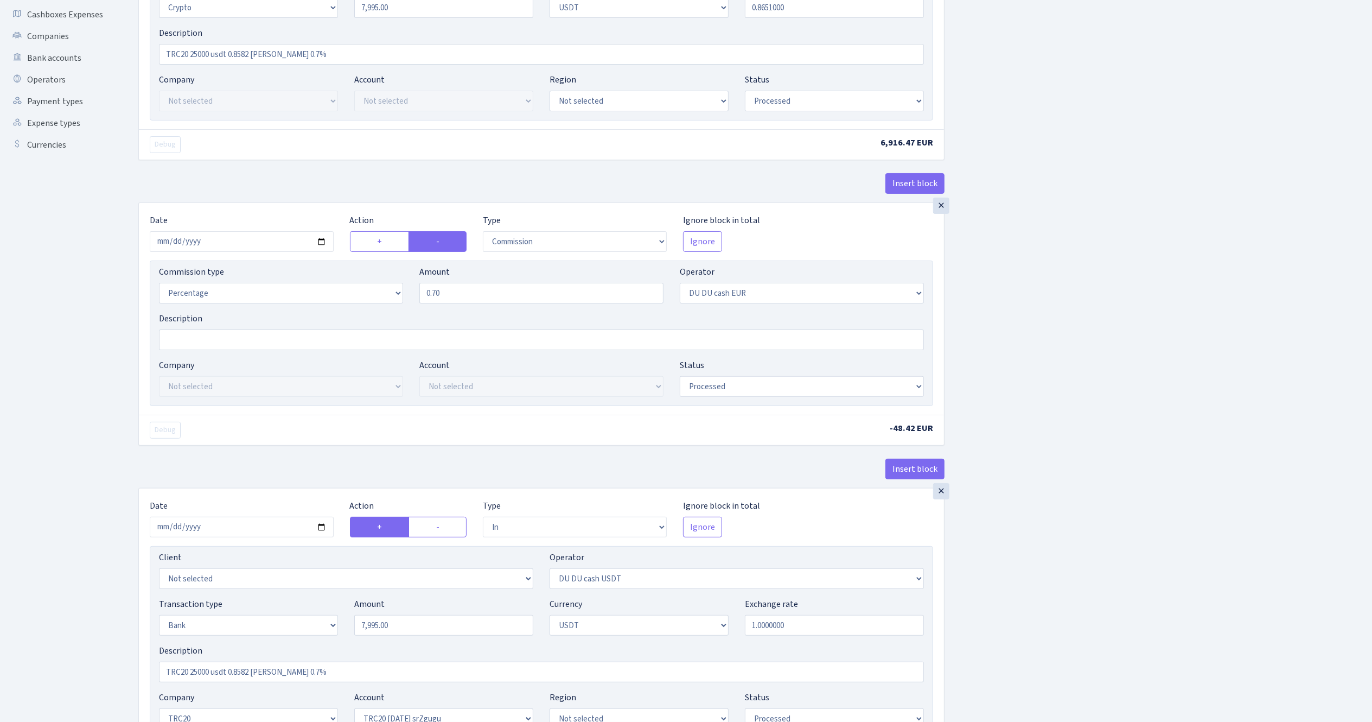
scroll to position [0, 0]
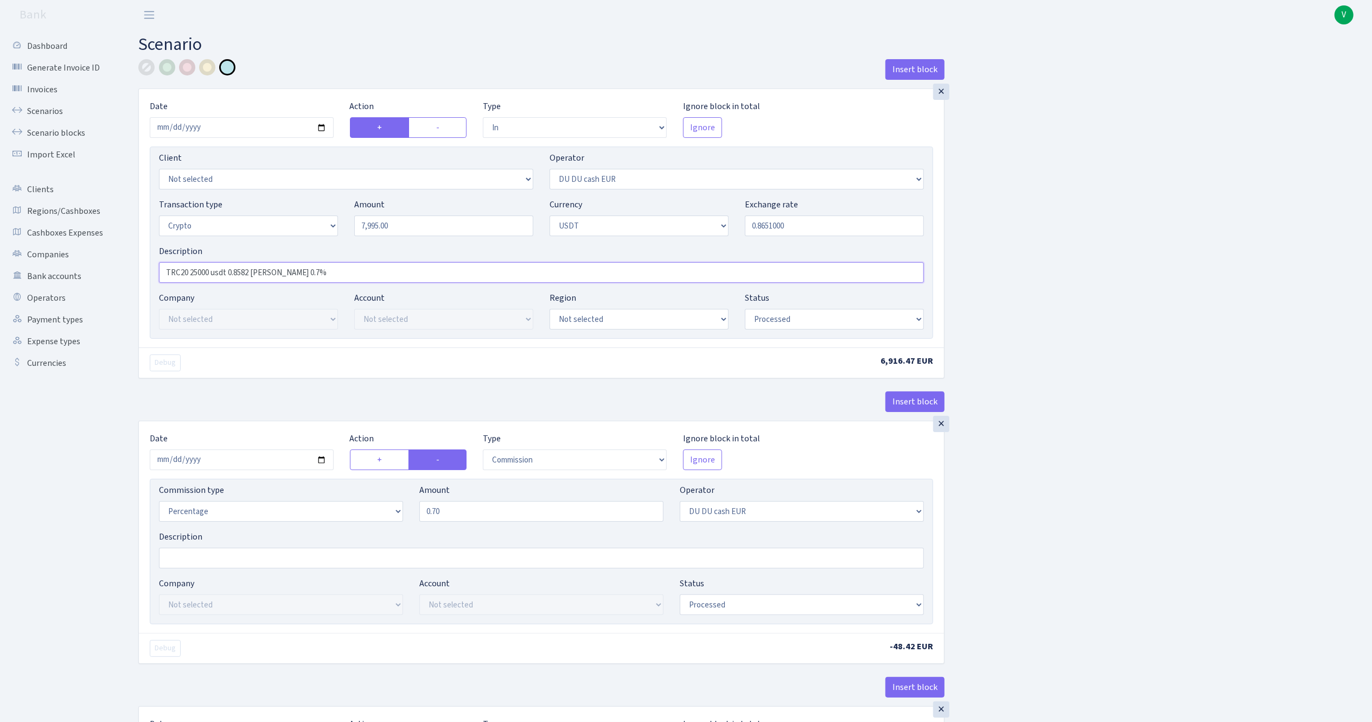
drag, startPoint x: 190, startPoint y: 273, endPoint x: 211, endPoint y: 273, distance: 21.2
click at [211, 273] on input "TRC20 25000 usdt 0.8582 [PERSON_NAME] 0.7%" at bounding box center [541, 272] width 765 height 21
click at [246, 277] on input "TRC20 7995 usdt 0.8582 RIX 0.7%" at bounding box center [541, 272] width 765 height 21
click at [298, 275] on input "TRC20 7995 usdt 0.8651 RIX 0.7%" at bounding box center [541, 272] width 765 height 21
drag, startPoint x: 257, startPoint y: 271, endPoint x: 288, endPoint y: 273, distance: 31.0
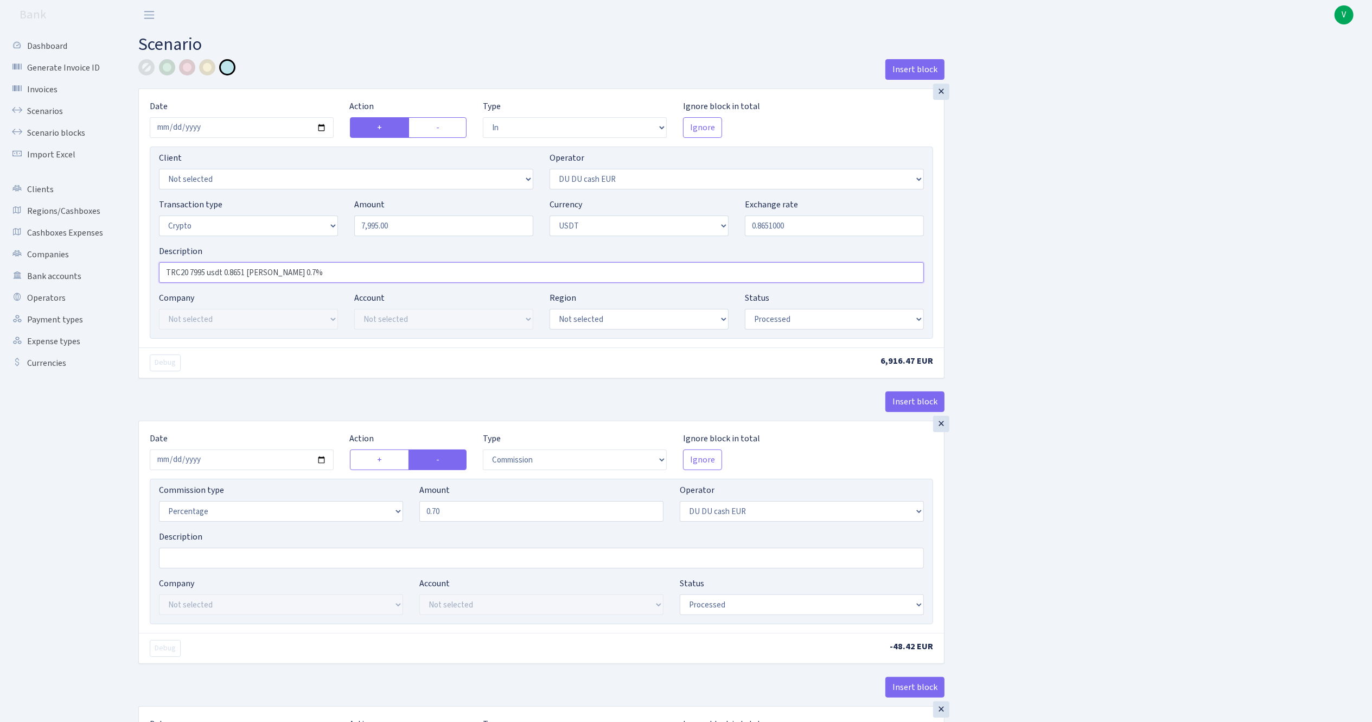
click at [288, 273] on input "TRC20 7995 usdt 0.8651 RIX 0.7%" at bounding box center [541, 272] width 765 height 21
type input "TRC20 7995 usdt 0.8651 RIX"
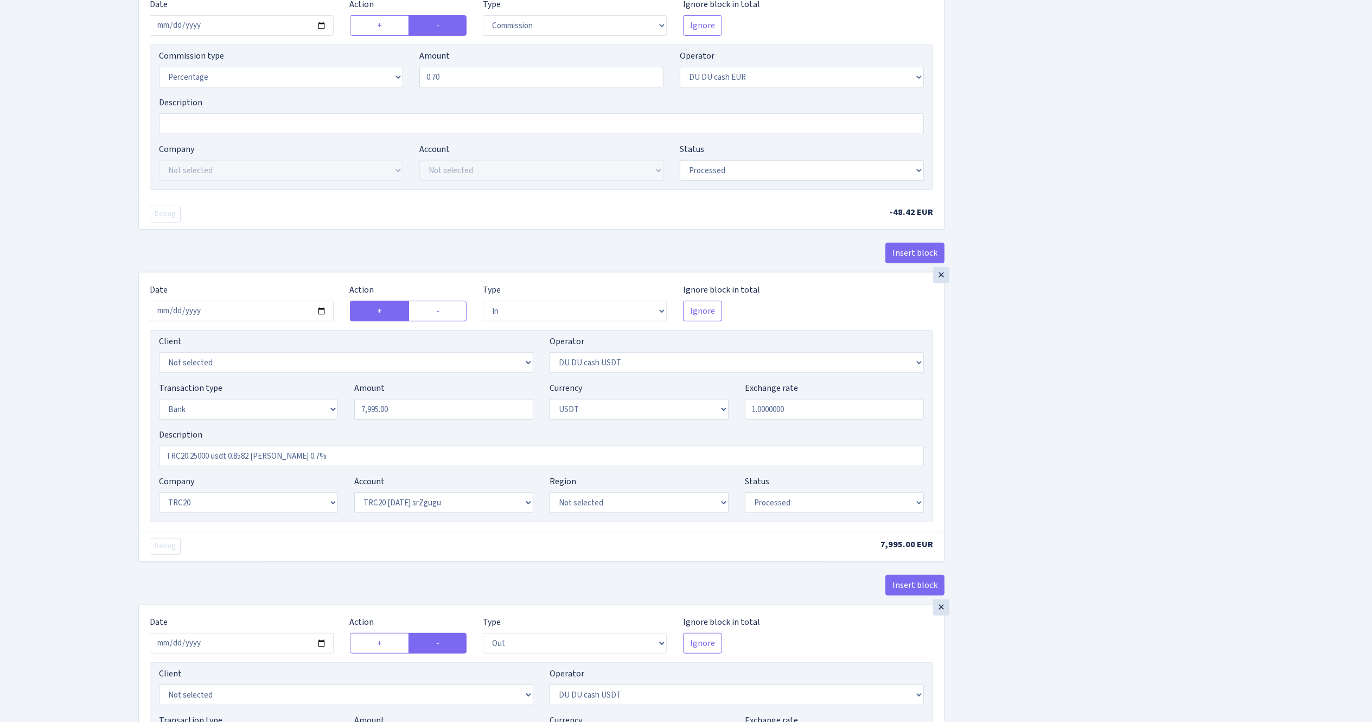
scroll to position [651, 0]
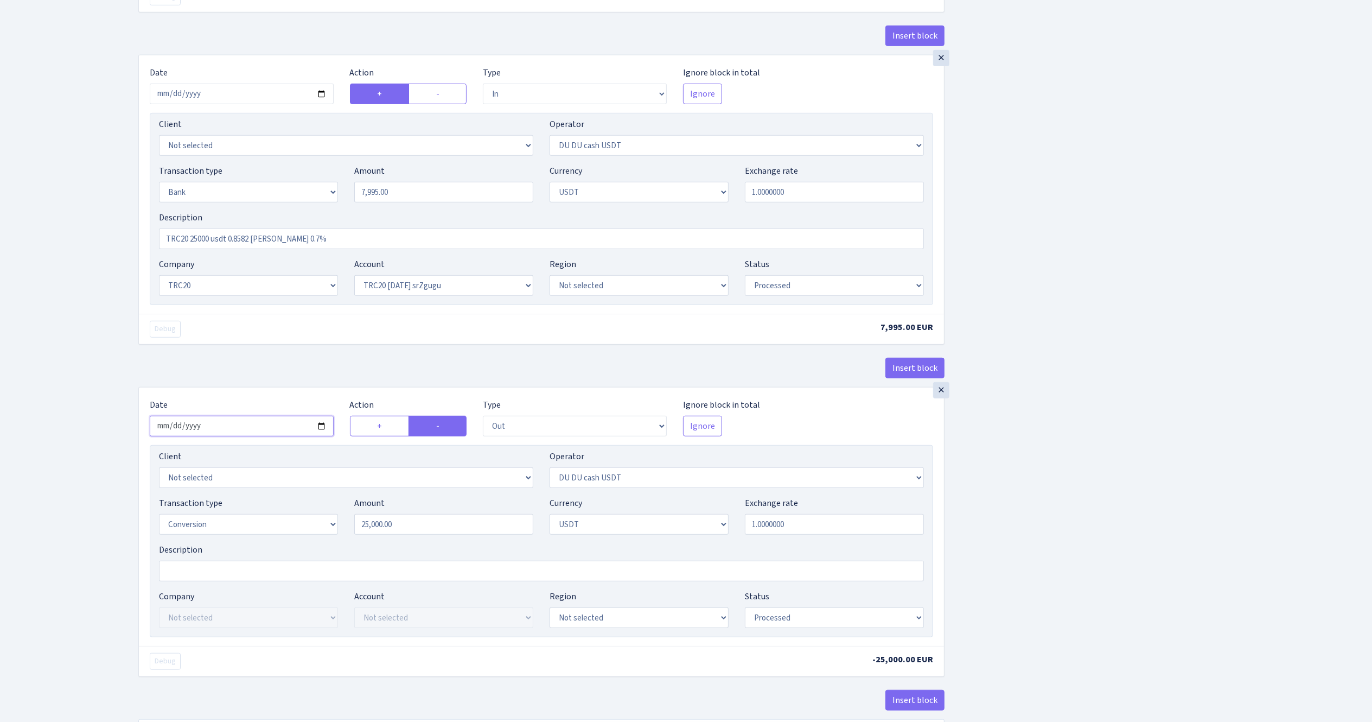
click at [318, 433] on input "2025-08-14" at bounding box center [242, 426] width 184 height 21
type input "2025-10-13"
drag, startPoint x: 409, startPoint y: 198, endPoint x: 222, endPoint y: 164, distance: 189.7
click at [226, 156] on div "Client Not selected 1 KOC GEMICILIK VE TASIMACILIK 1/BALDERE-SILDEDZE SIGNE 1/S…" at bounding box center [542, 209] width 784 height 192
type input "7,995.00"
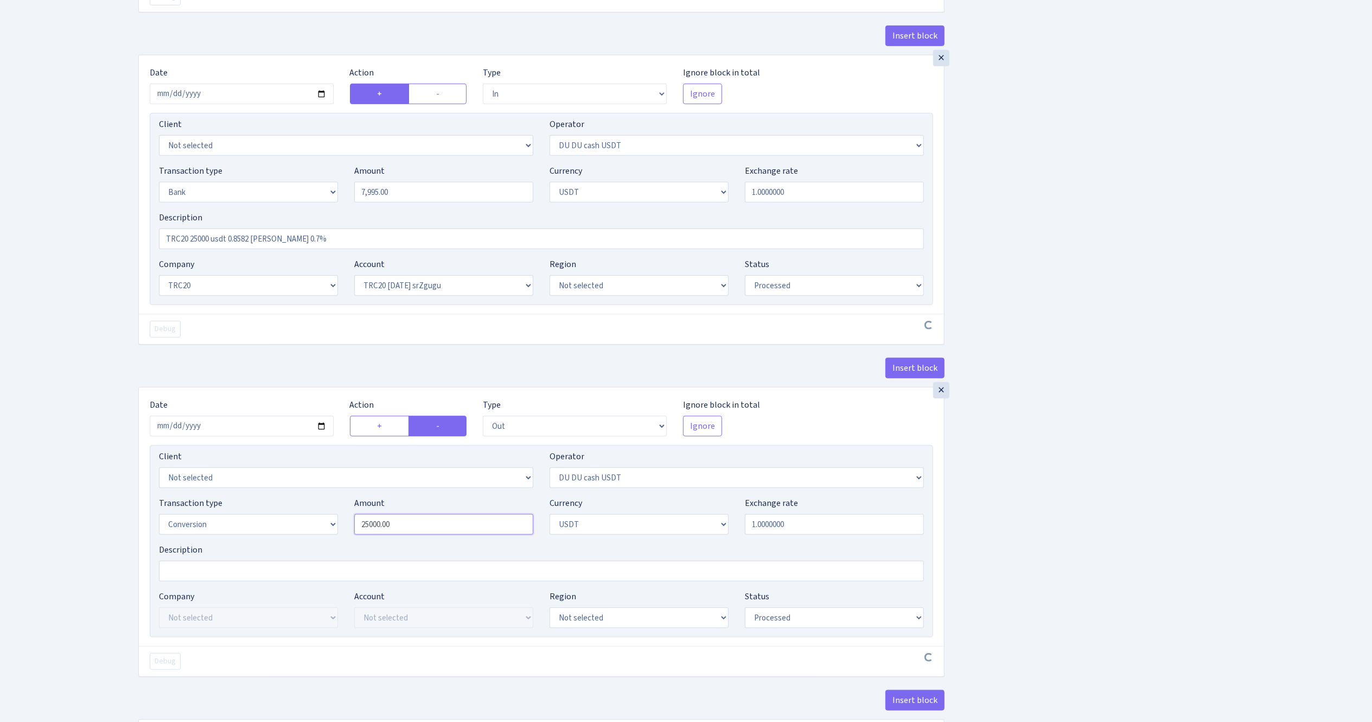
drag, startPoint x: 406, startPoint y: 537, endPoint x: 237, endPoint y: 486, distance: 176.8
click at [237, 485] on div "Client Not selected 1 KOC GEMICILIK VE TASIMACILIK 1/BALDERE-SILDEDZE SIGNE 1/S…" at bounding box center [542, 541] width 784 height 192
paste input "7995"
type input "7,995.00"
click at [1245, 492] on div "Insert block × Date 2025-10-13 Action + - Type --- In Out Commission Field requ…" at bounding box center [747, 88] width 1234 height 1360
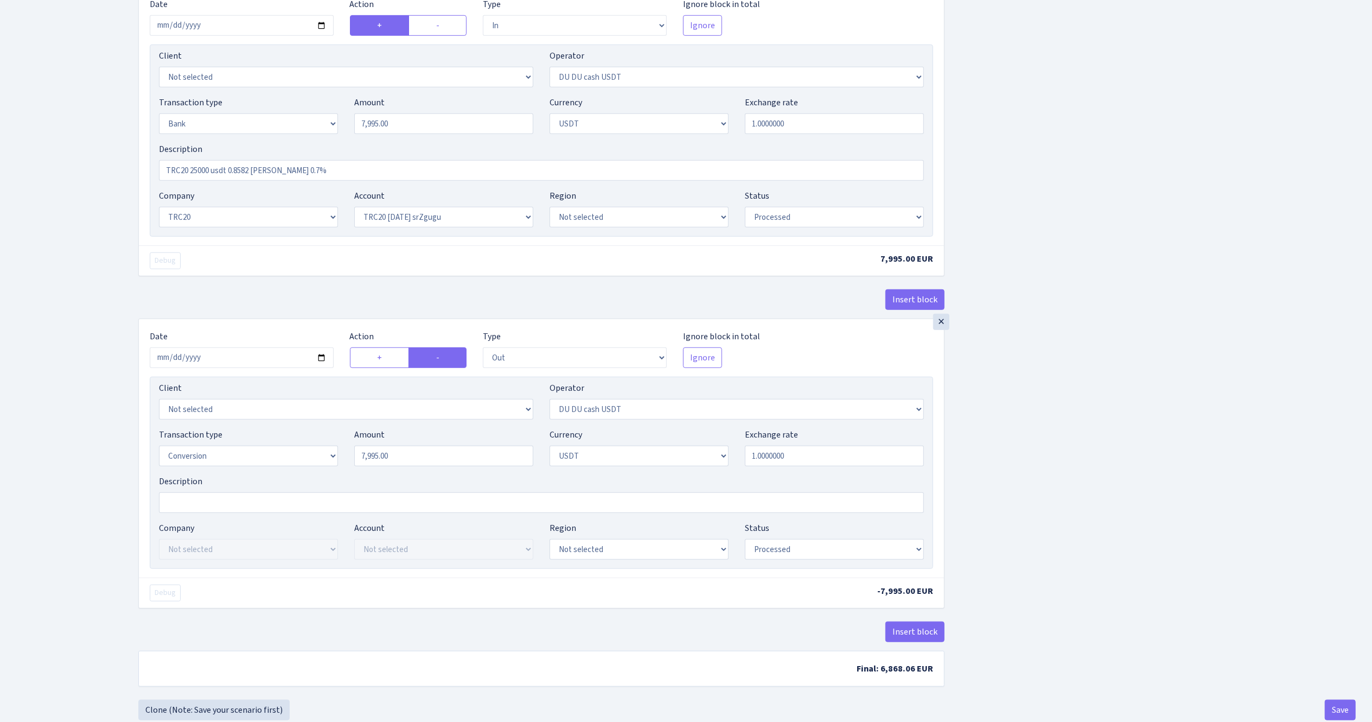
scroll to position [754, 0]
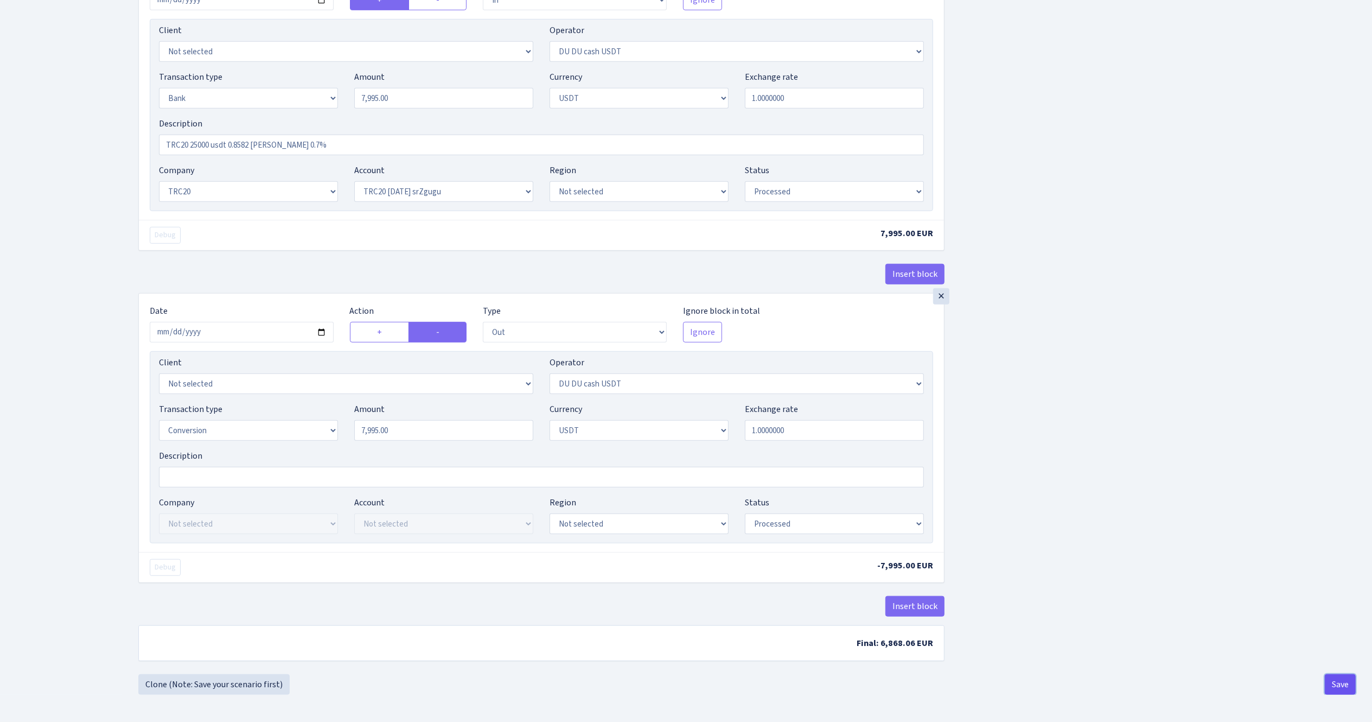
click at [1336, 678] on button "Save" at bounding box center [1340, 684] width 31 height 21
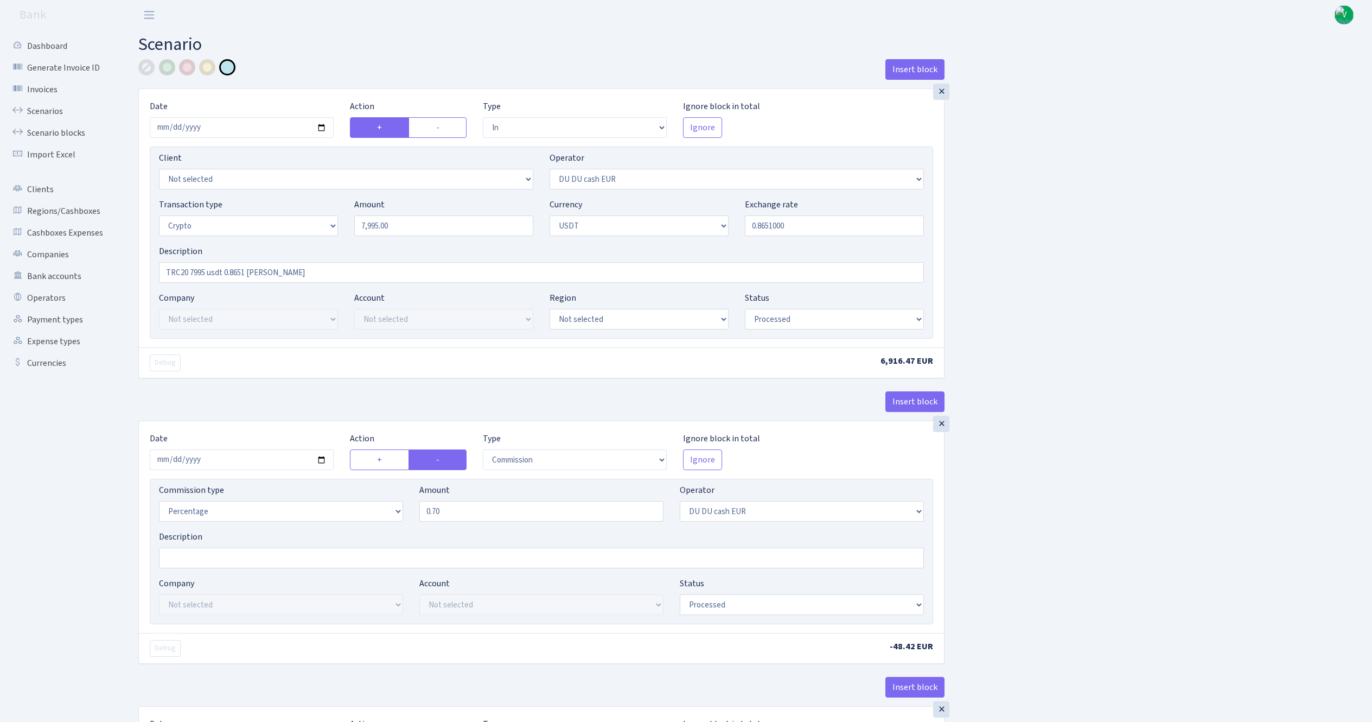
select select "in"
select select "419"
select select "3"
select select "6"
select select "processed"
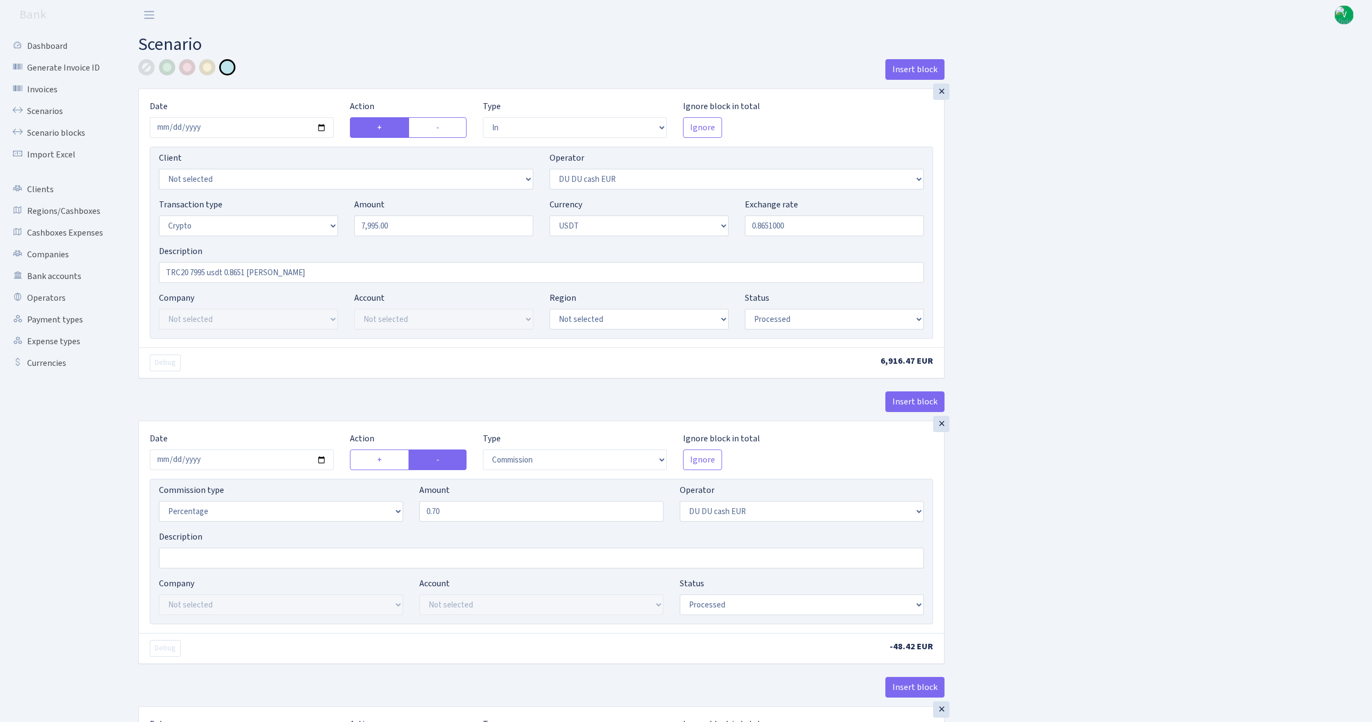
select select "commission"
select select "419"
select select "processed"
select select "in"
select select "417"
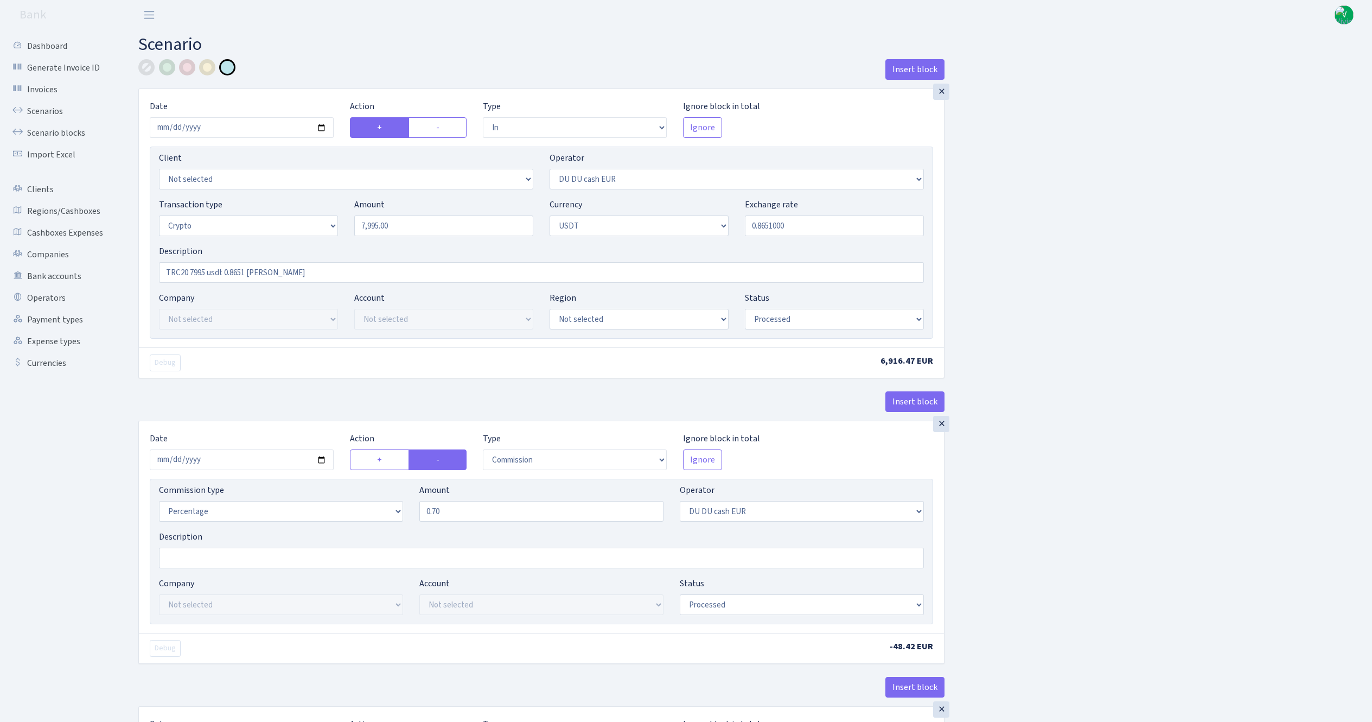
select select "2"
select select "6"
select select "20"
select select "61"
select select "processed"
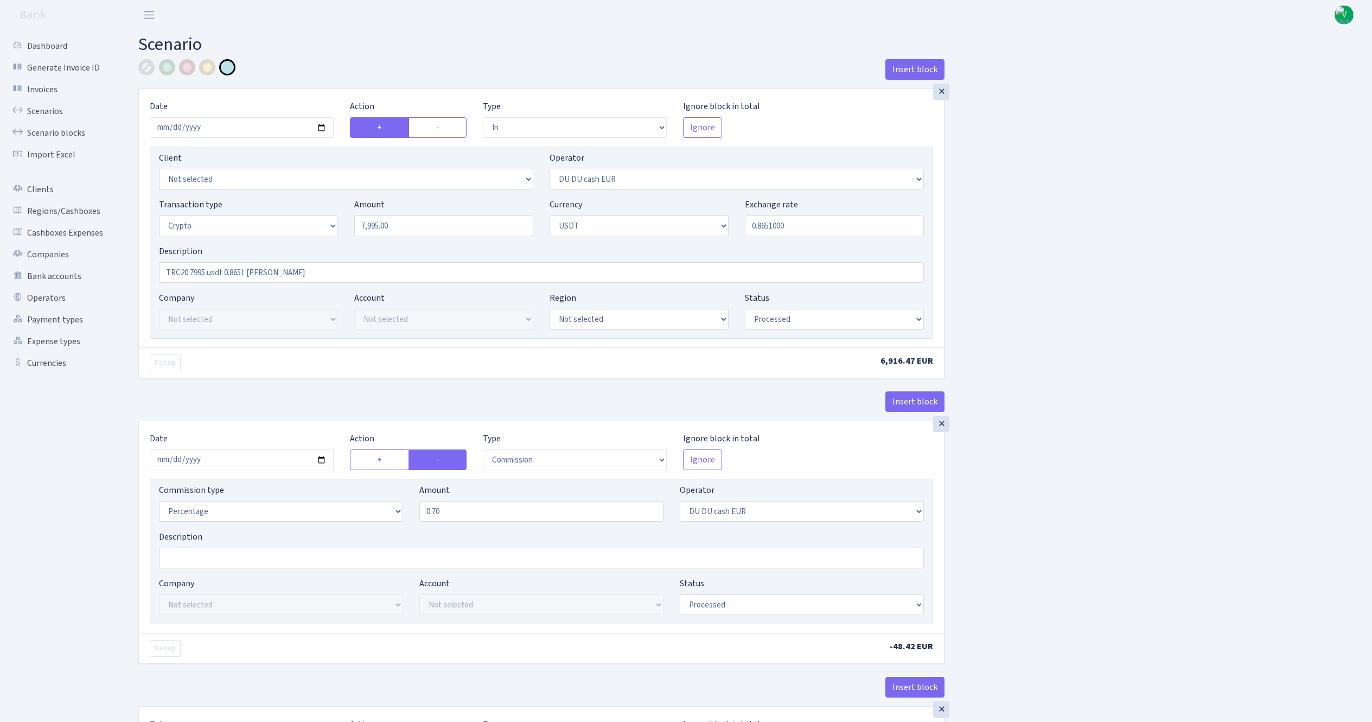
select select "out"
select select "417"
select select "15"
select select "6"
select select "processed"
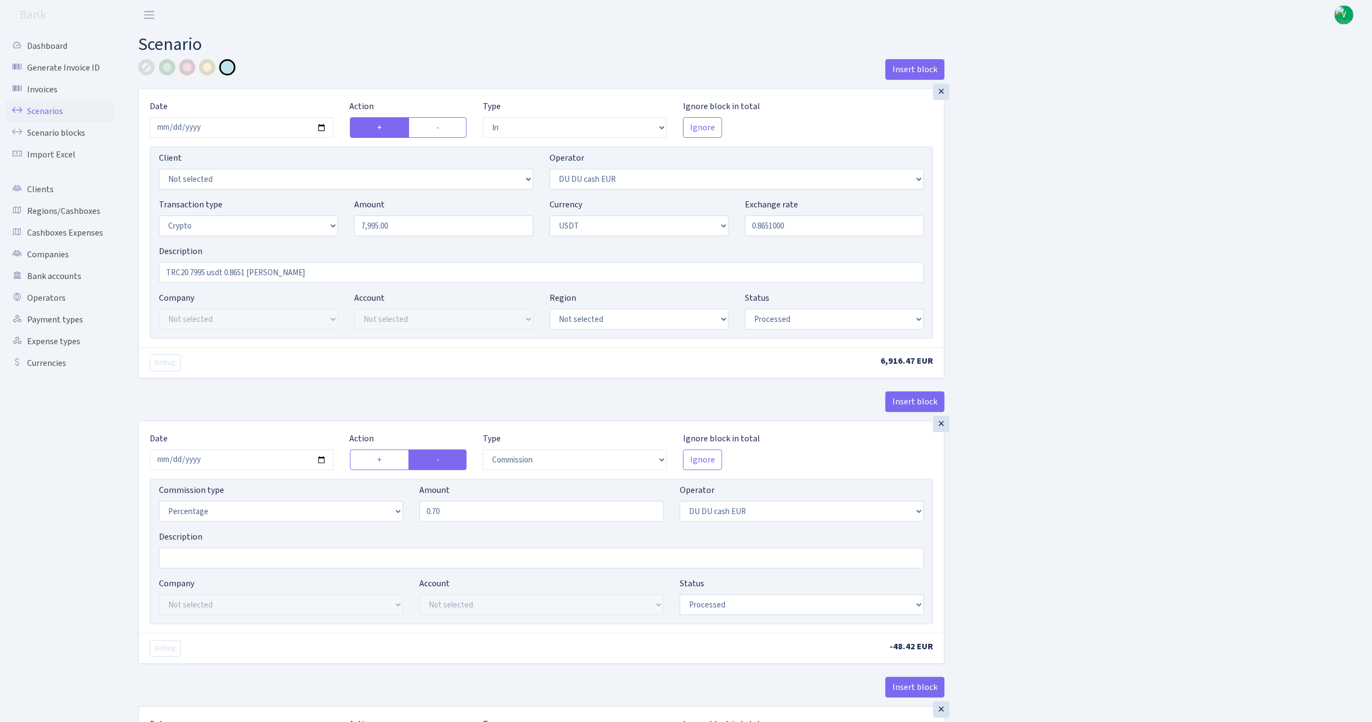
click at [51, 105] on link "Scenarios" at bounding box center [59, 111] width 109 height 22
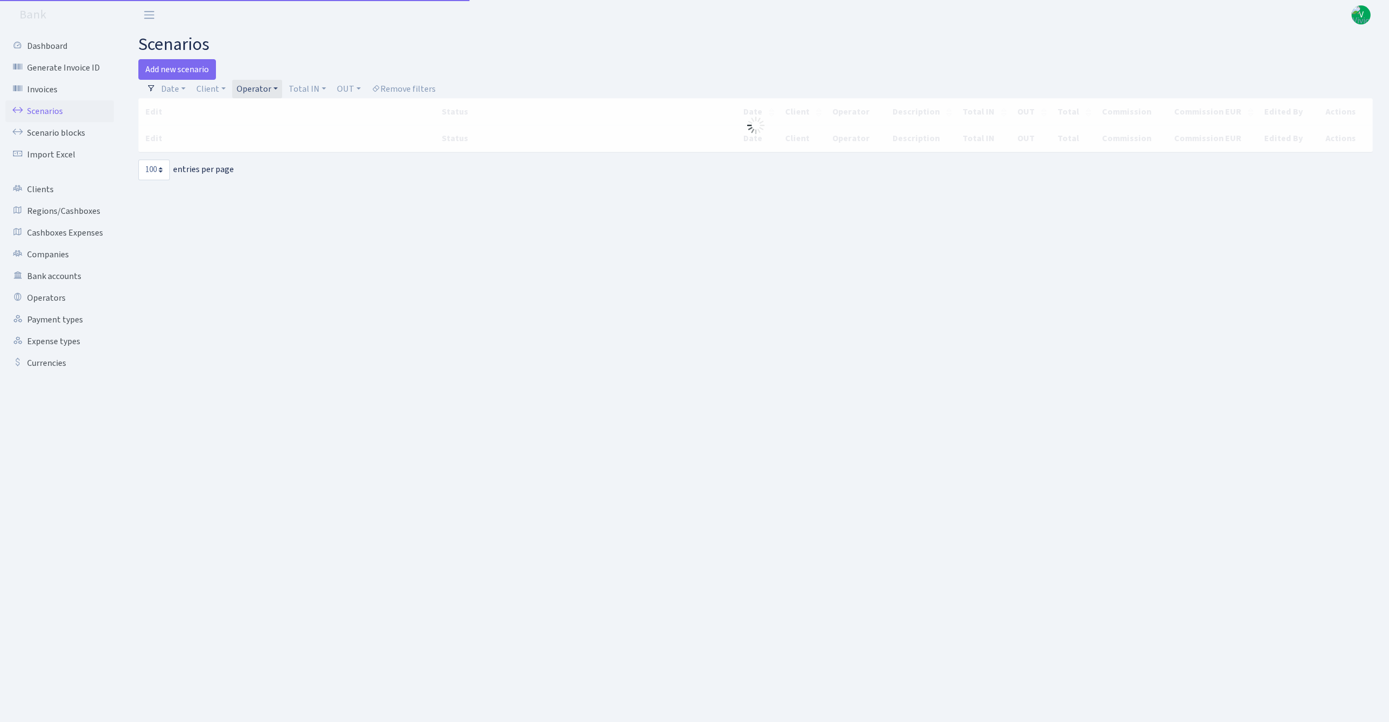
select select "100"
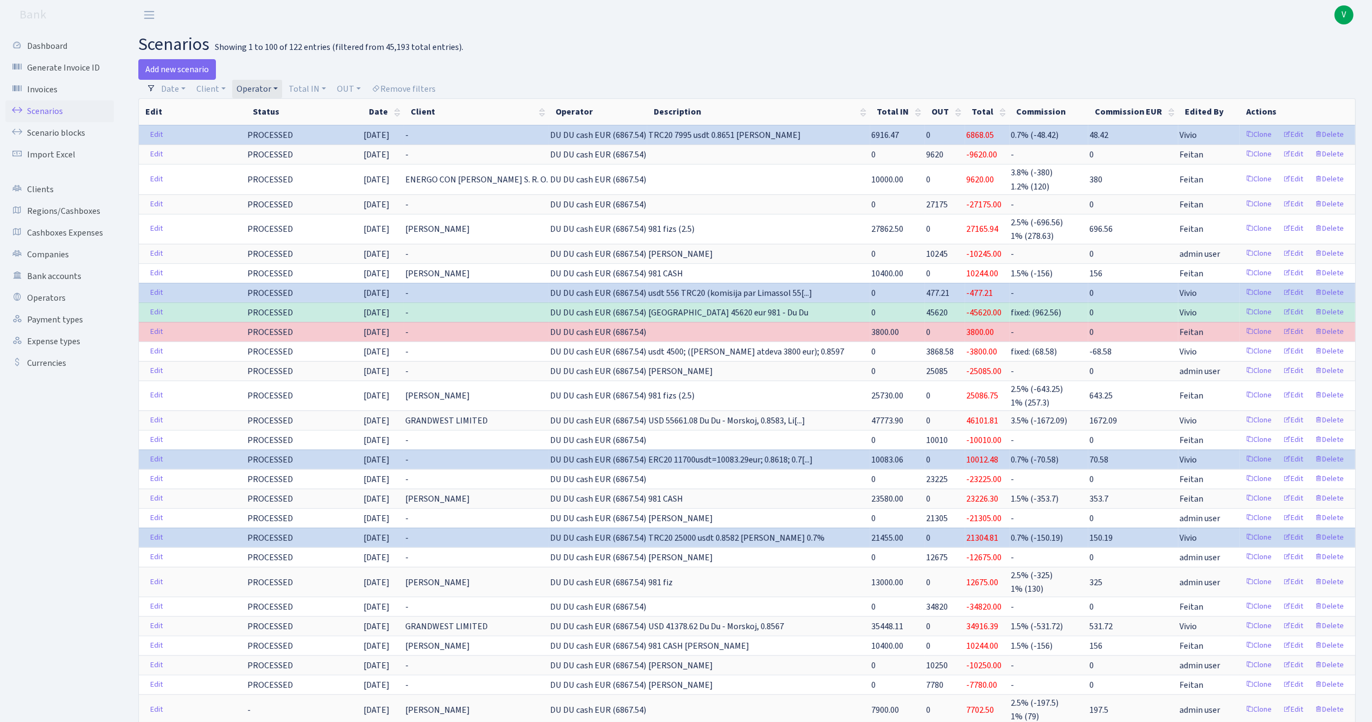
click at [248, 90] on link "Operator" at bounding box center [257, 89] width 50 height 18
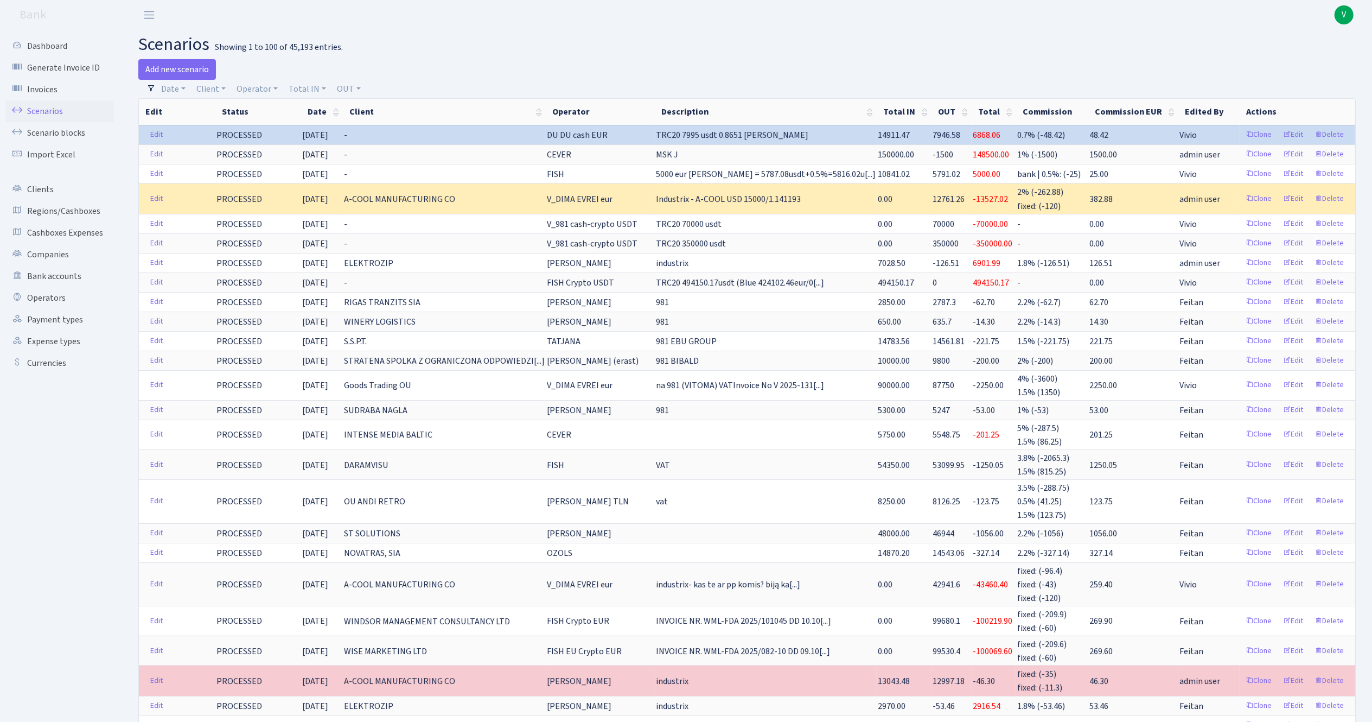
click at [49, 110] on link "Scenarios" at bounding box center [59, 111] width 109 height 22
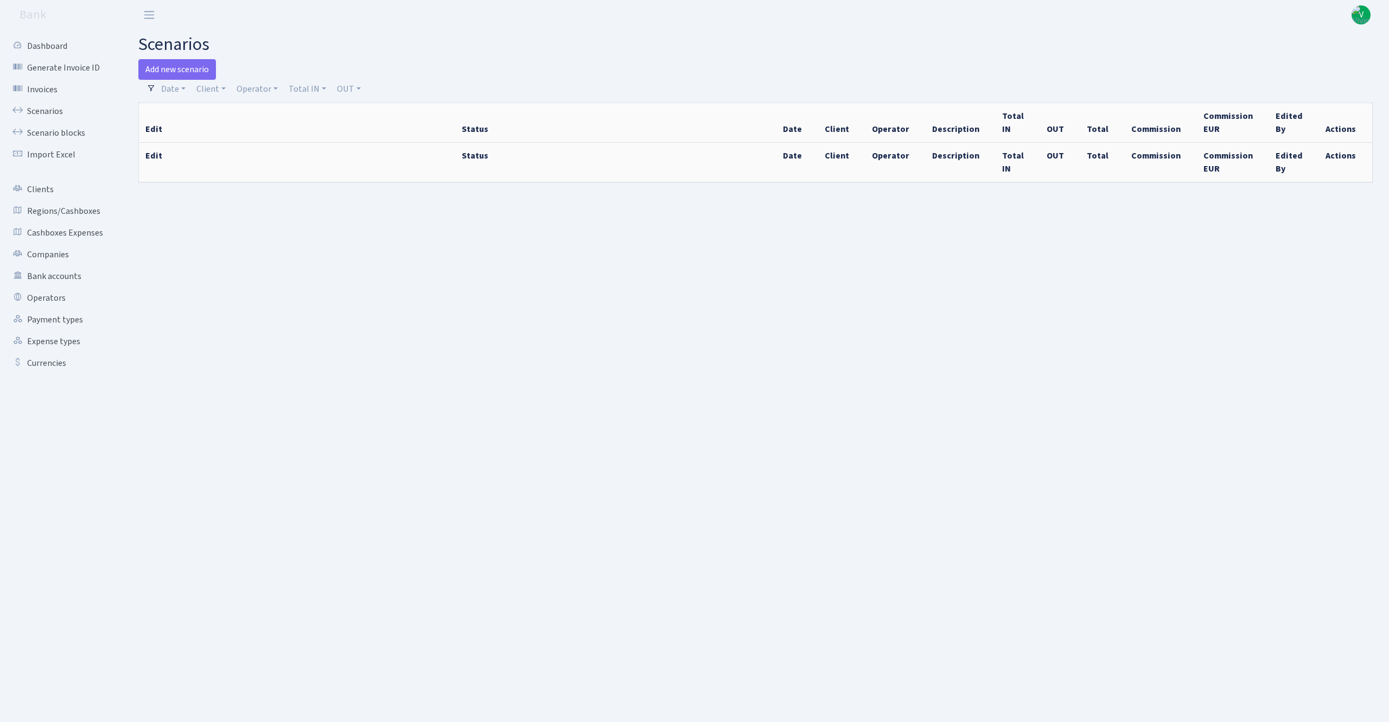
select select "100"
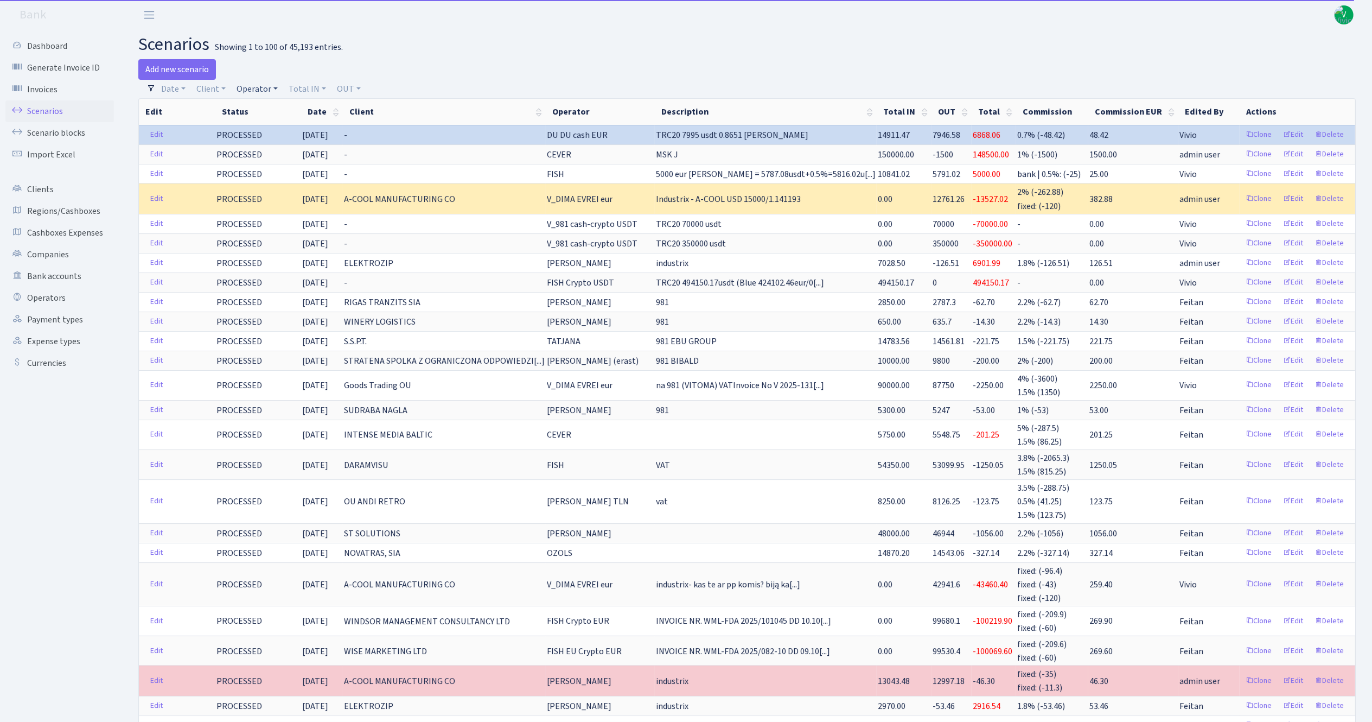
click at [252, 93] on link "Operator" at bounding box center [257, 89] width 50 height 18
click at [267, 122] on input "search" at bounding box center [275, 127] width 80 height 17
type input "du"
click at [278, 146] on li "DU DU cash USDT" at bounding box center [275, 136] width 82 height 19
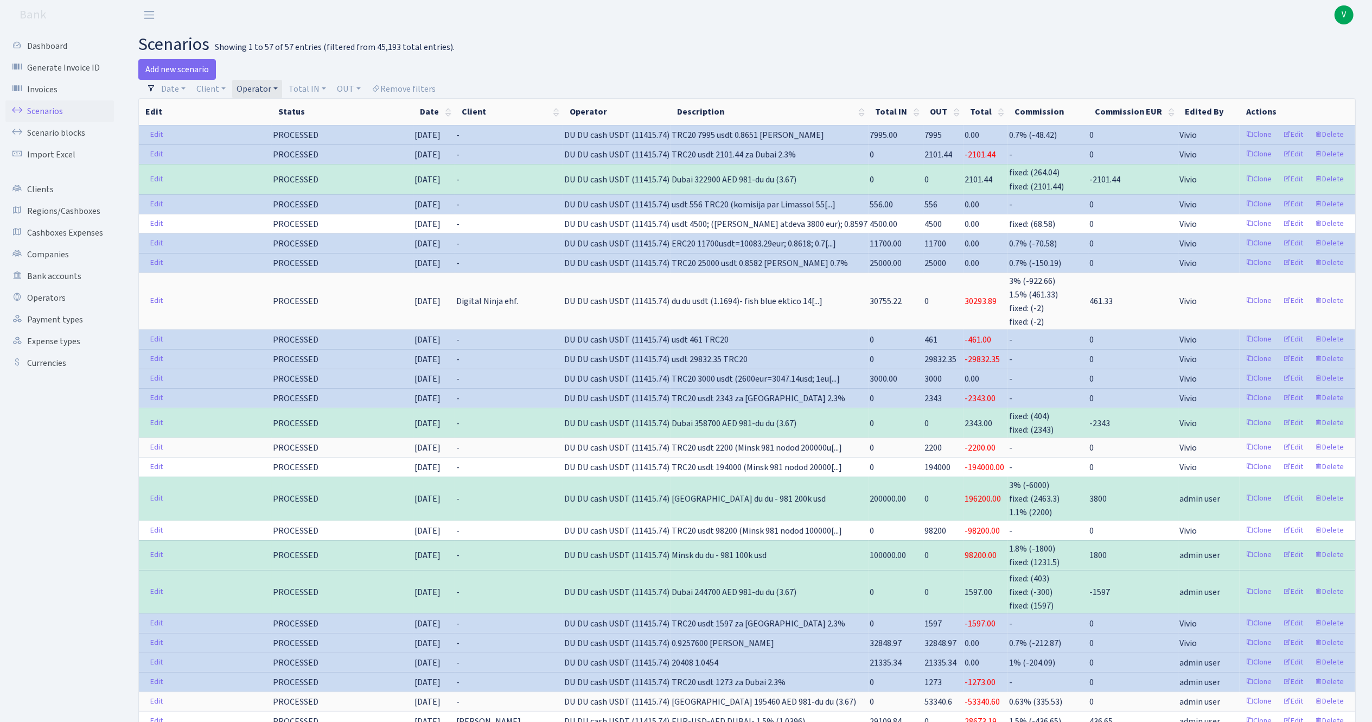
click at [48, 110] on link "Scenarios" at bounding box center [59, 111] width 109 height 22
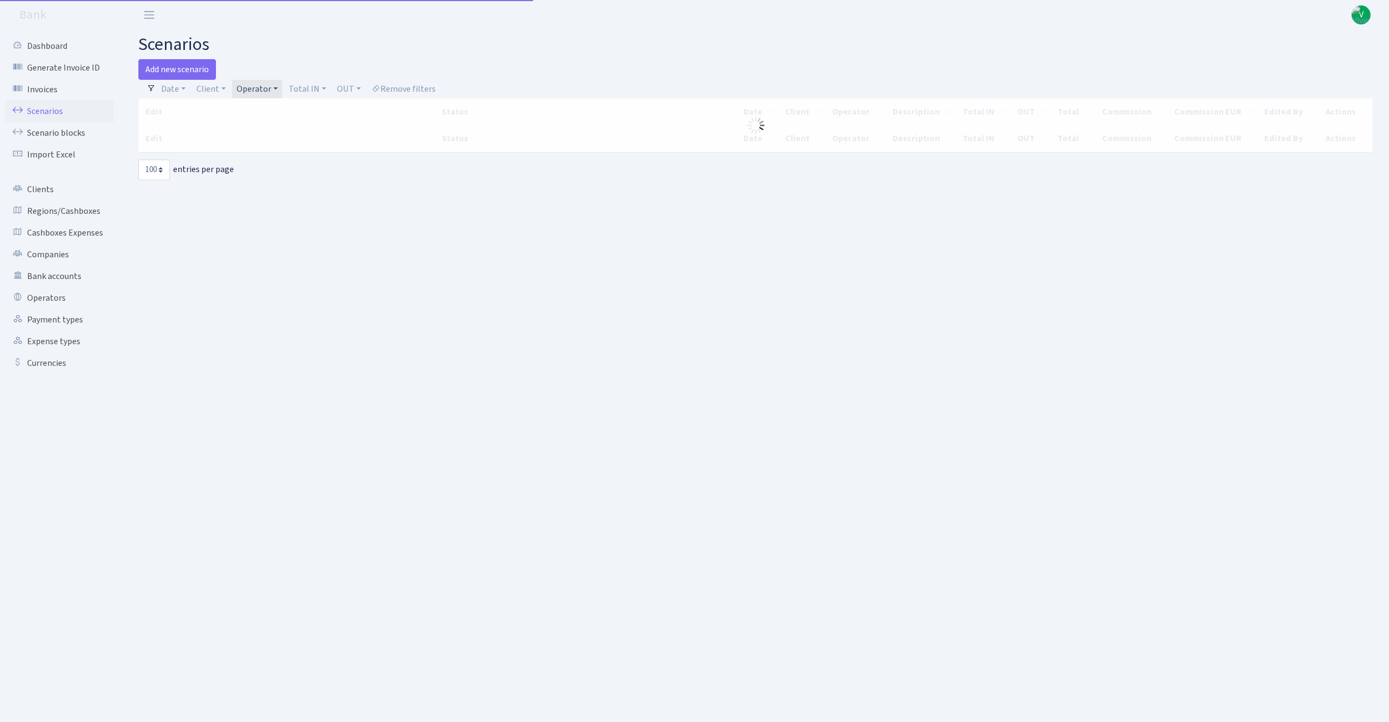
select select "100"
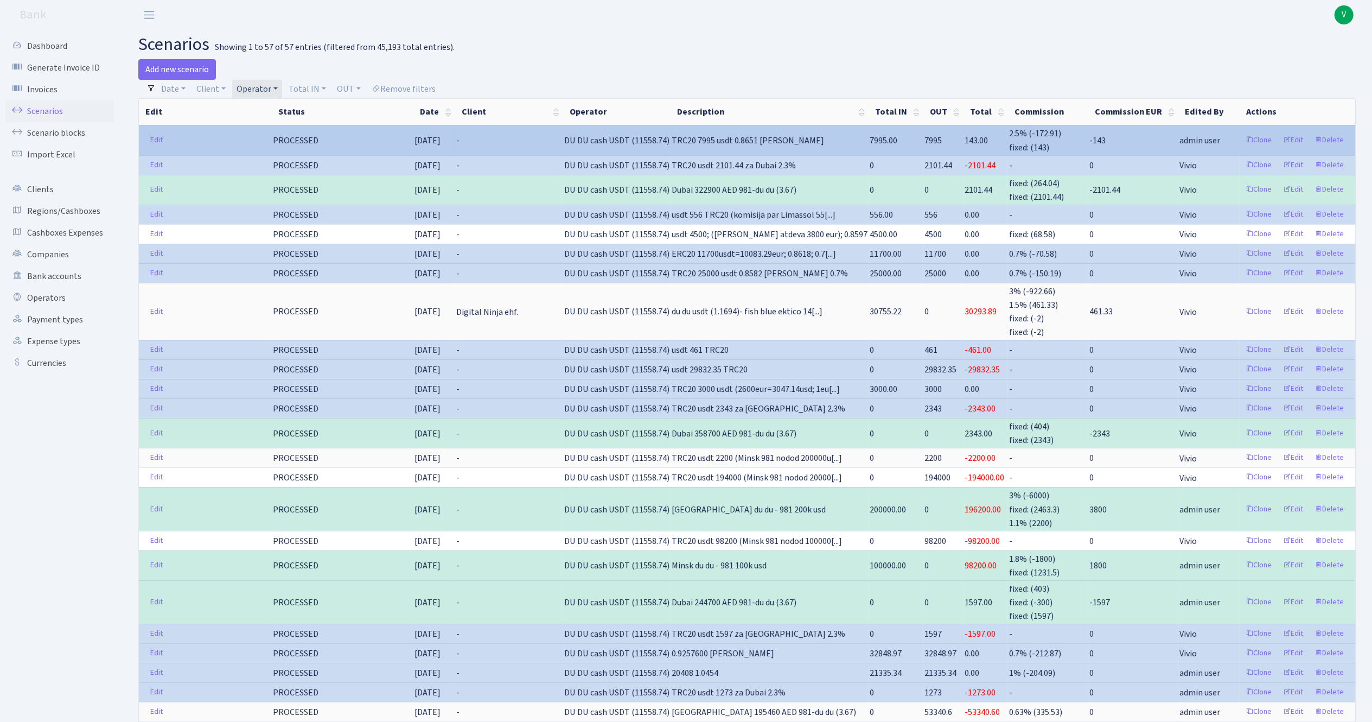
click at [1299, 130] on td "Clone Edit Delete" at bounding box center [1298, 140] width 116 height 30
click at [1296, 136] on link "Edit" at bounding box center [1293, 140] width 30 height 17
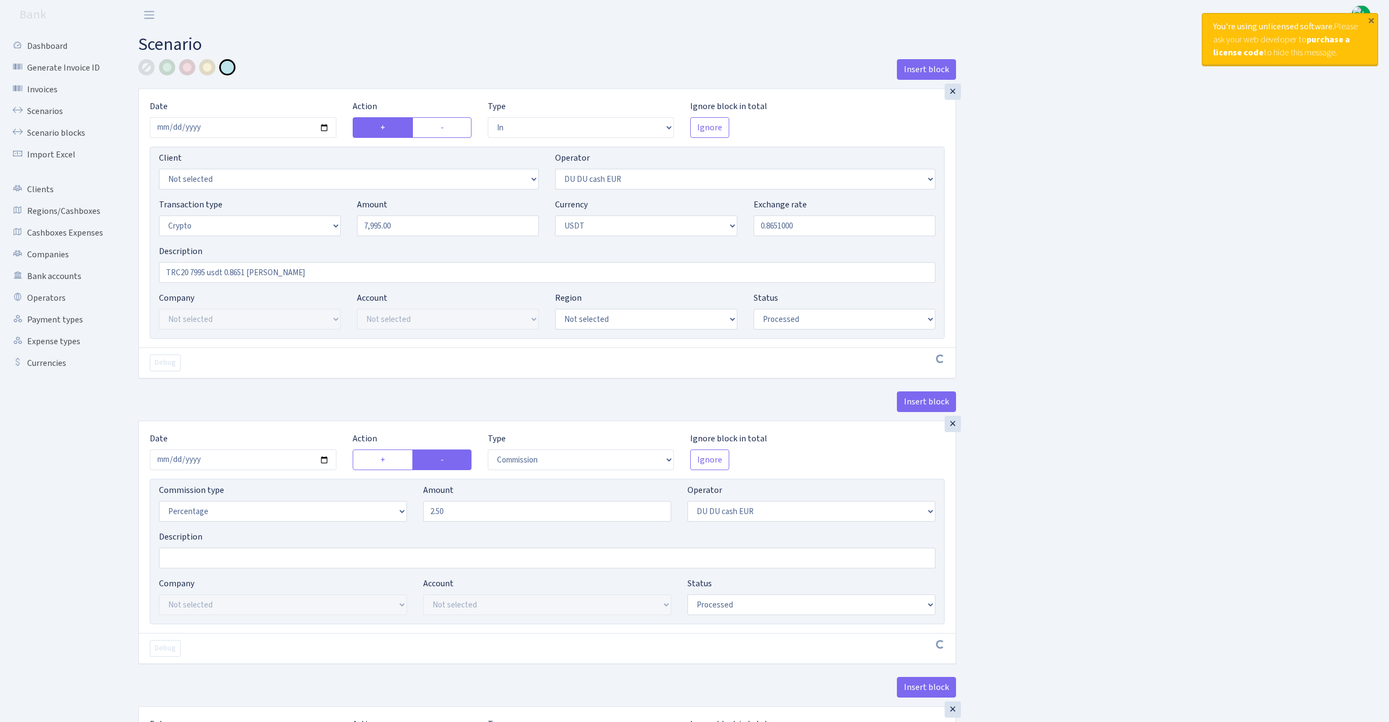
select select "in"
select select "419"
select select "3"
select select "6"
select select "processed"
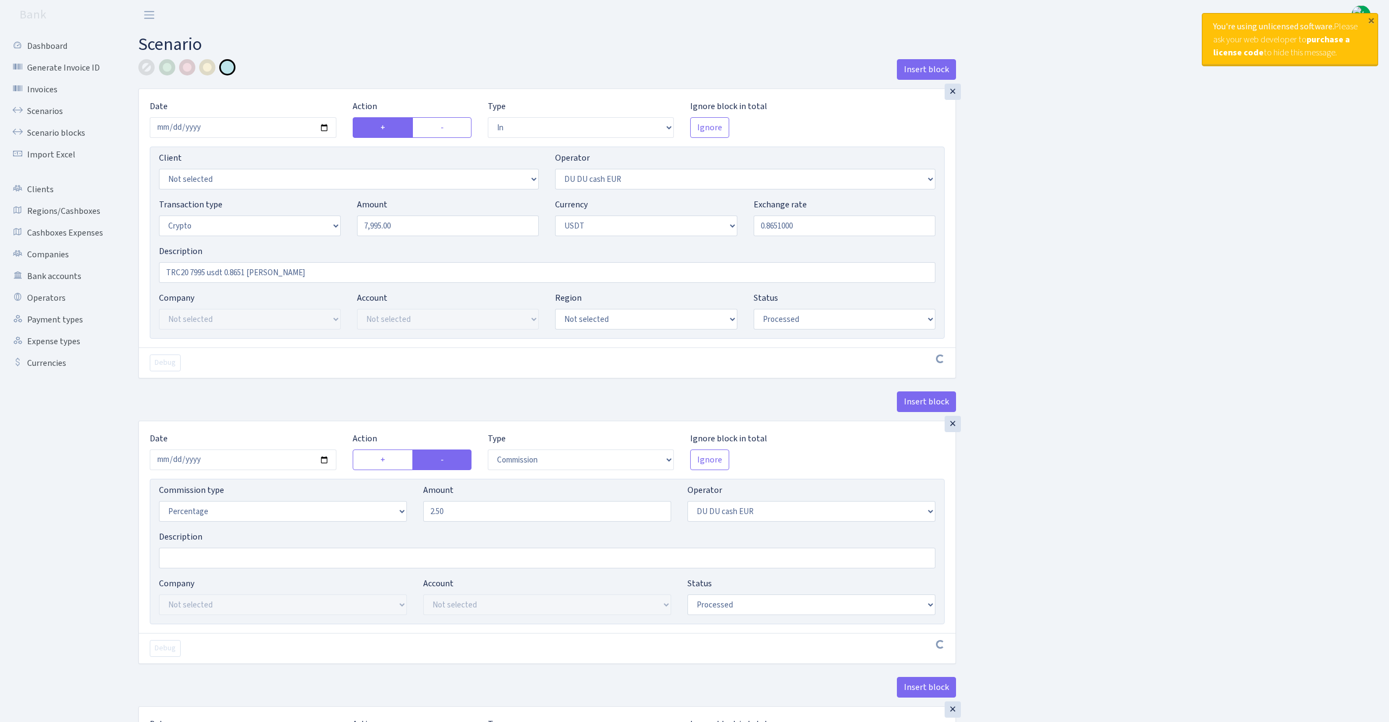
select select "commission"
select select "419"
select select "processed"
select select "in"
select select "417"
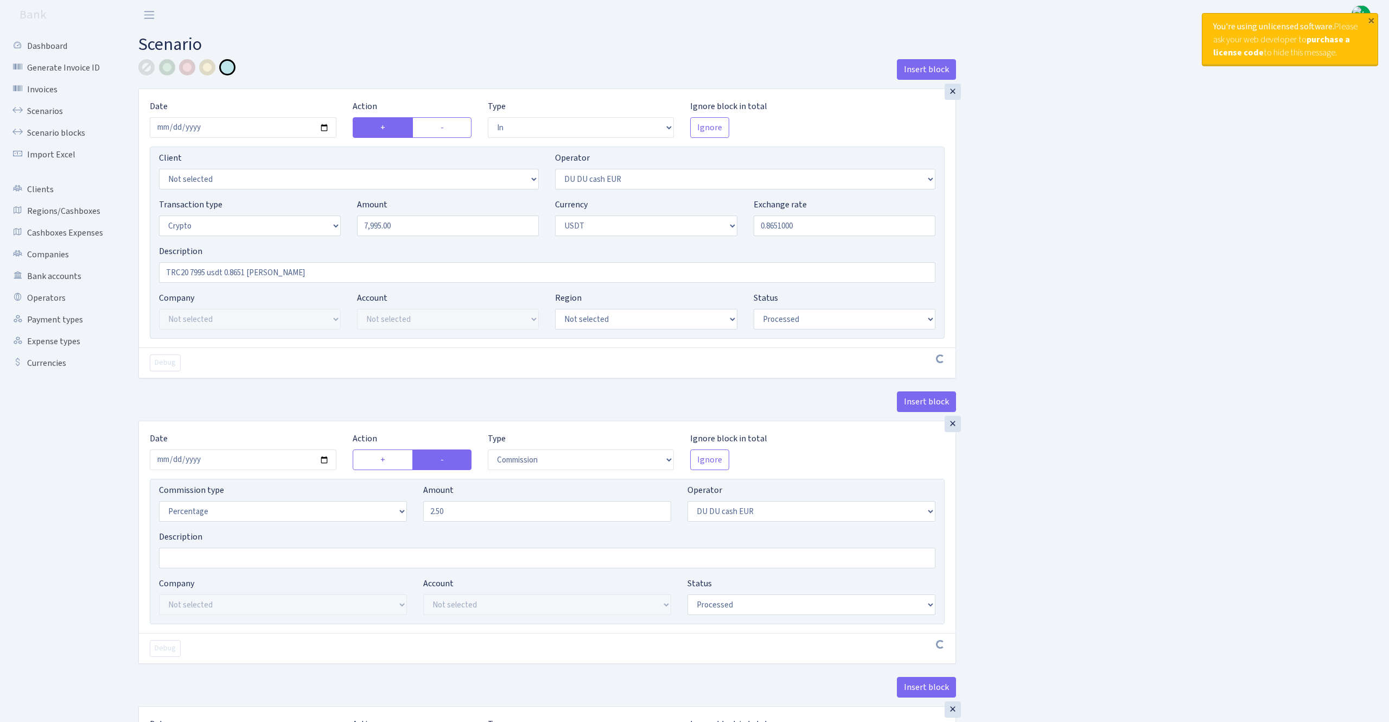
select select "2"
select select "6"
select select "20"
select select "61"
select select "processed"
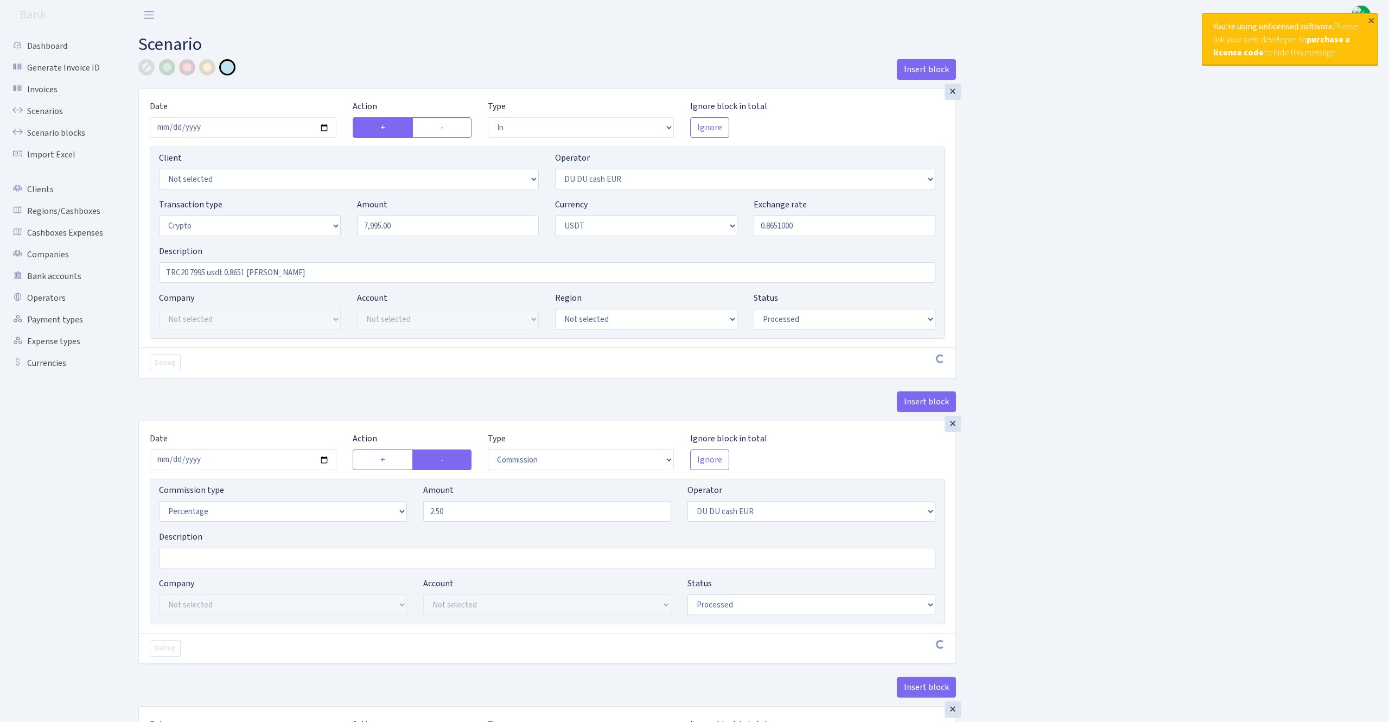
select select "out"
select select "417"
select select "15"
select select "6"
select select "processed"
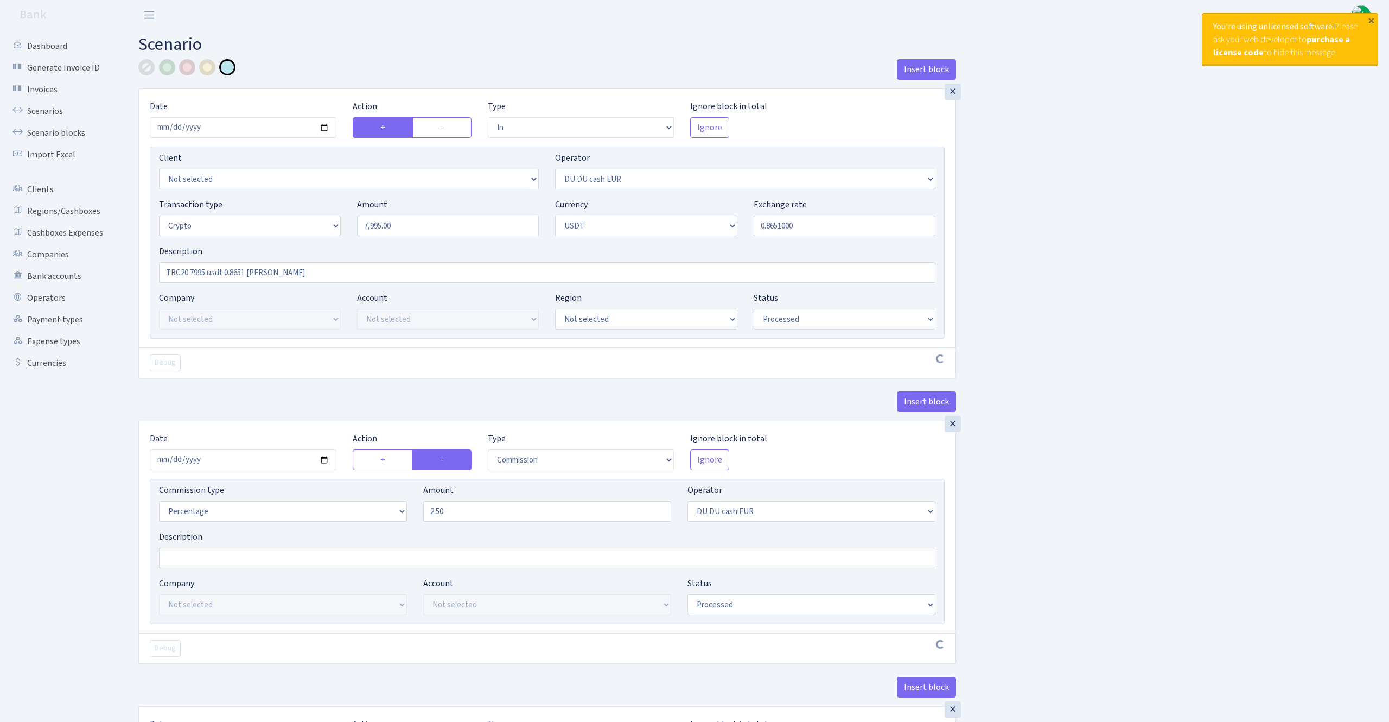
select select "commission"
select select "fixed"
select select "417"
select select "processed"
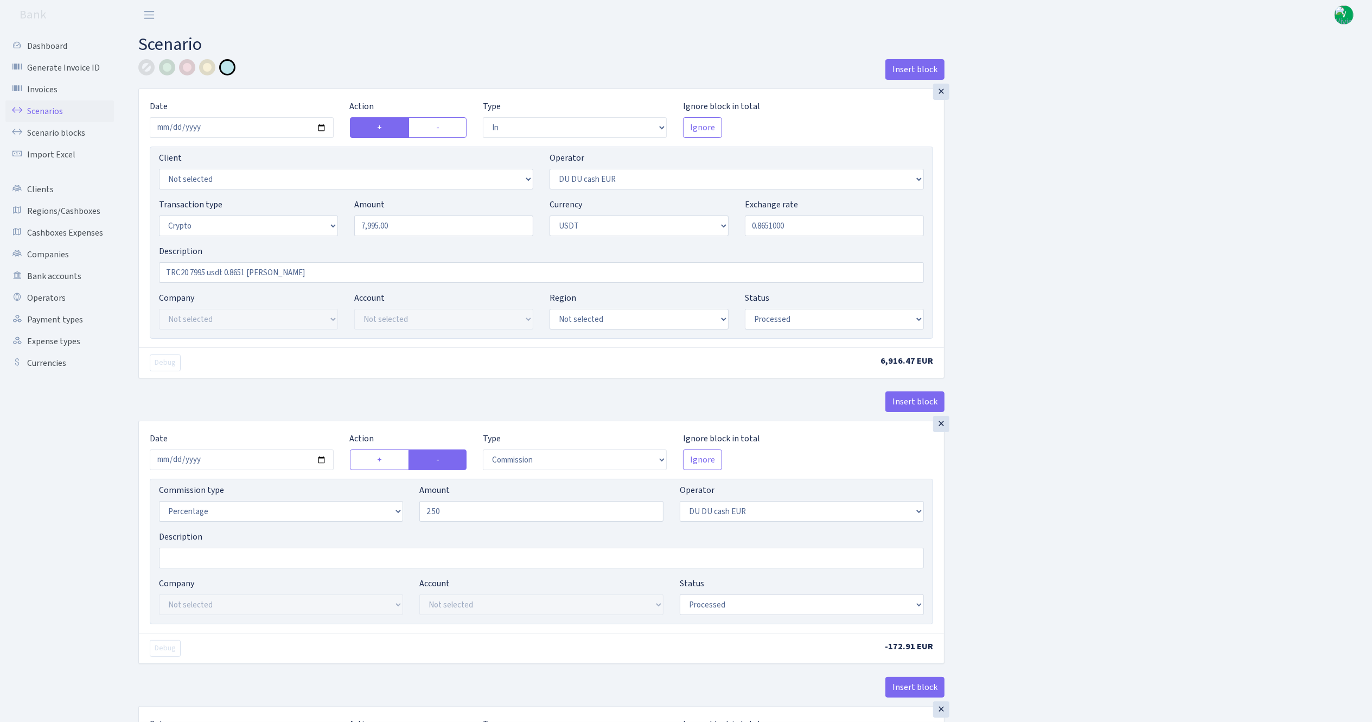
click at [34, 101] on link "Scenarios" at bounding box center [59, 111] width 109 height 22
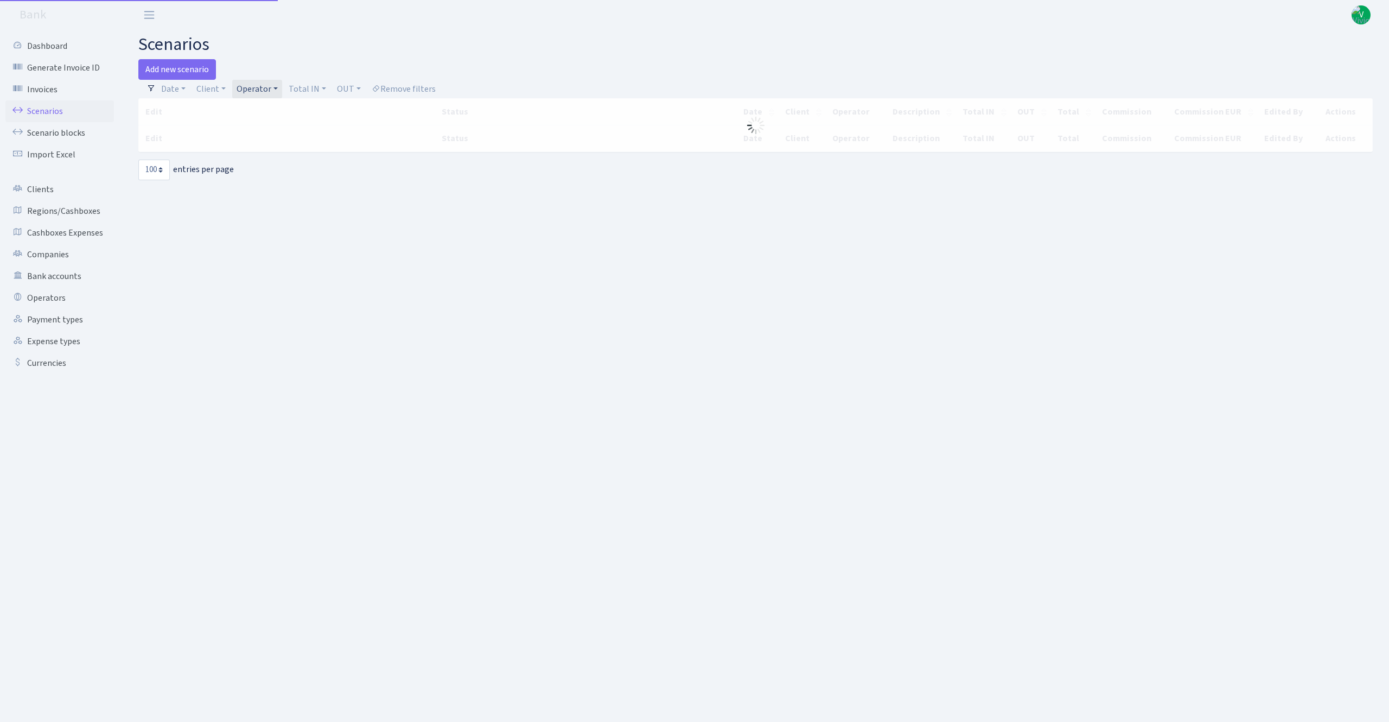
select select "100"
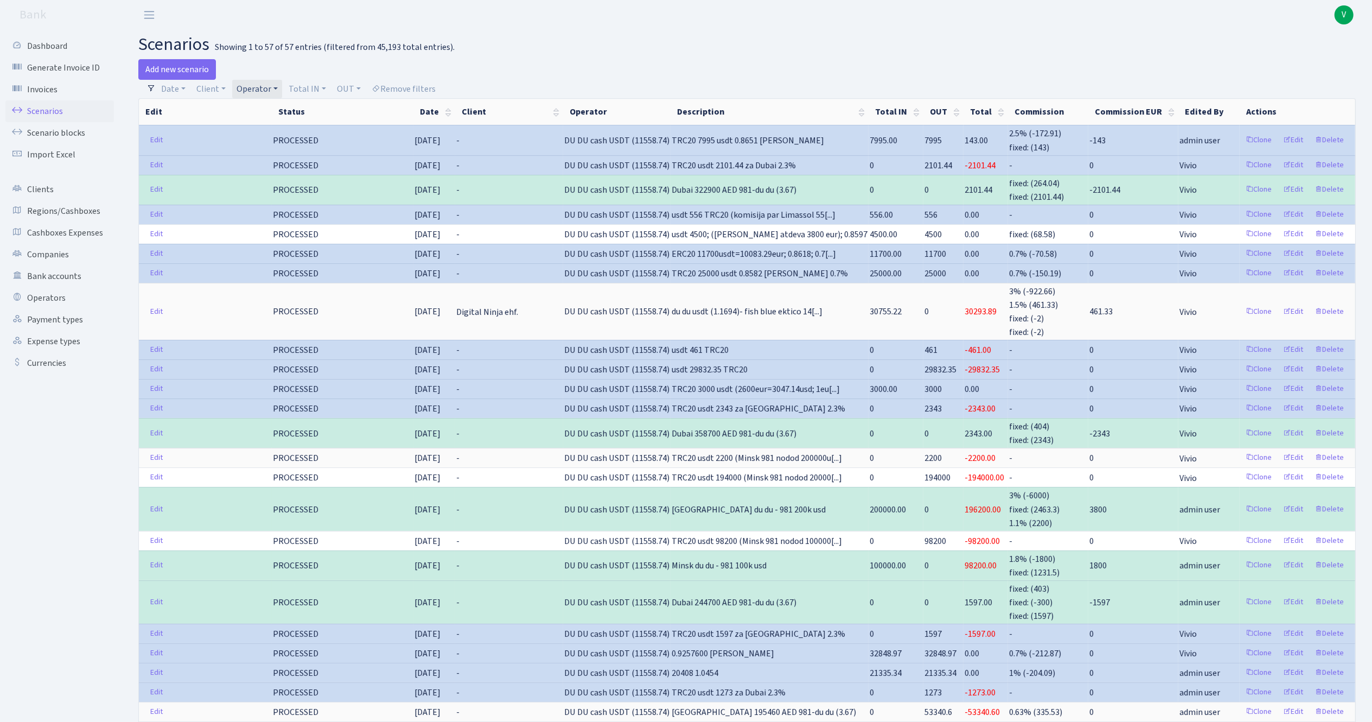
click at [251, 89] on link "Operator" at bounding box center [257, 89] width 50 height 18
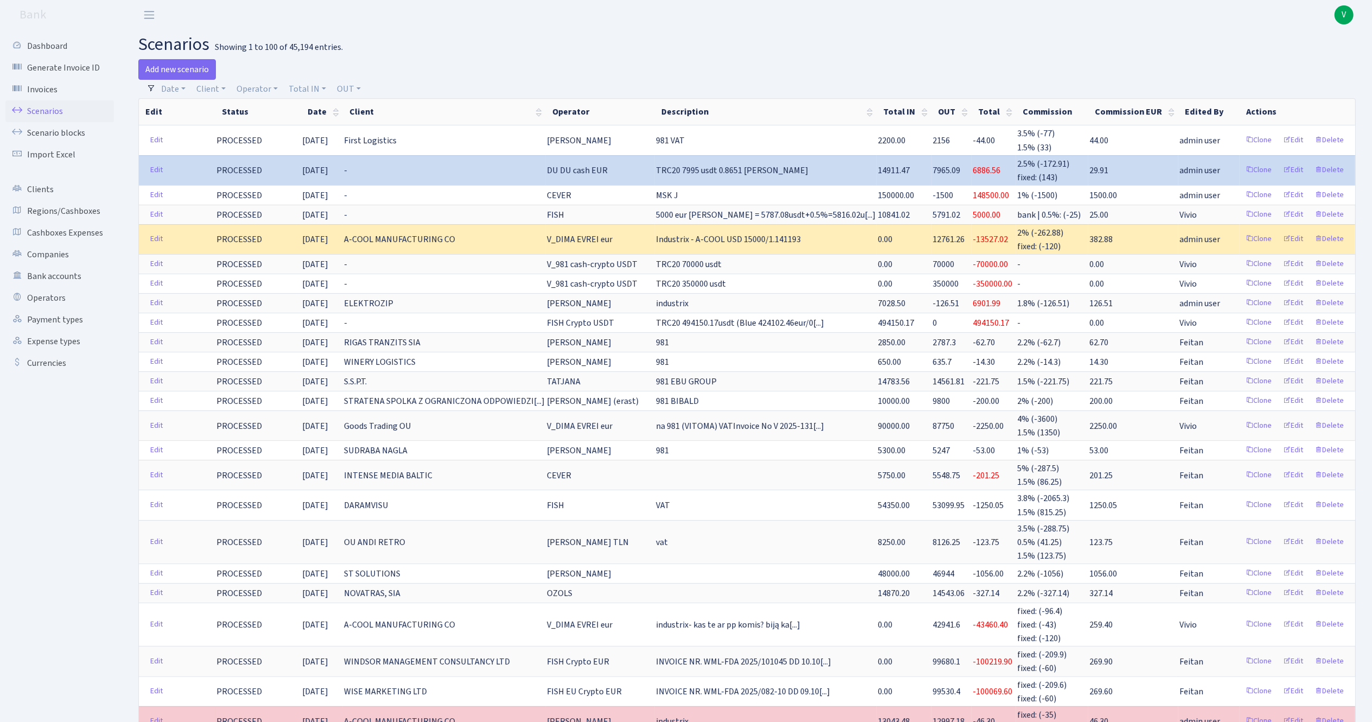
click at [1344, 13] on span "V" at bounding box center [1344, 14] width 19 height 19
click at [1302, 65] on link "Logout" at bounding box center [1310, 62] width 98 height 17
